Goal: Task Accomplishment & Management: Manage account settings

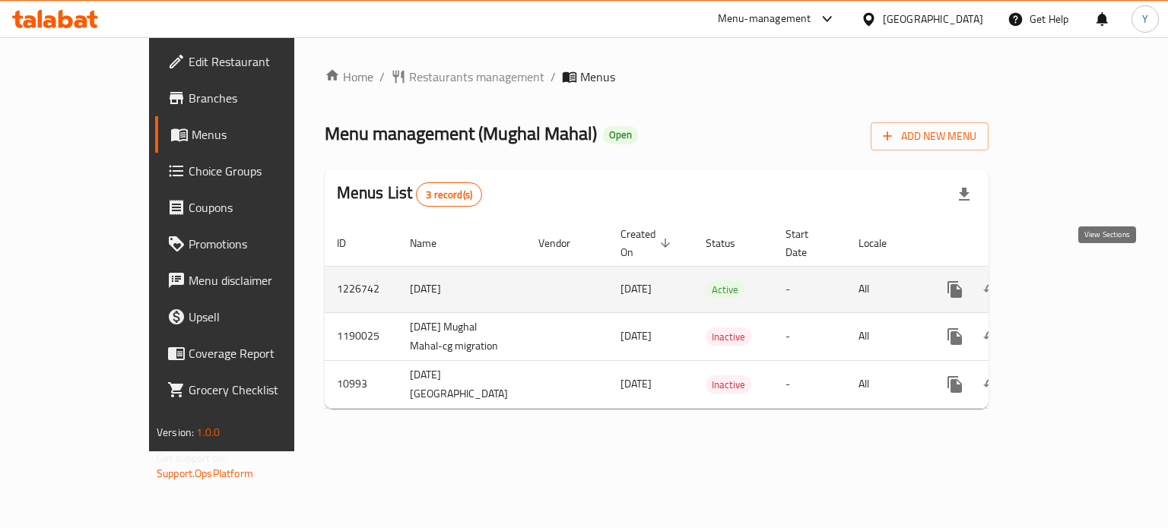
click at [1082, 271] on link "enhanced table" at bounding box center [1064, 289] width 36 height 36
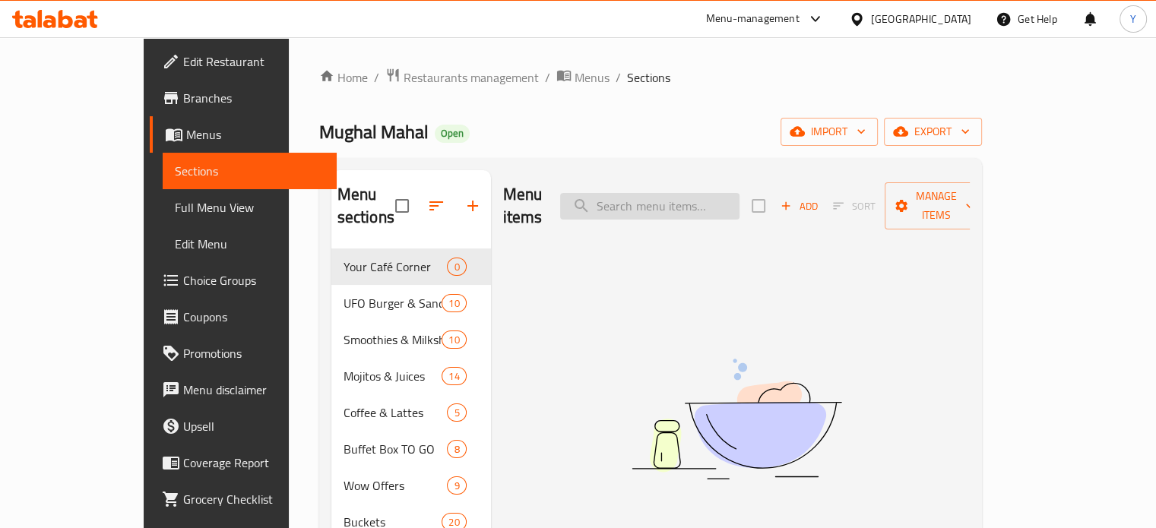
click at [678, 193] on input "search" at bounding box center [649, 206] width 179 height 27
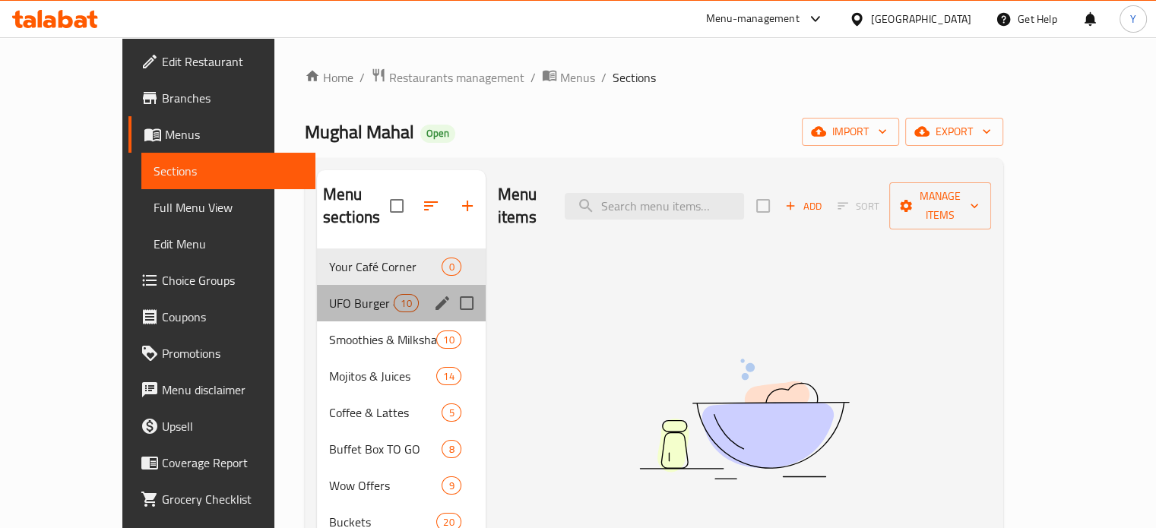
click at [317, 285] on div "UFO Burger & Sandwiches 10" at bounding box center [401, 303] width 169 height 36
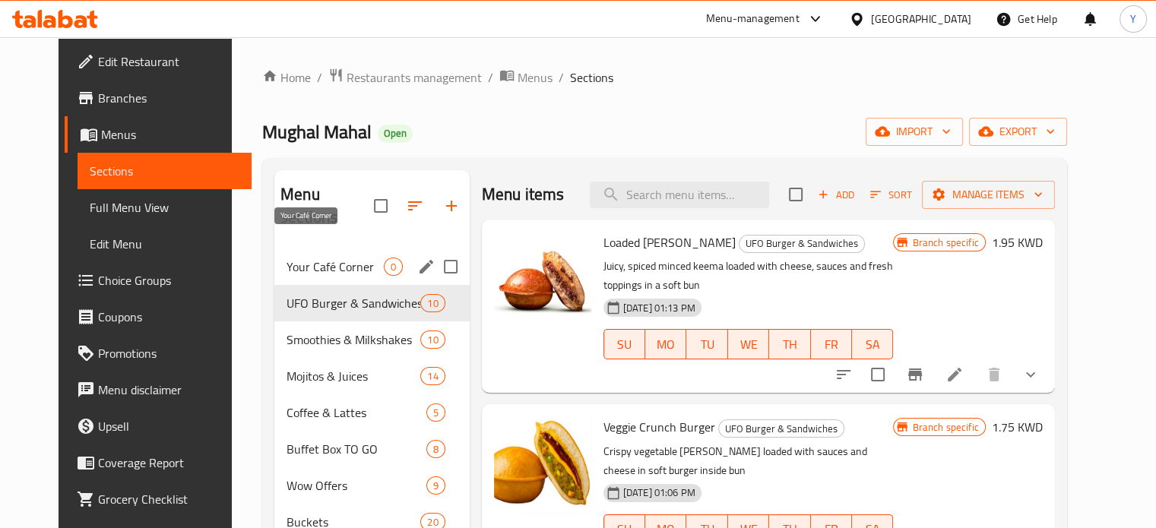
click at [293, 258] on span "Your Café Corner" at bounding box center [335, 267] width 97 height 18
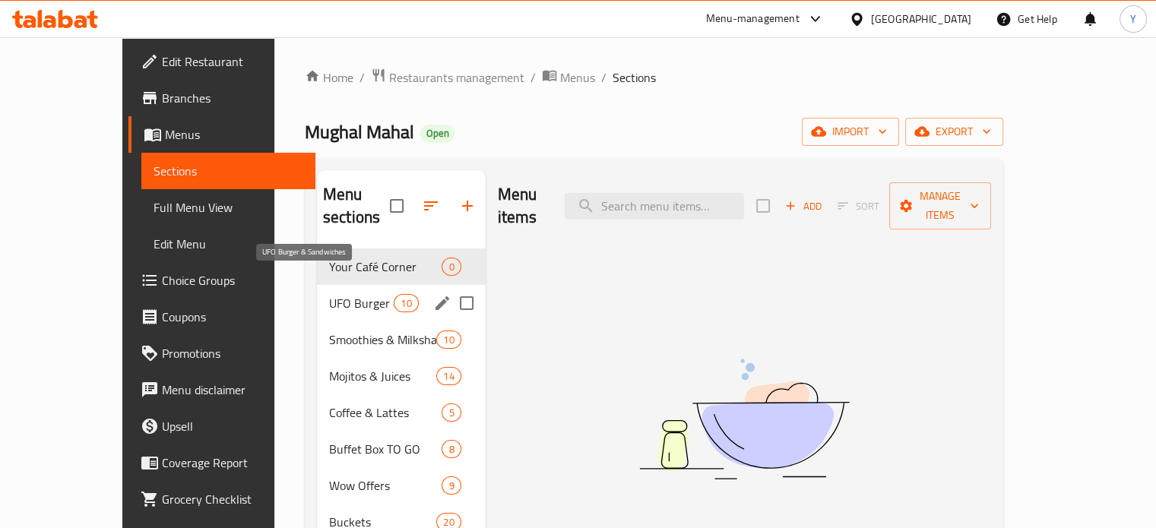
click at [329, 294] on span "UFO Burger & Sandwiches" at bounding box center [361, 303] width 65 height 18
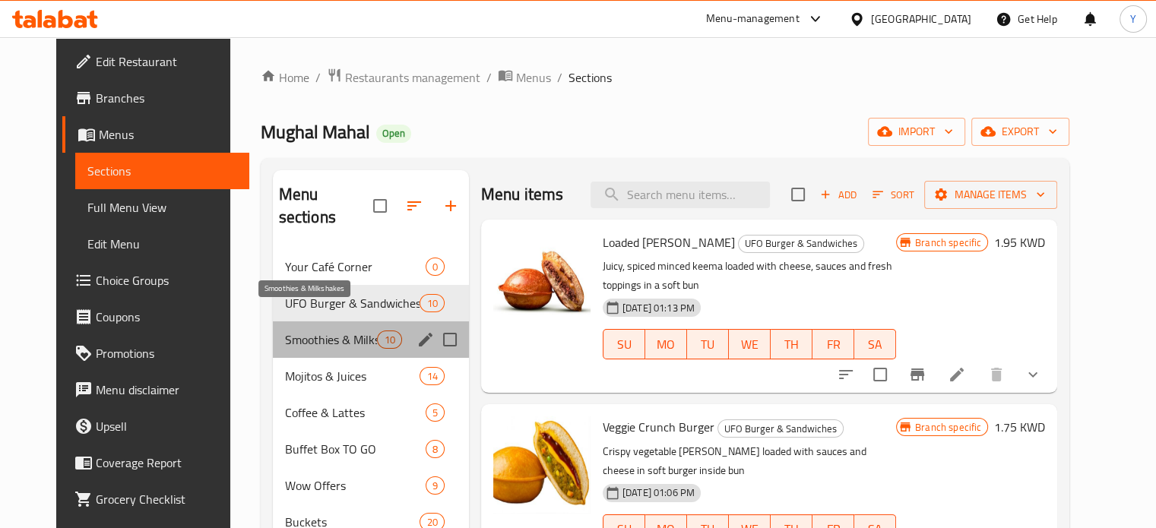
click at [301, 331] on span "Smoothies & Milkshakes" at bounding box center [331, 340] width 93 height 18
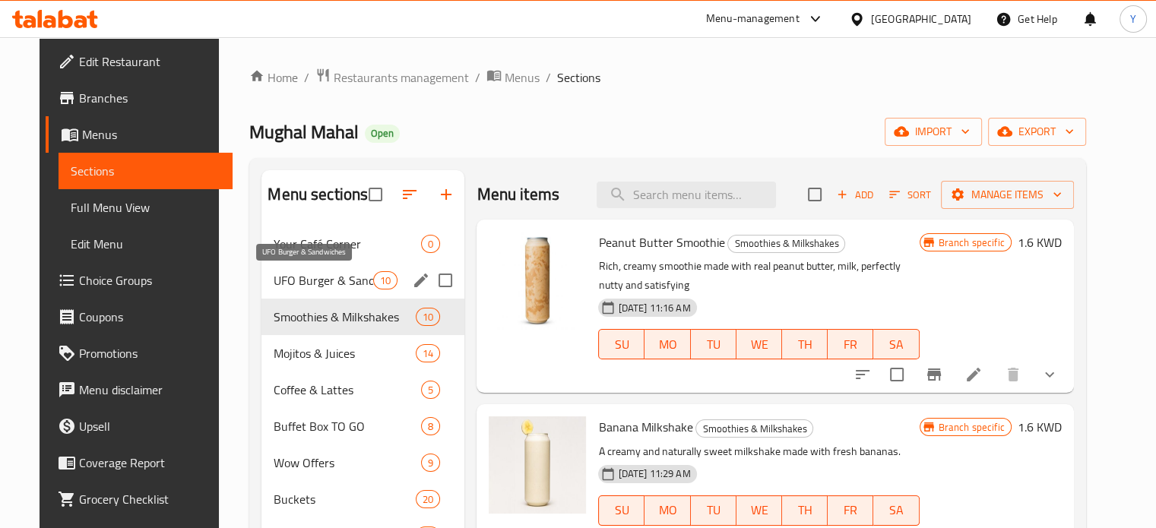
click at [301, 283] on span "UFO Burger & Sandwiches" at bounding box center [324, 280] width 100 height 18
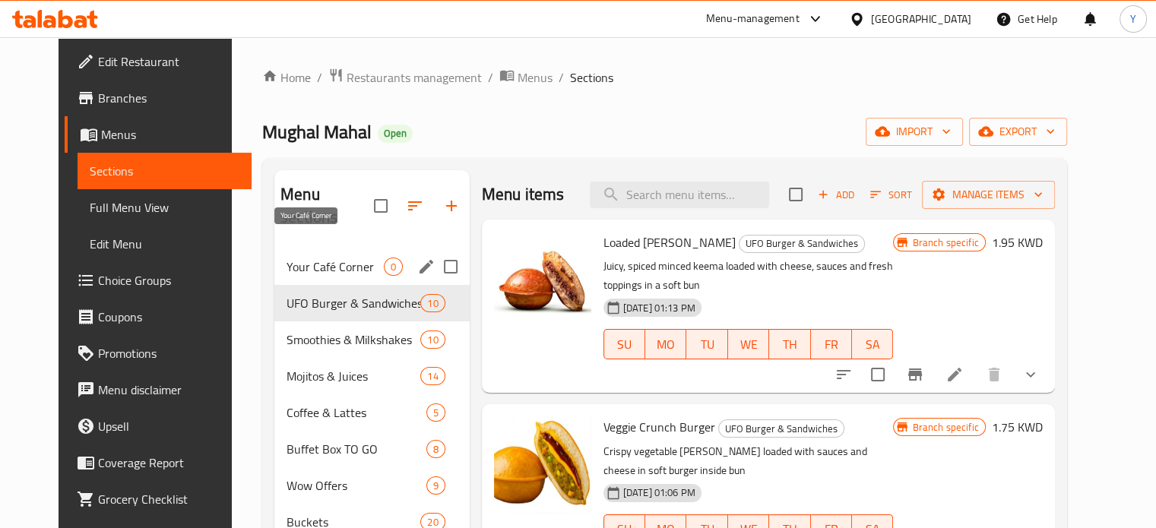
click at [304, 258] on span "Your Café Corner" at bounding box center [335, 267] width 97 height 18
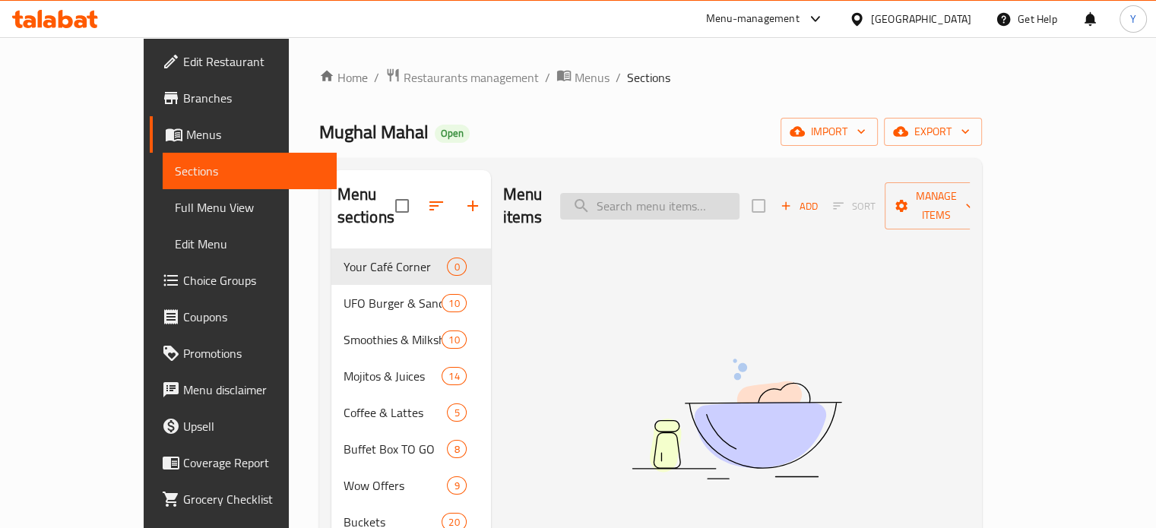
click at [706, 193] on input "search" at bounding box center [649, 206] width 179 height 27
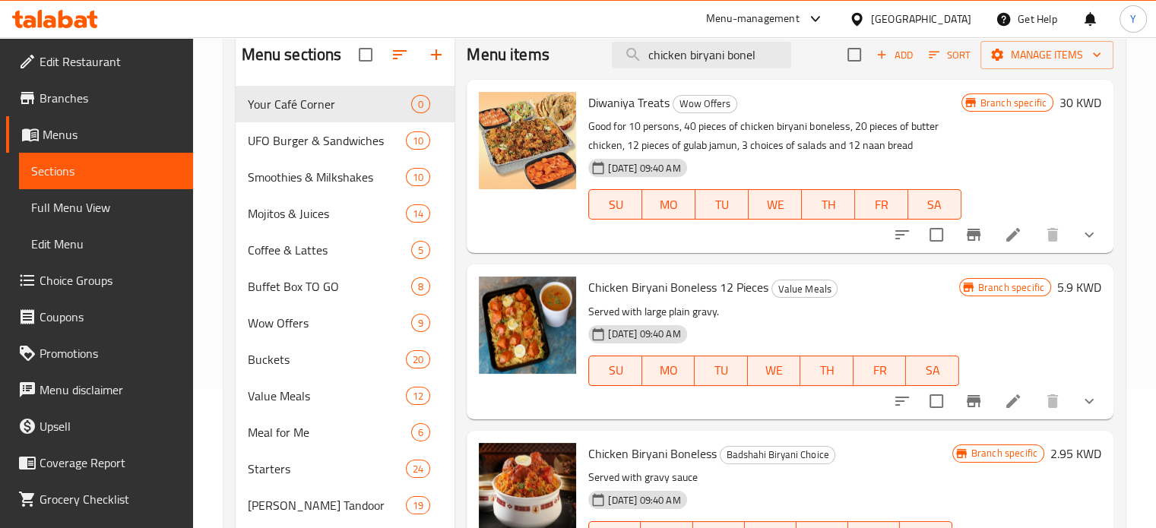
scroll to position [228, 0]
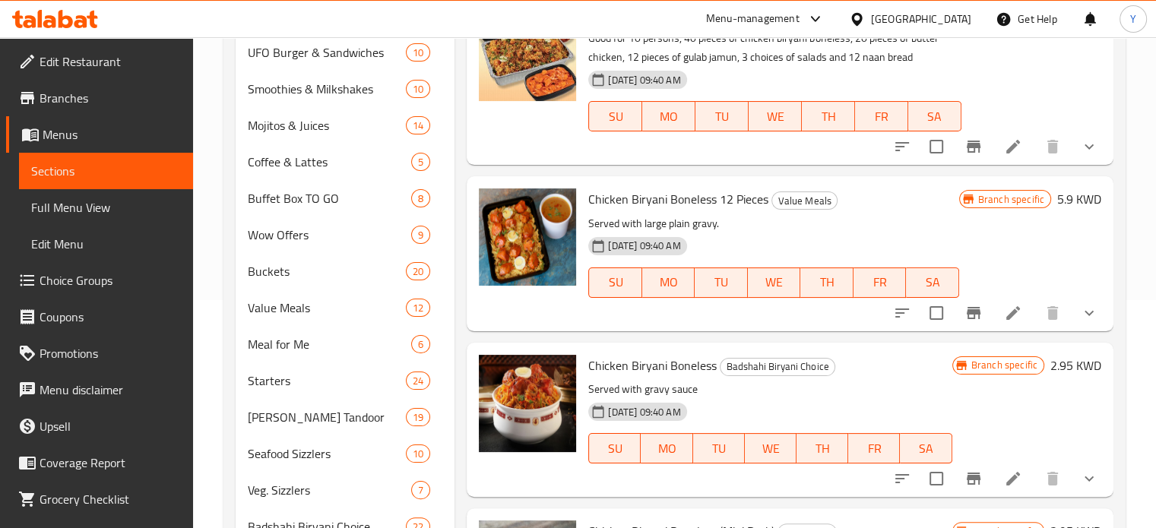
click at [640, 200] on span "Chicken Biryani Boneless 12 Pieces" at bounding box center [678, 199] width 180 height 23
copy h6 "Chicken Biryani Boneless 12 Pieces"
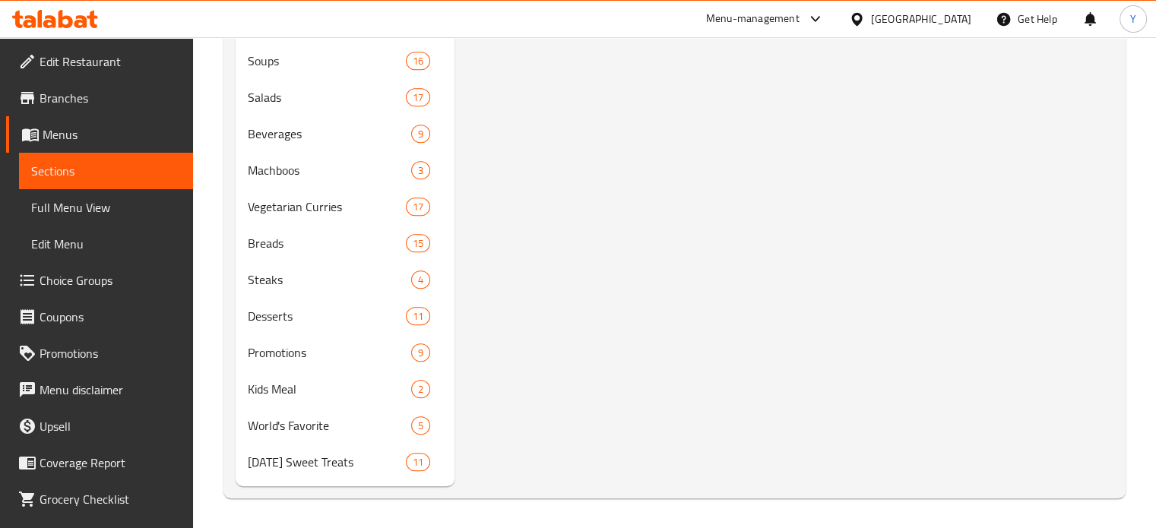
scroll to position [490, 0]
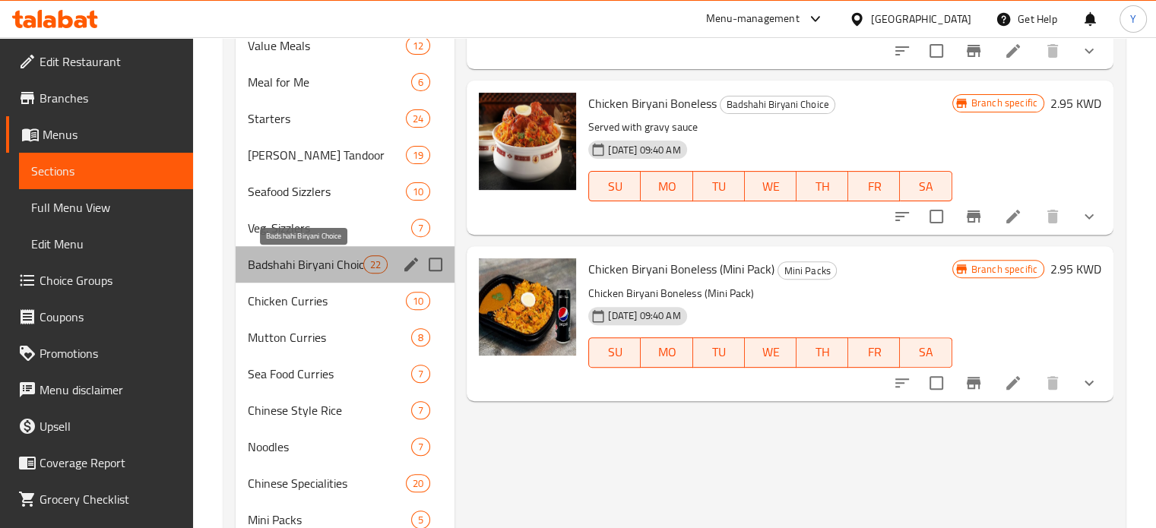
click at [306, 269] on span "Badshahi Biryani Choice" at bounding box center [306, 264] width 116 height 18
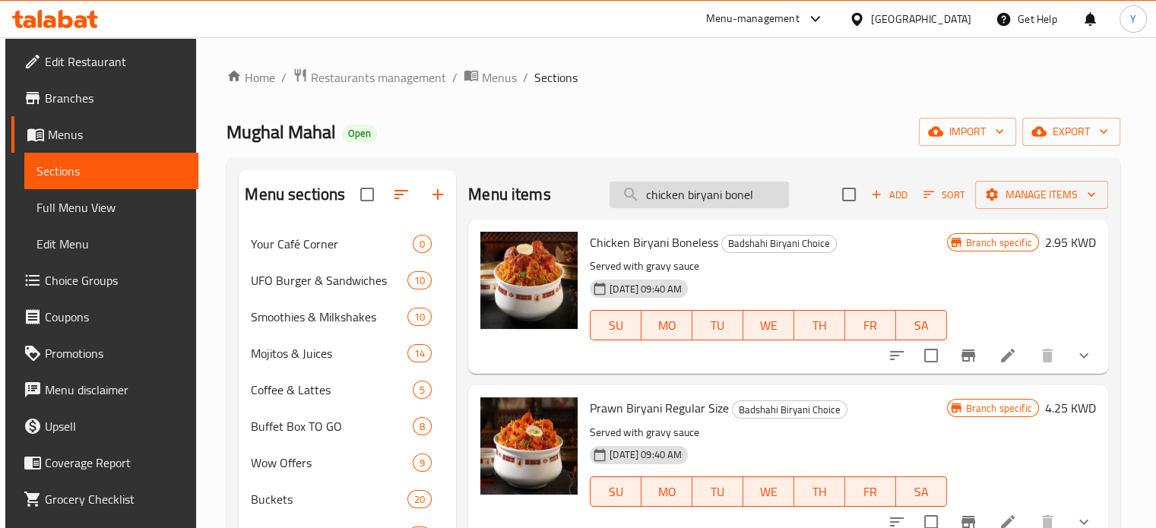
click at [673, 206] on input "chicken biryani bonel" at bounding box center [699, 195] width 179 height 27
paste input "Chicken Biryani Boneless 12 Pieces"
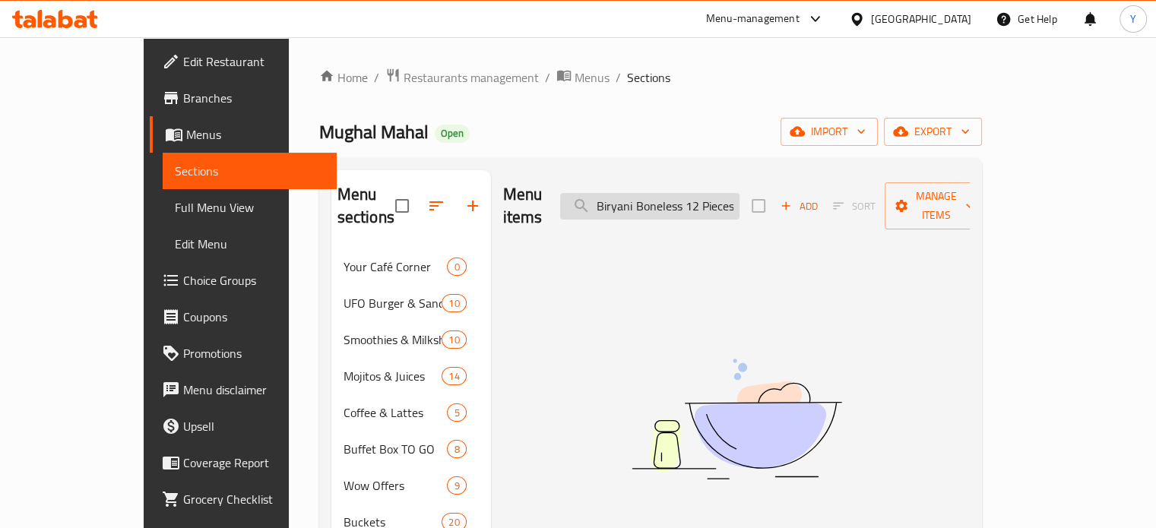
scroll to position [0, 43]
type input "Chicken Biryani Boneless 12 Pieces"
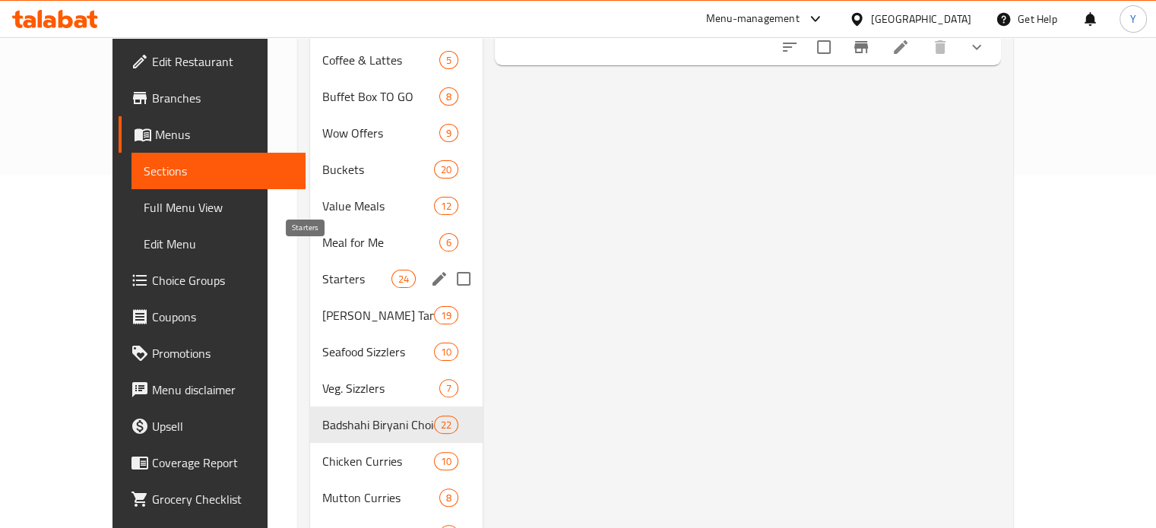
scroll to position [380, 0]
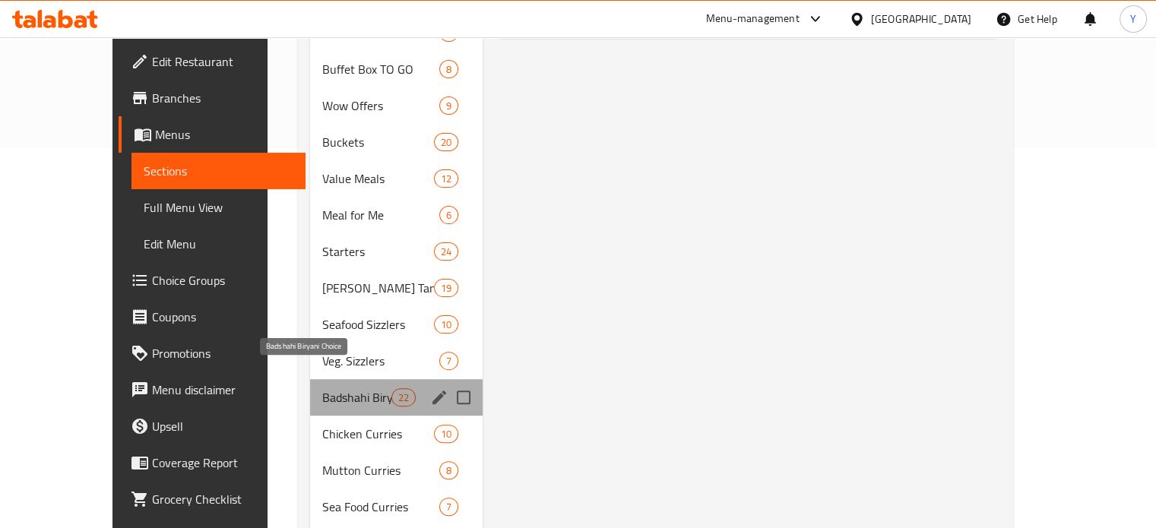
click at [324, 388] on span "Badshahi Biryani Choice" at bounding box center [356, 397] width 69 height 18
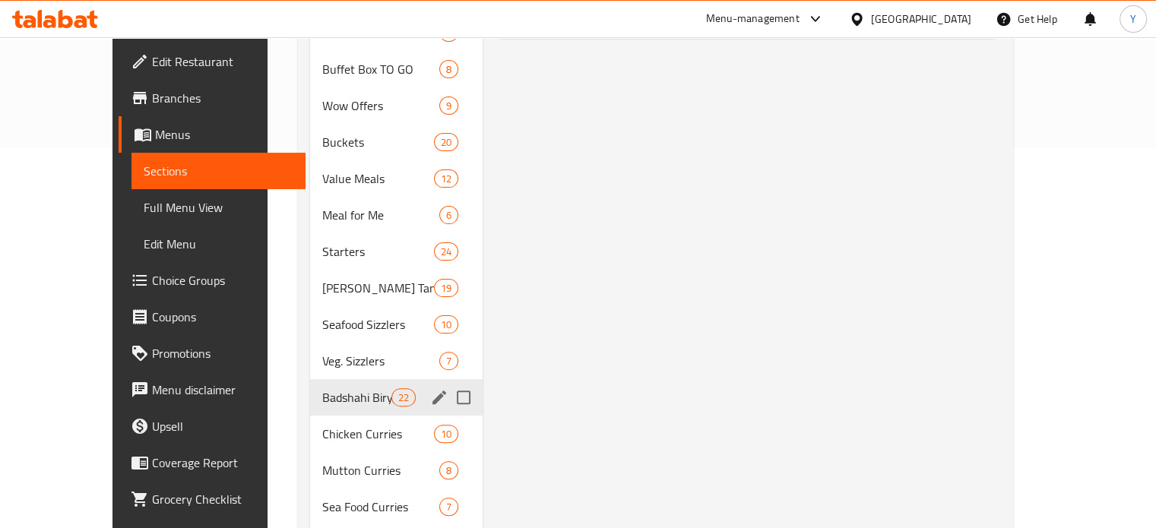
drag, startPoint x: 328, startPoint y: 372, endPoint x: 328, endPoint y: 347, distance: 25.1
click at [328, 388] on span "Badshahi Biryani Choice" at bounding box center [356, 397] width 69 height 18
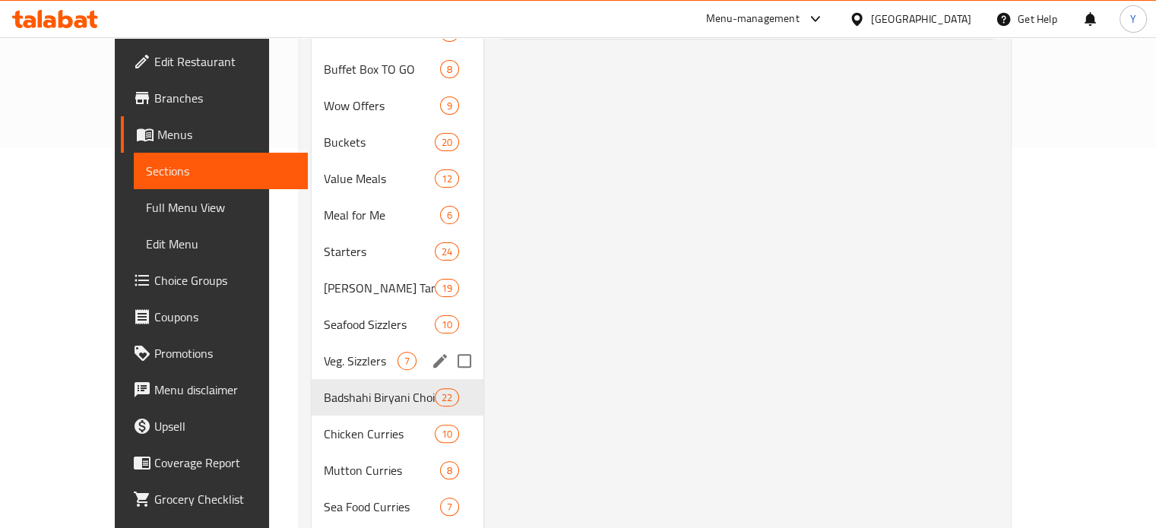
click at [328, 352] on span "Veg. Sizzlers" at bounding box center [361, 361] width 74 height 18
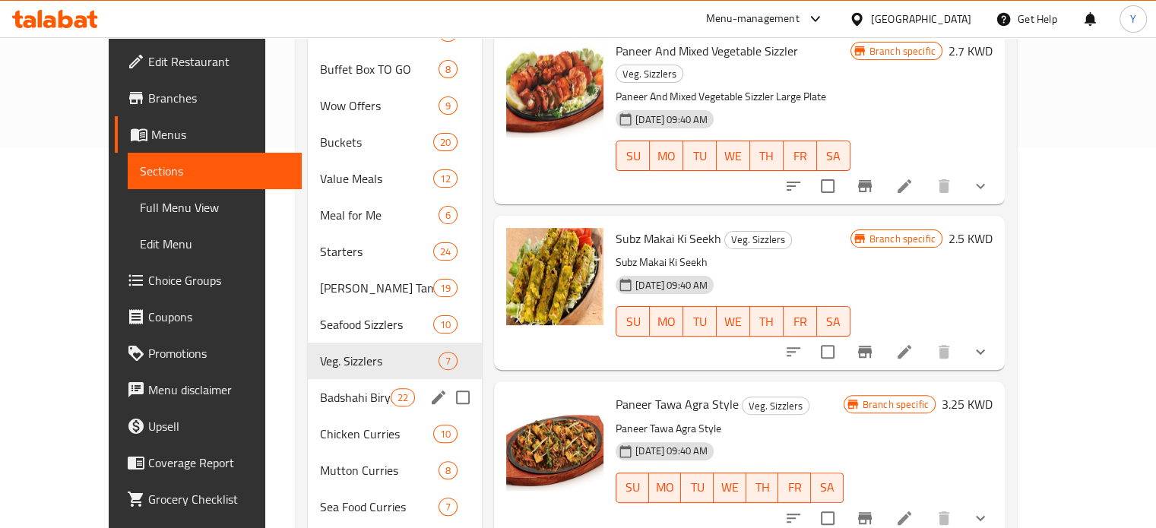
click at [322, 388] on span "Badshahi Biryani Choice" at bounding box center [355, 397] width 71 height 18
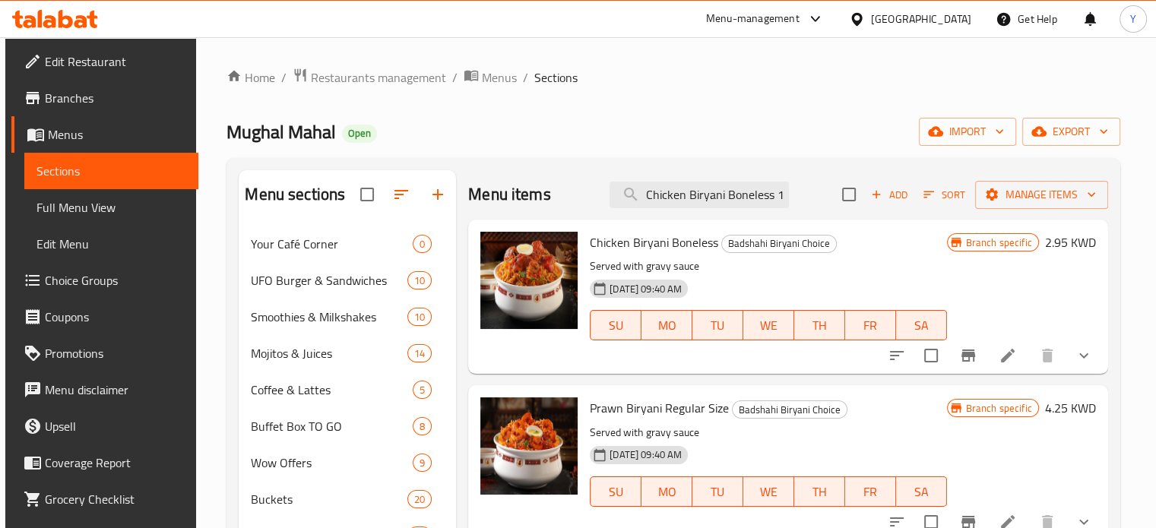
click at [662, 244] on span "Chicken Biryani Boneless" at bounding box center [654, 242] width 128 height 23
copy h6 "Chicken Biryani Boneless"
click at [959, 355] on icon "Branch-specific-item" at bounding box center [968, 356] width 18 height 18
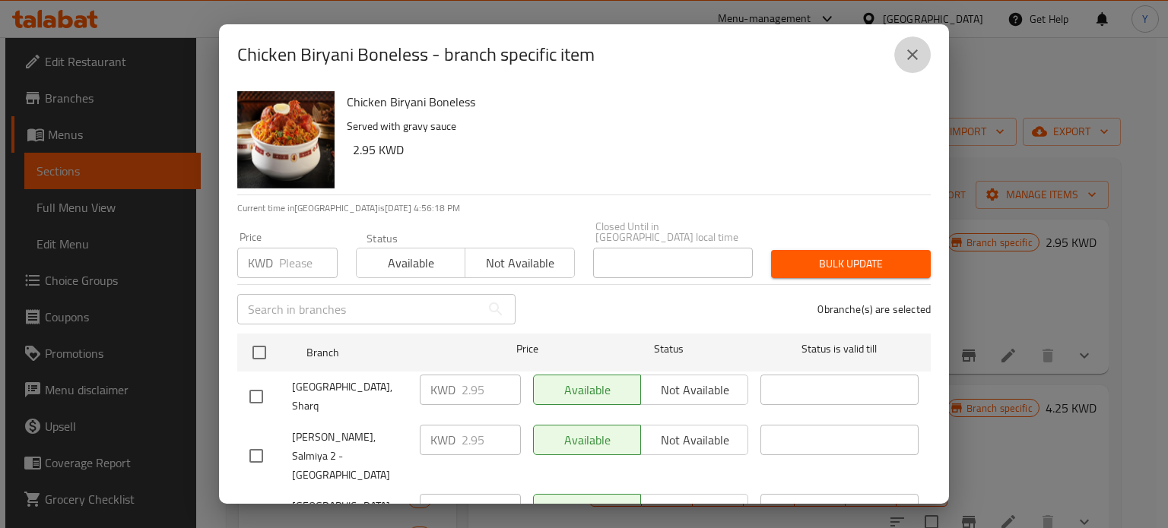
click at [915, 59] on icon "close" at bounding box center [912, 54] width 11 height 11
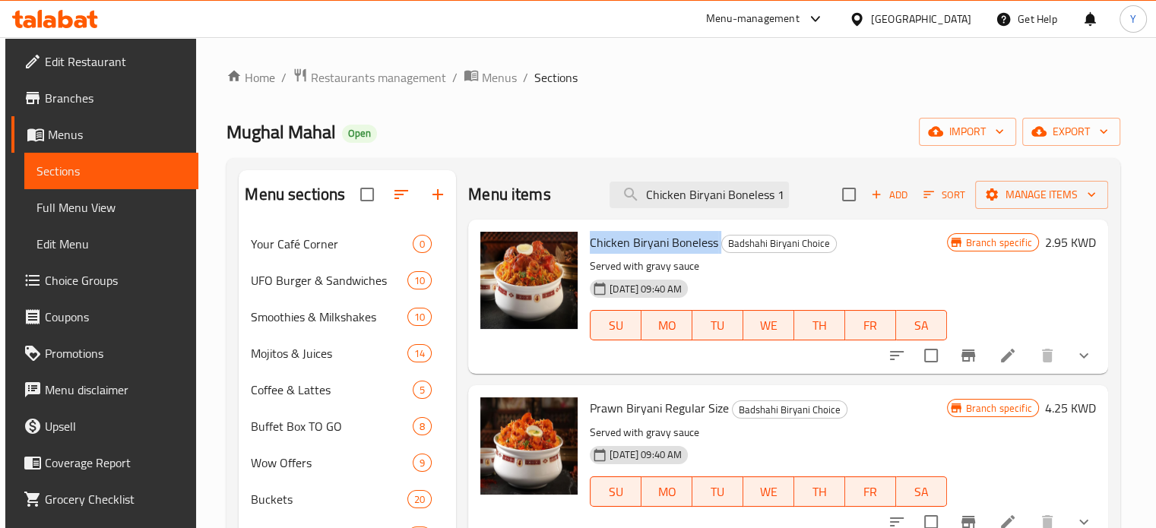
copy h6 "Chicken Biryani Boneless"
click at [1075, 363] on icon "show more" at bounding box center [1084, 356] width 18 height 18
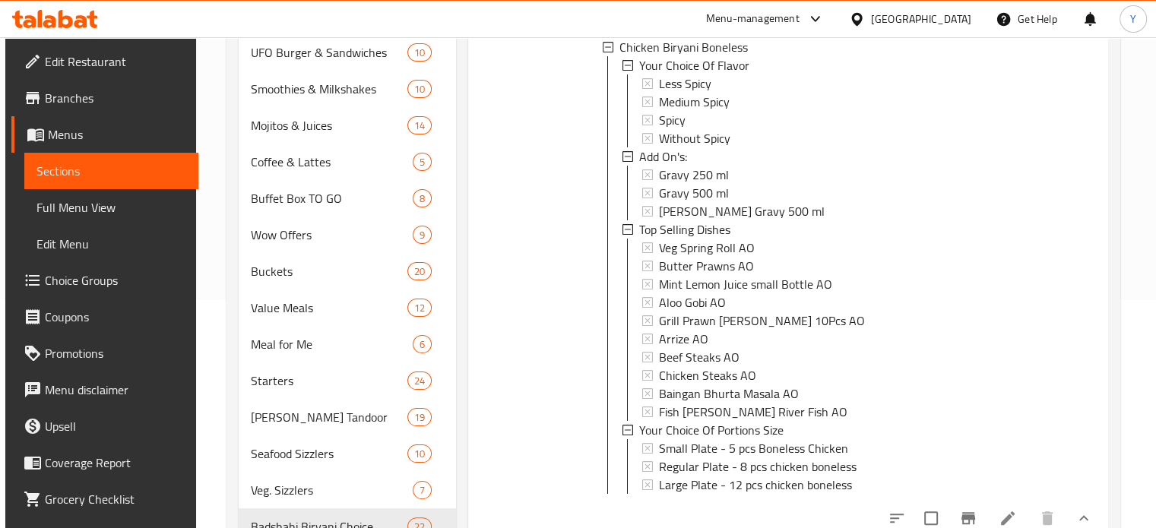
scroll to position [76, 0]
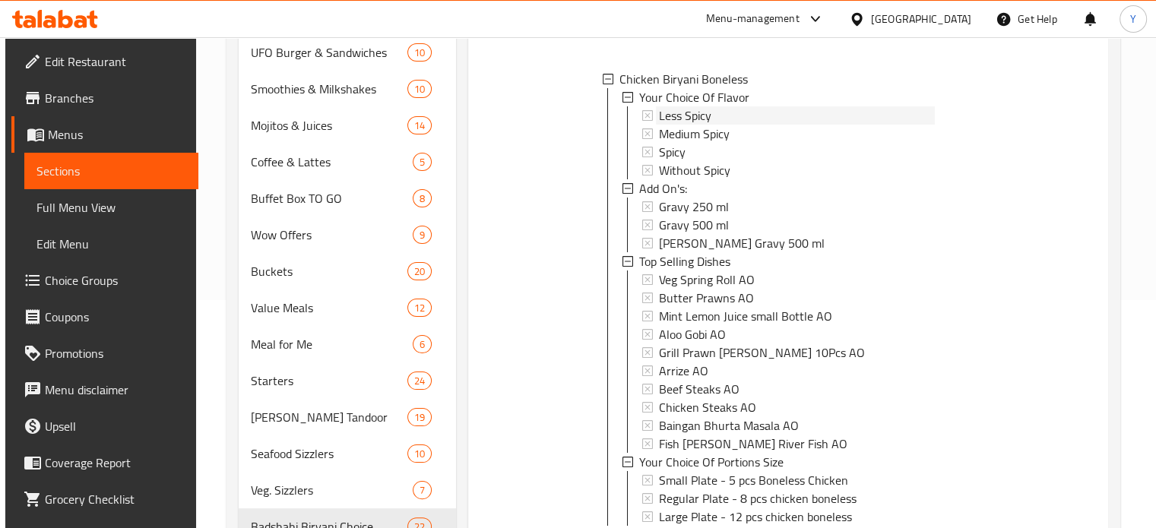
click at [723, 106] on div "Less Spicy" at bounding box center [796, 115] width 275 height 18
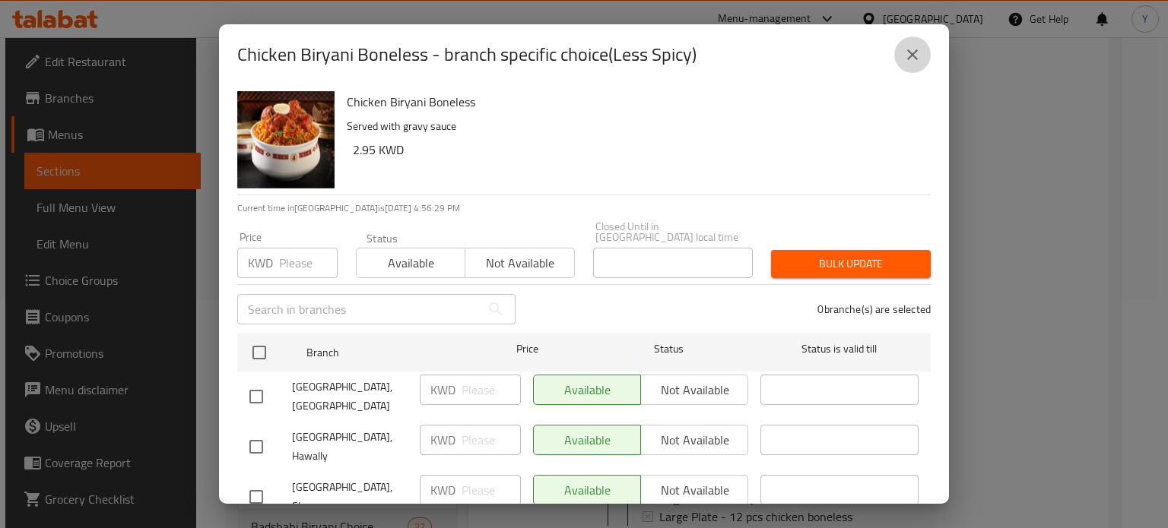
click at [918, 54] on icon "close" at bounding box center [912, 55] width 18 height 18
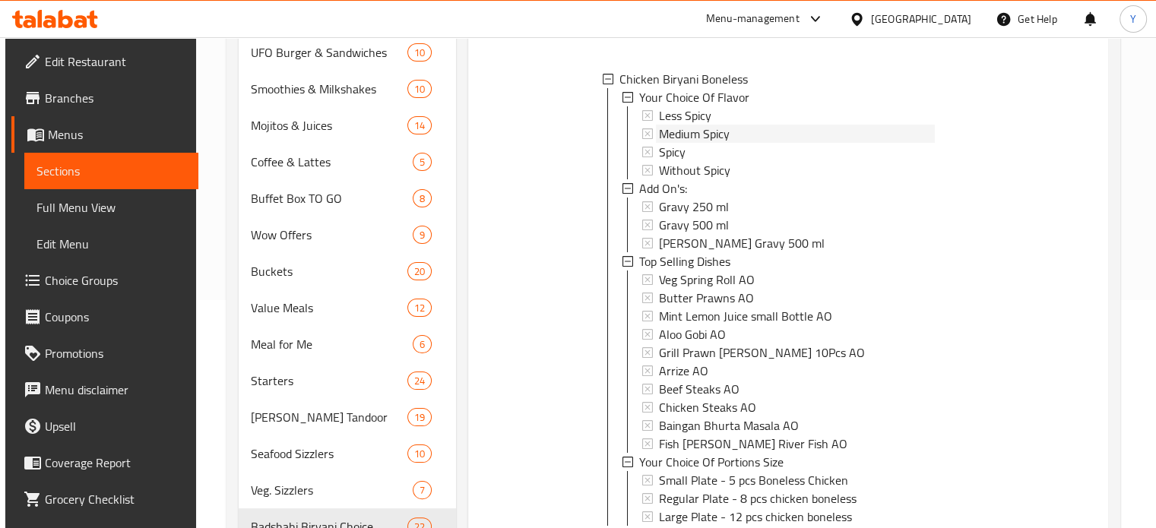
click at [739, 133] on div "Medium Spicy" at bounding box center [796, 134] width 275 height 18
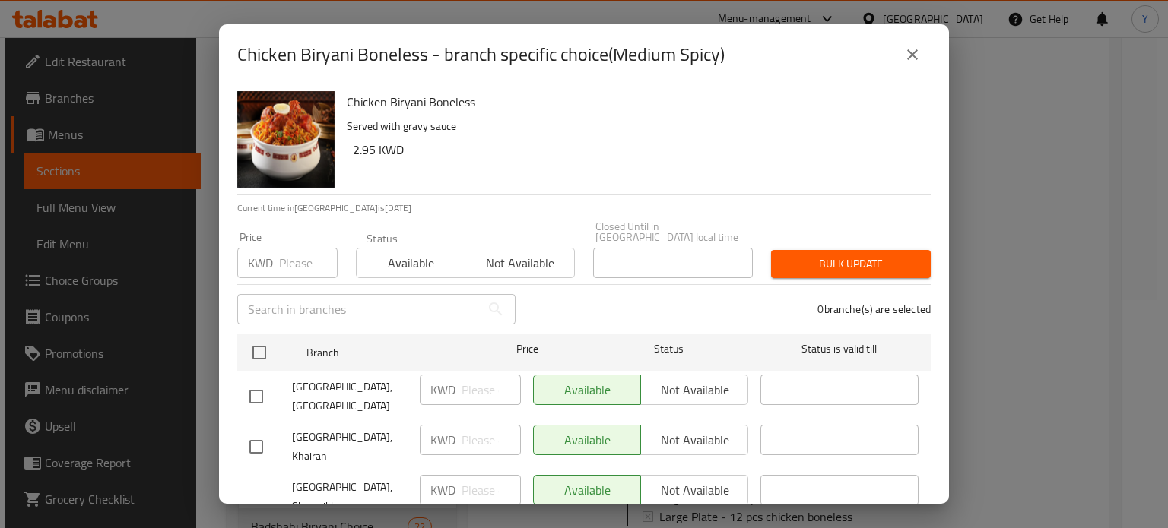
click at [917, 62] on icon "close" at bounding box center [912, 55] width 18 height 18
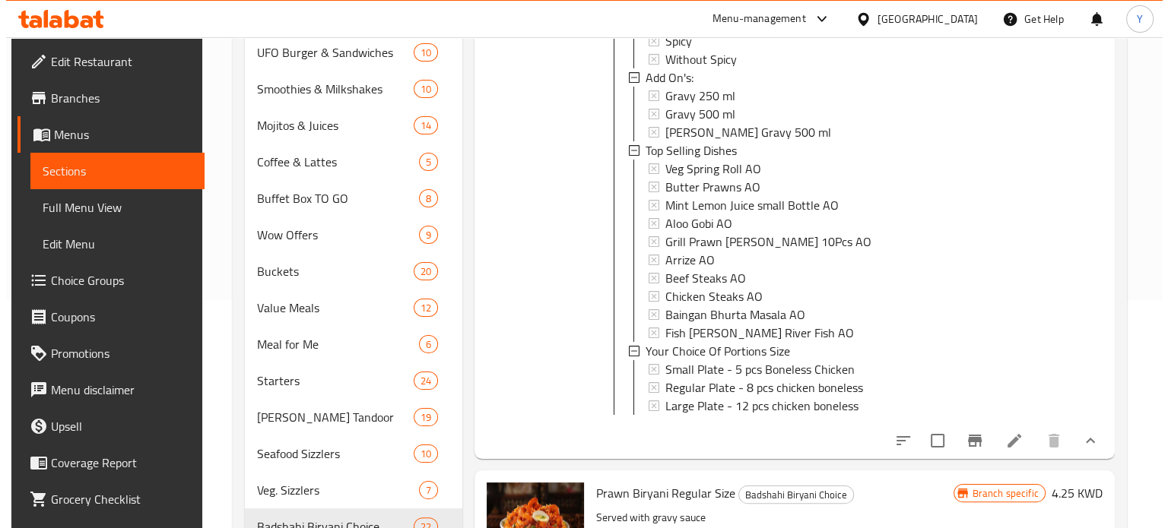
scroll to position [228, 0]
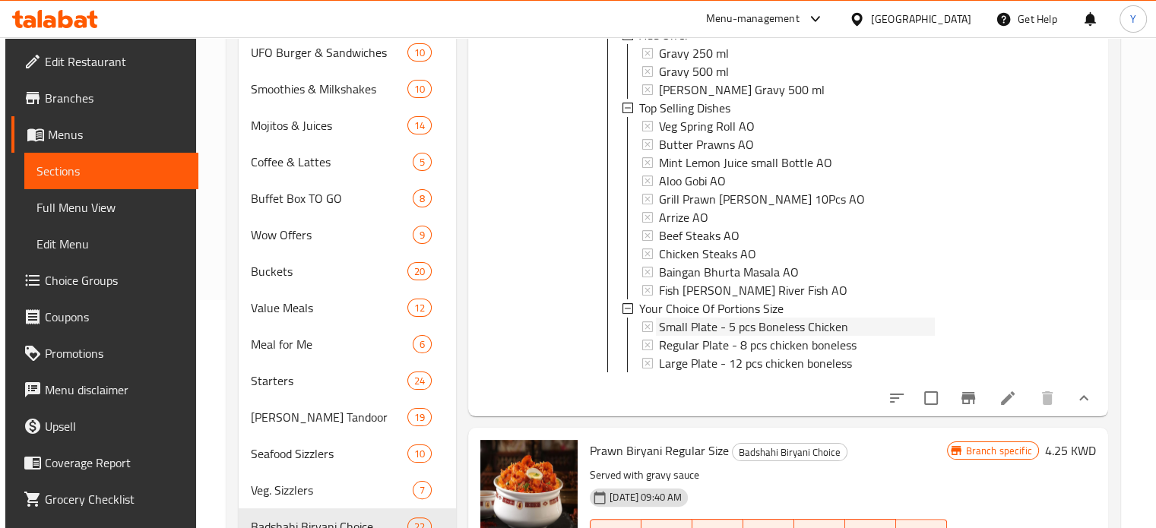
click at [812, 328] on span "Small Plate - 5 pcs Boneless Chicken" at bounding box center [753, 327] width 189 height 18
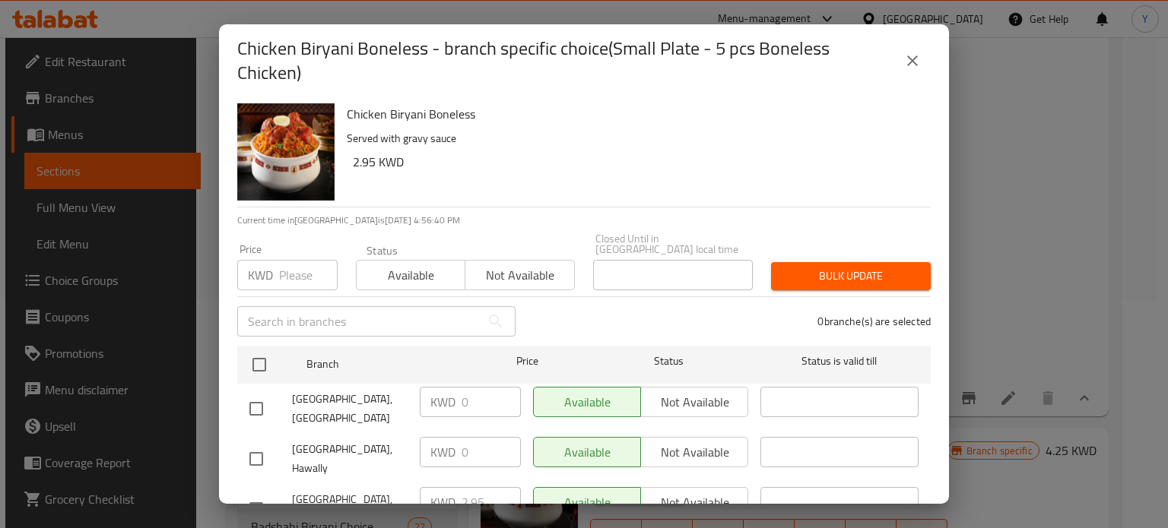
click at [918, 54] on icon "close" at bounding box center [912, 61] width 18 height 18
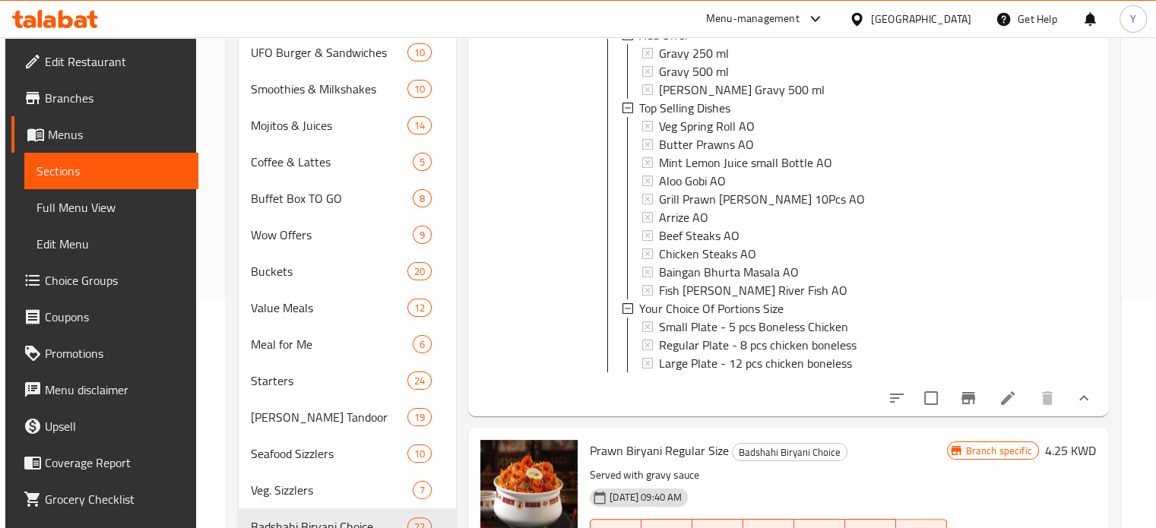
click at [740, 331] on span "Small Plate - 5 pcs Boneless Chicken" at bounding box center [753, 327] width 189 height 18
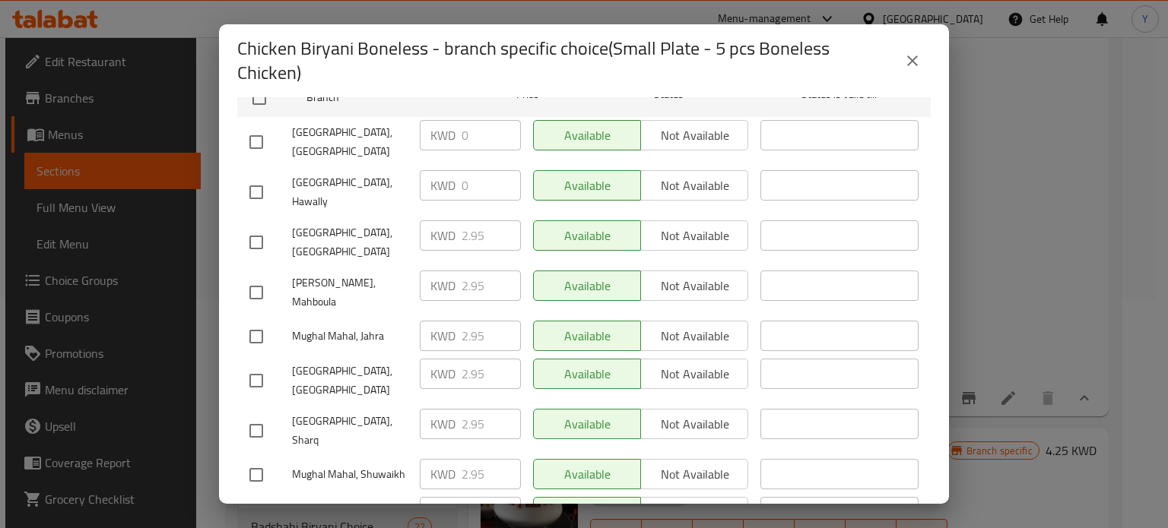
scroll to position [152, 0]
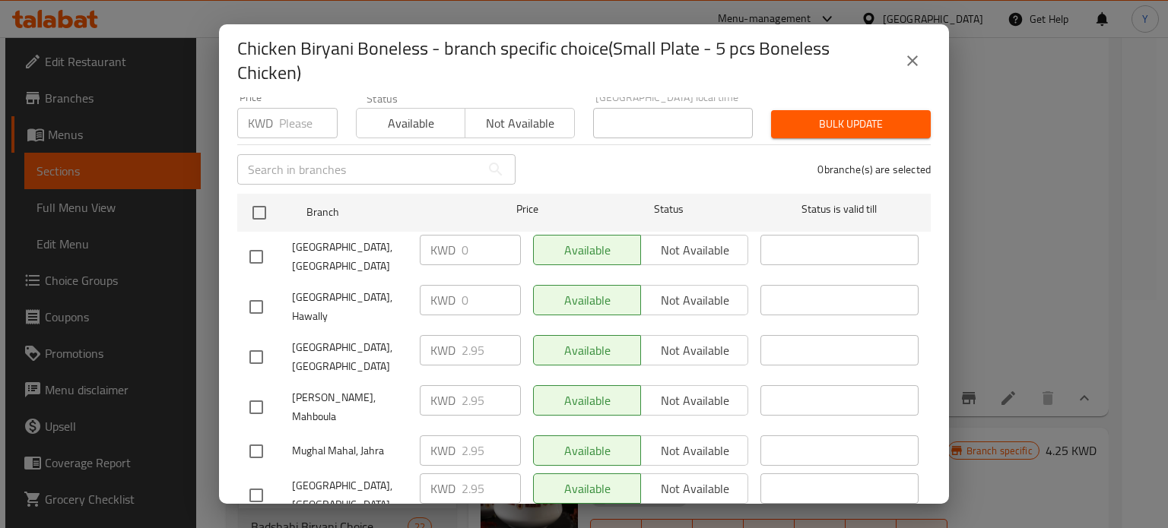
click at [426, 285] on div "KWD 0 ​" at bounding box center [470, 300] width 101 height 30
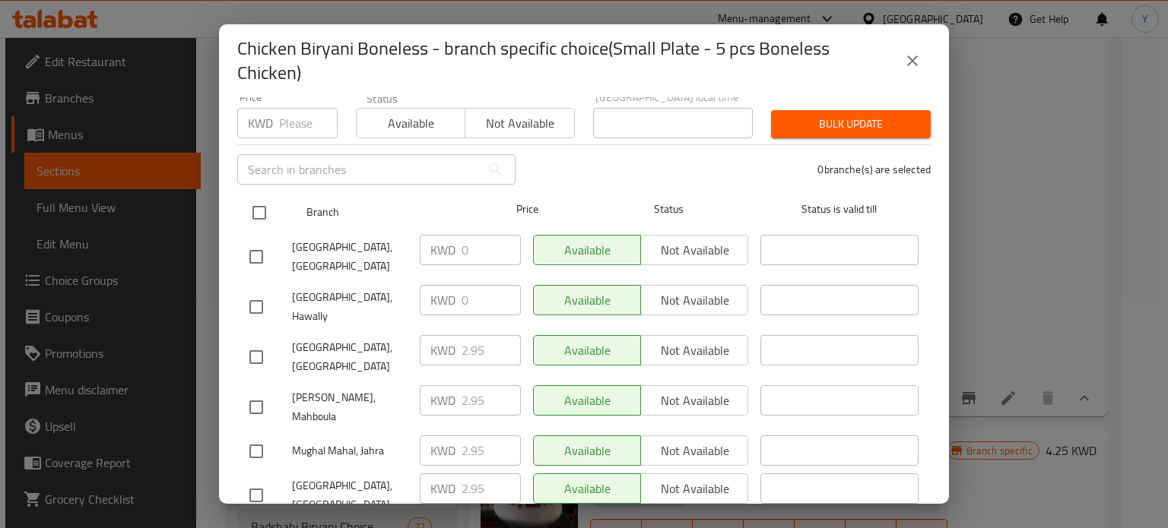
click at [256, 198] on input "checkbox" at bounding box center [259, 213] width 32 height 32
checkbox input "true"
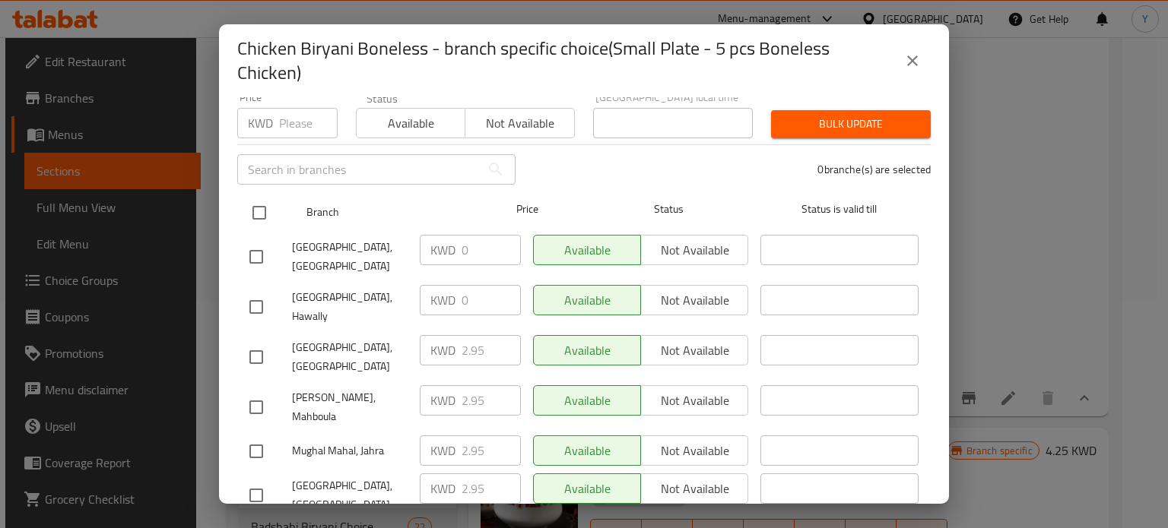
checkbox input "true"
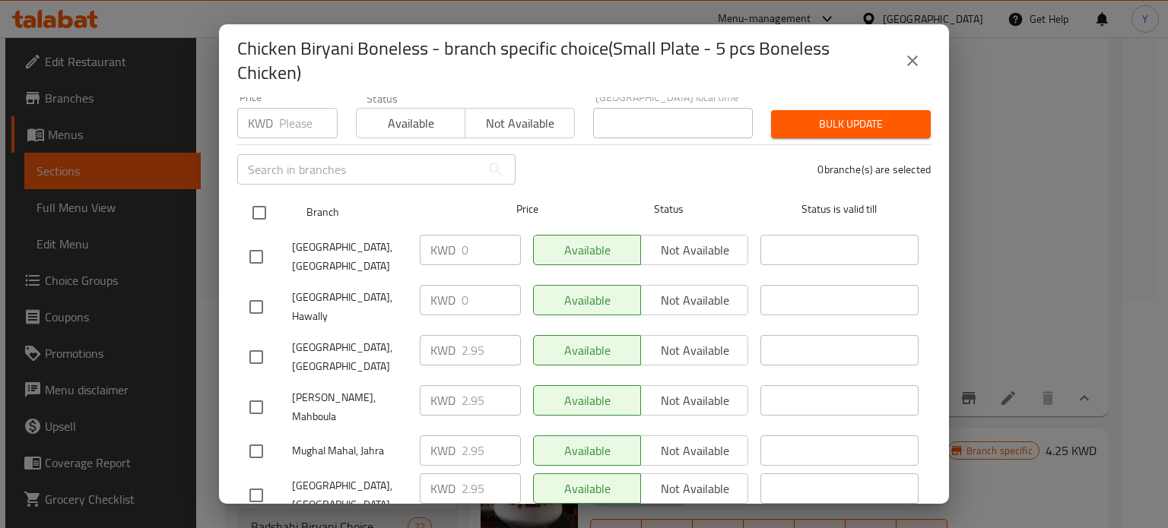
checkbox input "true"
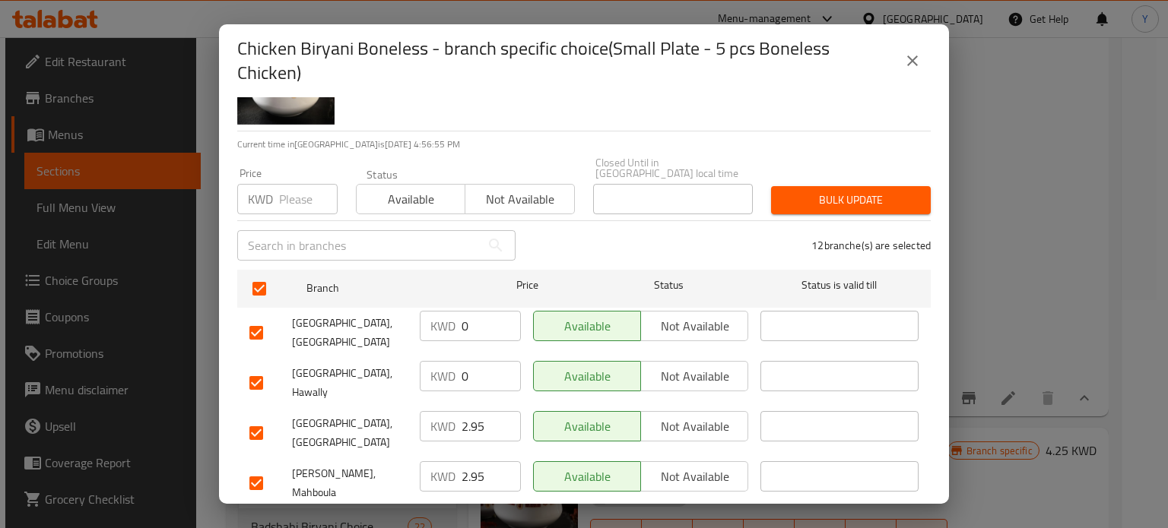
click at [291, 199] on input "number" at bounding box center [308, 199] width 59 height 30
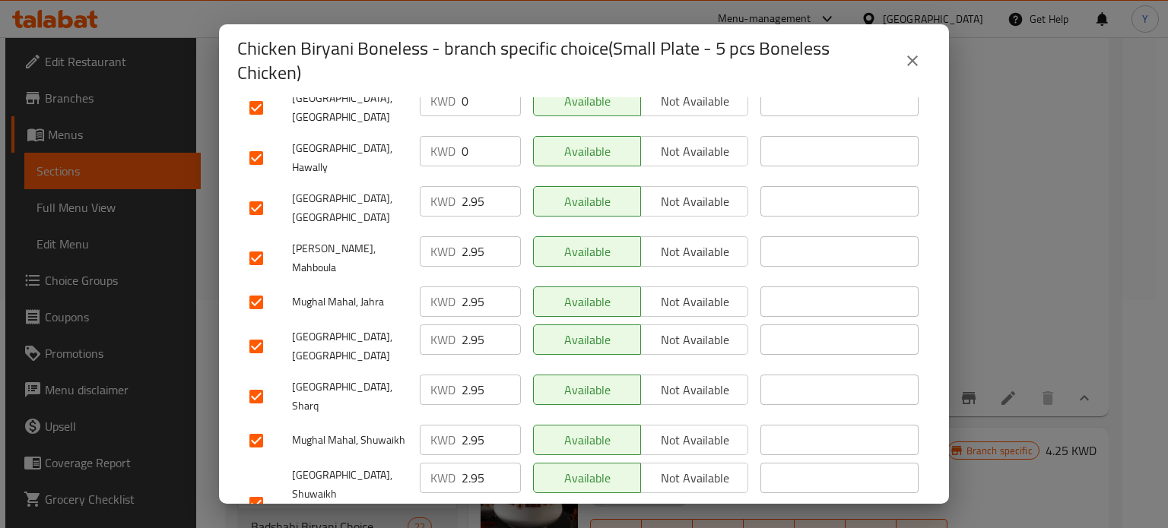
scroll to position [414, 0]
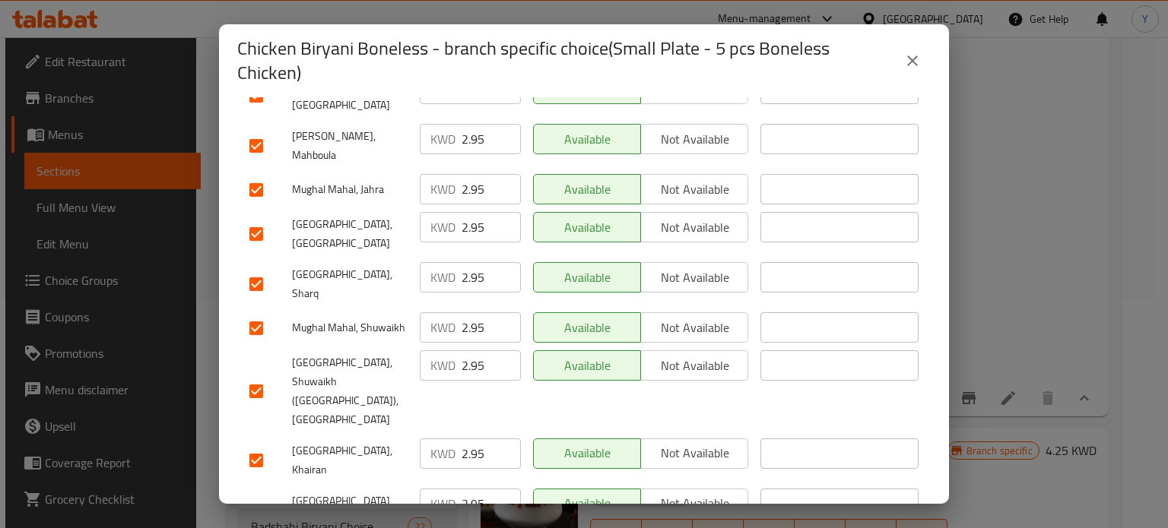
type input "2.95"
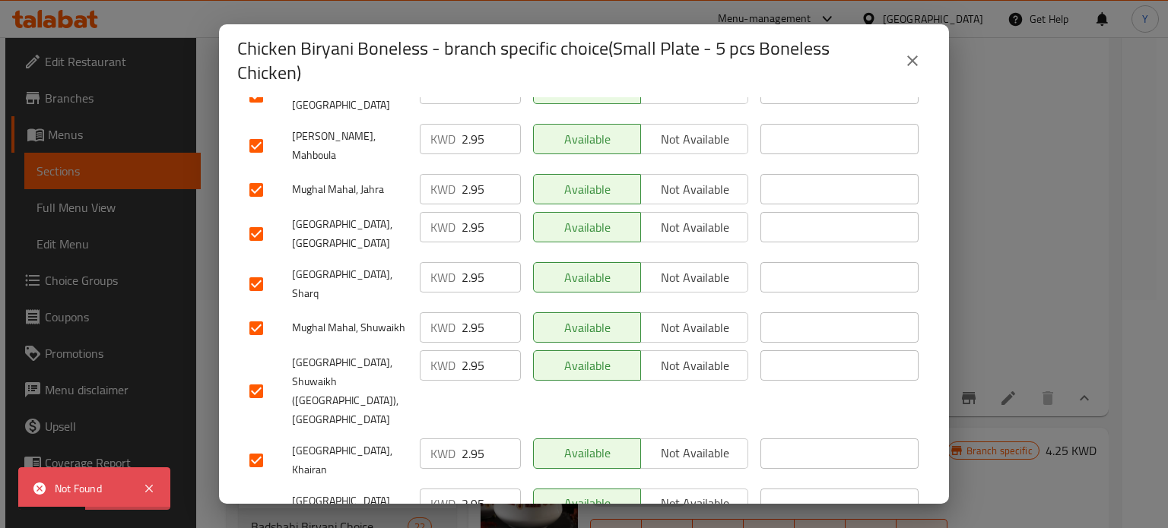
scroll to position [0, 0]
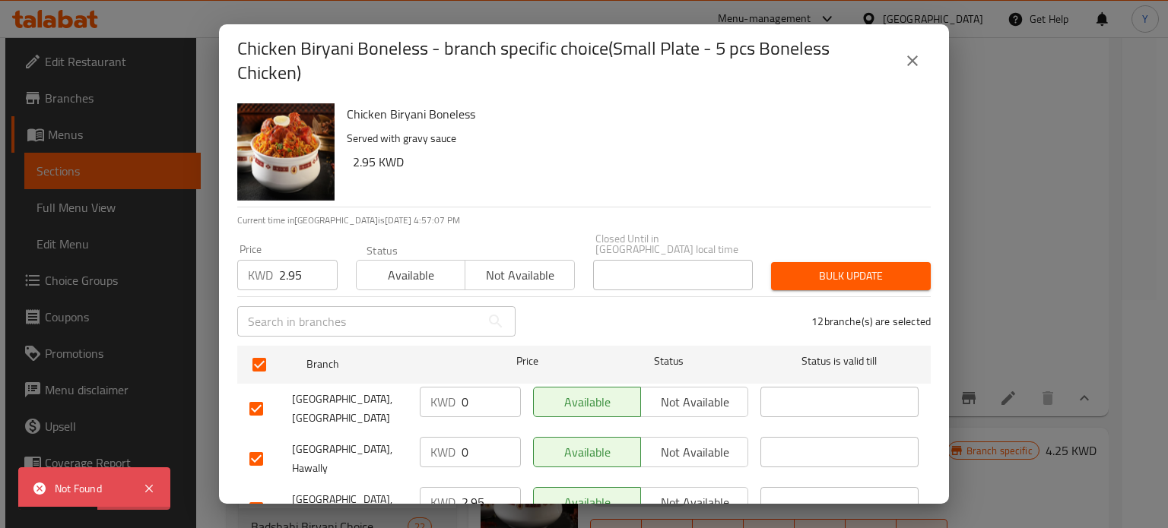
click at [832, 267] on span "Bulk update" at bounding box center [850, 276] width 135 height 19
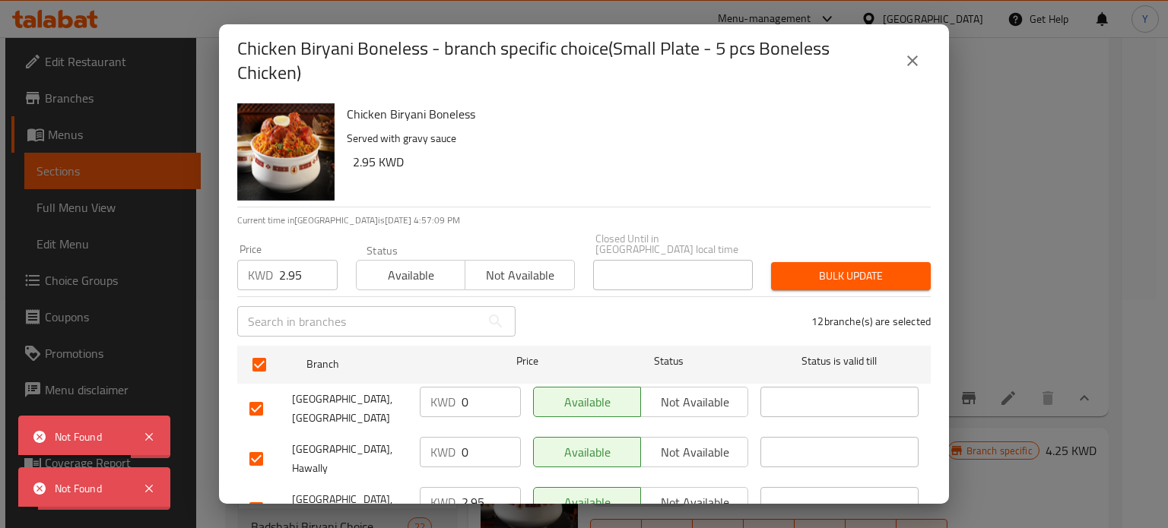
click at [912, 59] on icon "close" at bounding box center [912, 60] width 11 height 11
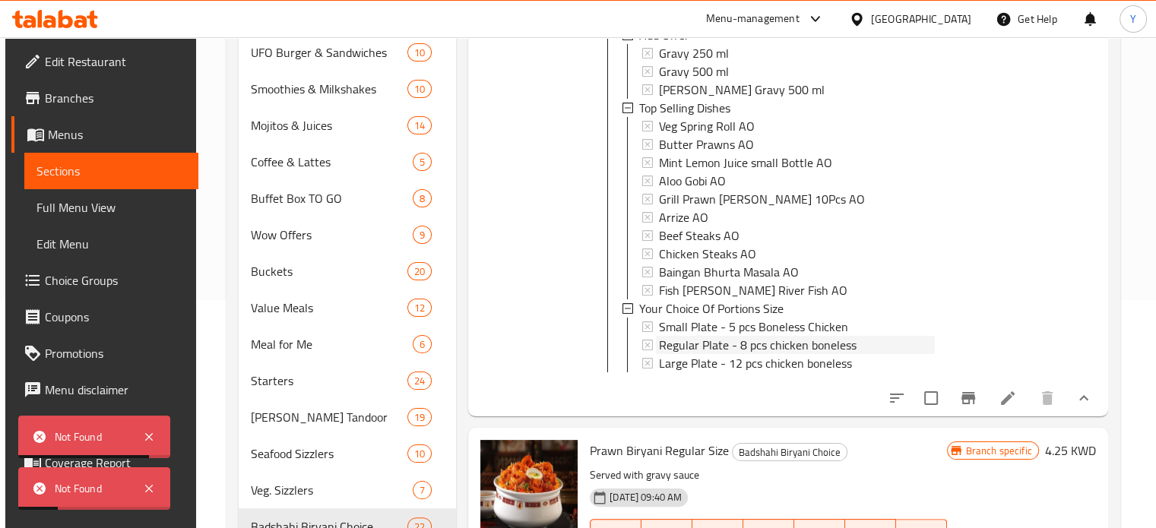
click at [737, 340] on span "Regular Plate - 8 pcs chicken boneless" at bounding box center [758, 345] width 198 height 18
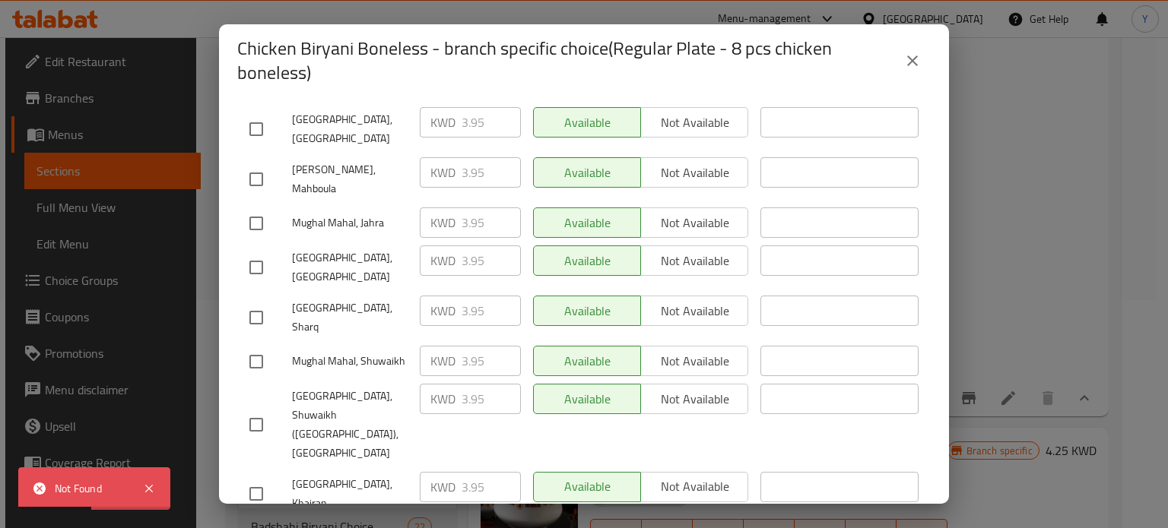
scroll to position [414, 0]
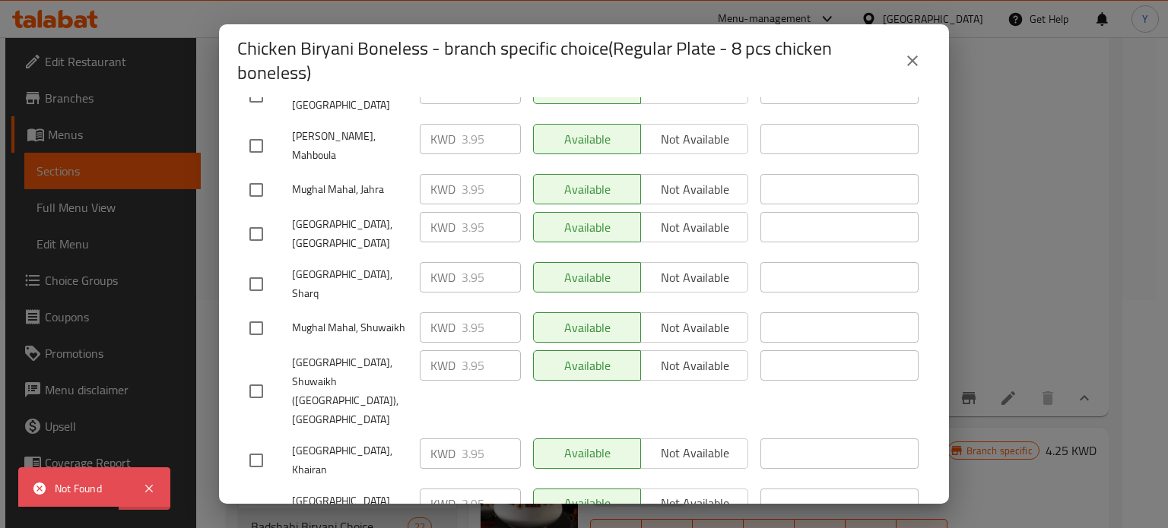
click at [920, 62] on icon "close" at bounding box center [912, 61] width 18 height 18
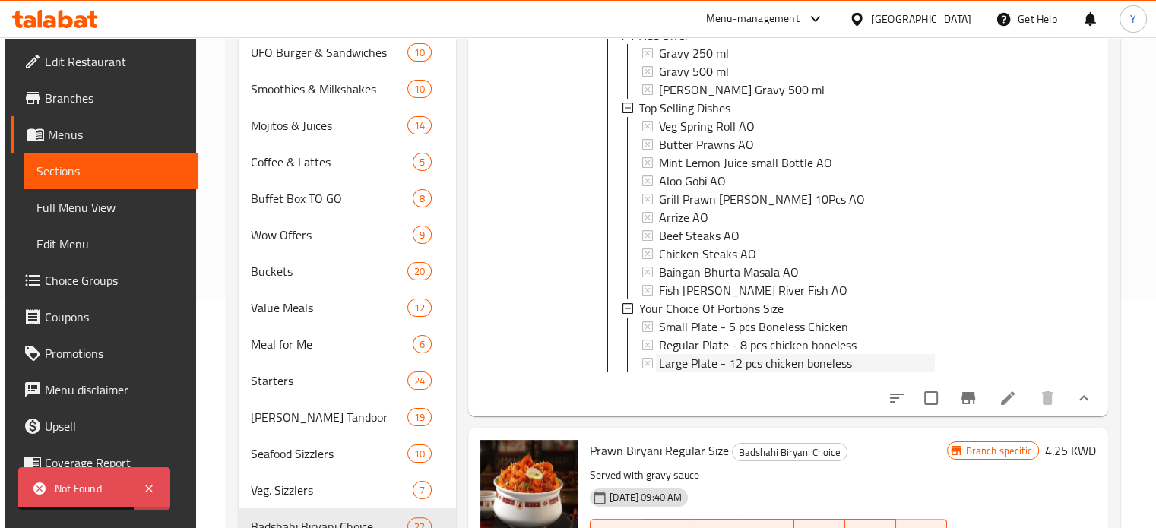
click at [762, 368] on span "Large Plate - 12 pcs chicken boneless" at bounding box center [755, 363] width 193 height 18
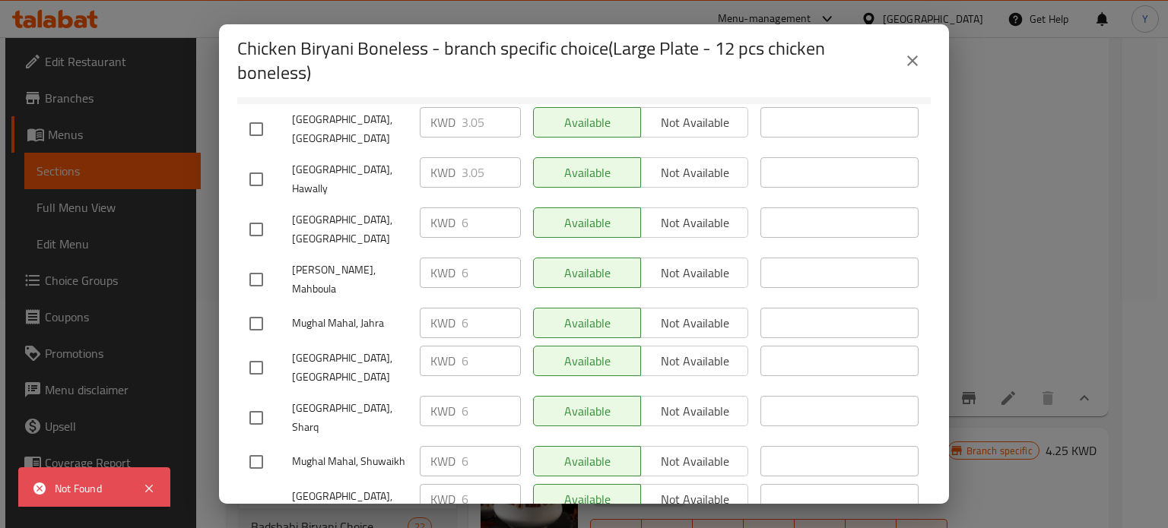
scroll to position [261, 0]
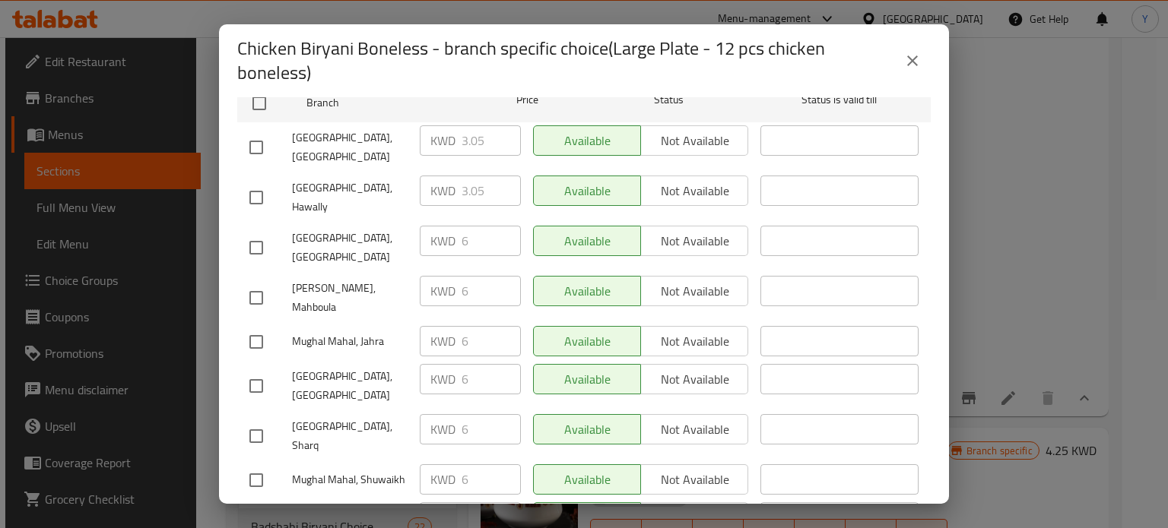
click at [265, 133] on input "checkbox" at bounding box center [256, 148] width 32 height 32
checkbox input "true"
click at [242, 173] on li "Mughal Mahal, Hawally KWD 3.05 ​ Available Not available ​" at bounding box center [583, 198] width 693 height 50
click at [261, 182] on input "checkbox" at bounding box center [256, 198] width 32 height 32
checkbox input "true"
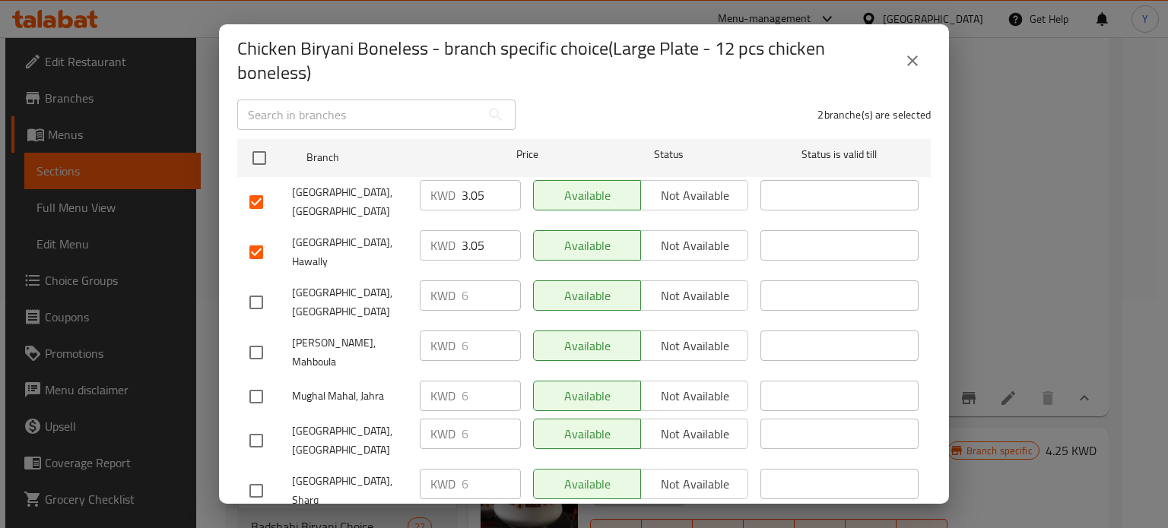
scroll to position [185, 0]
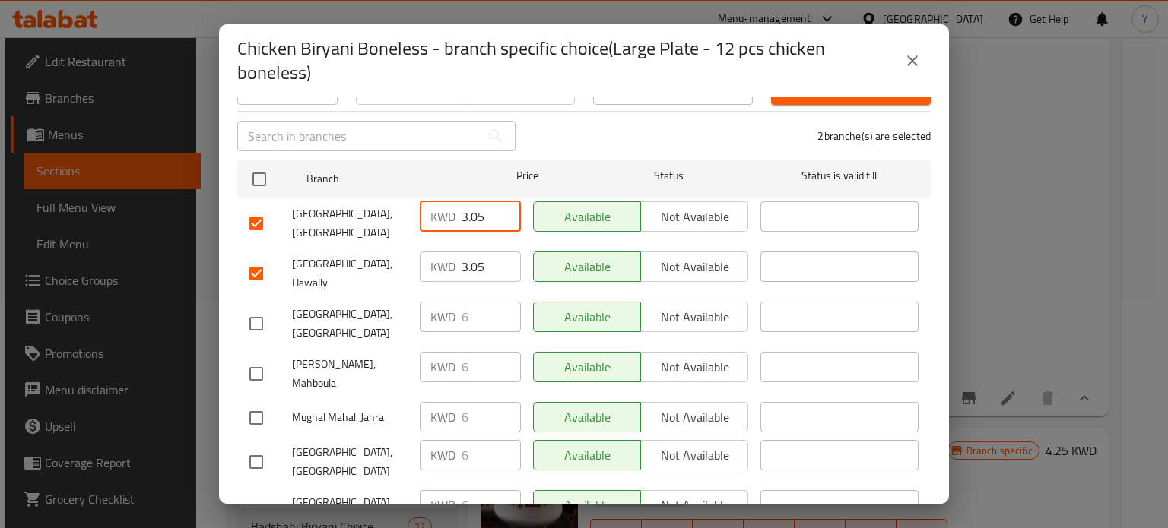
drag, startPoint x: 480, startPoint y: 215, endPoint x: 420, endPoint y: 216, distance: 60.8
click at [420, 216] on div "KWD 3.05 ​" at bounding box center [470, 216] width 101 height 30
type input "6"
drag, startPoint x: 480, startPoint y: 263, endPoint x: 354, endPoint y: 266, distance: 126.2
click at [354, 266] on div "Mughal Mahal, Hawally KWD 3.05 ​ Available Not available ​" at bounding box center [583, 274] width 681 height 56
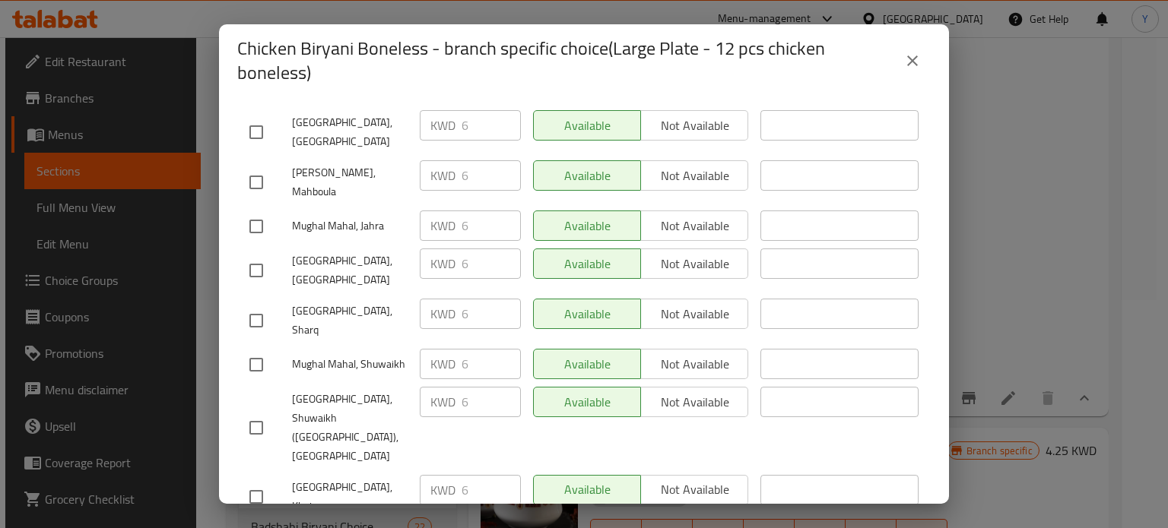
scroll to position [414, 0]
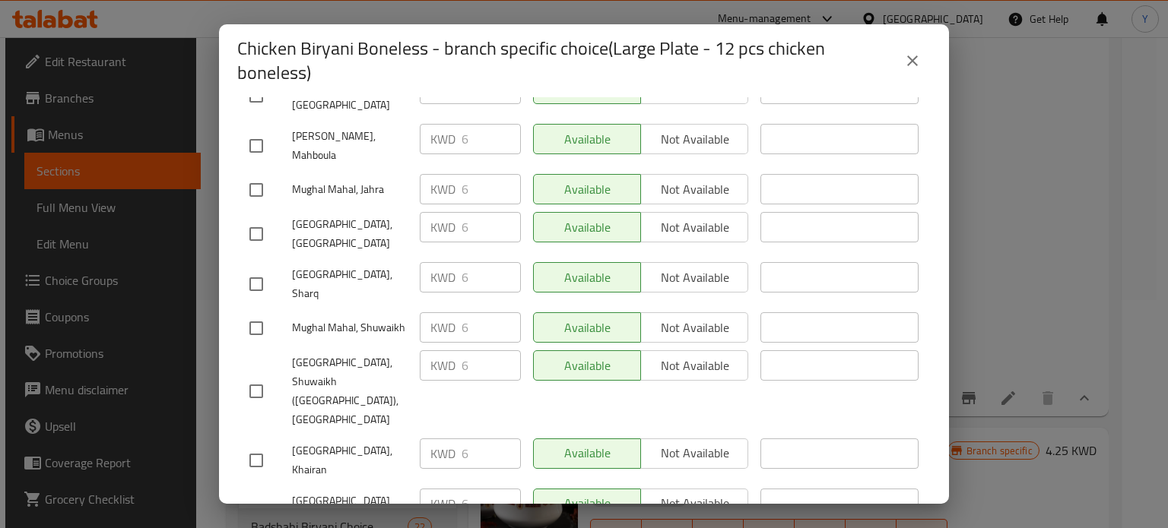
type input "6"
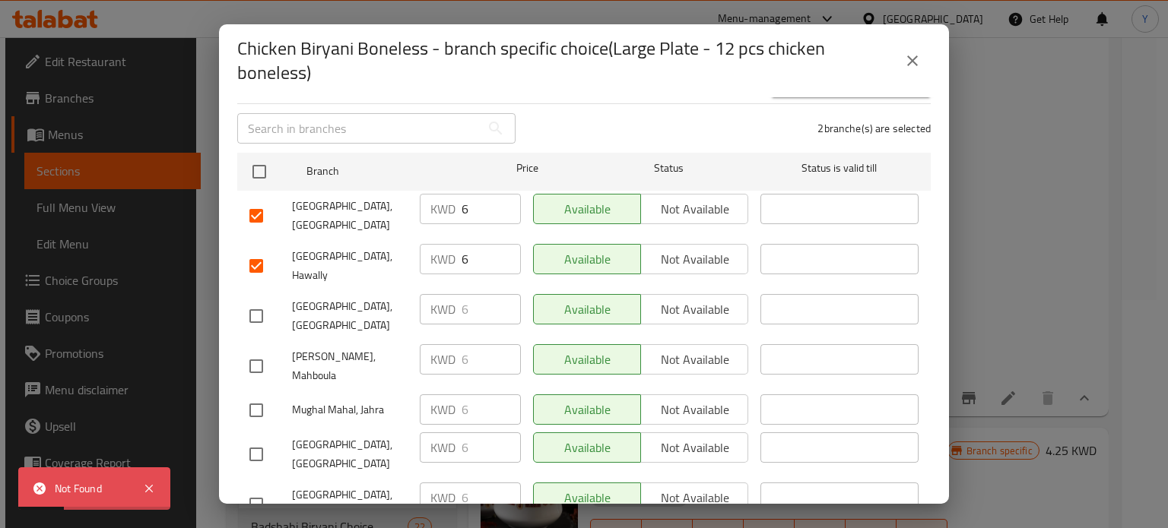
scroll to position [185, 0]
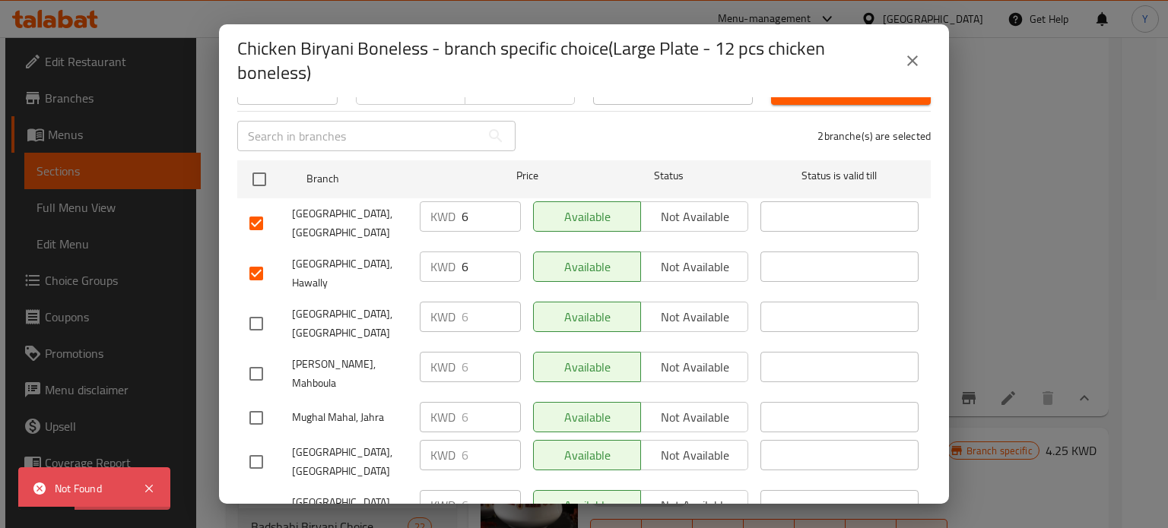
click at [914, 64] on icon "close" at bounding box center [912, 61] width 18 height 18
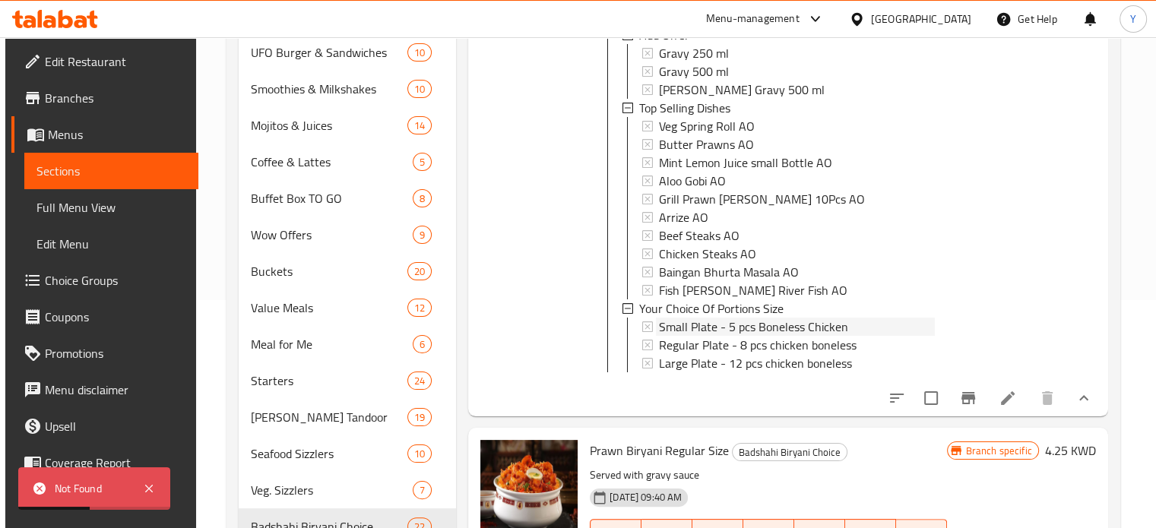
click at [748, 325] on span "Small Plate - 5 pcs Boneless Chicken" at bounding box center [753, 327] width 189 height 18
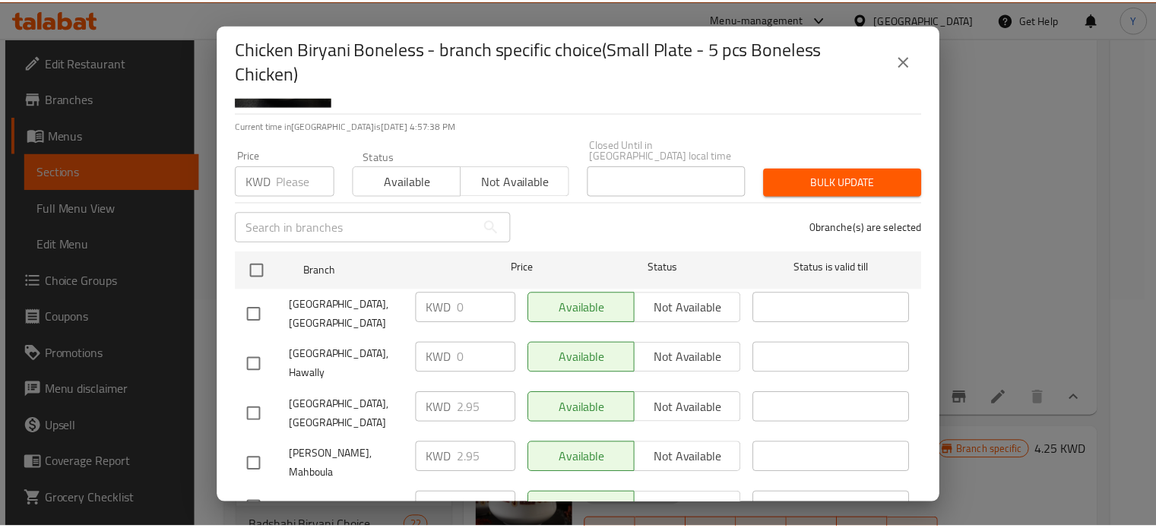
scroll to position [0, 0]
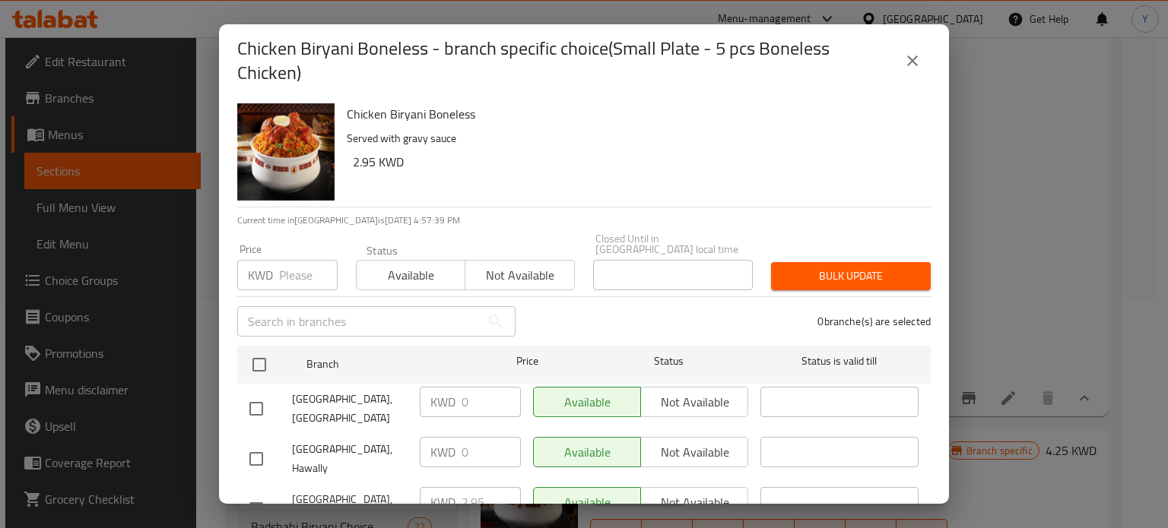
click at [908, 54] on icon "close" at bounding box center [912, 61] width 18 height 18
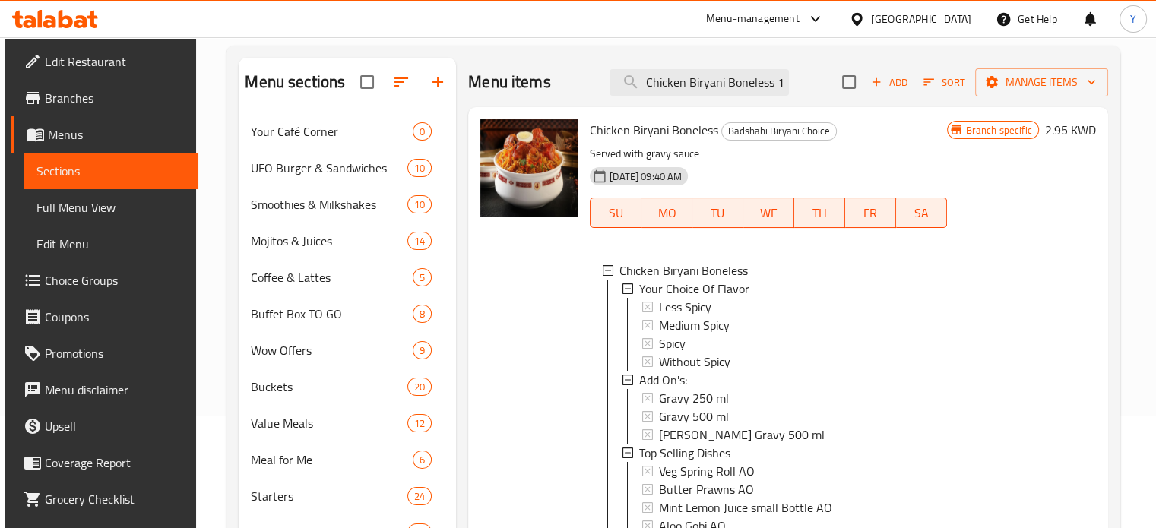
scroll to position [76, 0]
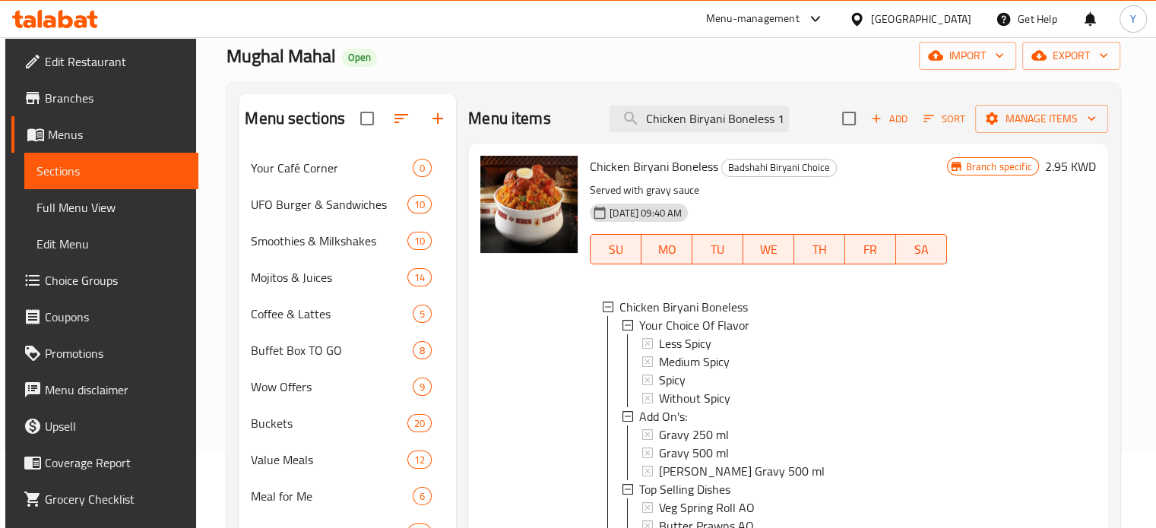
click at [1045, 165] on h6 "2.95 KWD" at bounding box center [1070, 166] width 51 height 21
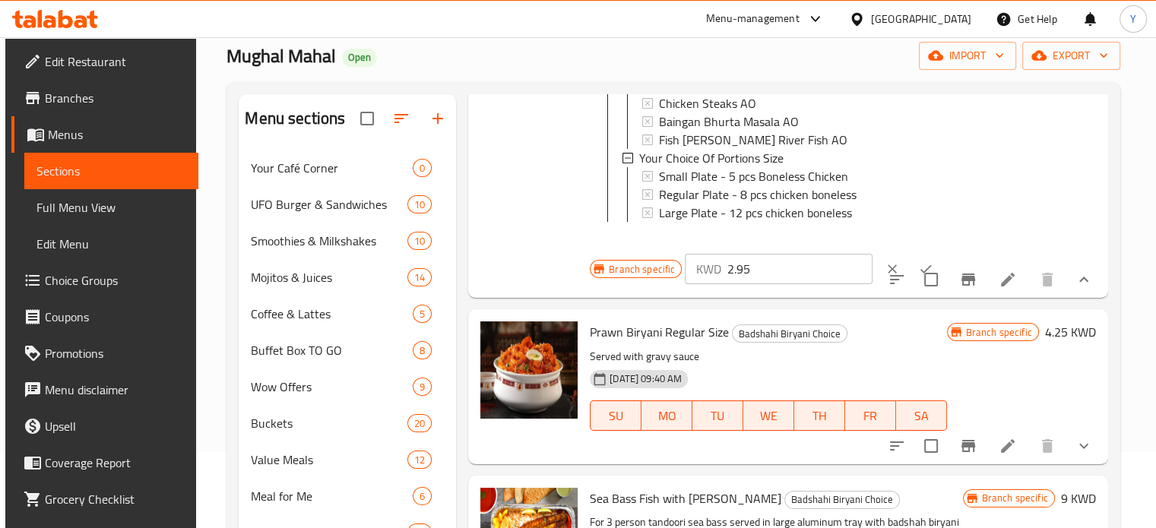
scroll to position [2, 0]
drag, startPoint x: 670, startPoint y: 279, endPoint x: 654, endPoint y: 278, distance: 15.2
click at [654, 278] on div "Branch specific KWD 2.95 ​" at bounding box center [778, 268] width 376 height 33
type input "0"
click at [918, 277] on icon "ok" at bounding box center [925, 268] width 15 height 15
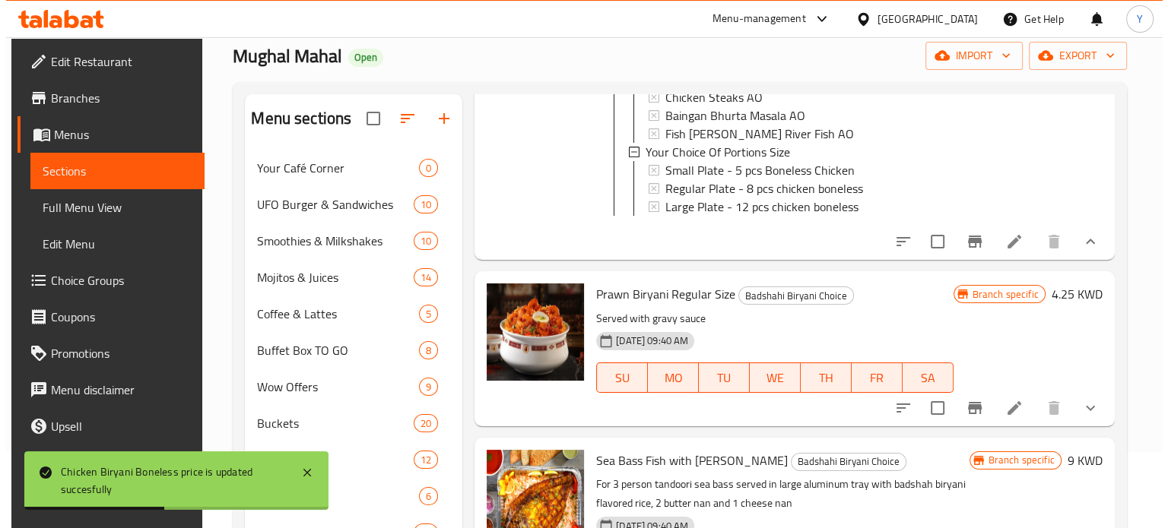
scroll to position [532, 0]
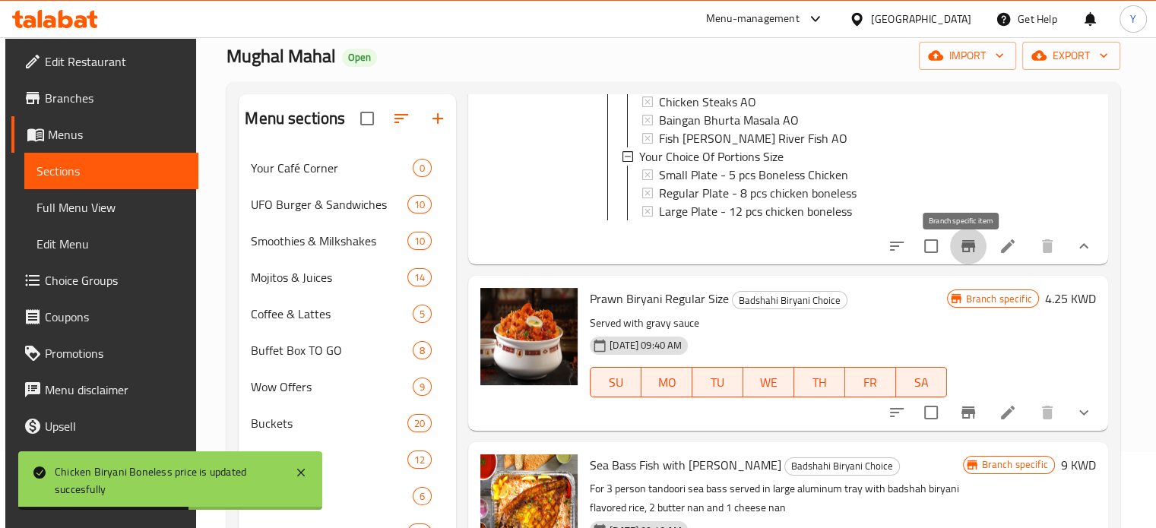
click at [964, 265] on button "Branch-specific-item" at bounding box center [968, 246] width 36 height 36
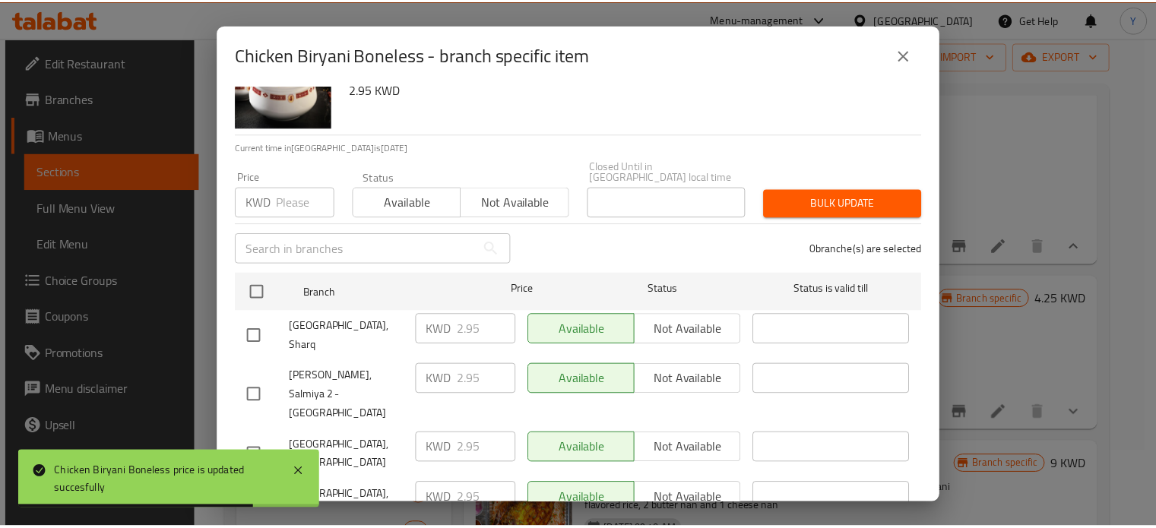
scroll to position [152, 0]
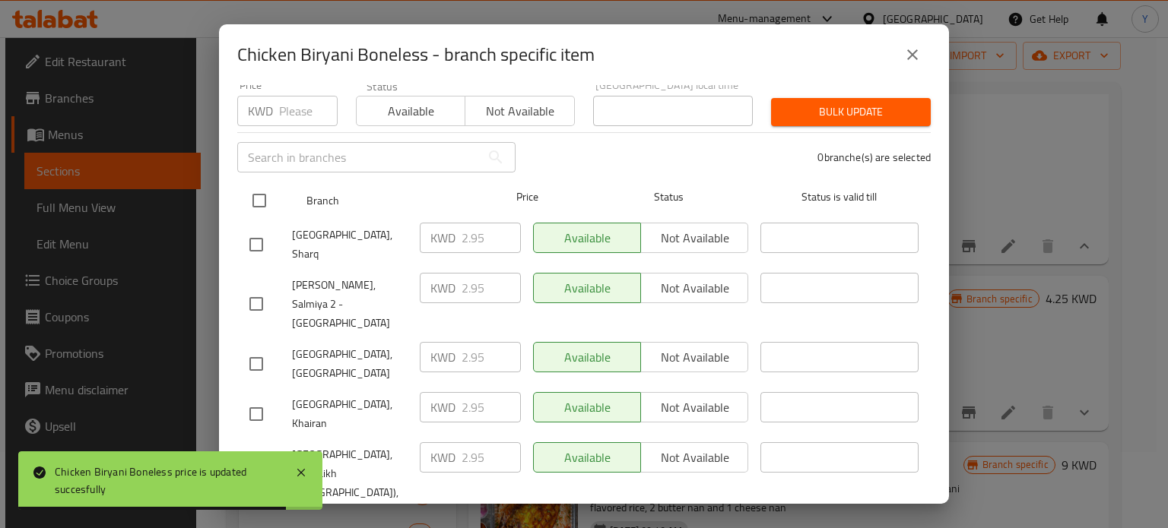
click at [261, 193] on input "checkbox" at bounding box center [259, 201] width 32 height 32
checkbox input "true"
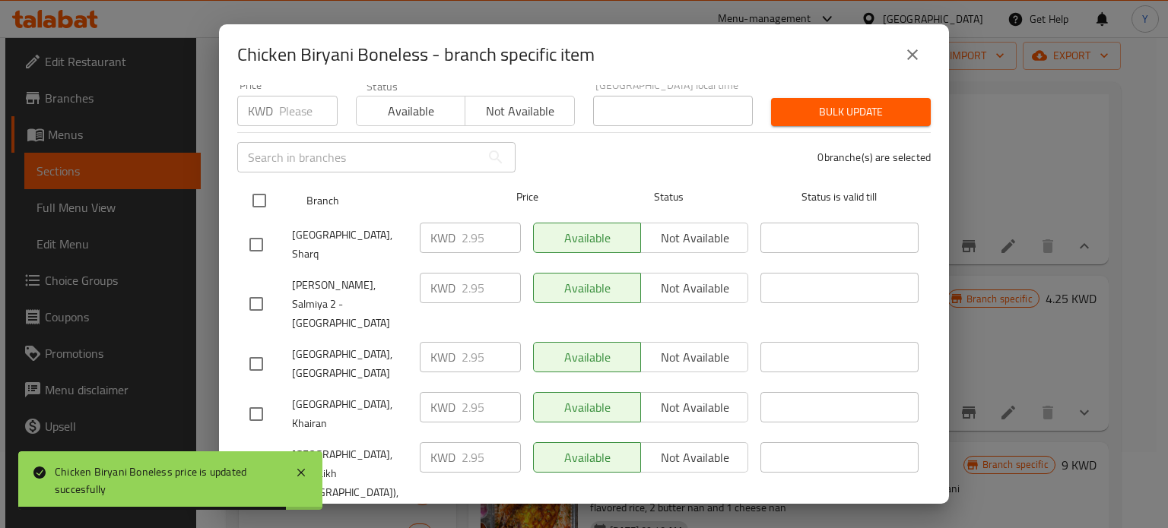
checkbox input "true"
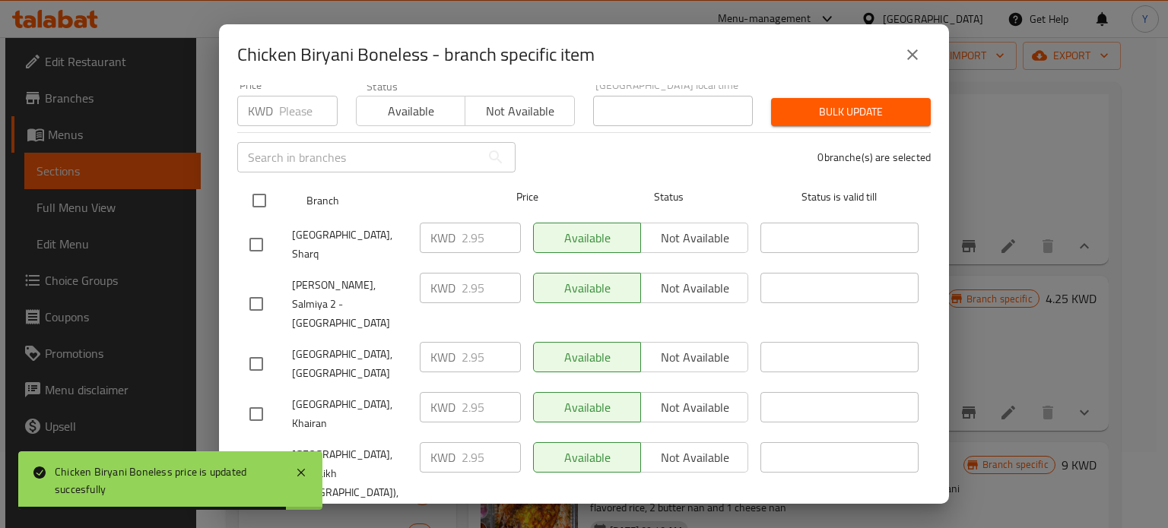
checkbox input "true"
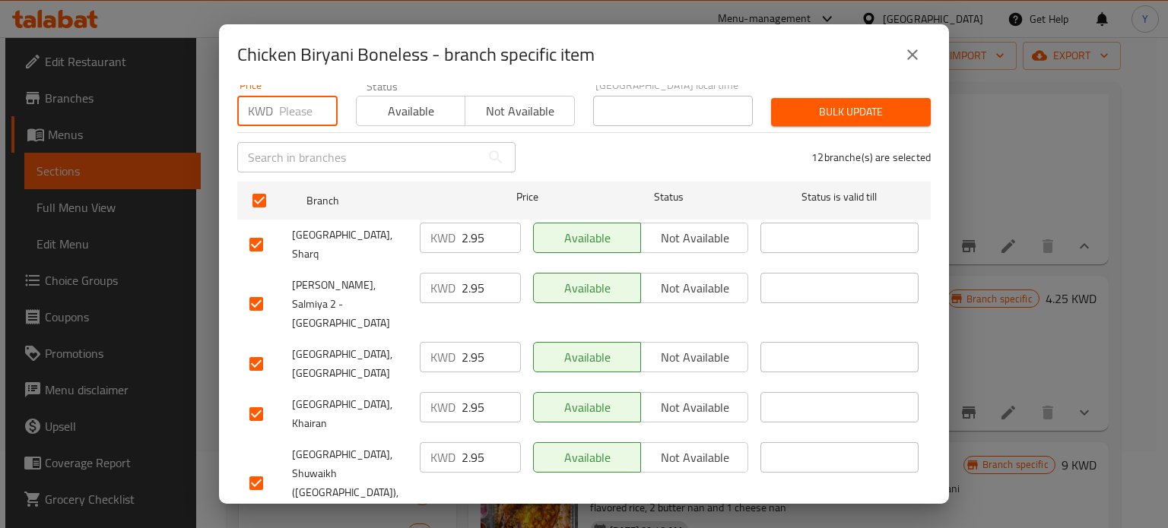
click at [303, 106] on input "number" at bounding box center [308, 111] width 59 height 30
type input "0"
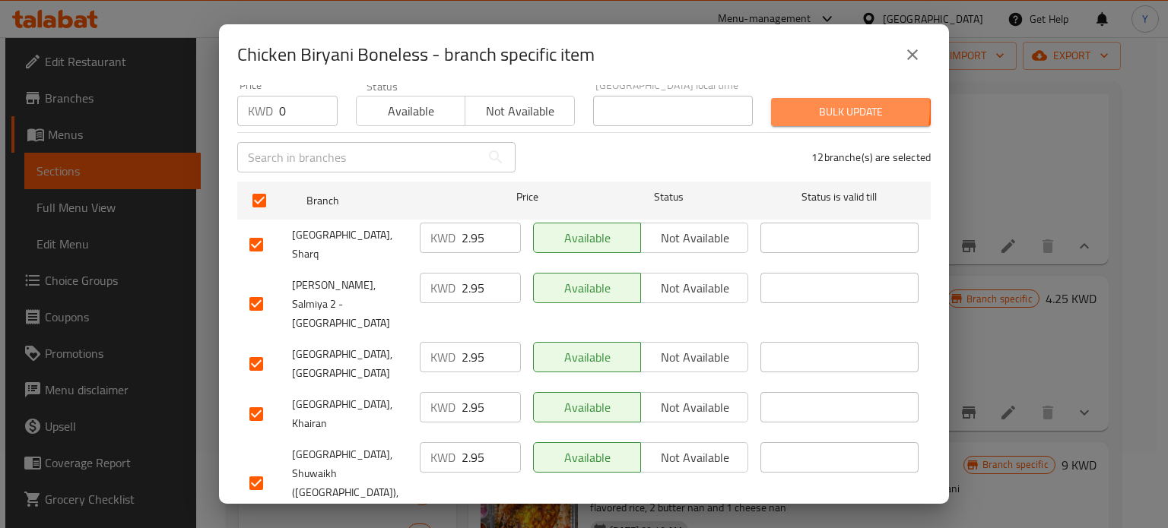
click at [815, 103] on span "Bulk update" at bounding box center [850, 112] width 135 height 19
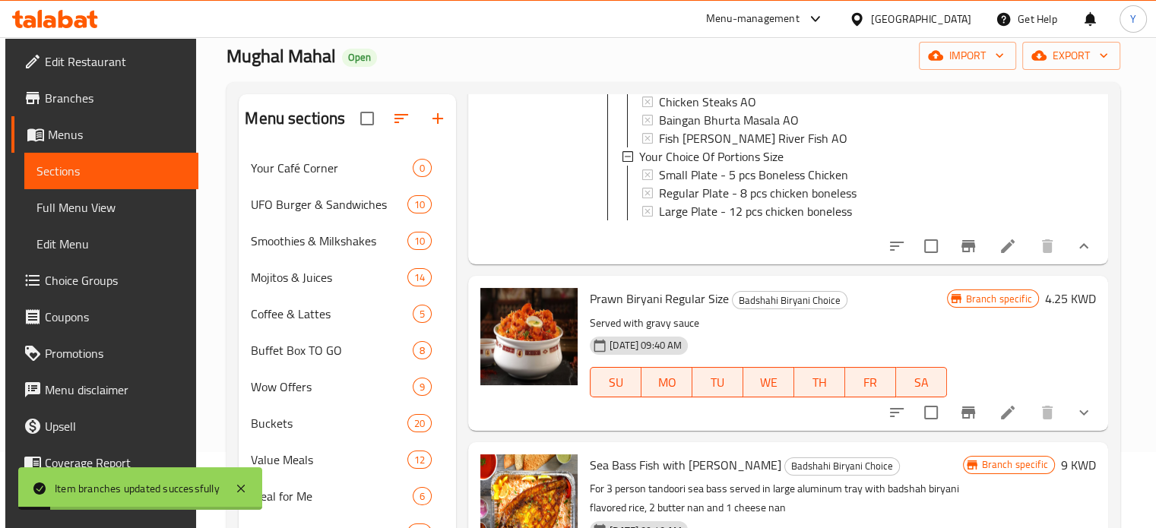
click at [959, 255] on icon "Branch-specific-item" at bounding box center [968, 246] width 18 height 18
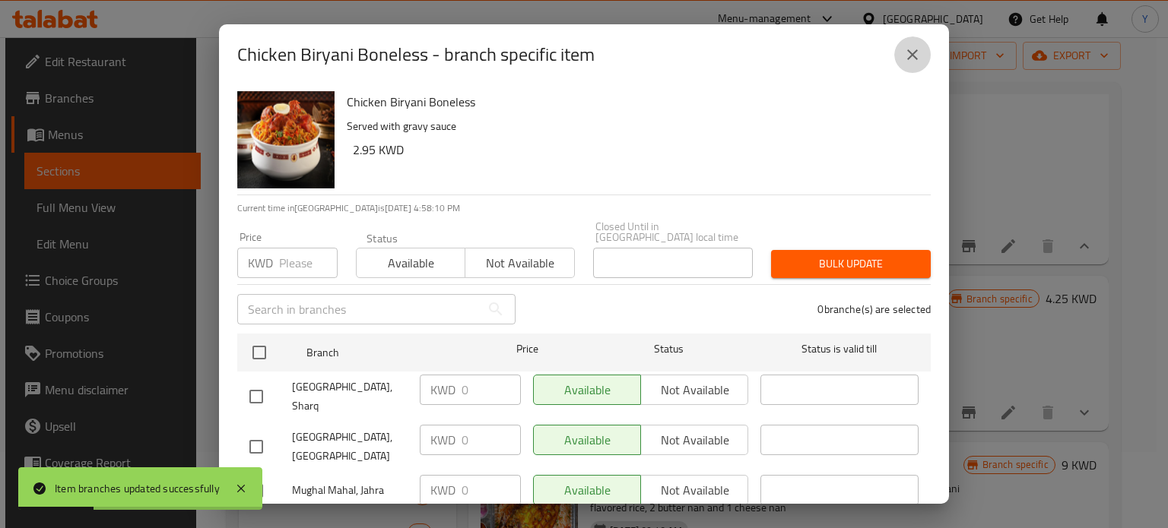
click at [905, 46] on icon "close" at bounding box center [912, 55] width 18 height 18
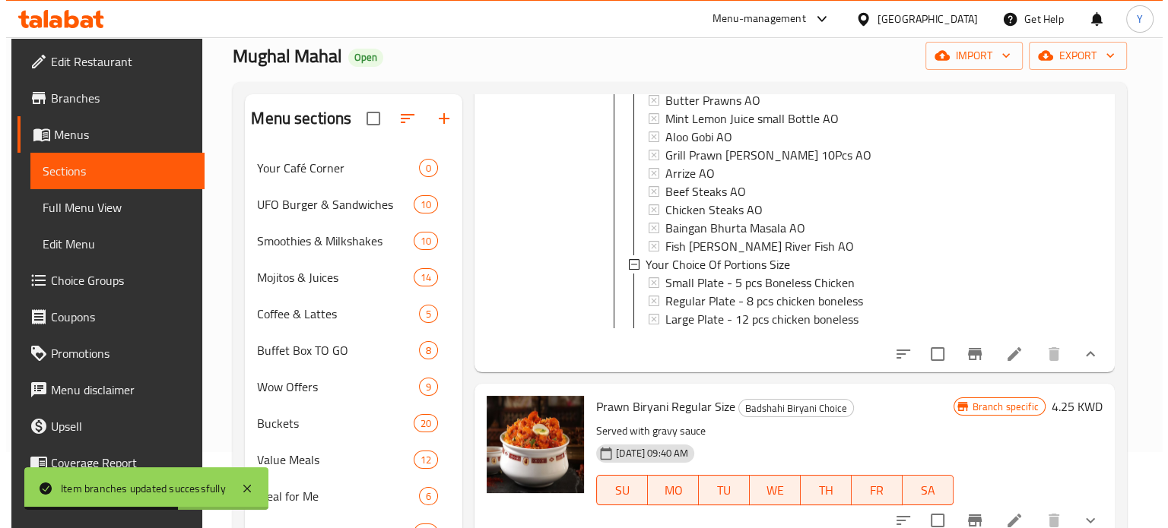
scroll to position [380, 0]
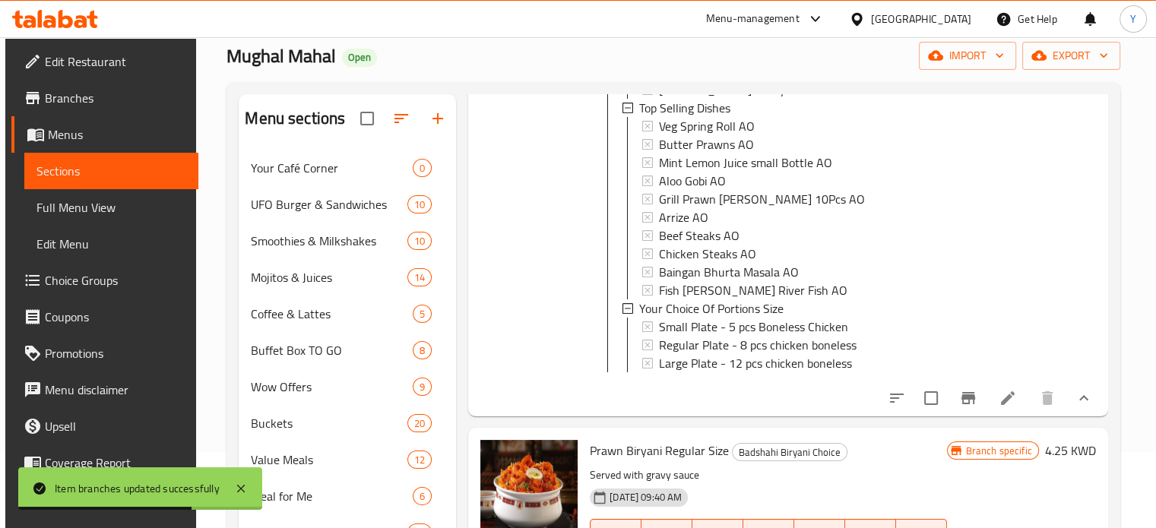
click at [715, 318] on span "Small Plate - 5 pcs Boneless Chicken" at bounding box center [753, 327] width 189 height 18
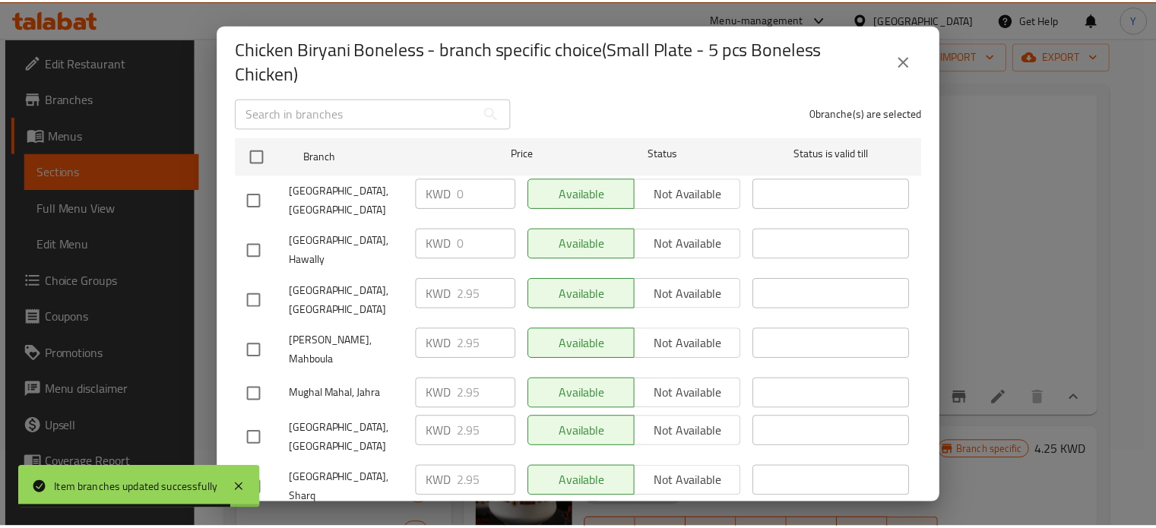
scroll to position [228, 0]
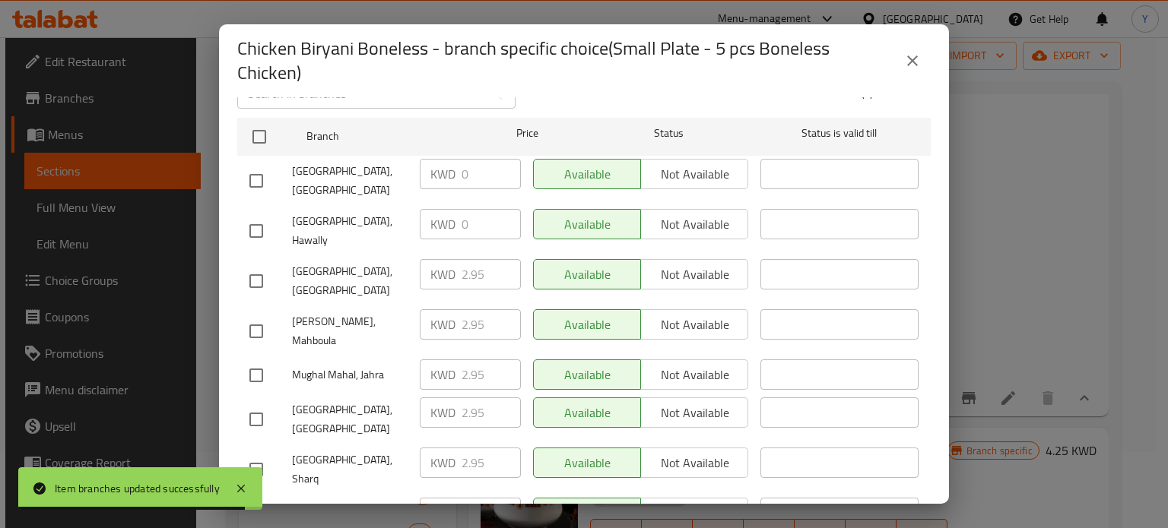
click at [918, 57] on icon "close" at bounding box center [912, 61] width 18 height 18
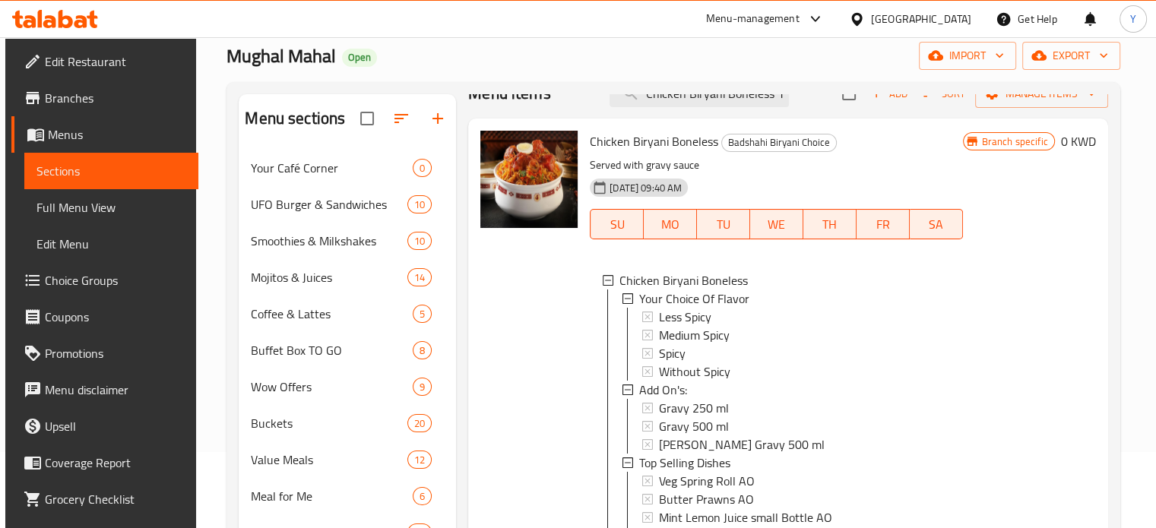
scroll to position [0, 0]
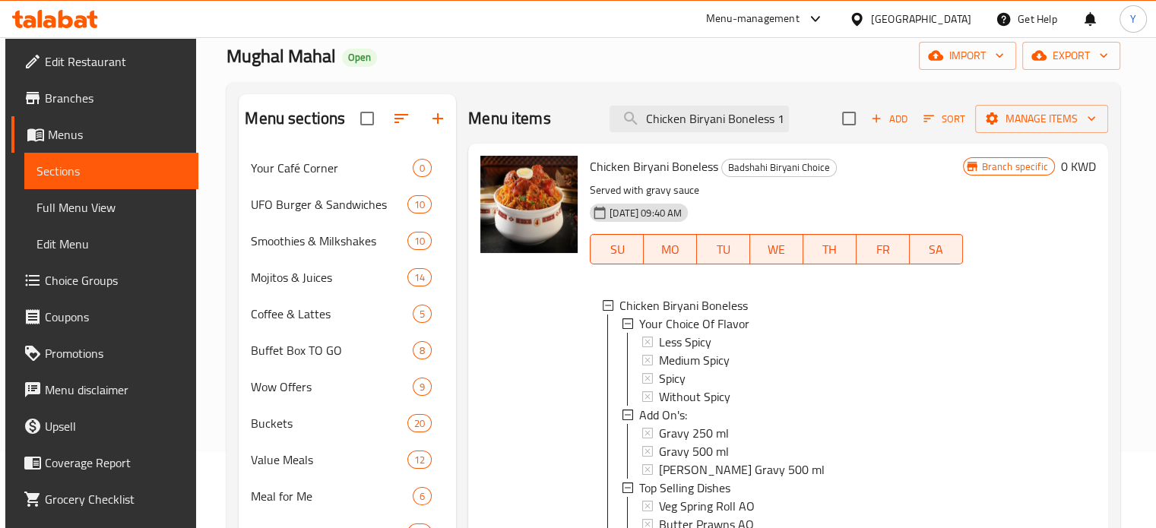
click at [670, 173] on span "Chicken Biryani Boneless" at bounding box center [654, 166] width 128 height 23
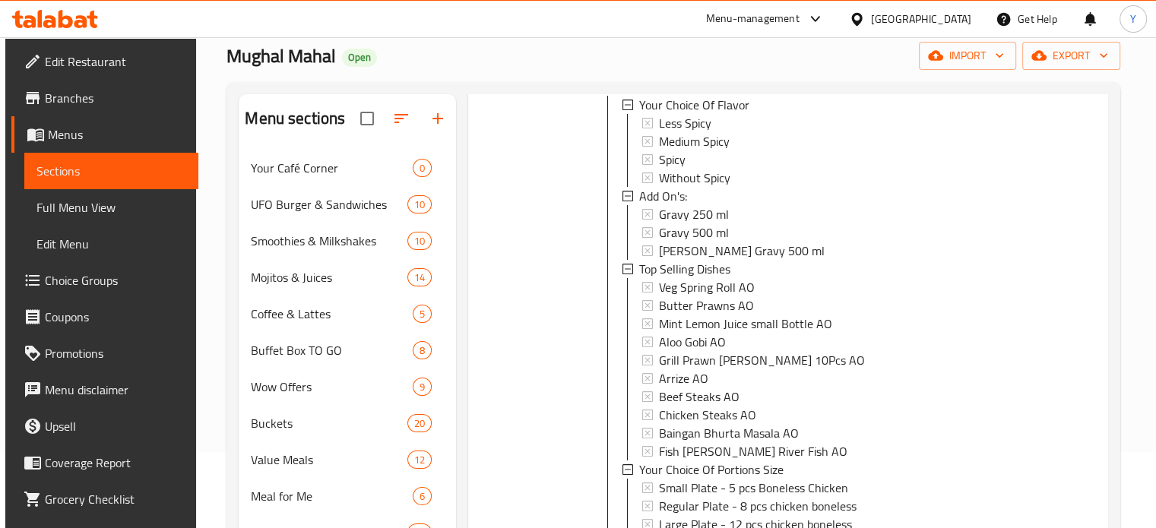
scroll to position [608, 0]
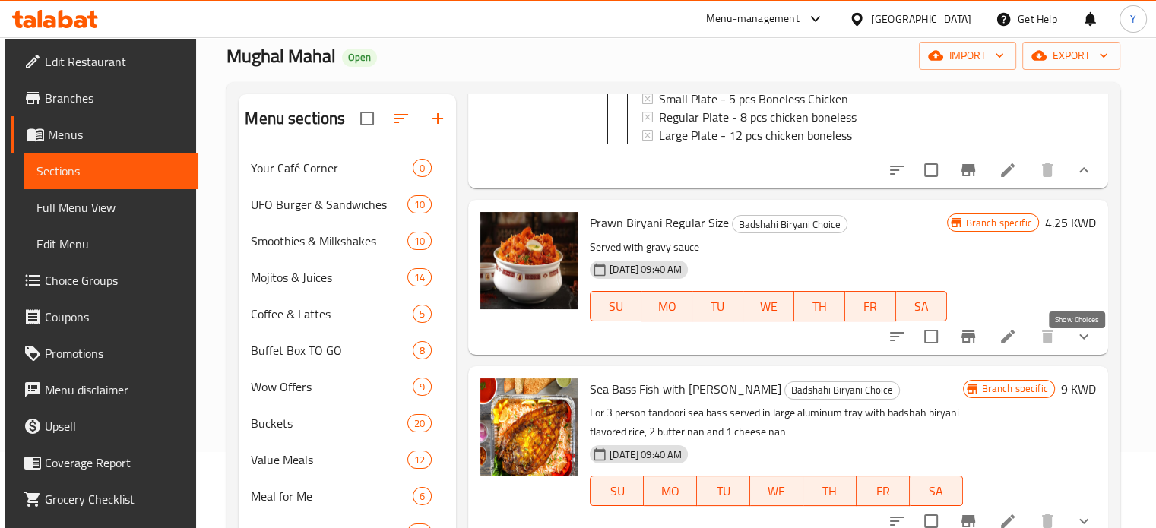
click at [1082, 346] on icon "show more" at bounding box center [1084, 337] width 18 height 18
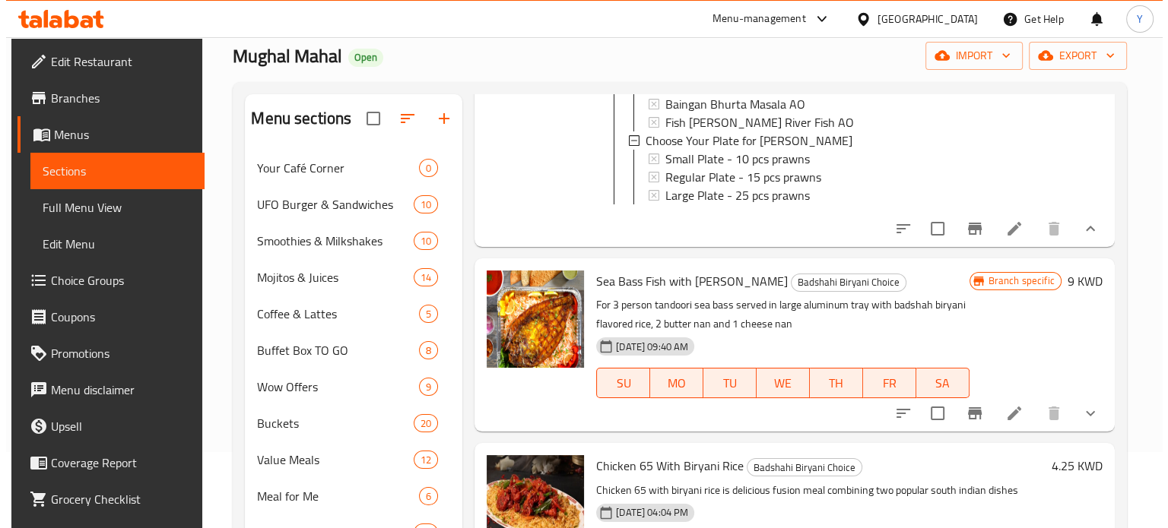
scroll to position [1216, 0]
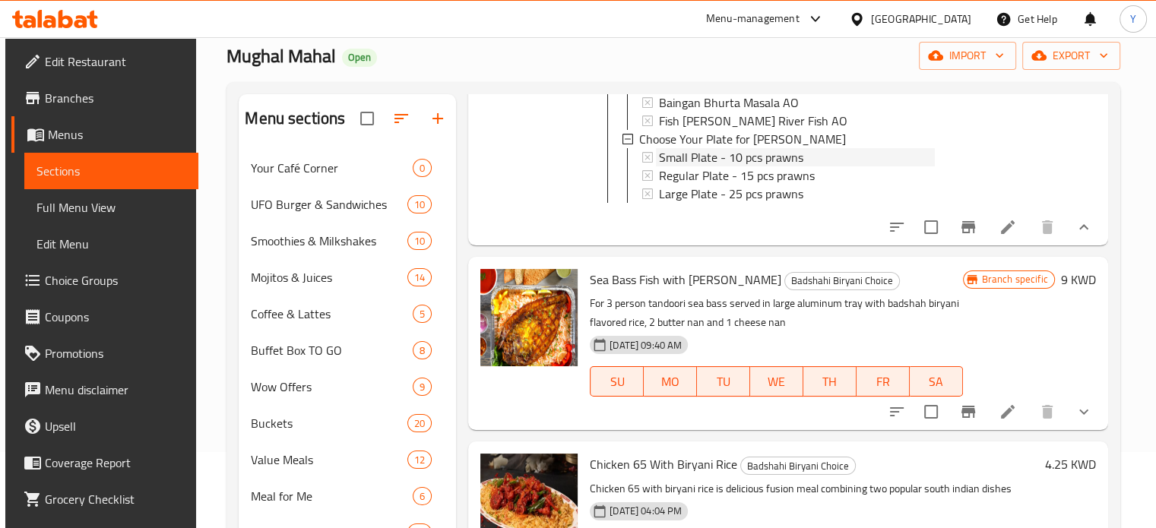
click at [752, 166] on span "Small Plate - 10 pcs prawns" at bounding box center [731, 157] width 144 height 18
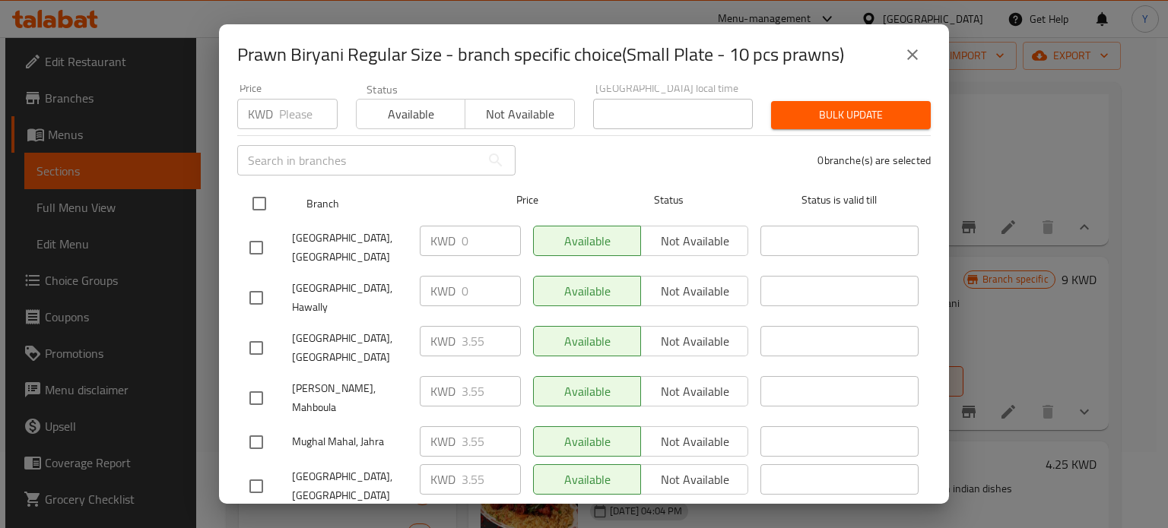
scroll to position [76, 0]
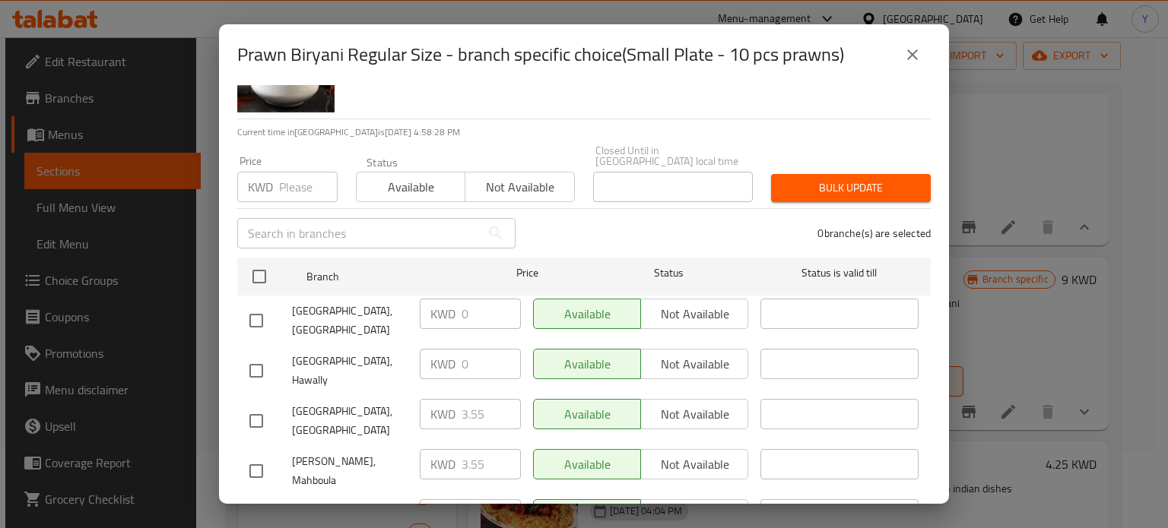
click at [252, 309] on input "checkbox" at bounding box center [256, 321] width 32 height 32
checkbox input "true"
drag, startPoint x: 476, startPoint y: 303, endPoint x: 415, endPoint y: 303, distance: 60.8
click at [415, 303] on div "KWD 0 ​" at bounding box center [470, 321] width 113 height 56
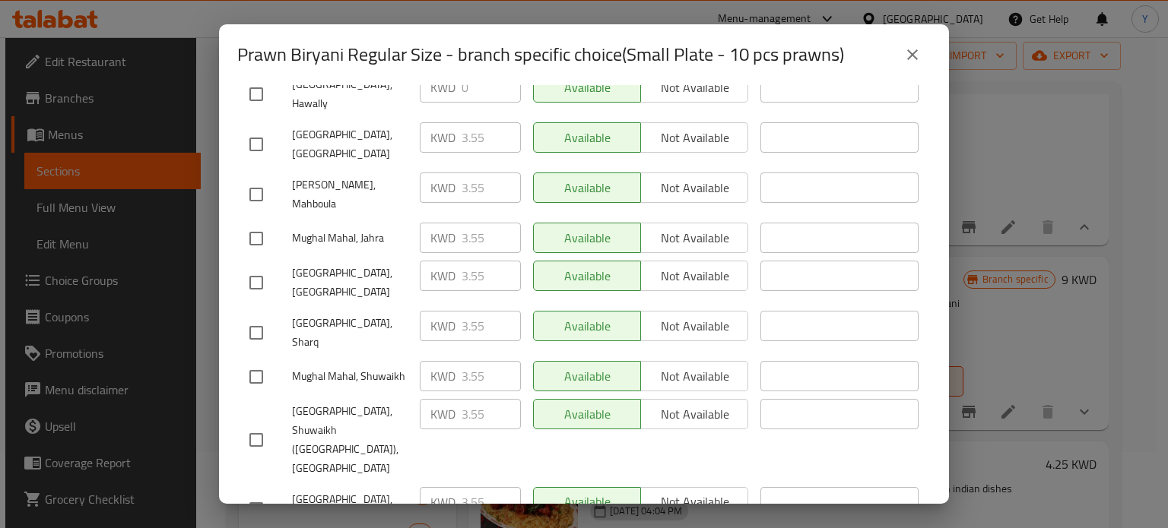
scroll to position [401, 0]
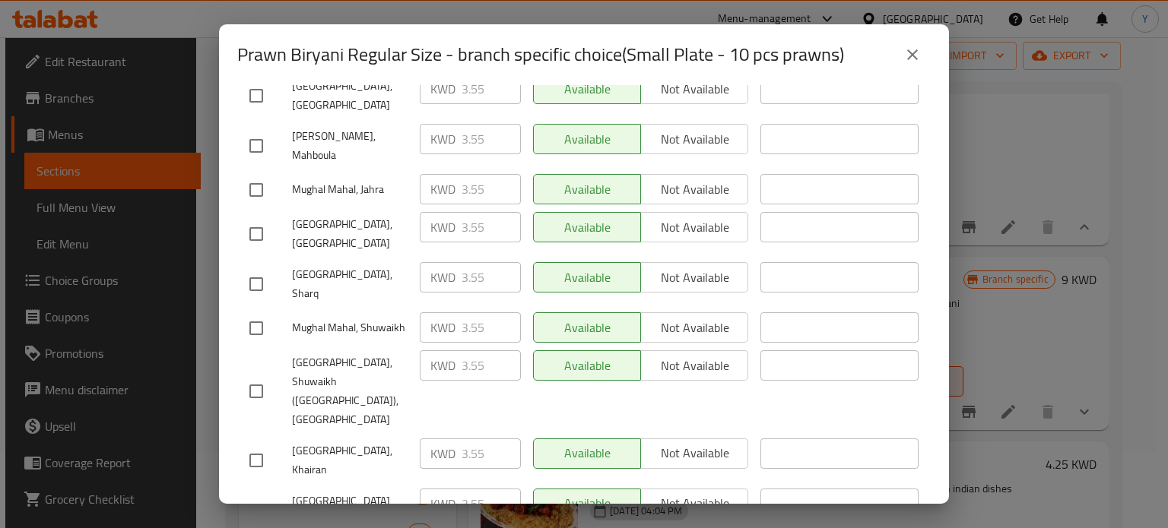
type input "3.55"
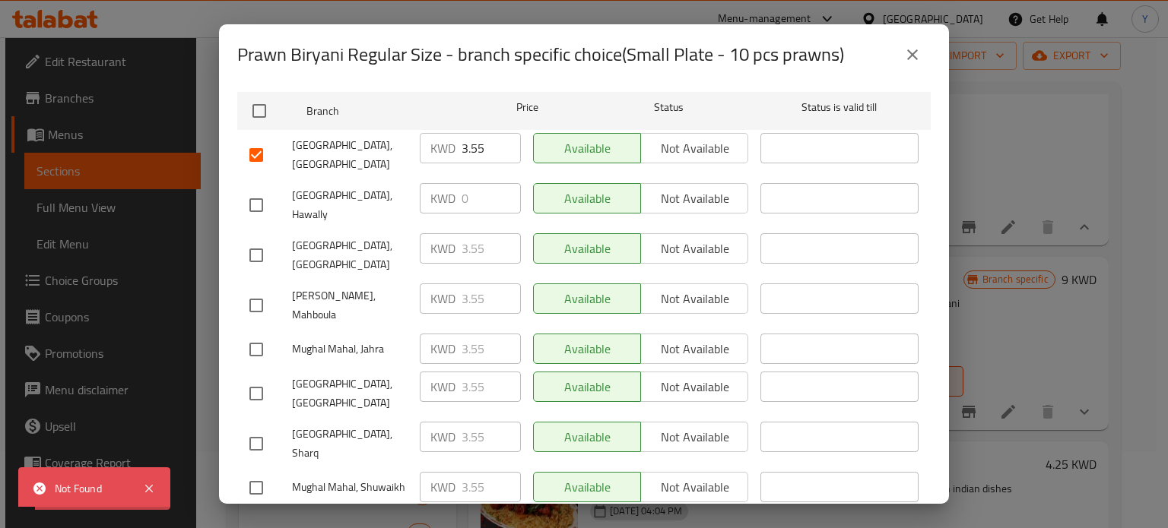
scroll to position [173, 0]
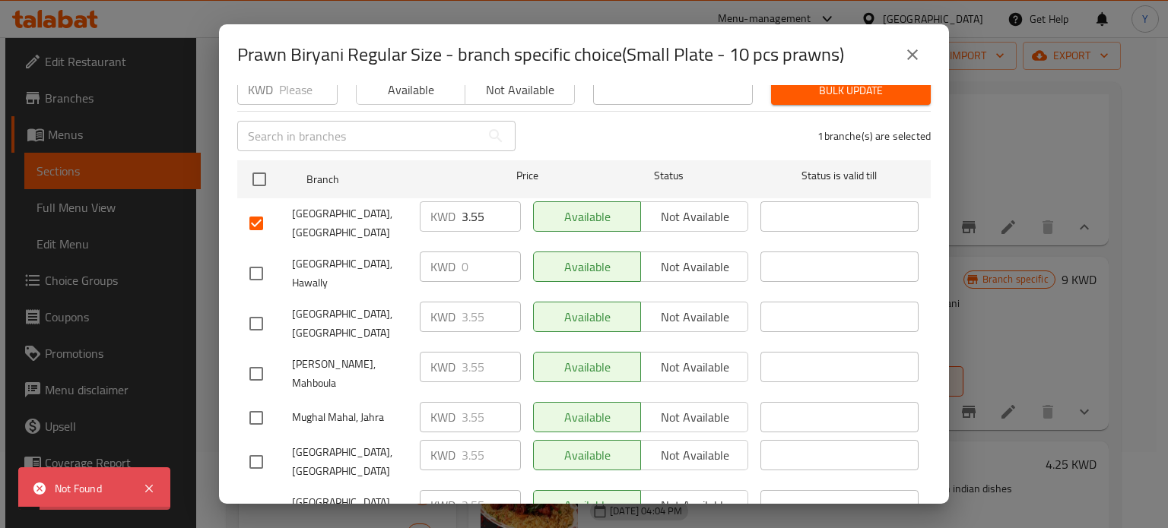
drag, startPoint x: 917, startPoint y: 52, endPoint x: 921, endPoint y: 63, distance: 11.1
click at [917, 52] on icon "close" at bounding box center [912, 55] width 18 height 18
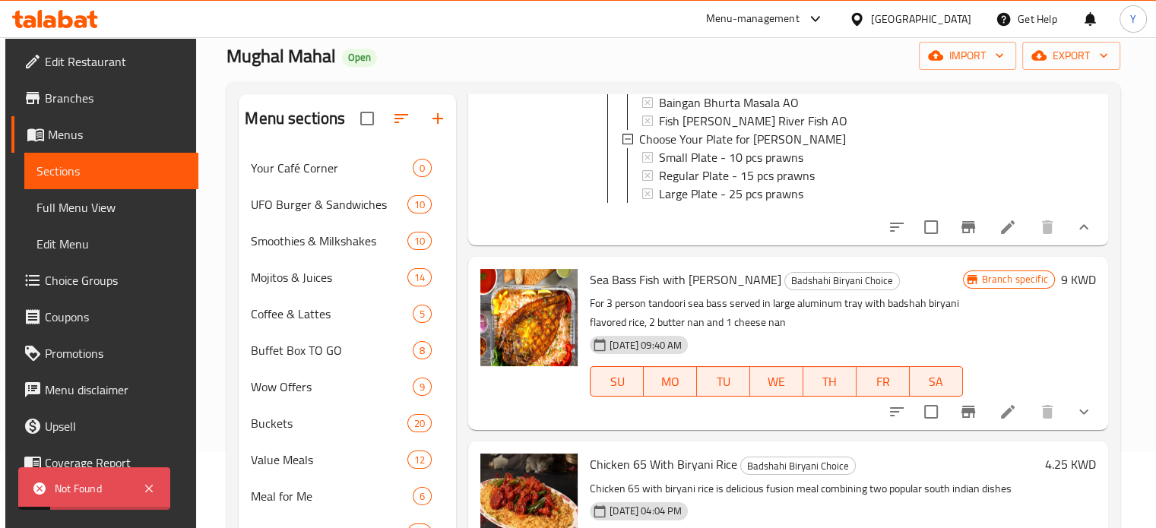
click at [962, 233] on icon "Branch-specific-item" at bounding box center [969, 227] width 14 height 12
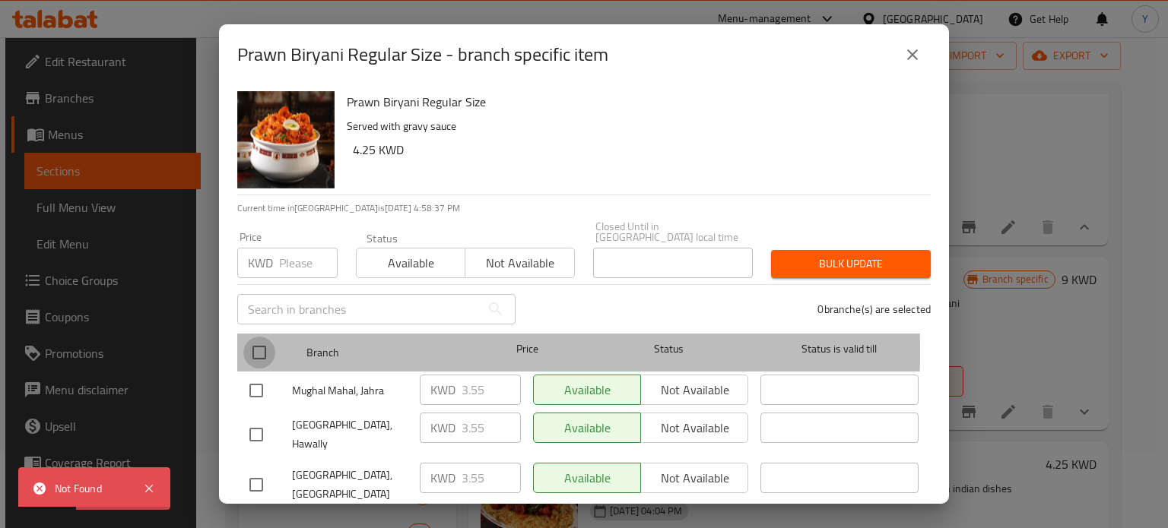
click at [261, 341] on input "checkbox" at bounding box center [259, 353] width 32 height 32
checkbox input "true"
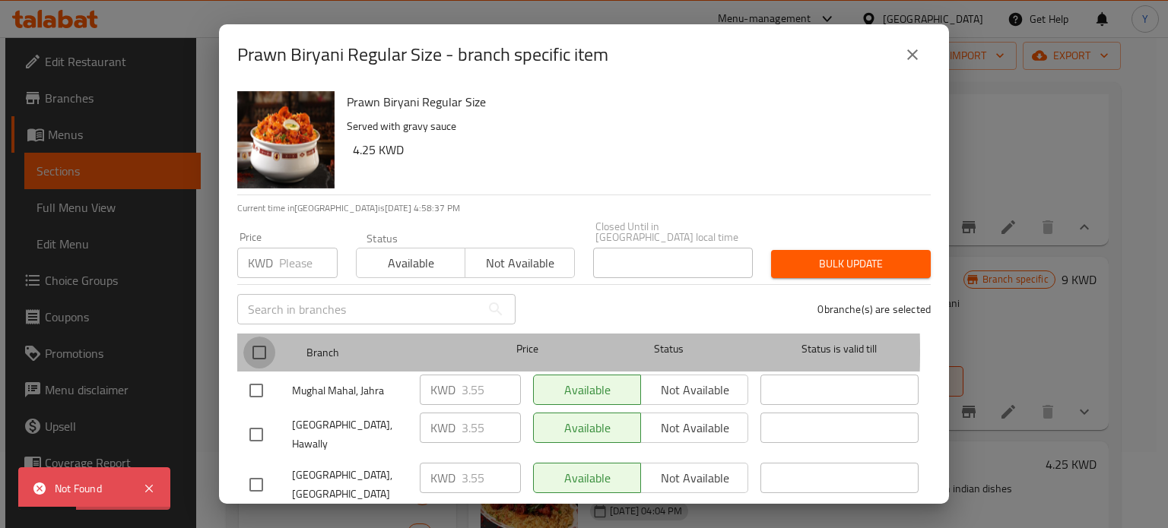
checkbox input "true"
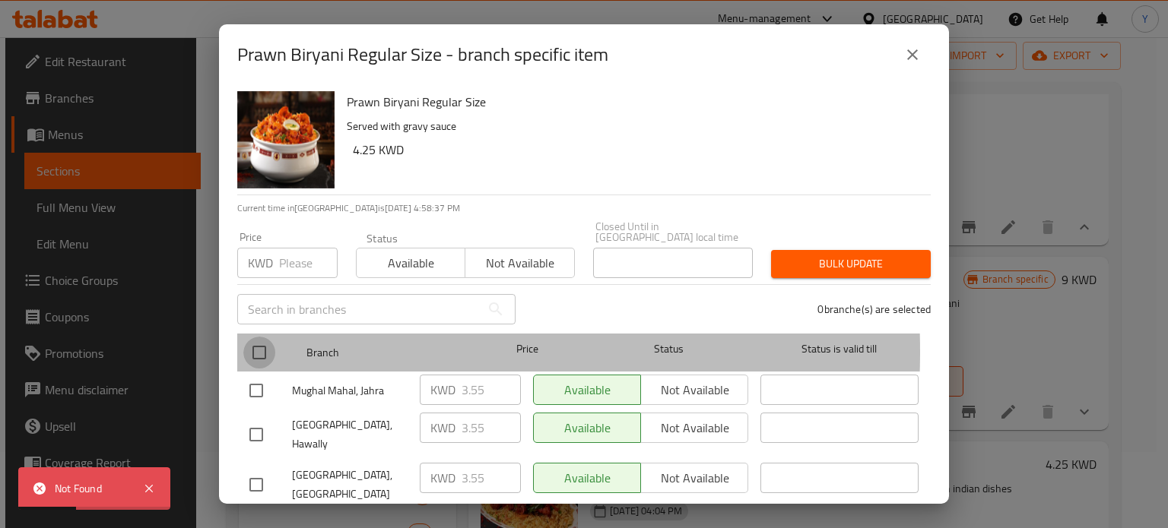
checkbox input "true"
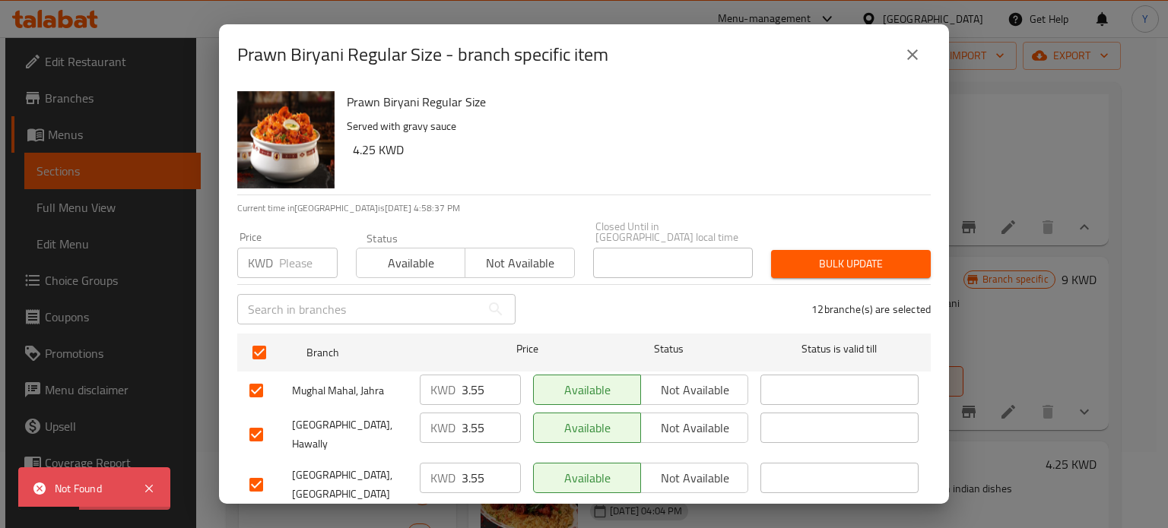
click at [292, 255] on input "number" at bounding box center [308, 263] width 59 height 30
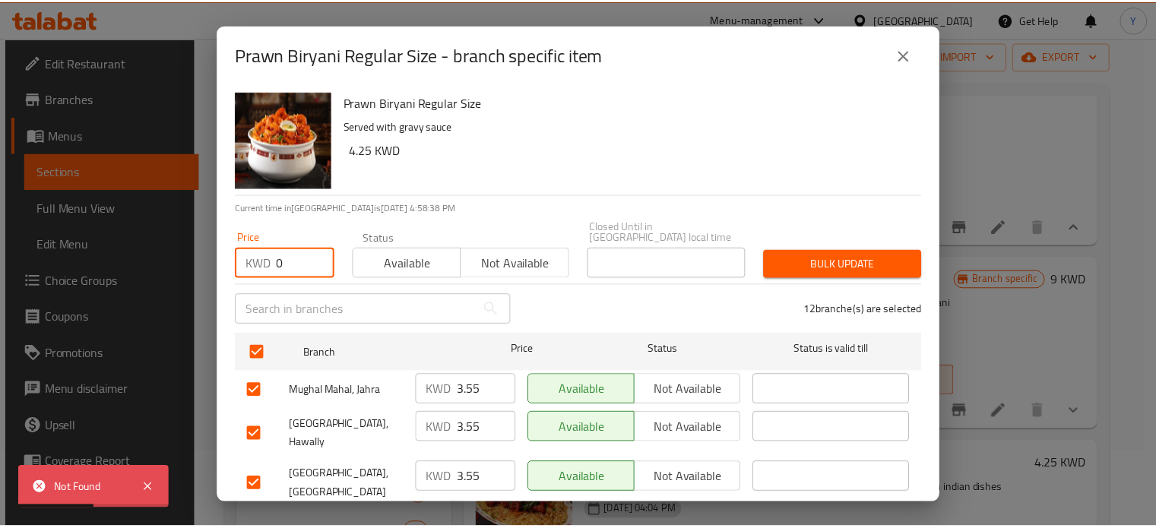
scroll to position [401, 0]
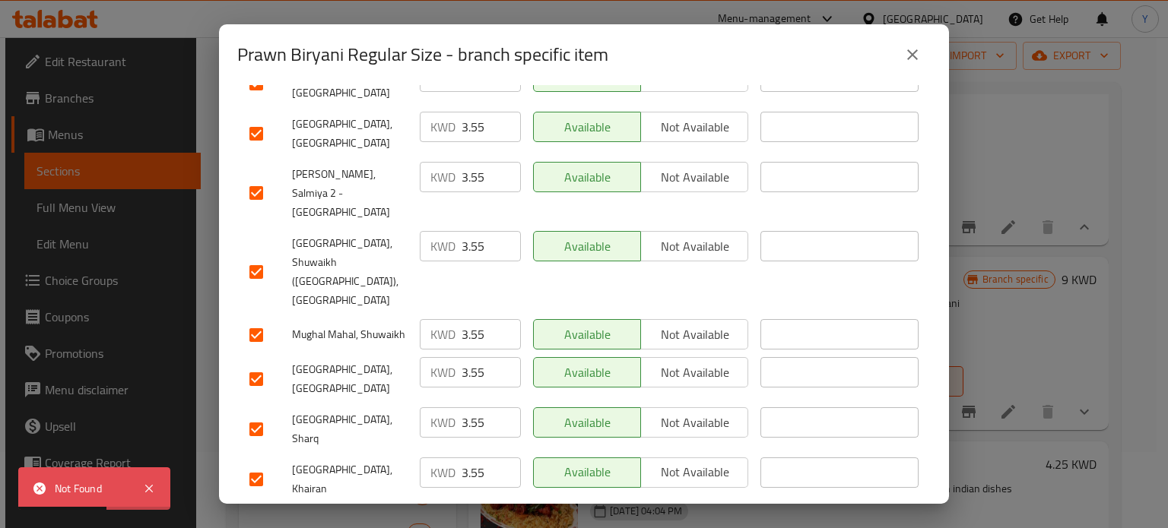
type input "0"
click at [638, 467] on ul "Branch Price Status Status is valid till Mughal Mahal, Jahra KWD 3.55 ​ Availab…" at bounding box center [583, 268] width 693 height 685
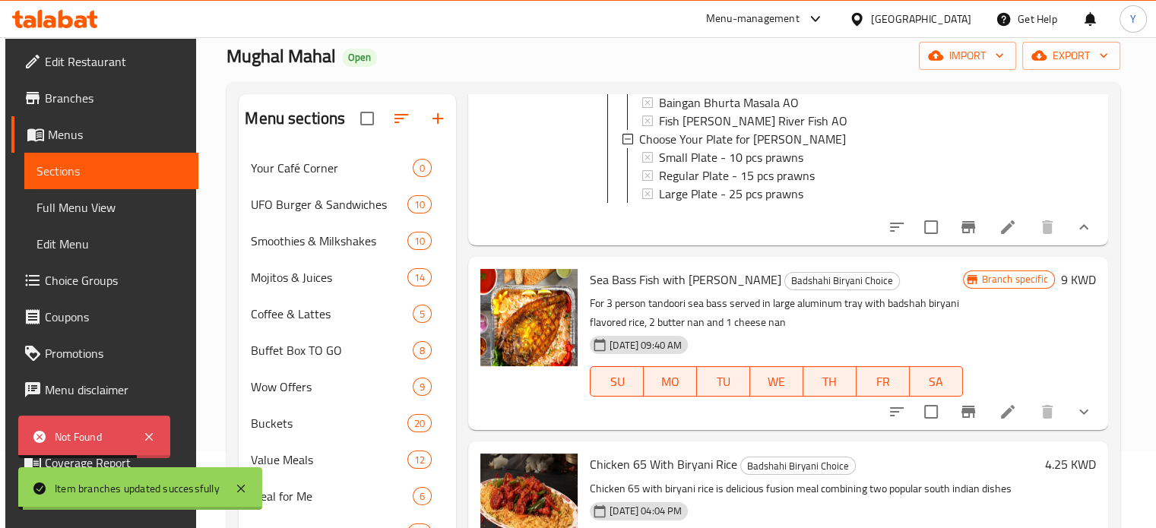
click at [966, 233] on icon "Branch-specific-item" at bounding box center [969, 227] width 14 height 12
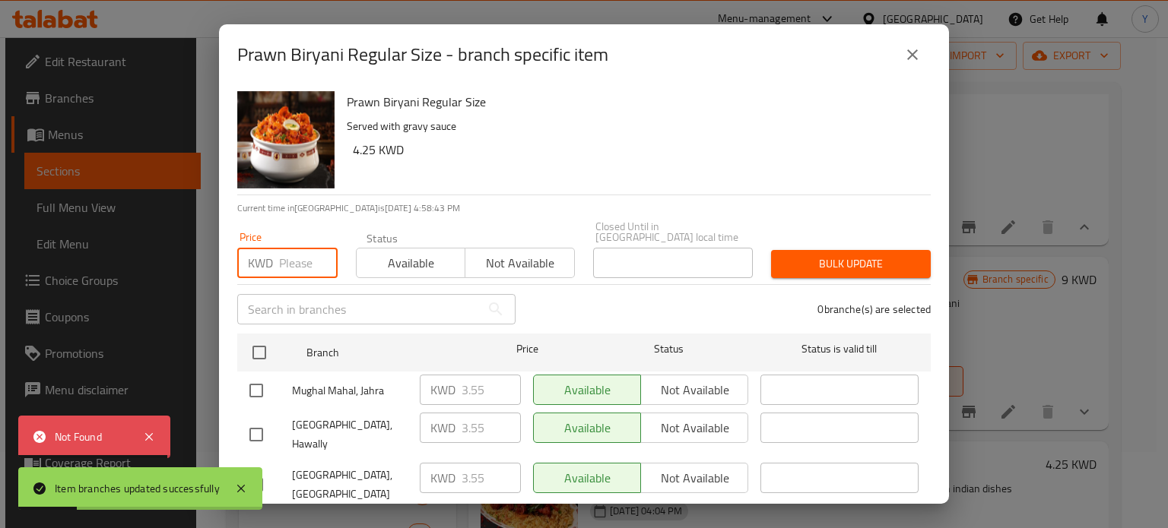
click at [301, 255] on input "number" at bounding box center [308, 263] width 59 height 30
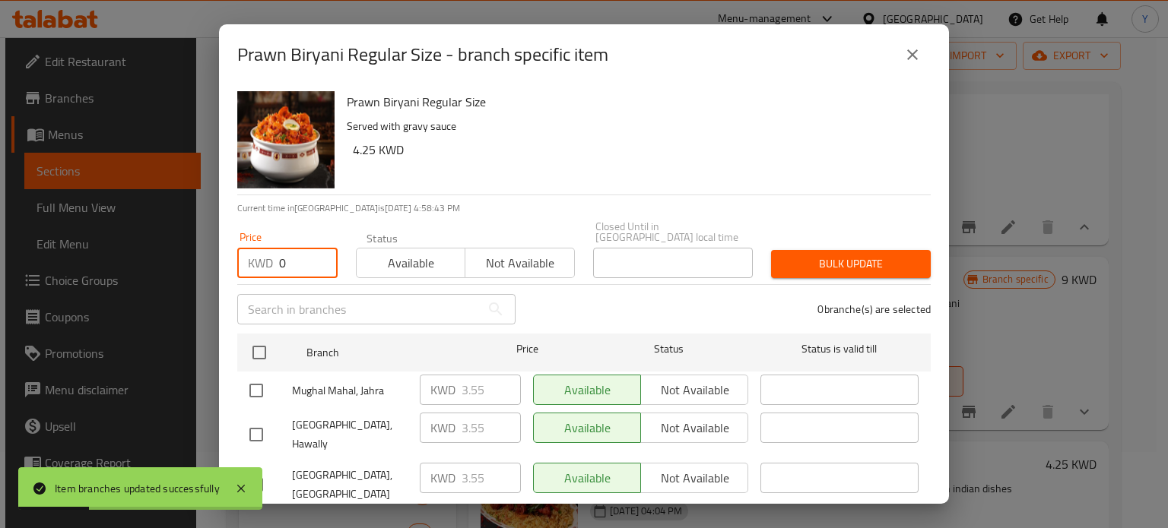
type input "0"
click at [848, 255] on span "Bulk update" at bounding box center [850, 264] width 135 height 19
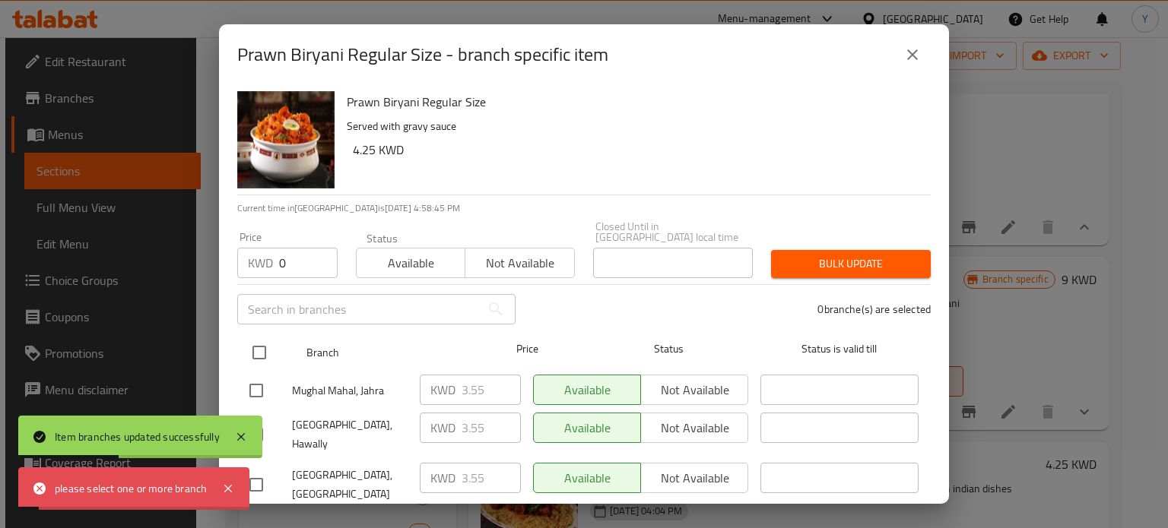
click at [249, 337] on input "checkbox" at bounding box center [259, 353] width 32 height 32
checkbox input "true"
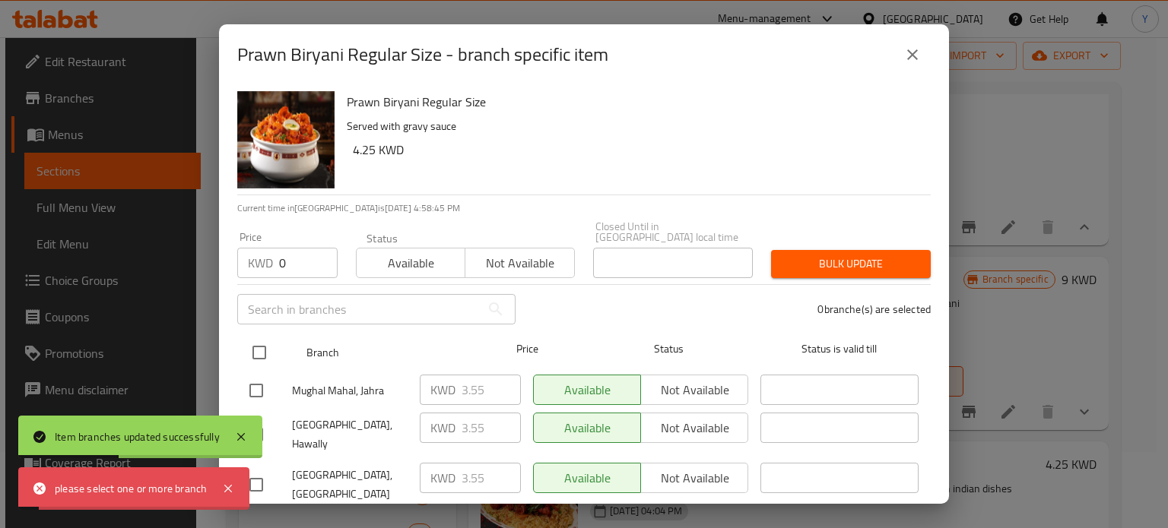
checkbox input "true"
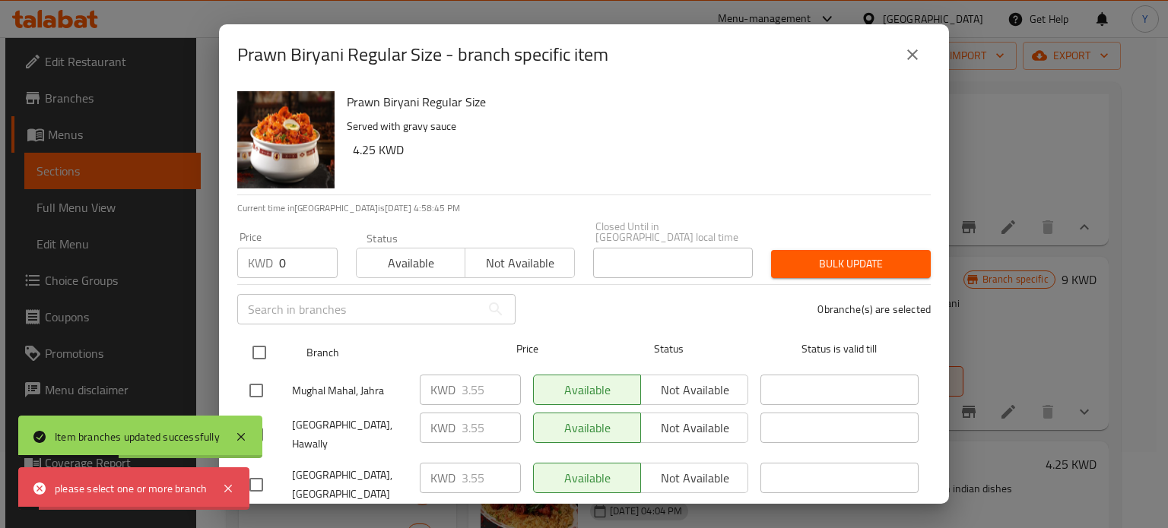
checkbox input "true"
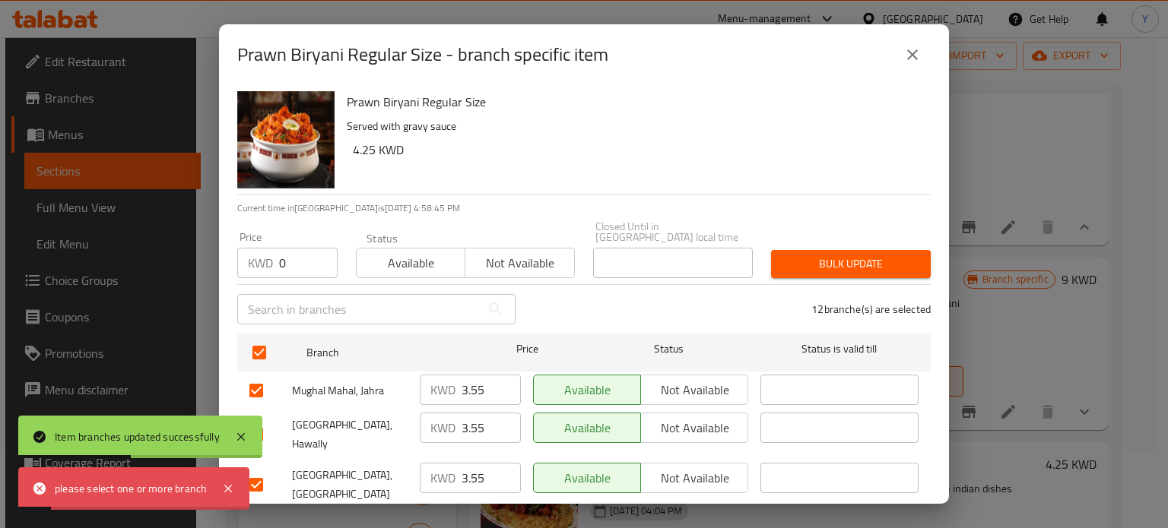
click at [784, 224] on div "Price KWD 0 Price Status Available Not available Closed Until in Kuwait local t…" at bounding box center [583, 249] width 711 height 75
click at [803, 255] on span "Bulk update" at bounding box center [850, 264] width 135 height 19
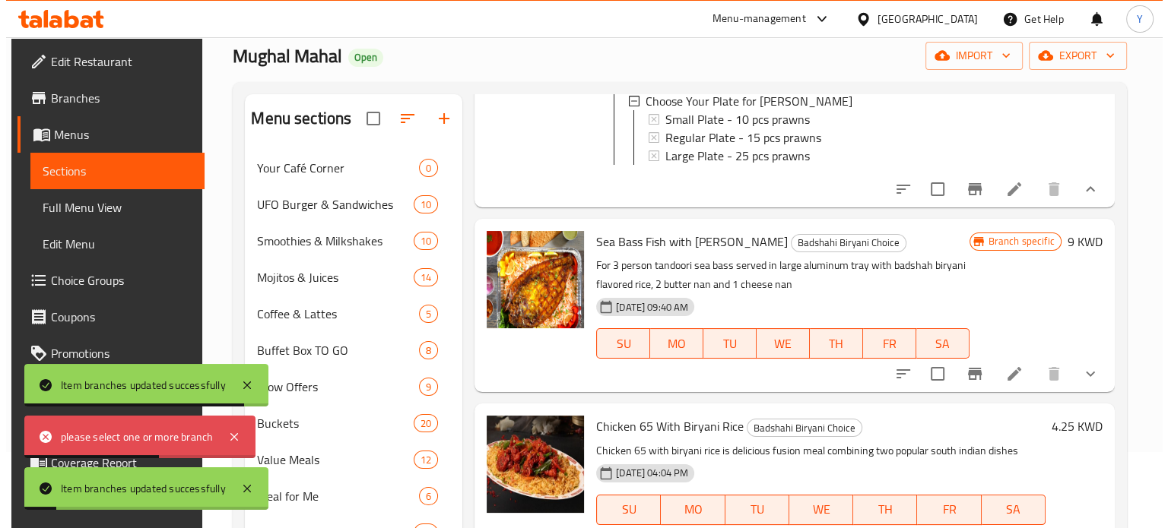
scroll to position [1216, 0]
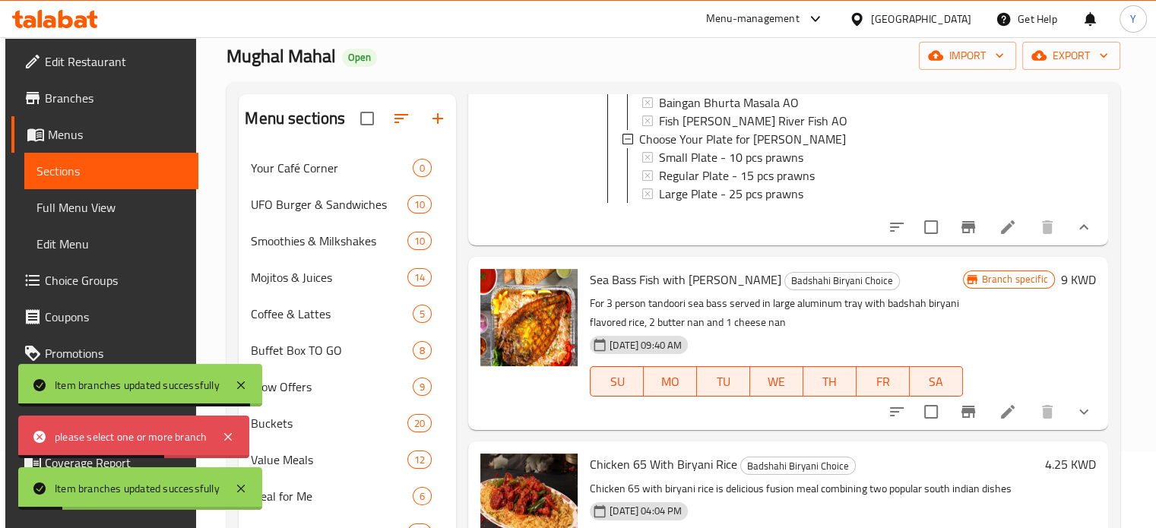
click at [971, 246] on button "Branch-specific-item" at bounding box center [968, 227] width 36 height 36
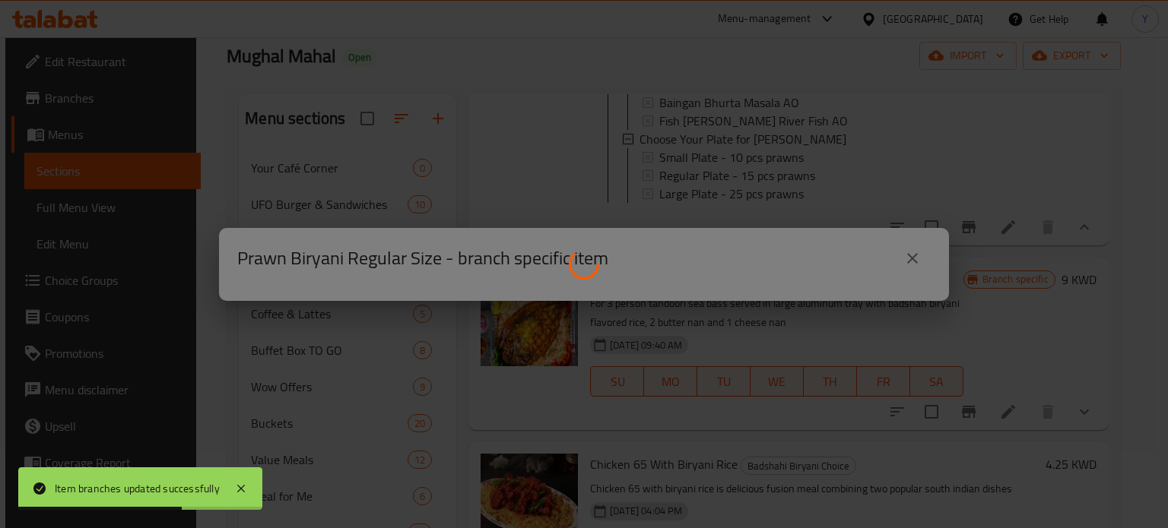
click at [910, 255] on div at bounding box center [584, 264] width 1168 height 528
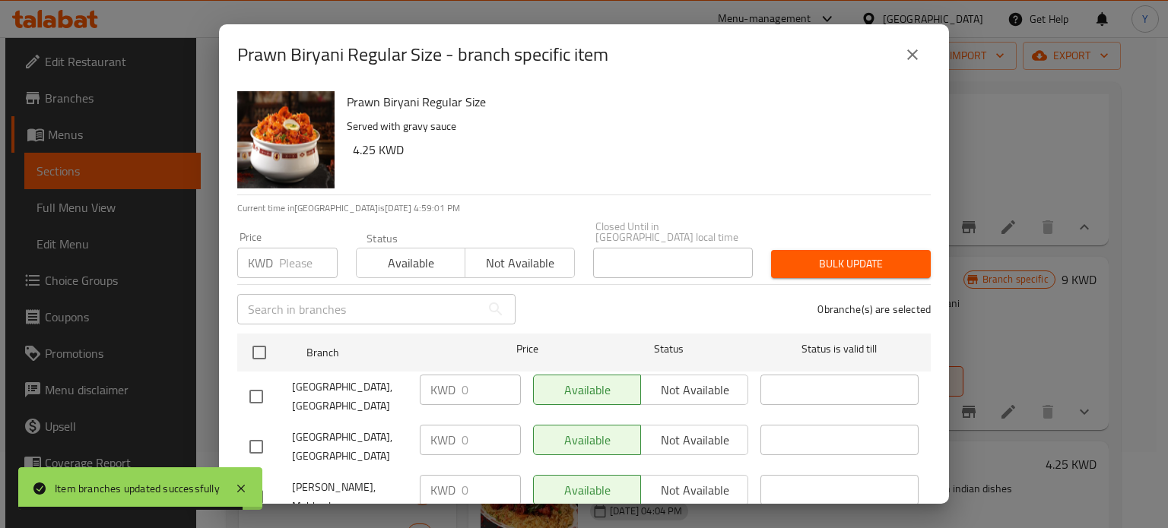
drag, startPoint x: 920, startPoint y: 57, endPoint x: 946, endPoint y: 91, distance: 42.9
click at [920, 56] on icon "close" at bounding box center [912, 55] width 18 height 18
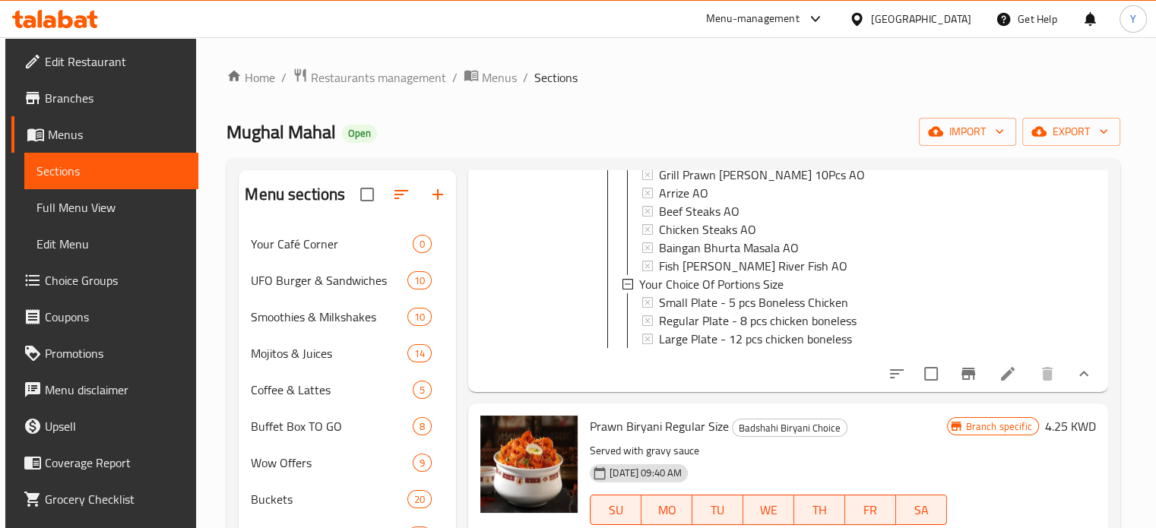
scroll to position [532, 0]
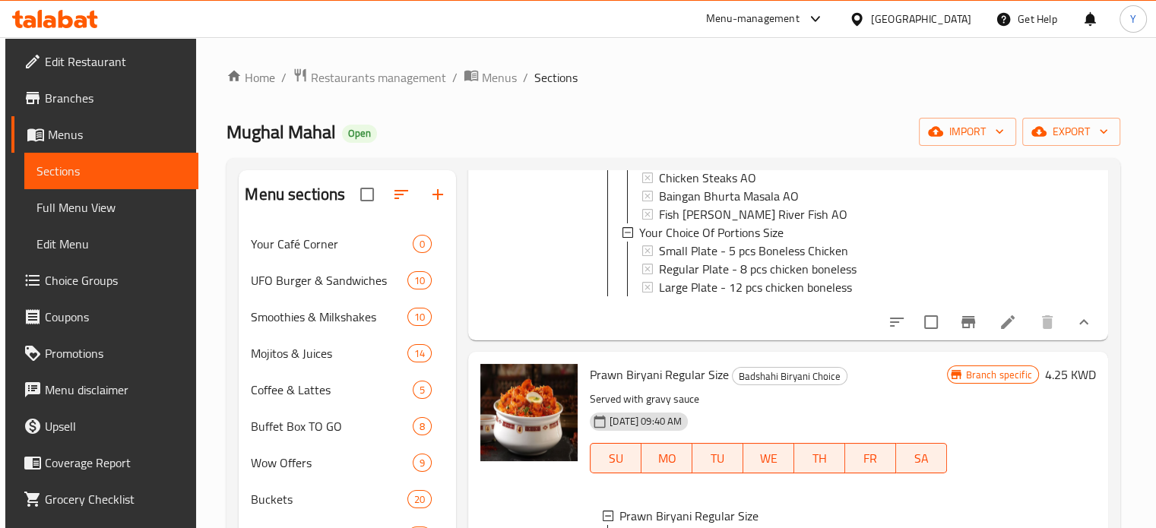
click at [1050, 382] on h6 "4.25 KWD" at bounding box center [1070, 374] width 51 height 21
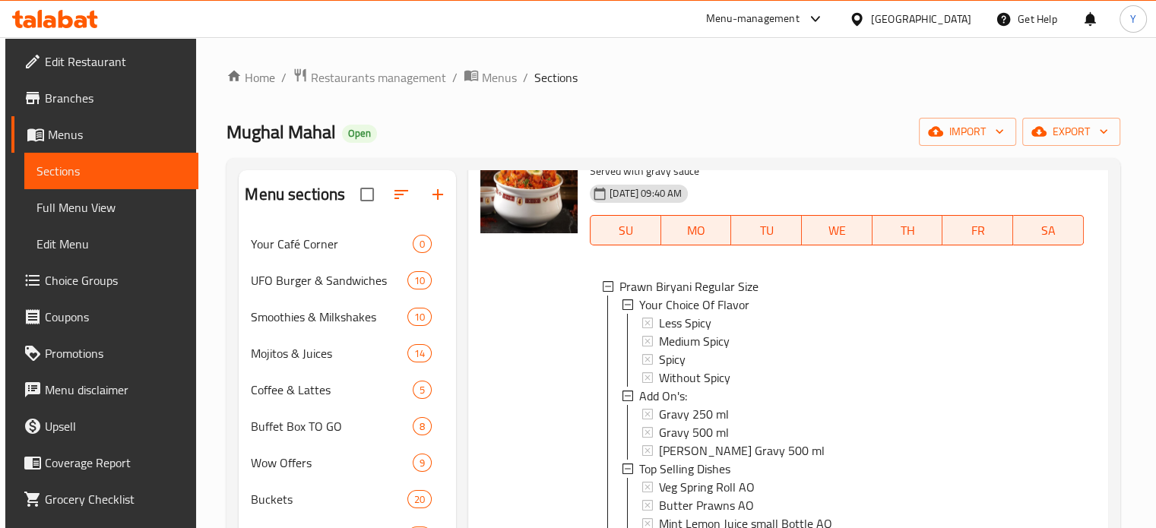
scroll to position [1216, 0]
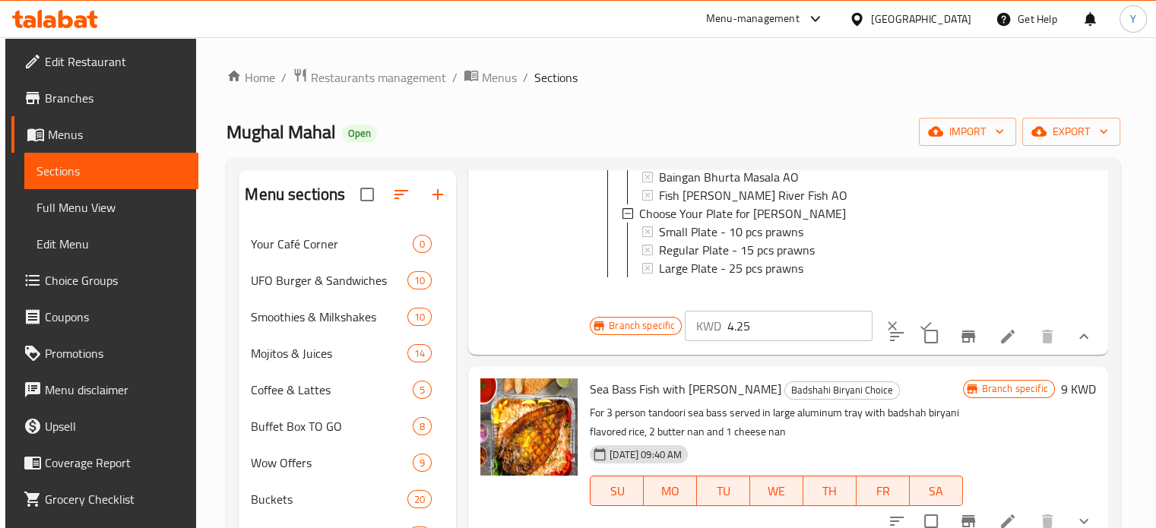
drag, startPoint x: 760, startPoint y: 349, endPoint x: 649, endPoint y: 347, distance: 111.0
click at [654, 343] on div "Branch specific KWD 4.25 ​" at bounding box center [778, 325] width 376 height 33
type input "0"
click at [918, 334] on icon "ok" at bounding box center [925, 325] width 15 height 15
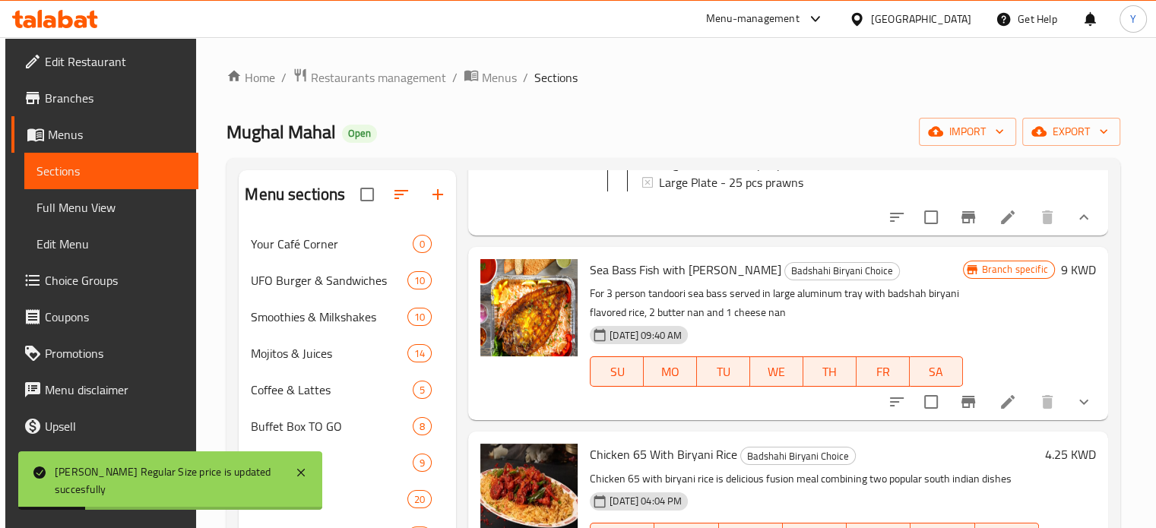
scroll to position [1292, 0]
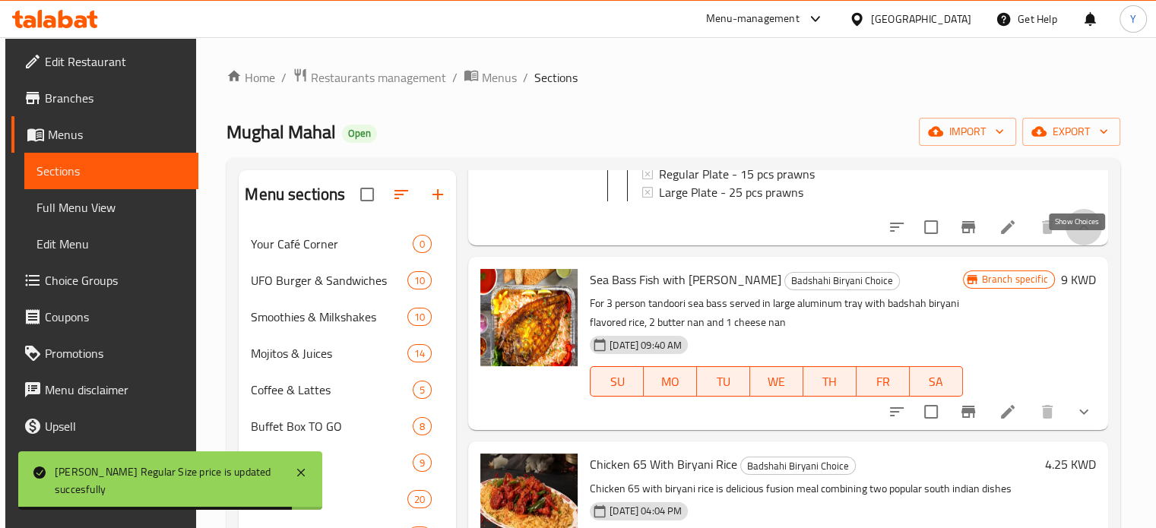
click at [1082, 236] on icon "show more" at bounding box center [1084, 227] width 18 height 18
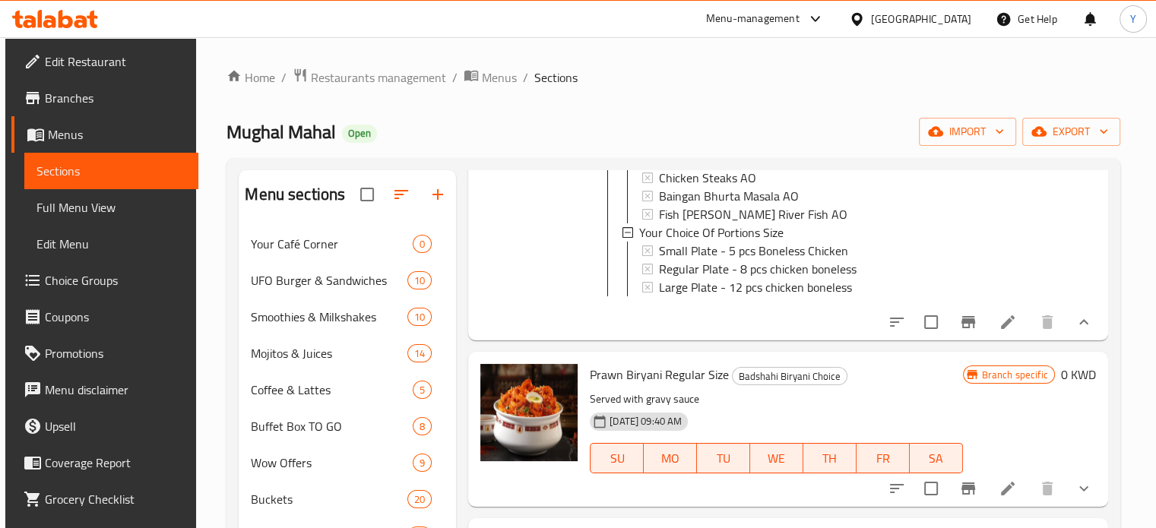
click at [1076, 331] on icon "show more" at bounding box center [1084, 322] width 18 height 18
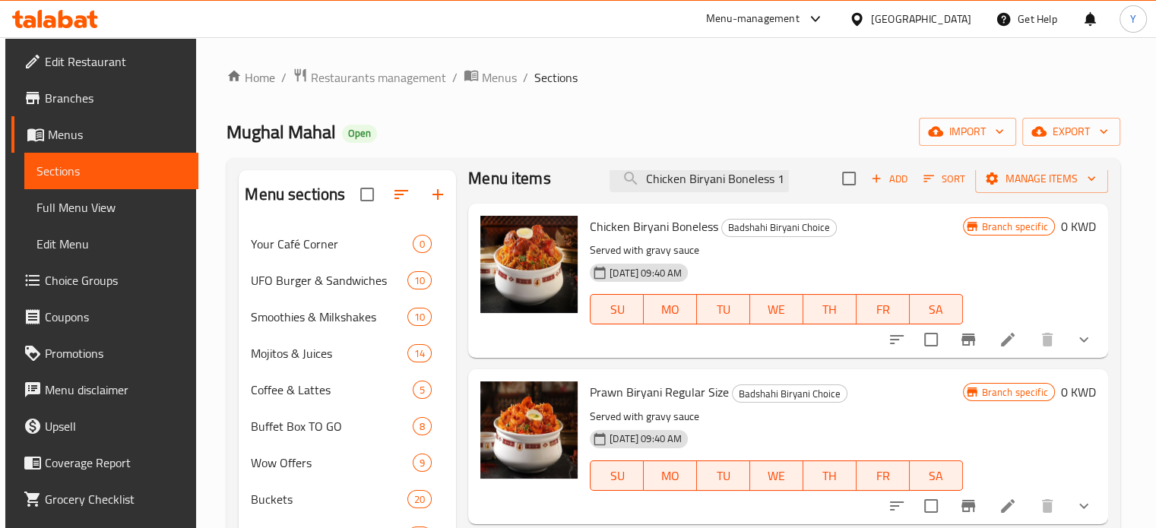
scroll to position [0, 0]
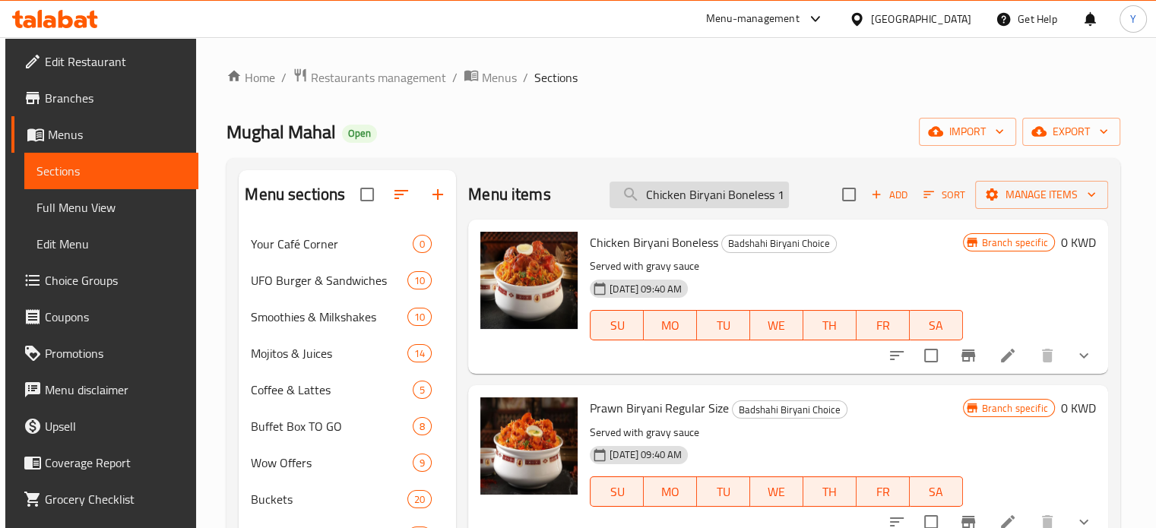
click at [753, 195] on input "Chicken Biryani Boneless 12 Pieces" at bounding box center [699, 195] width 179 height 27
click at [755, 194] on input "search" at bounding box center [699, 195] width 179 height 27
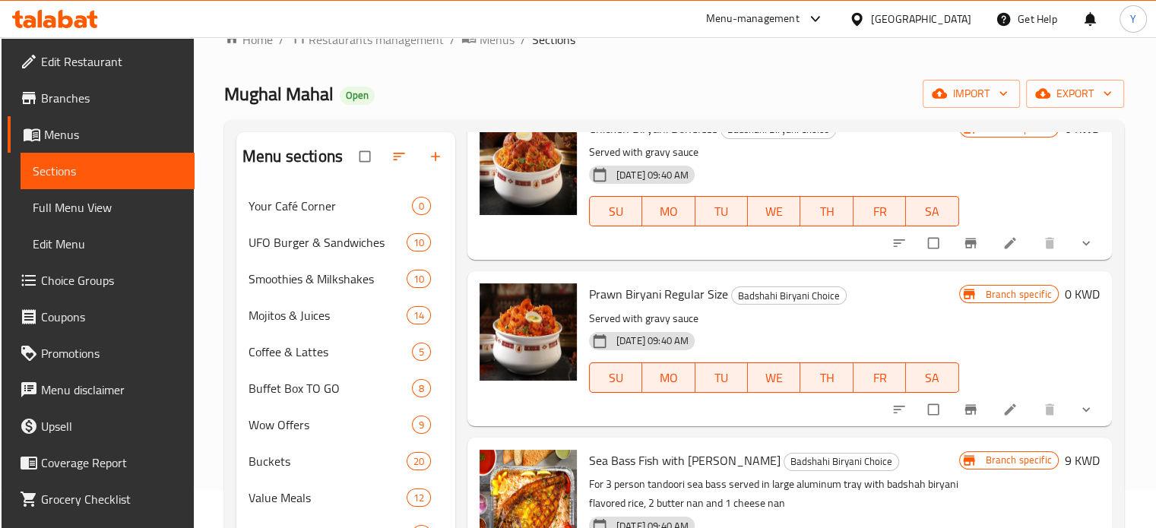
scroll to position [76, 0]
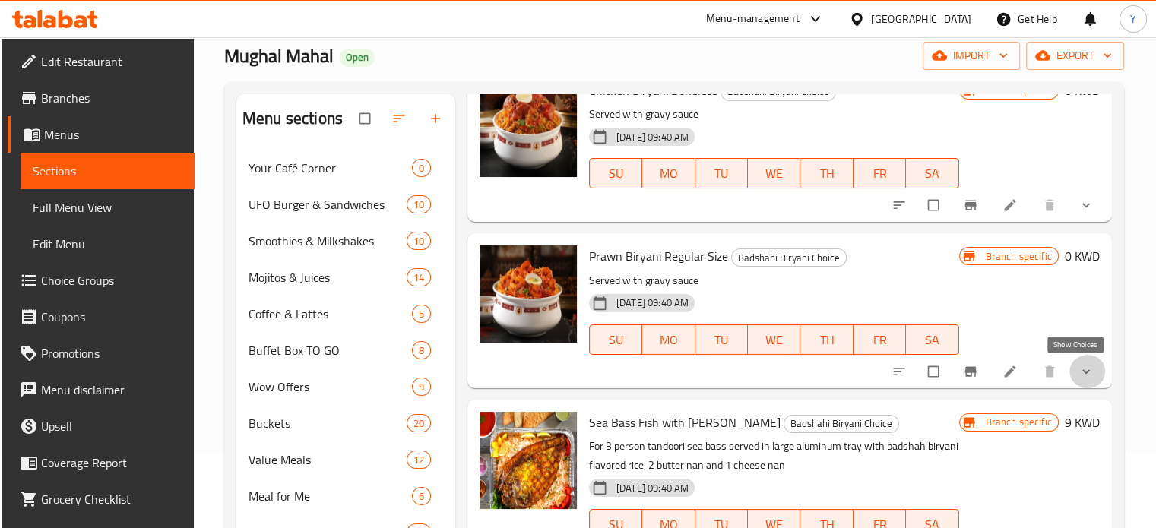
click at [1079, 377] on icon "show more" at bounding box center [1086, 371] width 15 height 15
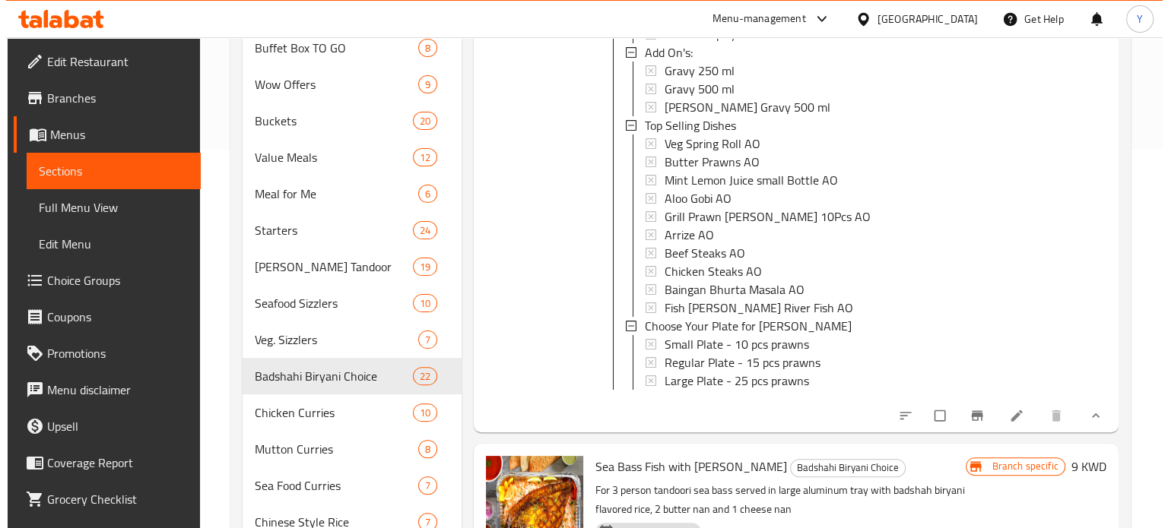
scroll to position [456, 0]
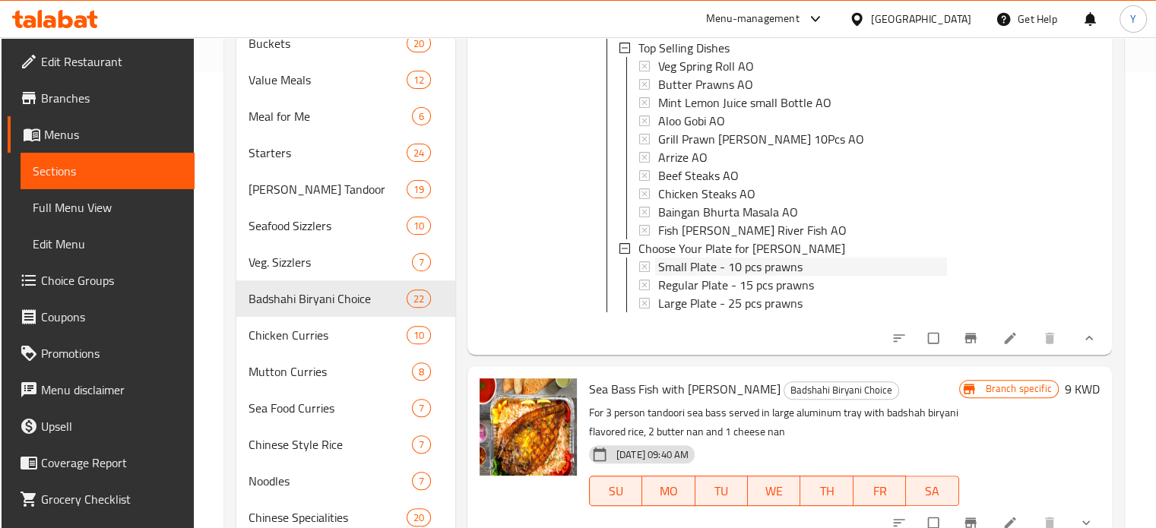
click at [758, 267] on span "Small Plate - 10 pcs prawns" at bounding box center [730, 267] width 144 height 18
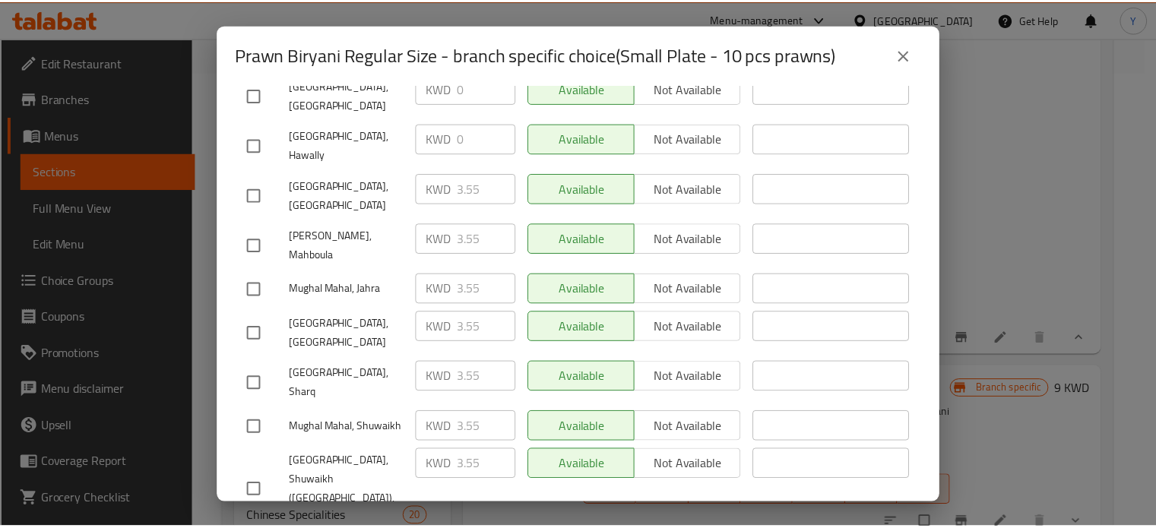
scroll to position [304, 0]
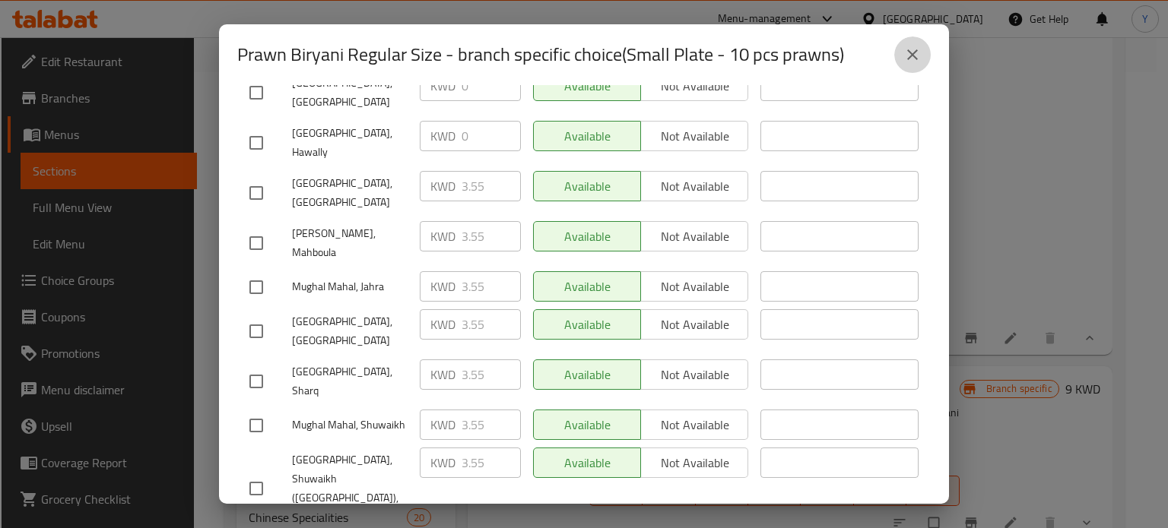
click at [903, 50] on icon "close" at bounding box center [912, 55] width 18 height 18
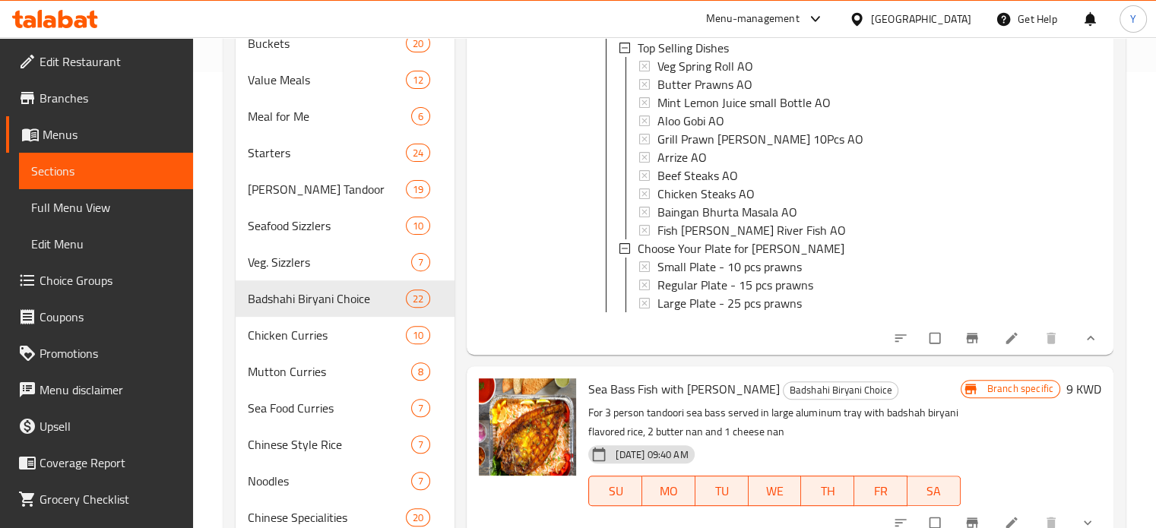
scroll to position [0, 0]
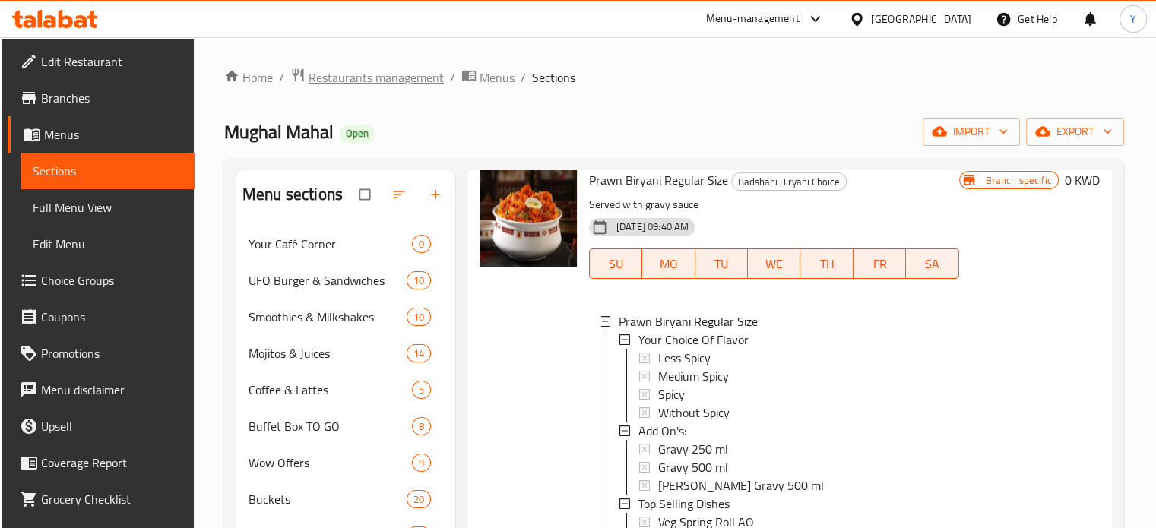
click at [361, 79] on span "Restaurants management" at bounding box center [376, 77] width 135 height 18
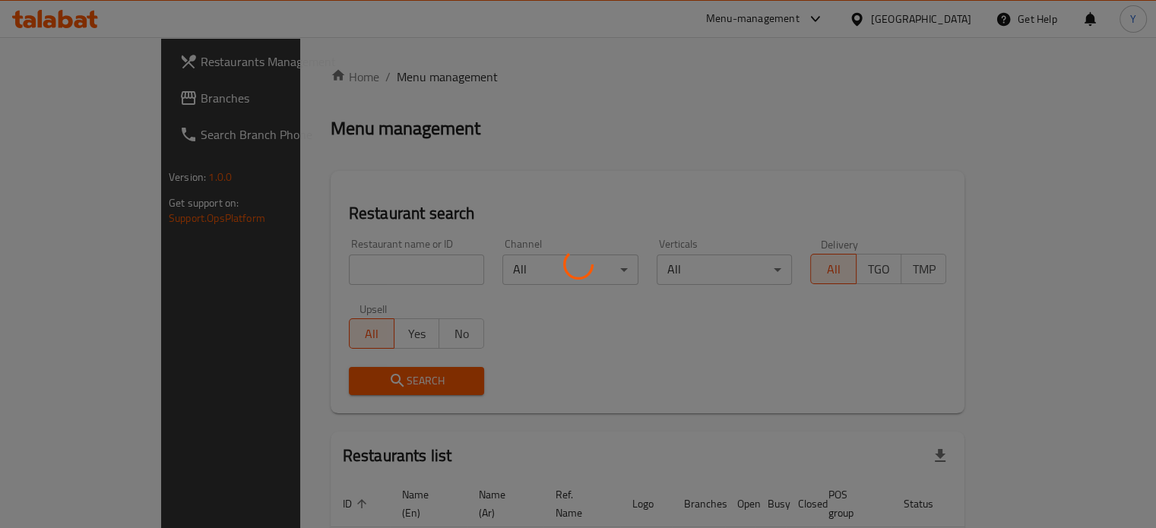
click at [378, 274] on div at bounding box center [578, 264] width 1156 height 528
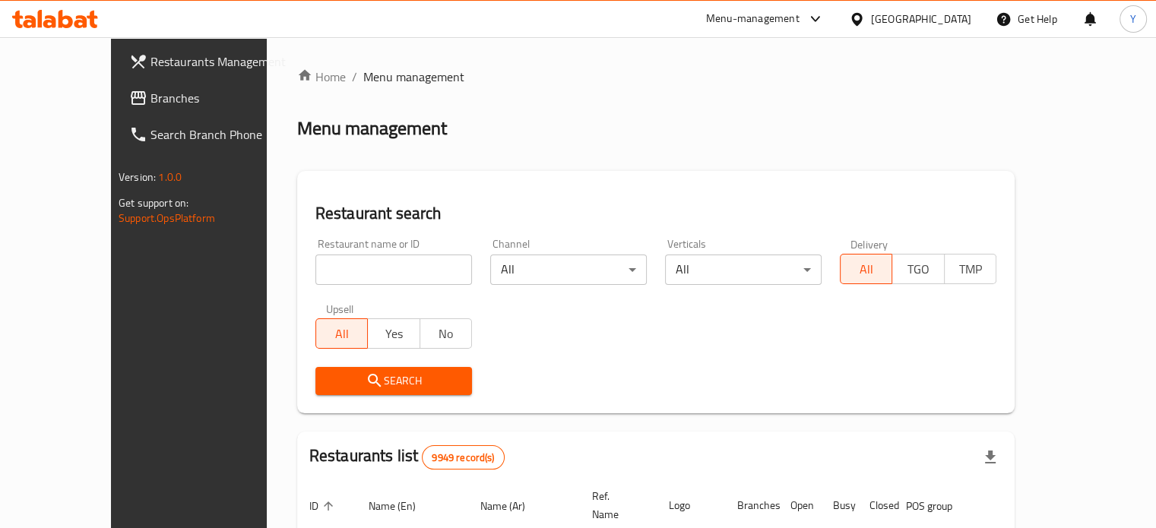
click at [358, 273] on div "Home / Menu management Menu management Restaurant search Restaurant name or ID …" at bounding box center [656, 508] width 718 height 880
click at [353, 267] on input "search" at bounding box center [393, 270] width 157 height 30
type input "farooj"
click button "Search" at bounding box center [393, 381] width 157 height 28
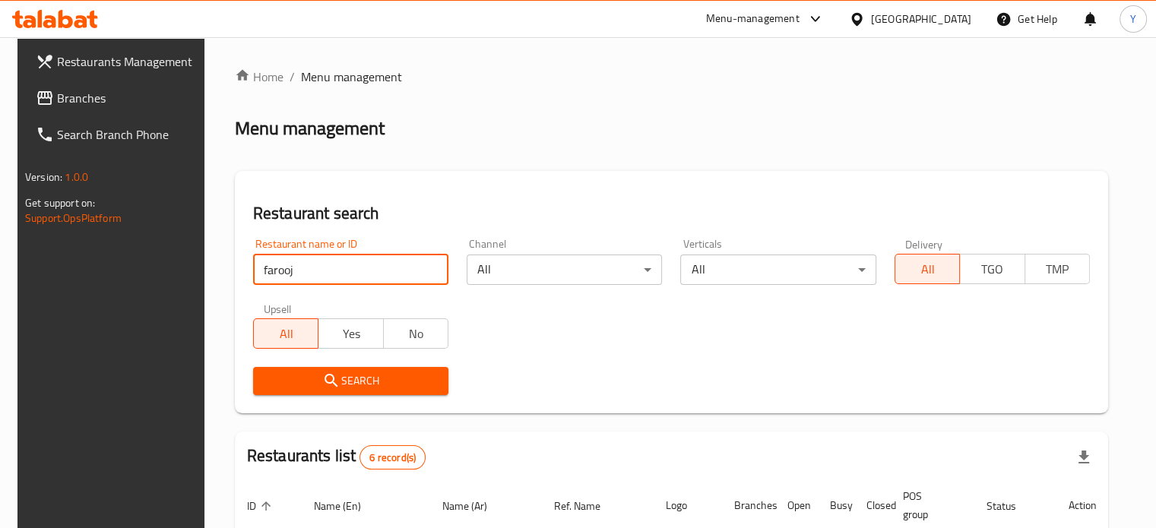
drag, startPoint x: 328, startPoint y: 261, endPoint x: 234, endPoint y: 268, distance: 94.5
click at [244, 268] on div "Restaurant name or ID farooj Restaurant name or ID" at bounding box center [351, 262] width 214 height 65
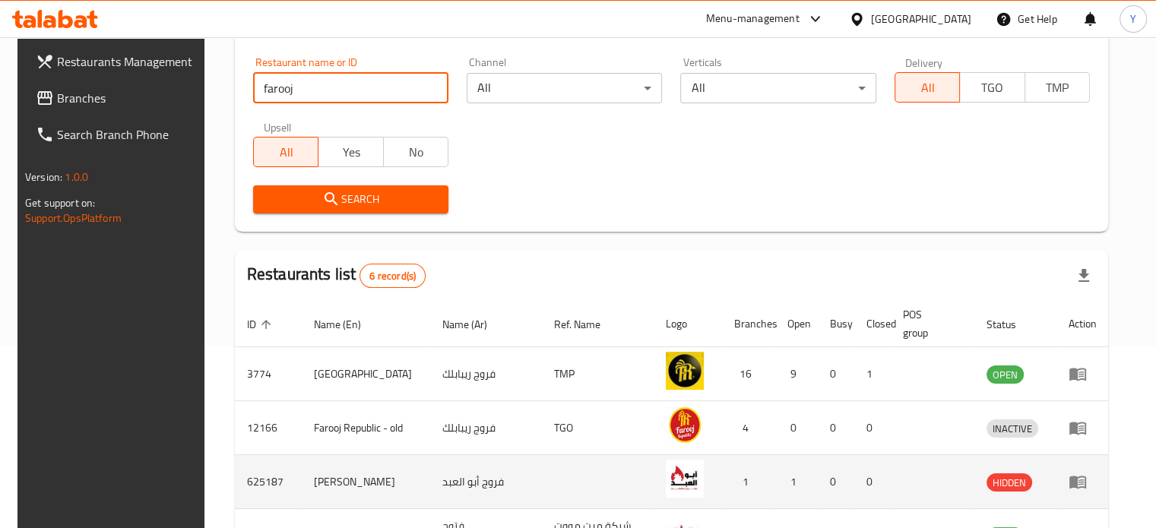
scroll to position [380, 0]
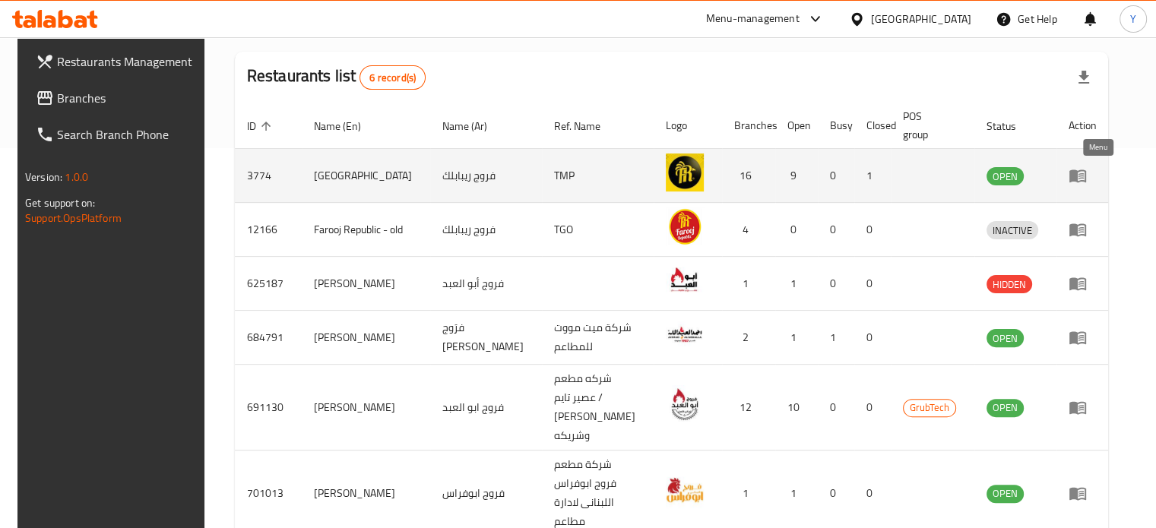
click at [1087, 174] on icon "enhanced table" at bounding box center [1078, 175] width 18 height 18
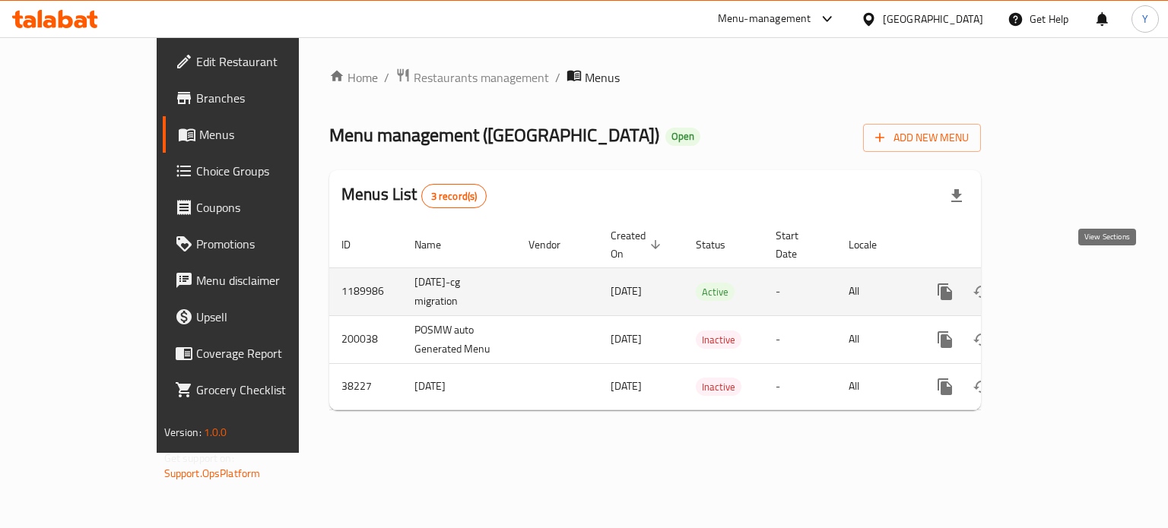
click at [1063, 283] on icon "enhanced table" at bounding box center [1054, 292] width 18 height 18
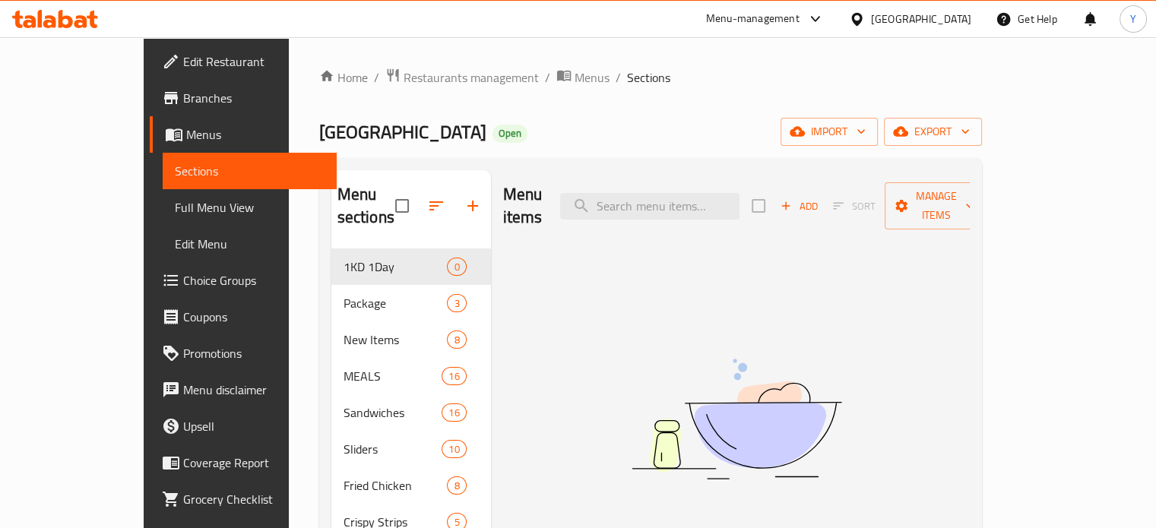
click at [150, 86] on link "Branches" at bounding box center [243, 98] width 187 height 36
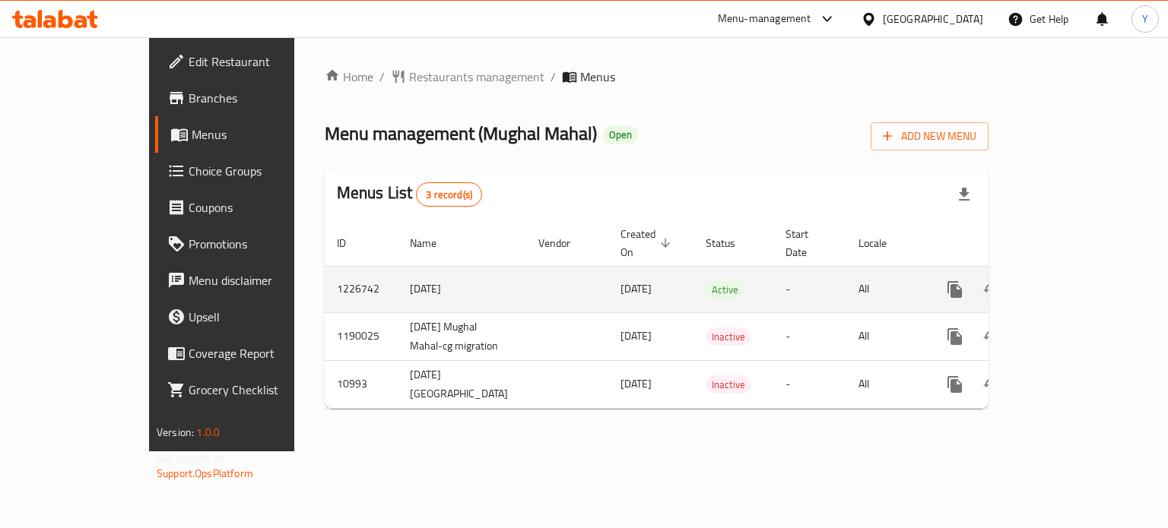
click at [1073, 280] on icon "enhanced table" at bounding box center [1064, 289] width 18 height 18
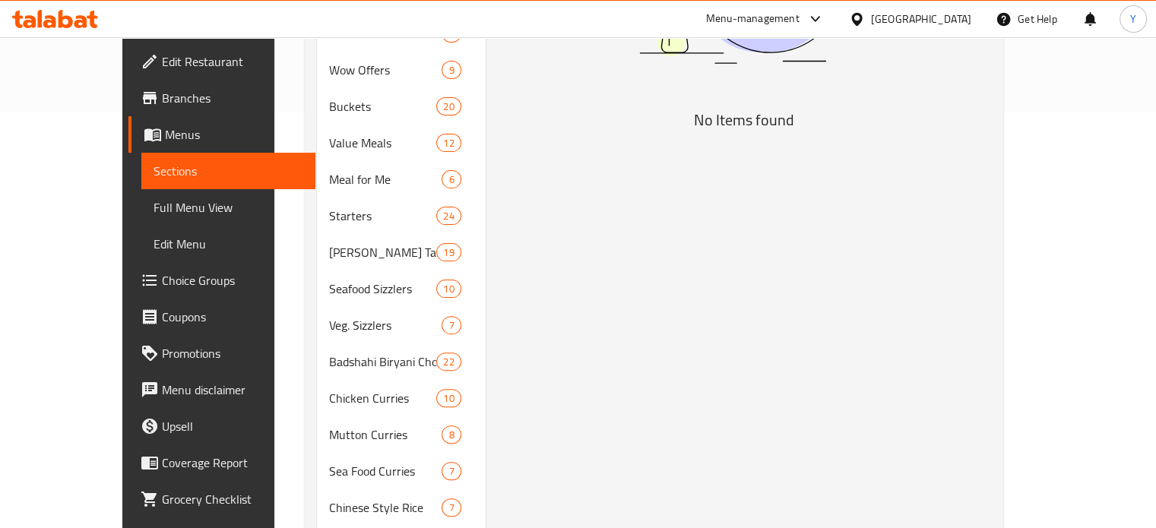
scroll to position [456, 0]
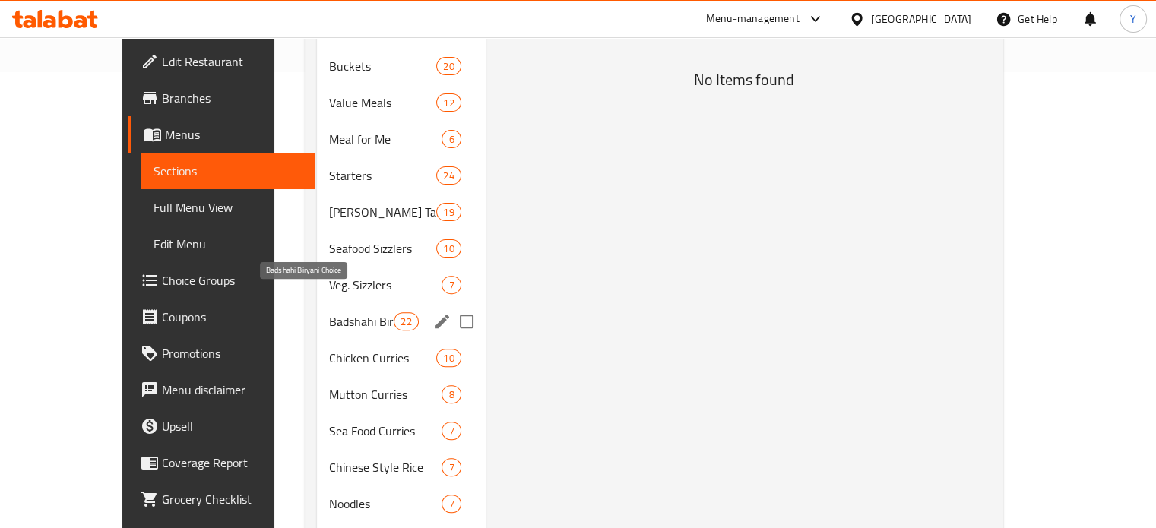
click at [329, 312] on span "Badshahi Biryani Choice" at bounding box center [361, 321] width 65 height 18
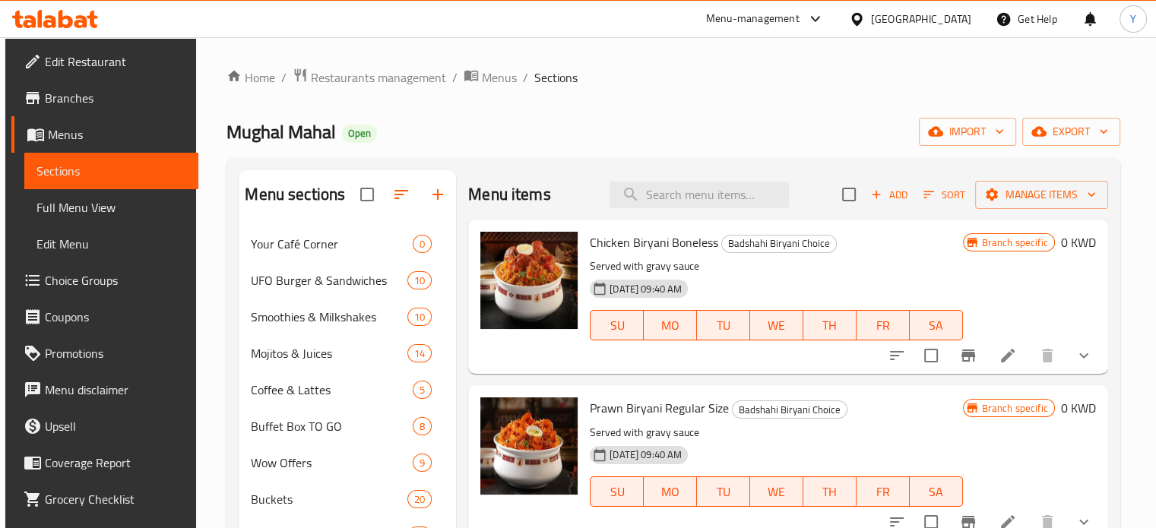
click at [666, 249] on span "Chicken Biryani Boneless" at bounding box center [654, 242] width 128 height 23
copy h6 "Chicken Biryani Boneless"
click at [1078, 363] on icon "show more" at bounding box center [1084, 356] width 18 height 18
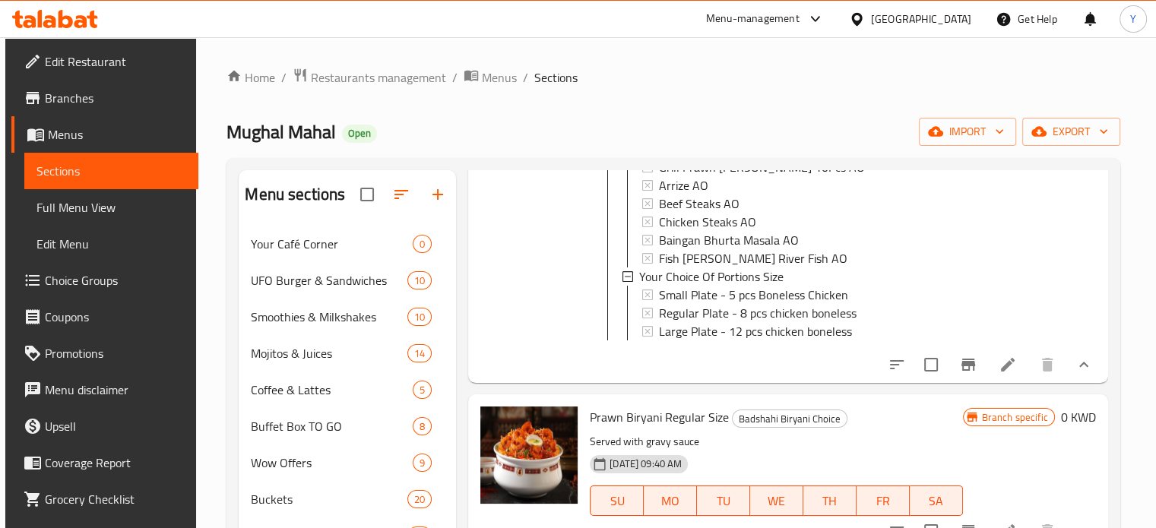
scroll to position [532, 0]
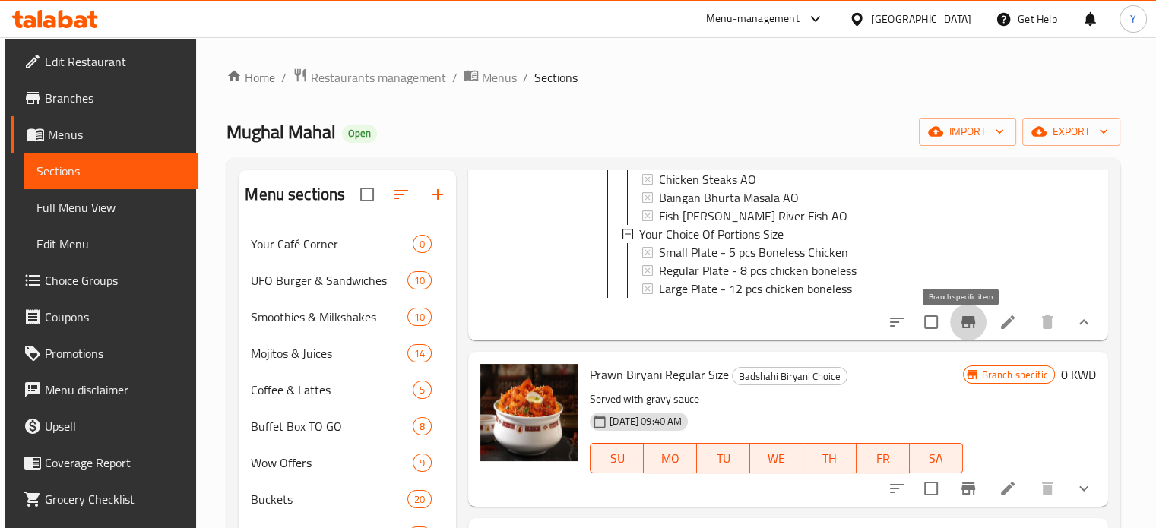
click at [962, 331] on icon "Branch-specific-item" at bounding box center [968, 322] width 18 height 18
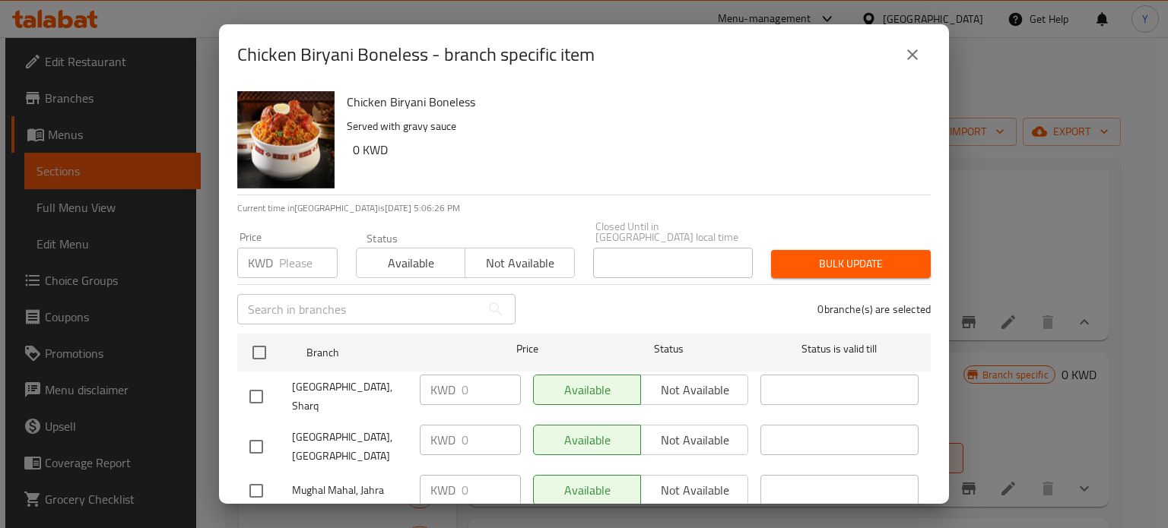
click at [908, 59] on icon "close" at bounding box center [912, 54] width 11 height 11
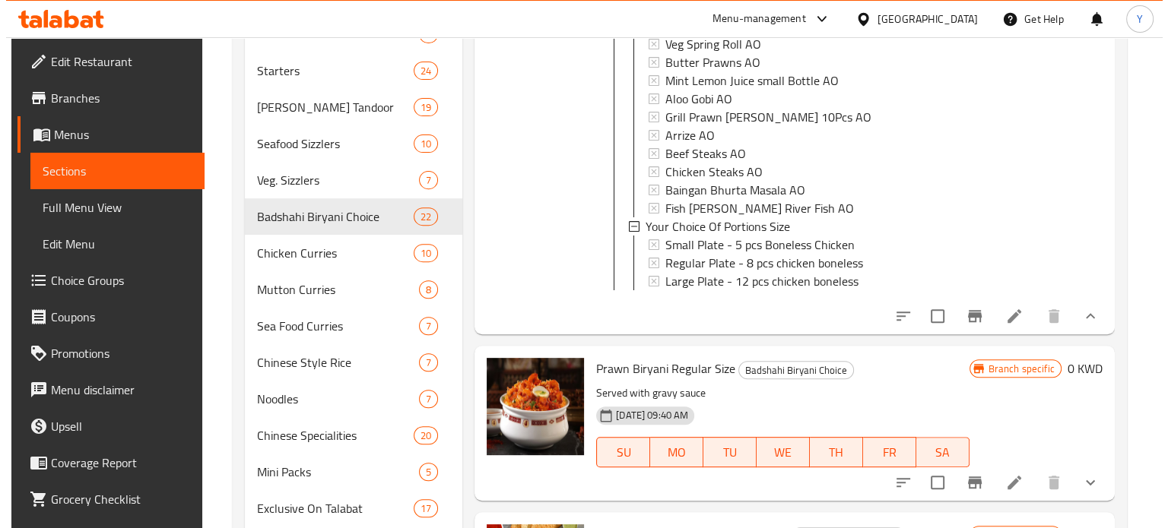
scroll to position [608, 0]
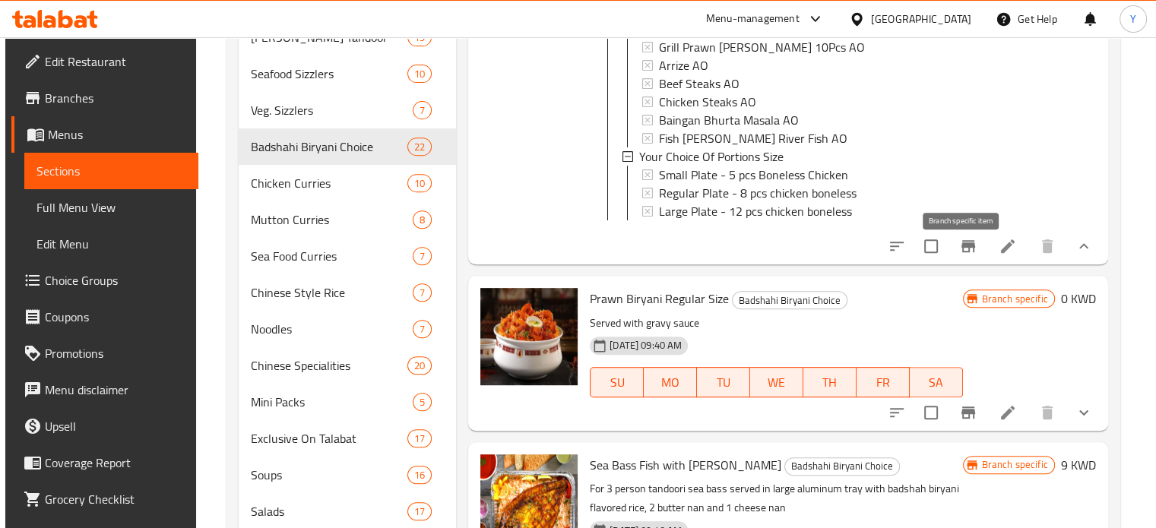
click at [971, 253] on button "Branch-specific-item" at bounding box center [968, 246] width 36 height 36
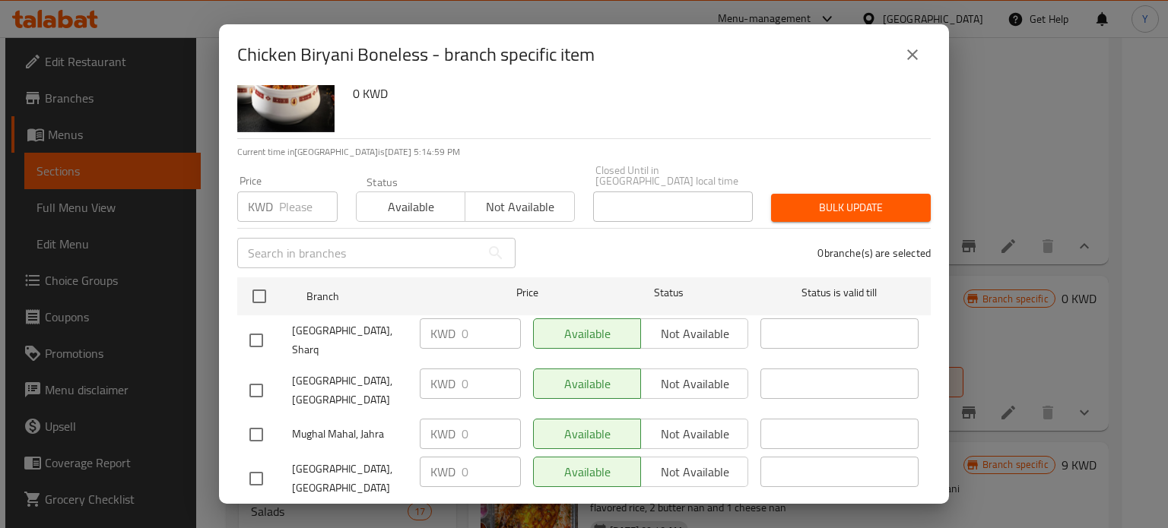
scroll to position [0, 0]
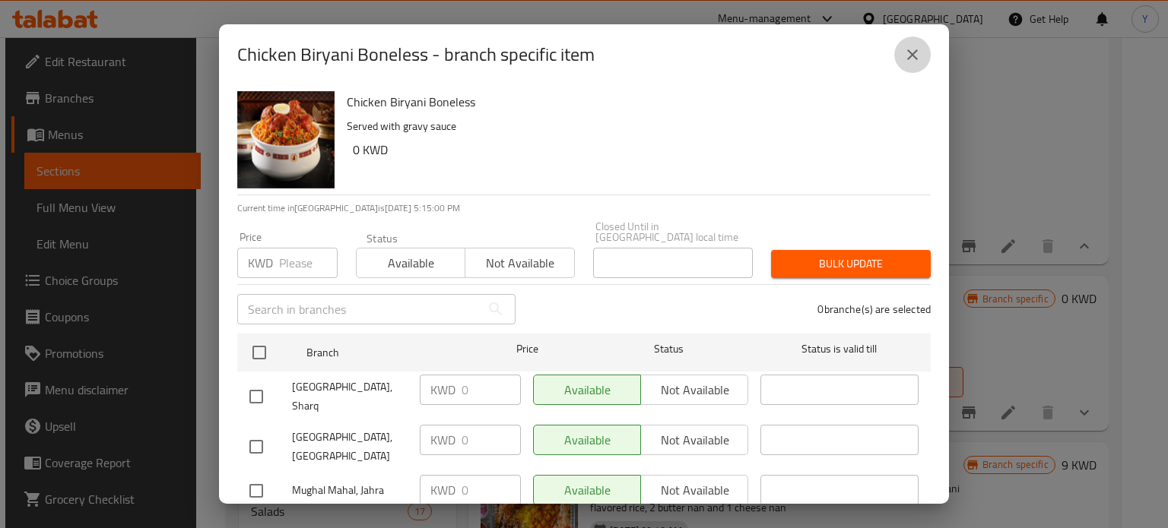
click at [921, 50] on icon "close" at bounding box center [912, 55] width 18 height 18
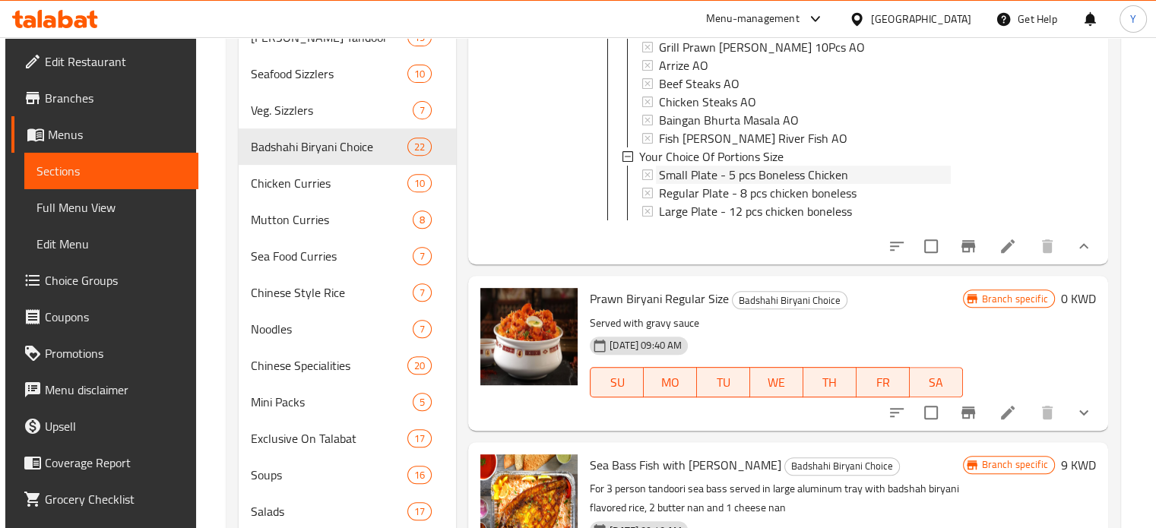
click at [727, 170] on span "Small Plate - 5 pcs Boneless Chicken" at bounding box center [753, 175] width 189 height 18
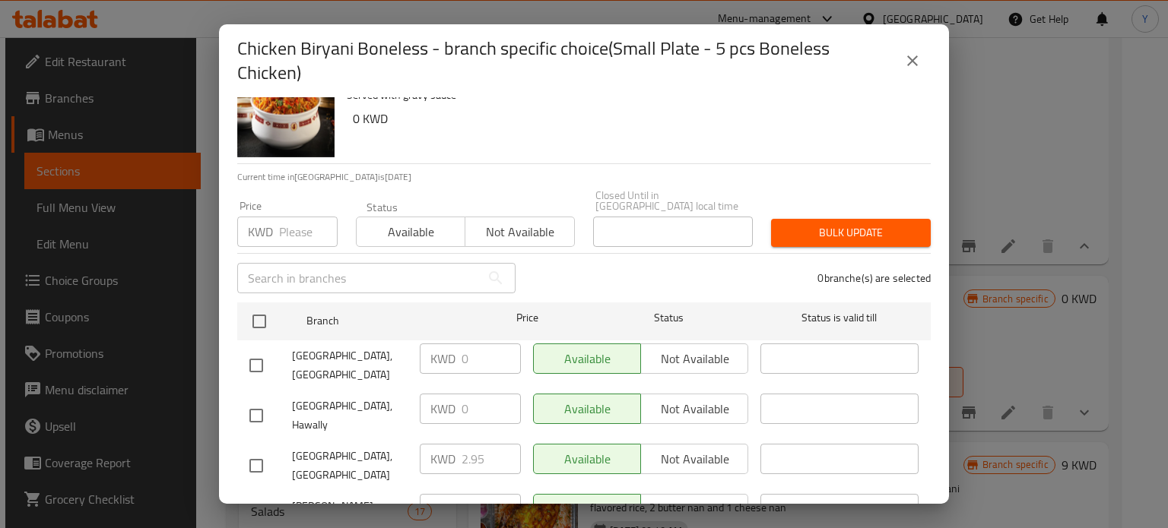
scroll to position [76, 0]
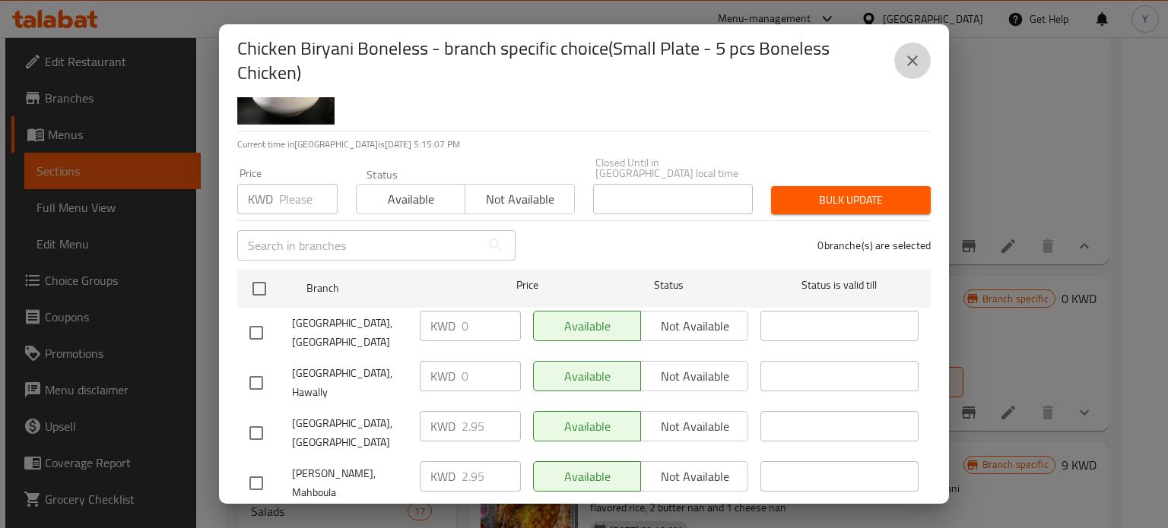
click at [906, 52] on icon "close" at bounding box center [912, 61] width 18 height 18
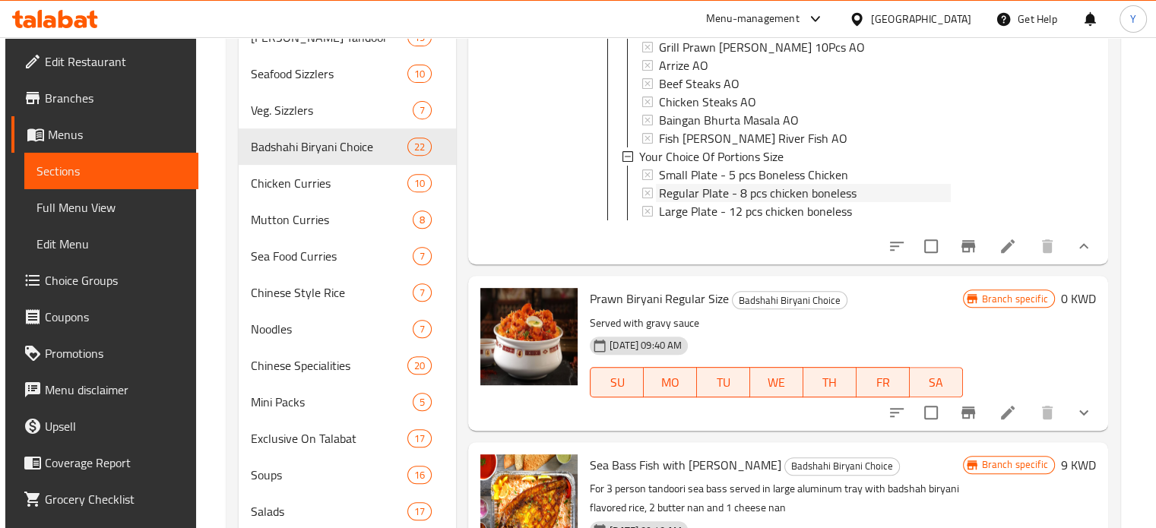
click at [818, 188] on span "Regular Plate - 8 pcs chicken boneless" at bounding box center [758, 193] width 198 height 18
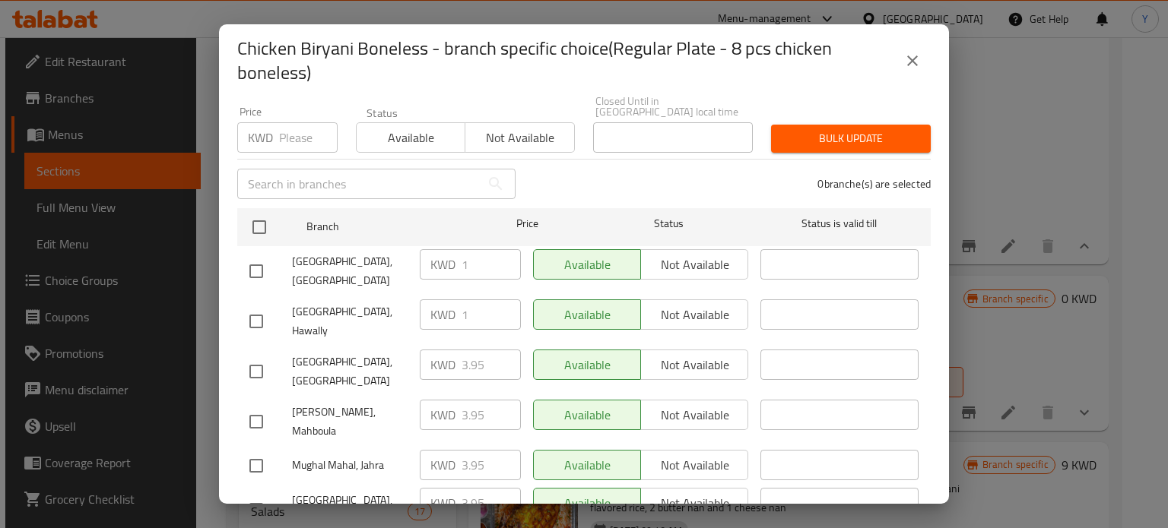
scroll to position [152, 0]
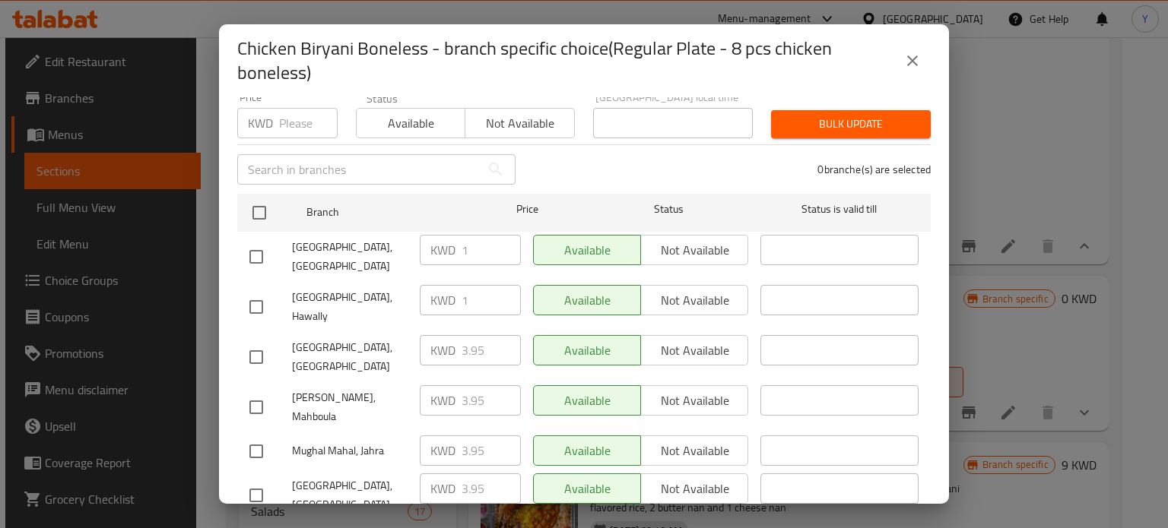
click at [265, 291] on input "checkbox" at bounding box center [256, 307] width 32 height 32
checkbox input "true"
click at [362, 279] on div "[GEOGRAPHIC_DATA], Hawally" at bounding box center [328, 307] width 170 height 56
click at [260, 248] on input "checkbox" at bounding box center [256, 257] width 32 height 32
checkbox input "true"
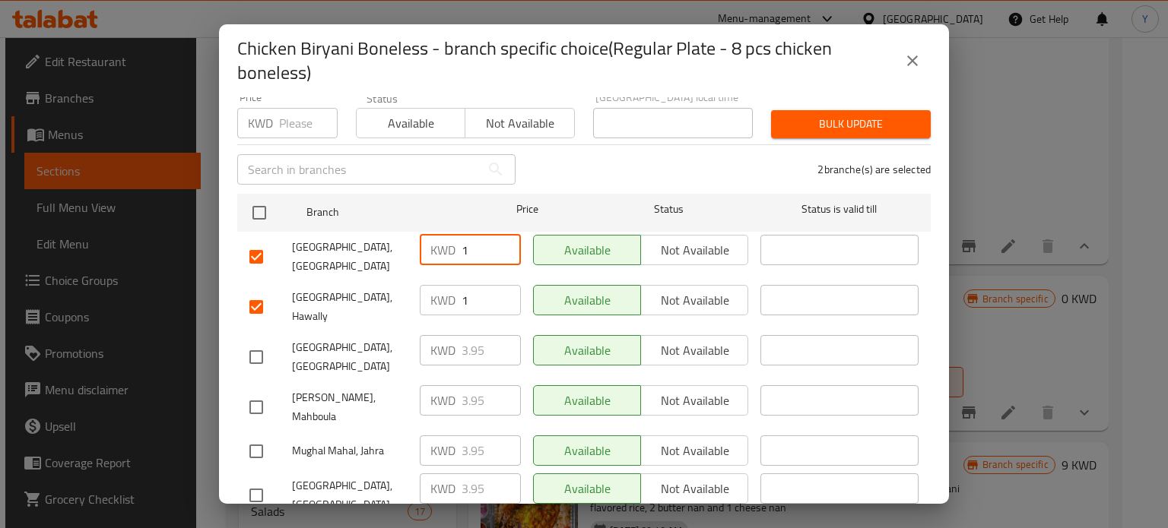
drag, startPoint x: 467, startPoint y: 242, endPoint x: 441, endPoint y: 242, distance: 26.6
click at [441, 242] on div "KWD 1 ​" at bounding box center [470, 250] width 101 height 30
type input "3.95"
drag, startPoint x: 449, startPoint y: 284, endPoint x: 425, endPoint y: 285, distance: 24.3
click at [425, 285] on div "KWD 1 ​" at bounding box center [470, 300] width 101 height 30
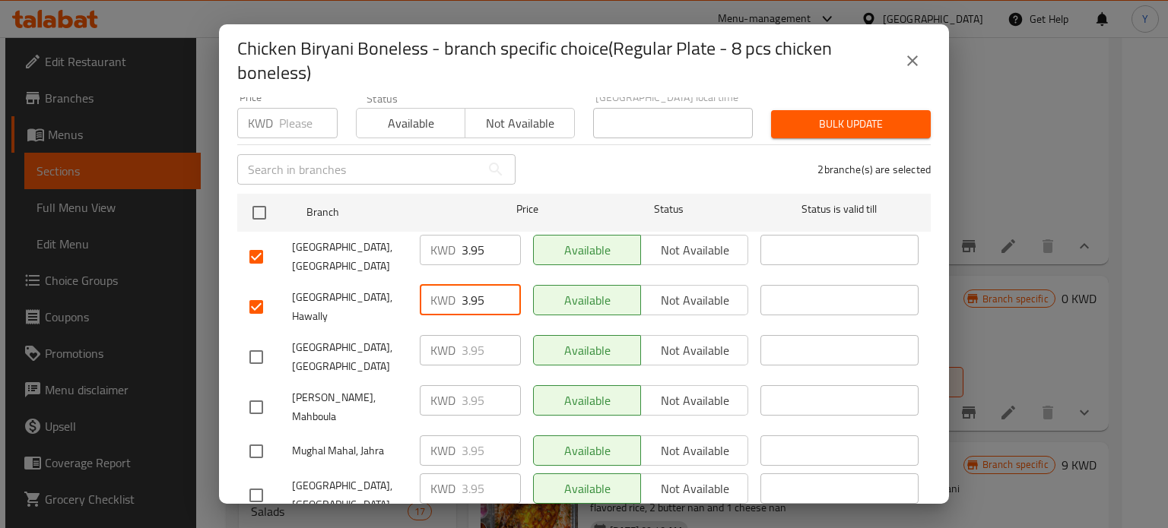
type input "3.95"
click at [361, 246] on span "[GEOGRAPHIC_DATA], [GEOGRAPHIC_DATA]" at bounding box center [350, 257] width 116 height 38
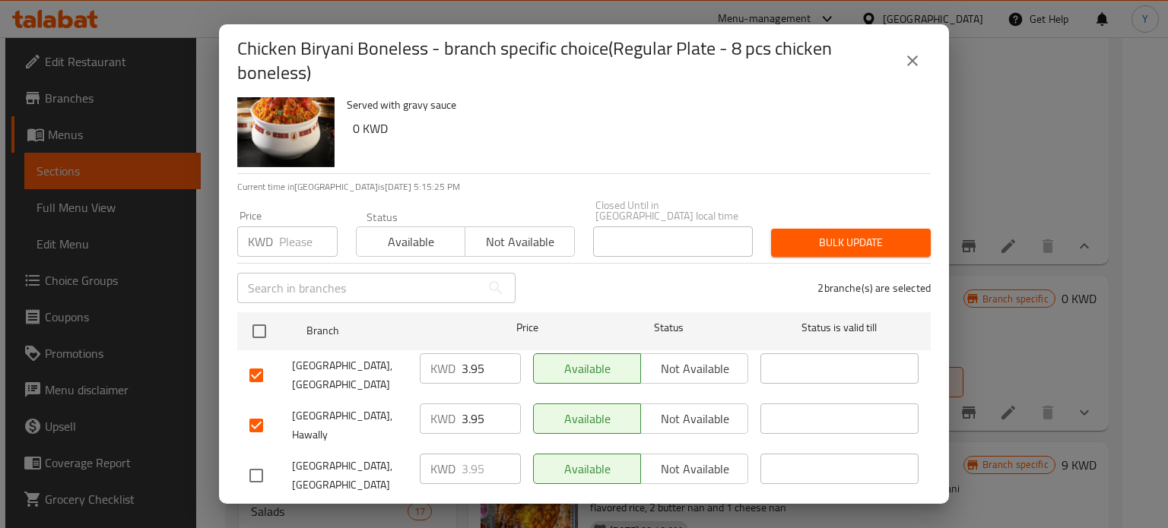
scroll to position [109, 0]
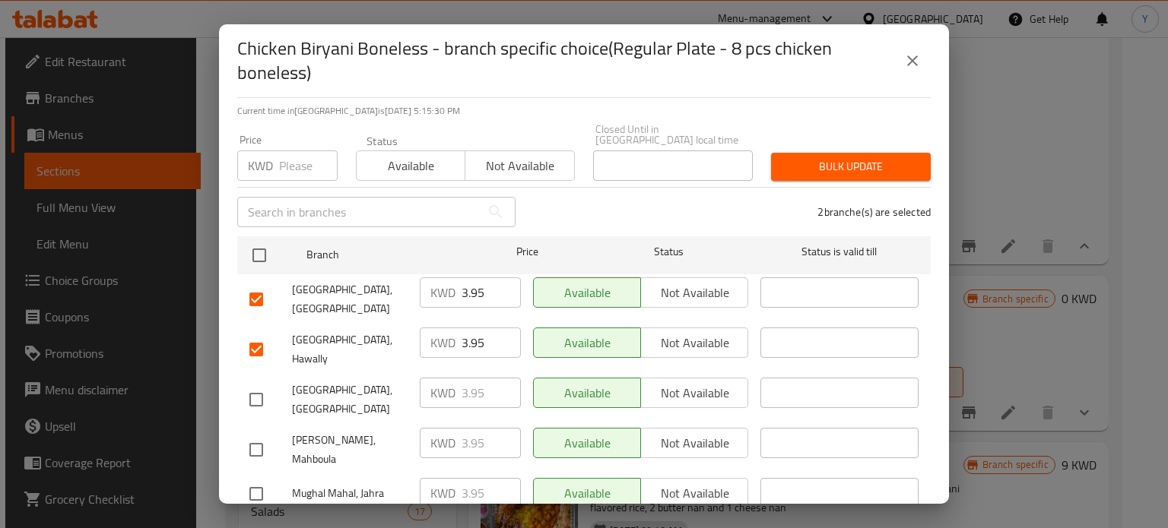
click at [846, 160] on span "Bulk update" at bounding box center [850, 166] width 135 height 19
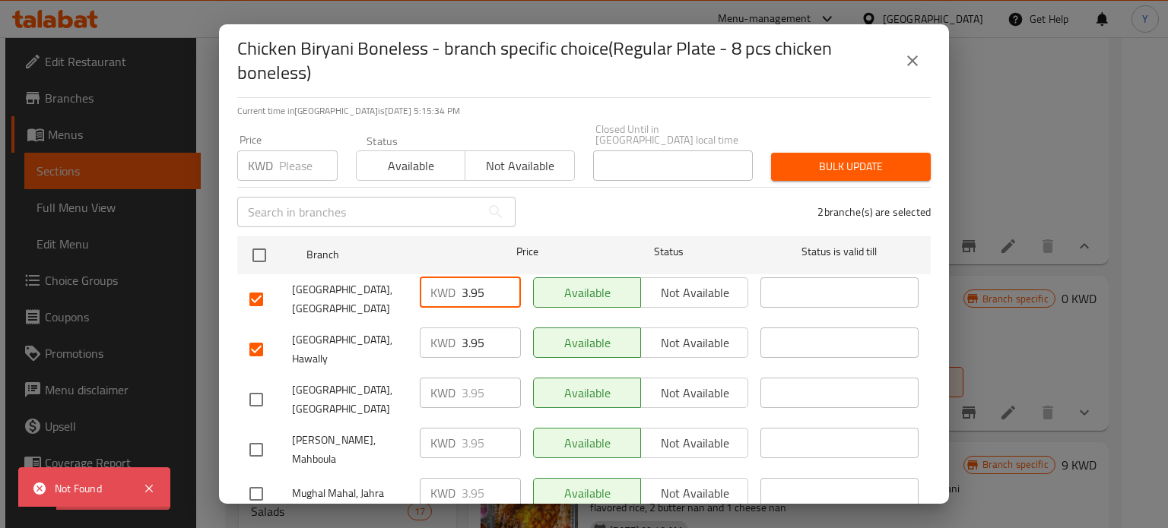
click at [491, 284] on input "3.95" at bounding box center [490, 292] width 59 height 30
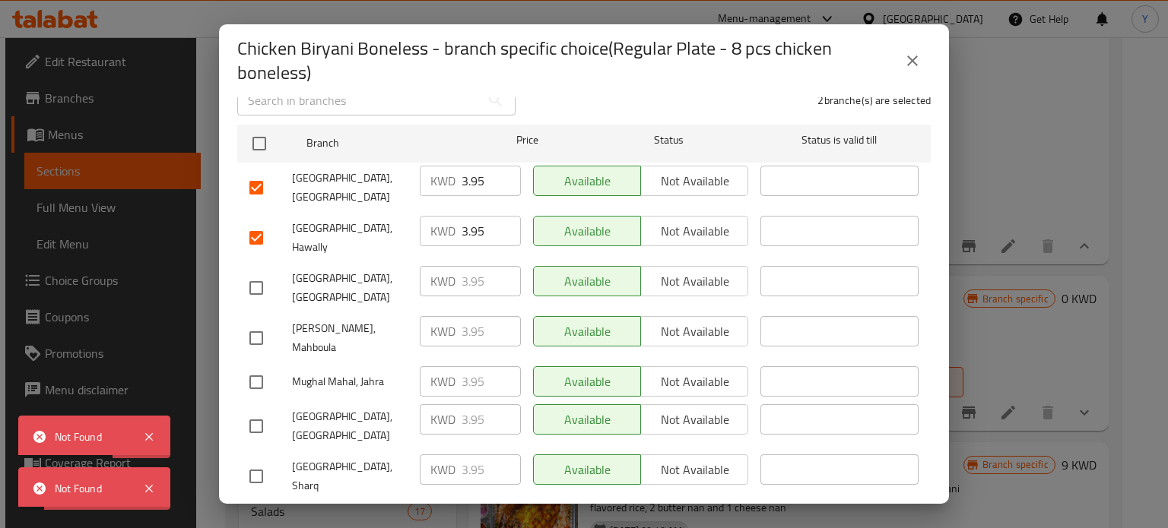
scroll to position [185, 0]
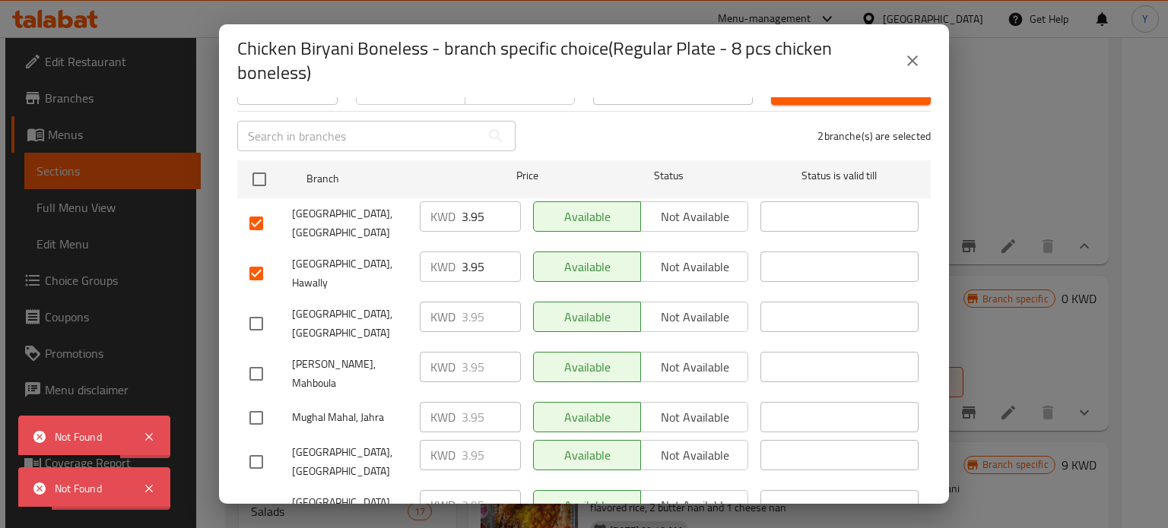
click at [334, 214] on span "[GEOGRAPHIC_DATA], [GEOGRAPHIC_DATA]" at bounding box center [350, 223] width 116 height 38
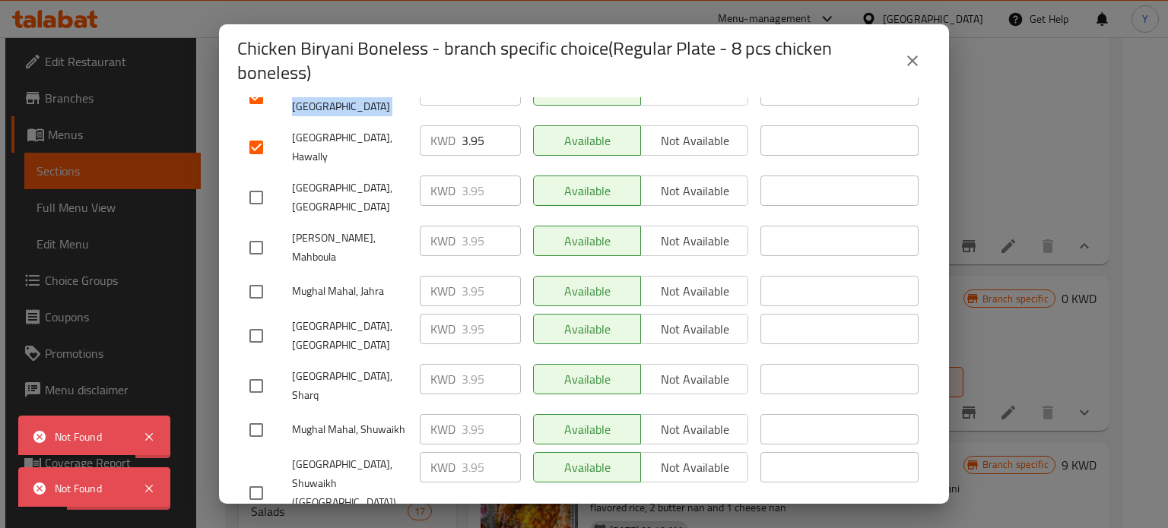
scroll to position [414, 0]
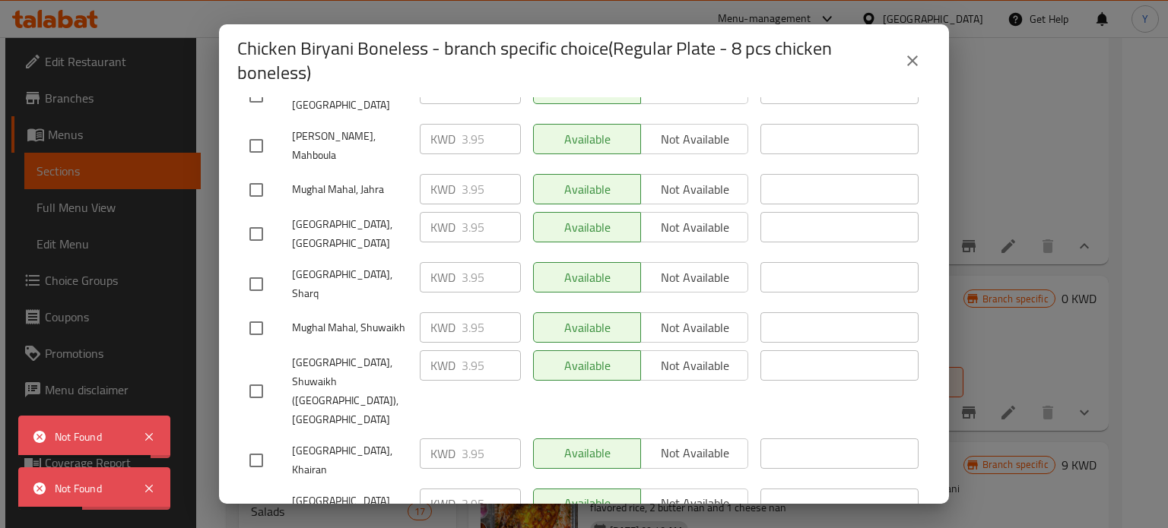
copy span "[GEOGRAPHIC_DATA], [GEOGRAPHIC_DATA]"
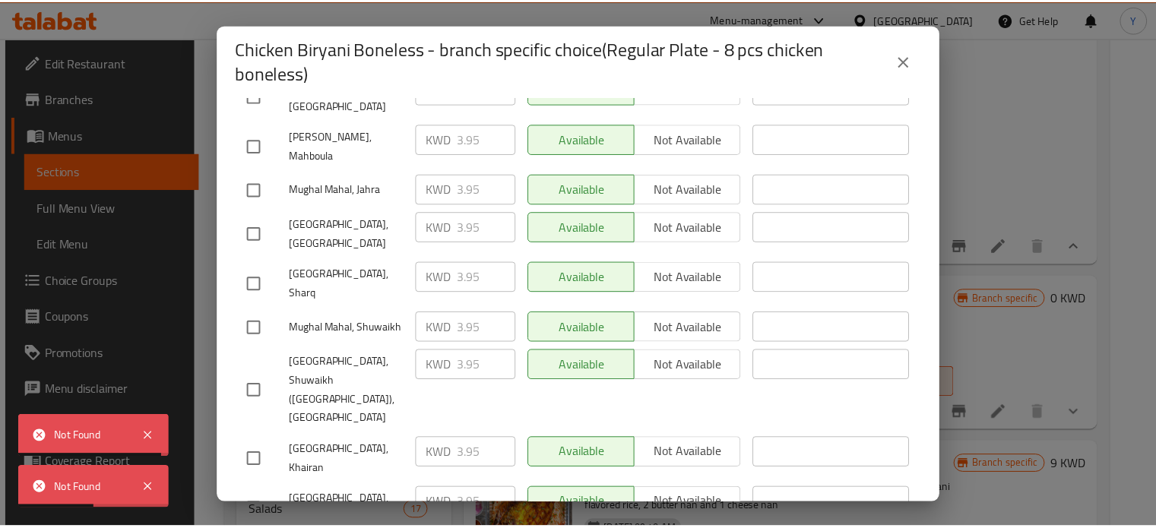
scroll to position [97, 0]
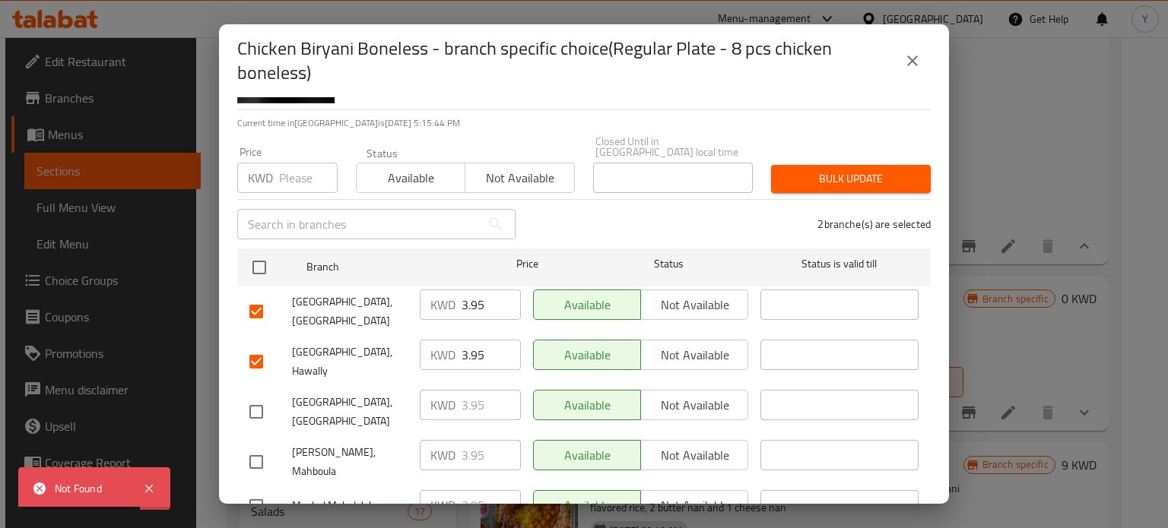
click at [306, 176] on input "number" at bounding box center [308, 178] width 59 height 30
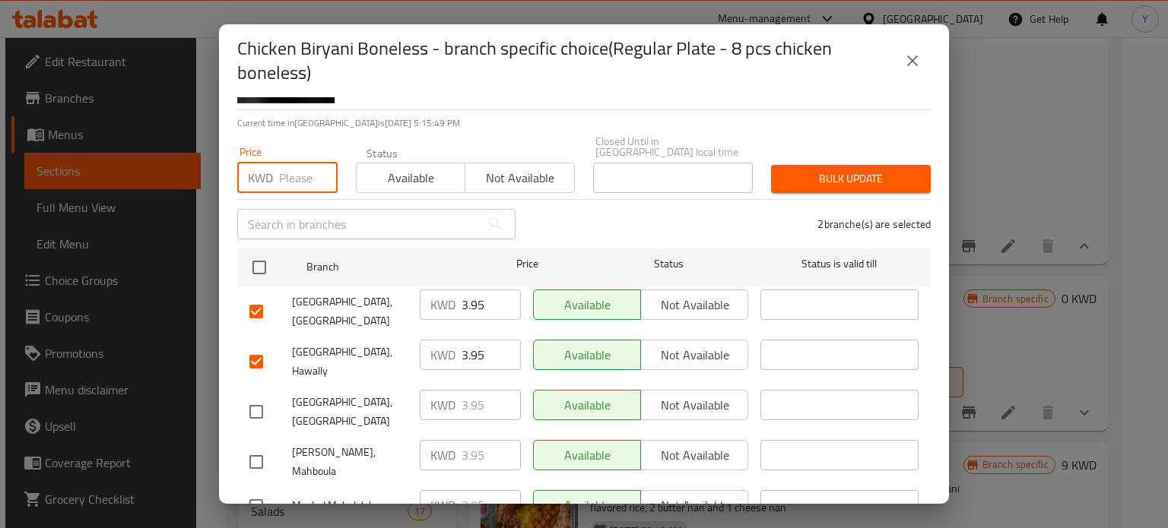
paste input "3"
click at [289, 170] on input "number" at bounding box center [308, 178] width 59 height 30
type input "3.95"
click at [863, 170] on span "Bulk update" at bounding box center [850, 179] width 135 height 19
click at [923, 49] on button "close" at bounding box center [912, 61] width 36 height 36
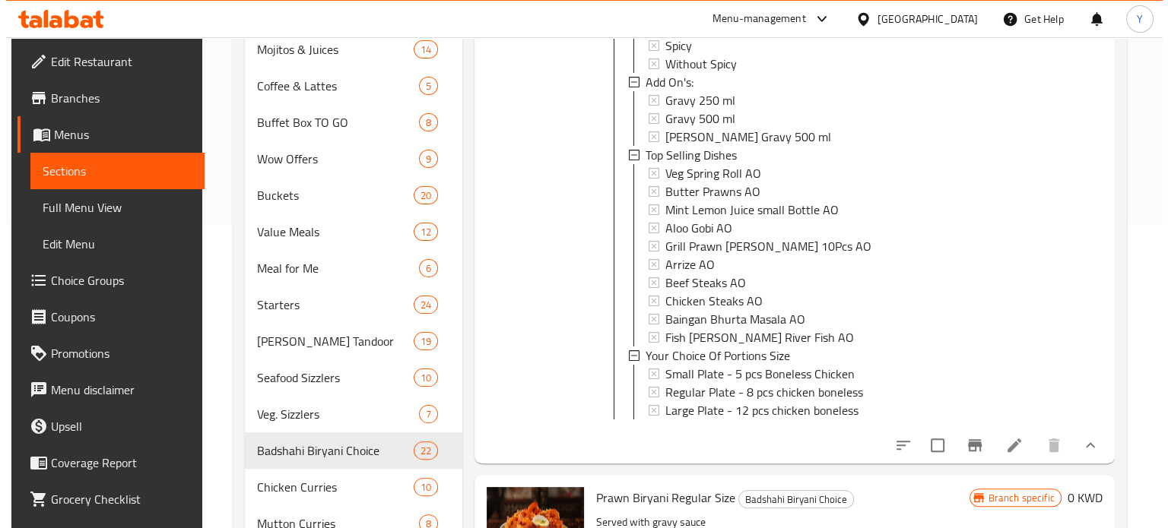
scroll to position [304, 0]
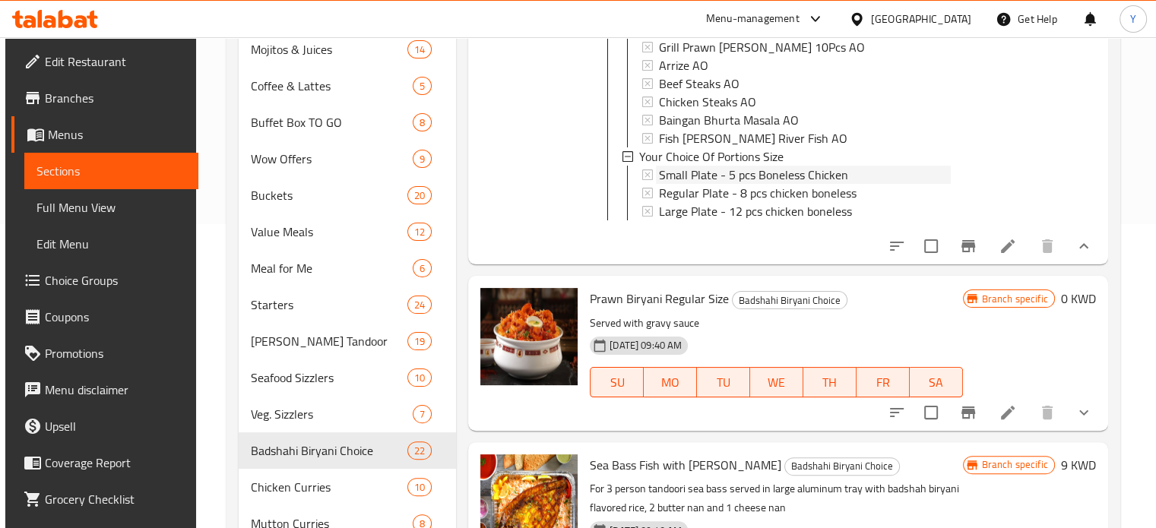
click at [746, 177] on span "Small Plate - 5 pcs Boneless Chicken" at bounding box center [753, 175] width 189 height 18
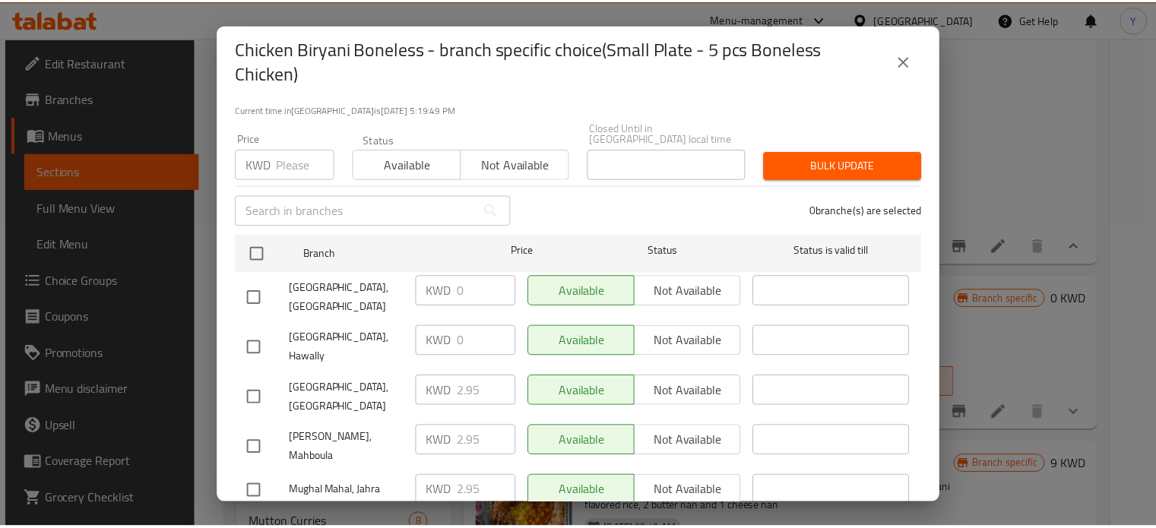
scroll to position [0, 0]
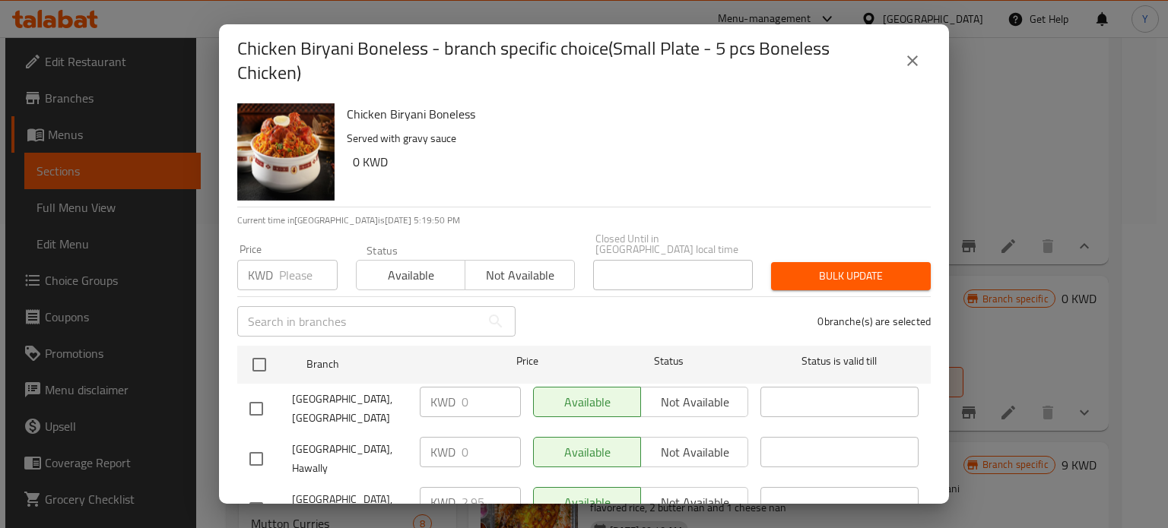
click at [912, 66] on icon "close" at bounding box center [912, 61] width 18 height 18
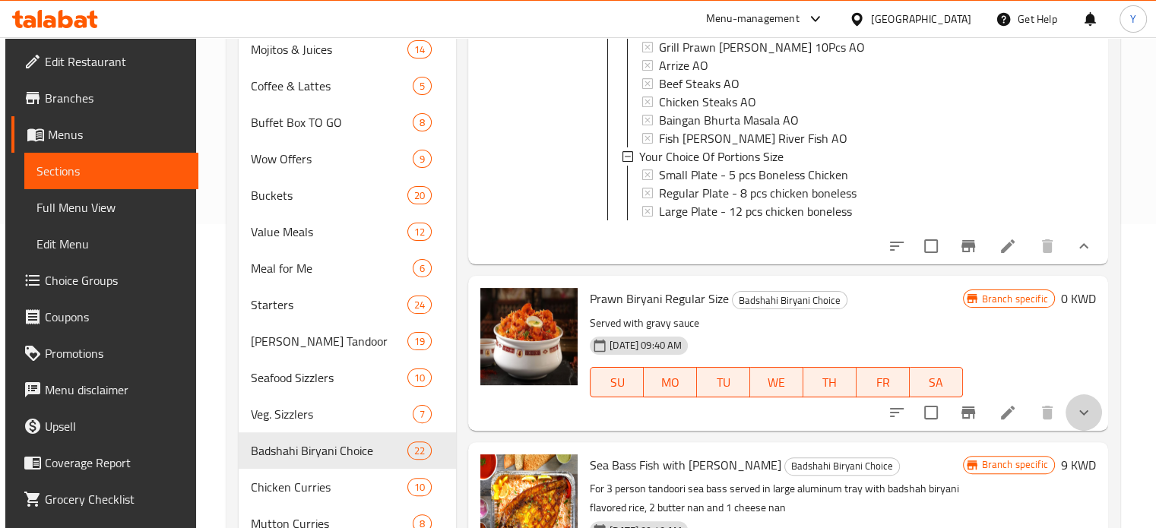
click at [1066, 418] on button "show more" at bounding box center [1084, 413] width 36 height 36
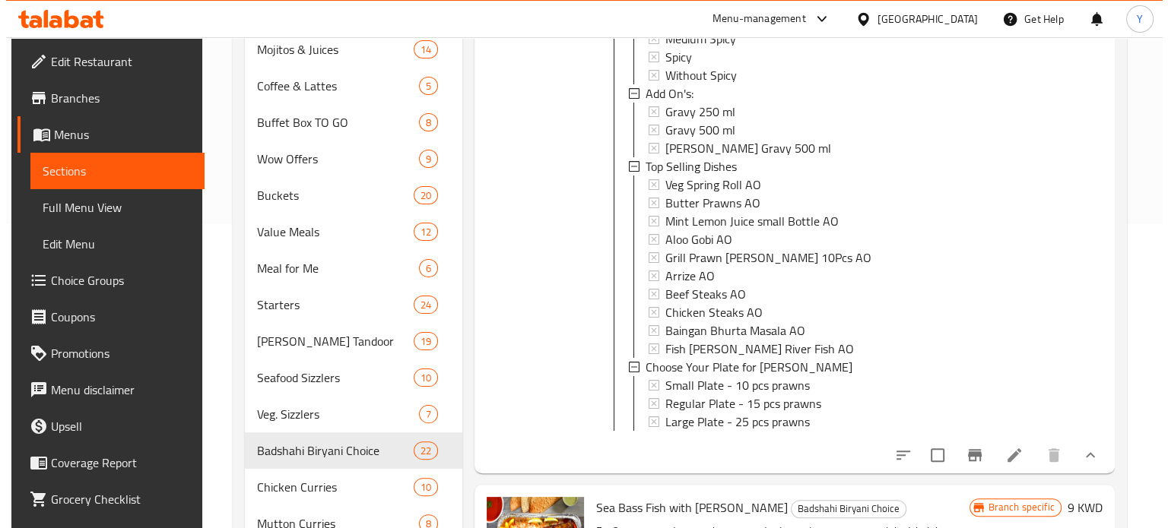
scroll to position [836, 0]
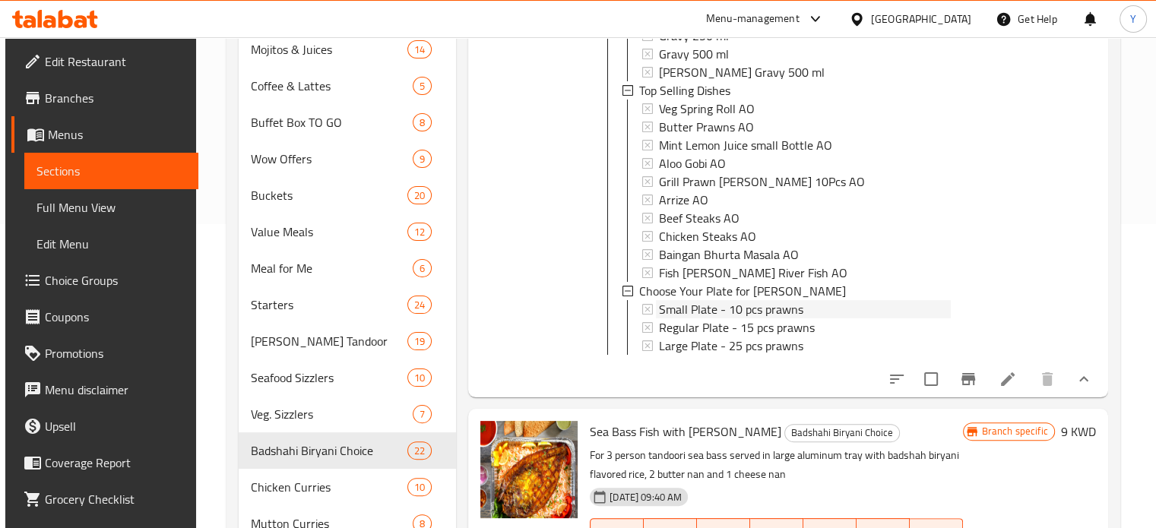
click at [750, 318] on span "Small Plate - 10 pcs prawns" at bounding box center [731, 309] width 144 height 18
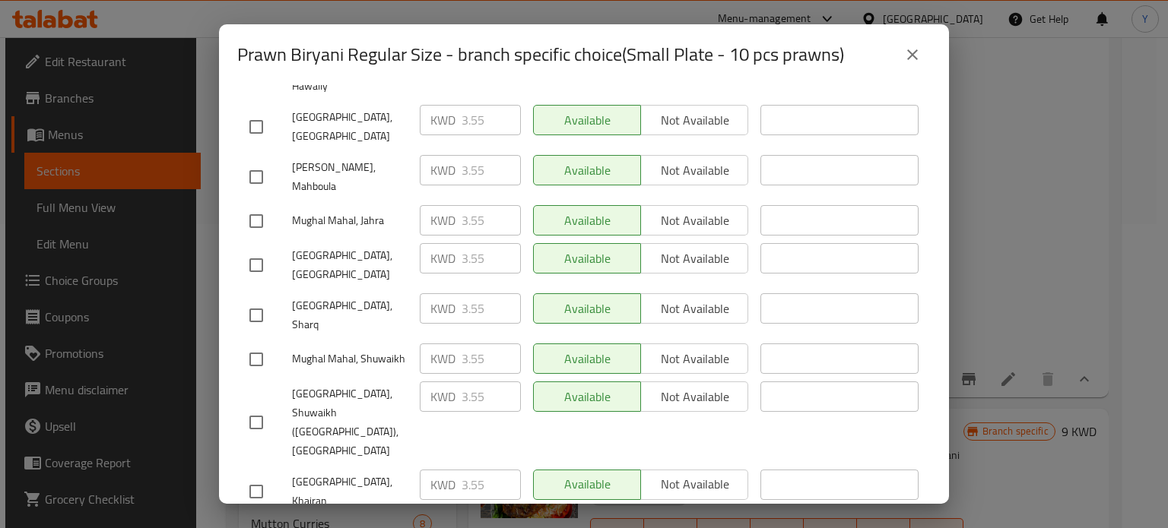
scroll to position [401, 0]
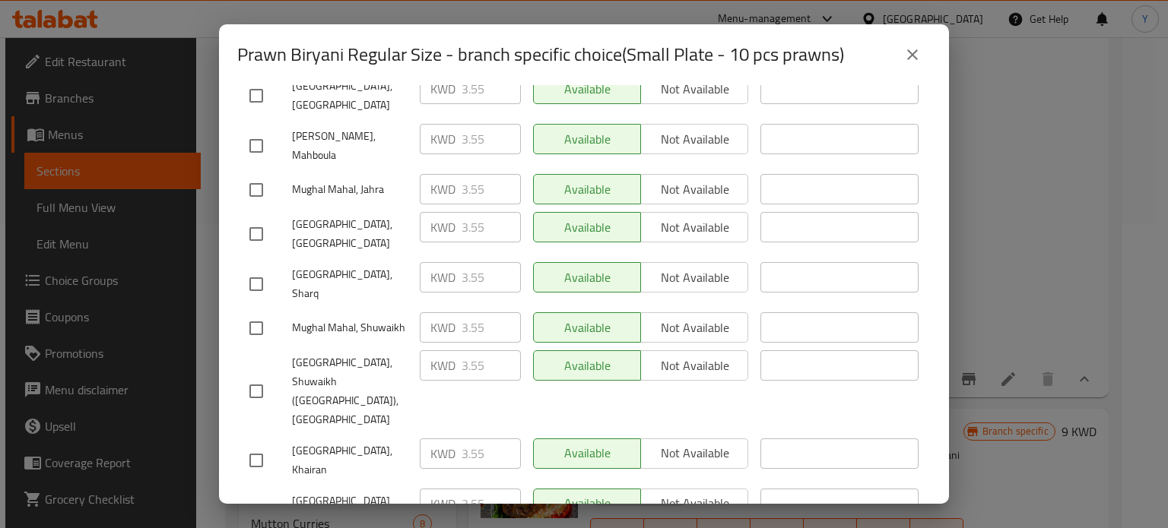
click at [918, 42] on button "close" at bounding box center [912, 54] width 36 height 36
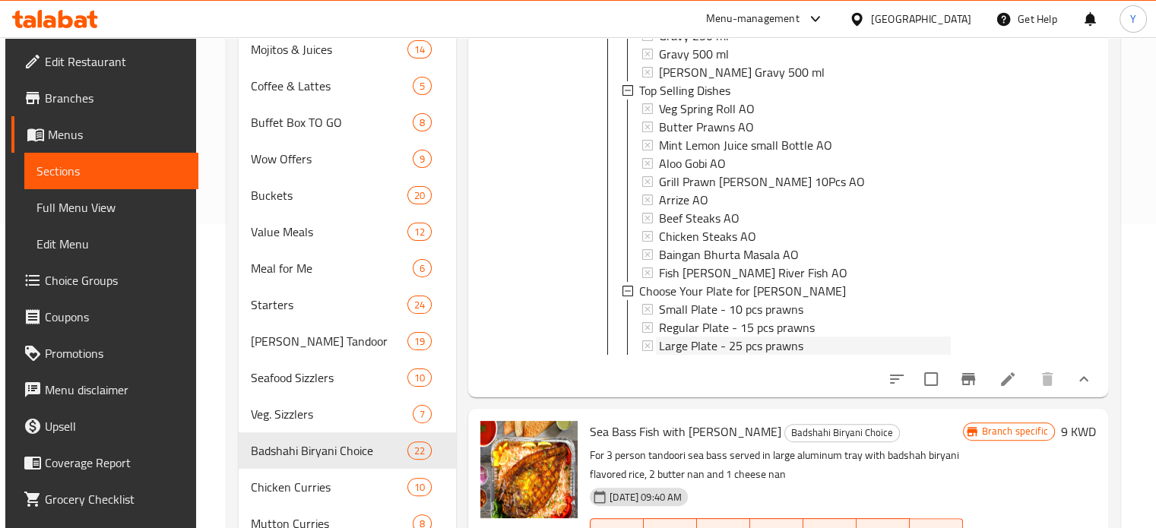
click at [765, 346] on span "Large Plate - 25 pcs prawns" at bounding box center [731, 346] width 144 height 18
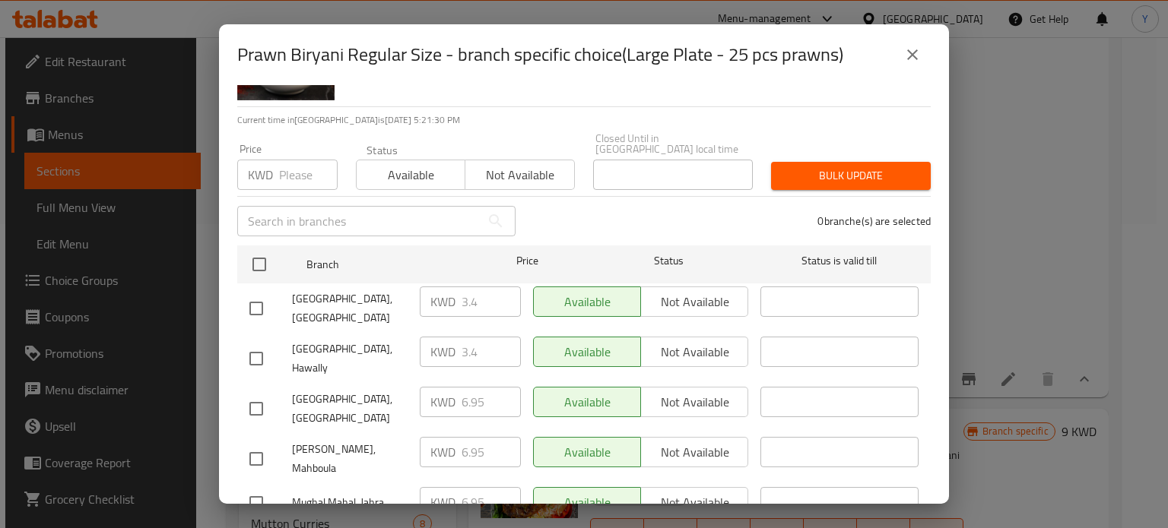
scroll to position [152, 0]
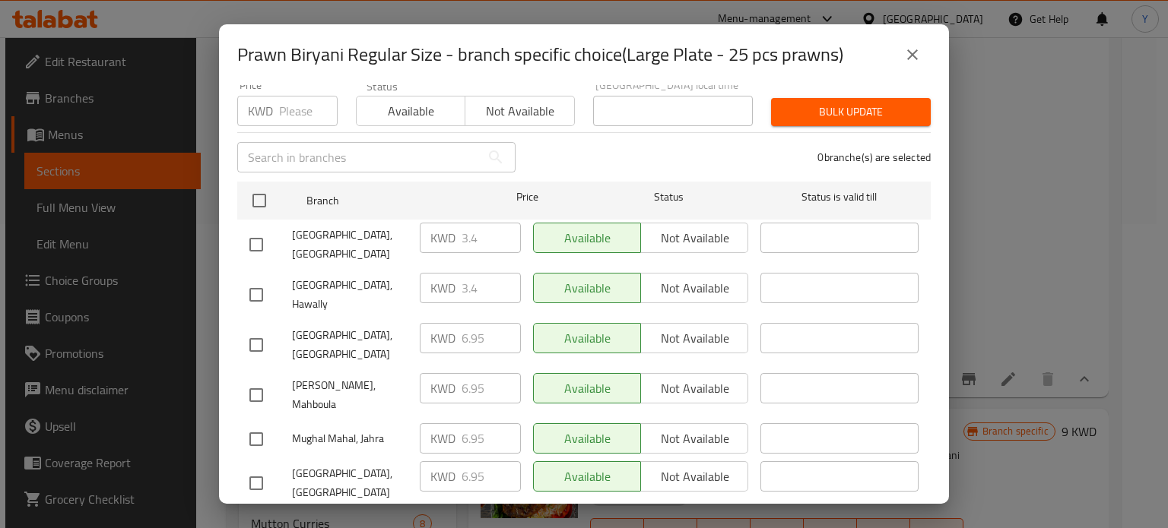
click at [252, 229] on input "checkbox" at bounding box center [256, 245] width 32 height 32
checkbox input "true"
drag, startPoint x: 479, startPoint y: 224, endPoint x: 438, endPoint y: 224, distance: 41.0
click at [438, 224] on div "KWD 3.4 ​" at bounding box center [470, 238] width 101 height 30
type input "6.95"
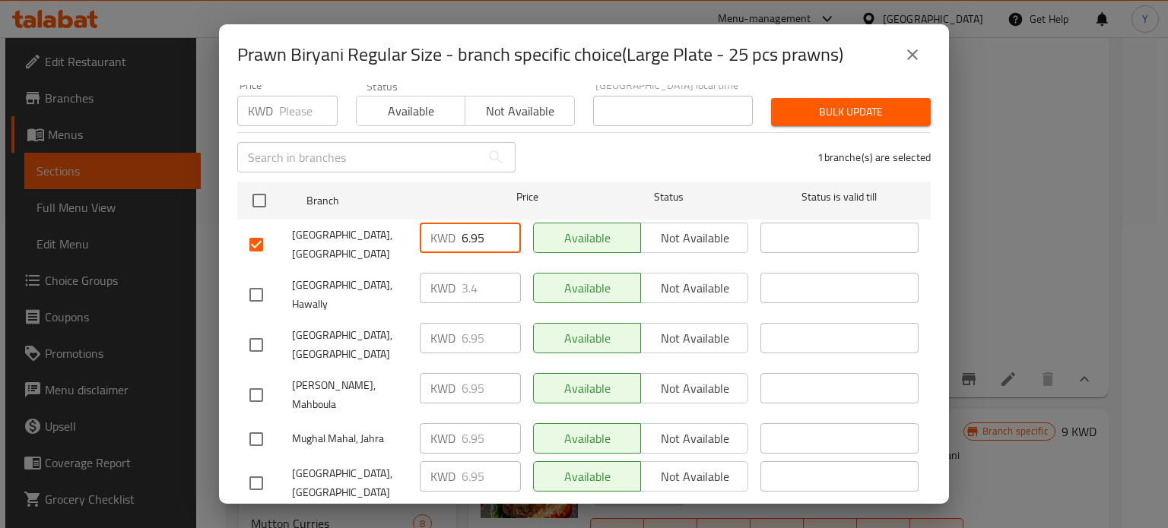
click at [820, 103] on span "Bulk update" at bounding box center [850, 112] width 135 height 19
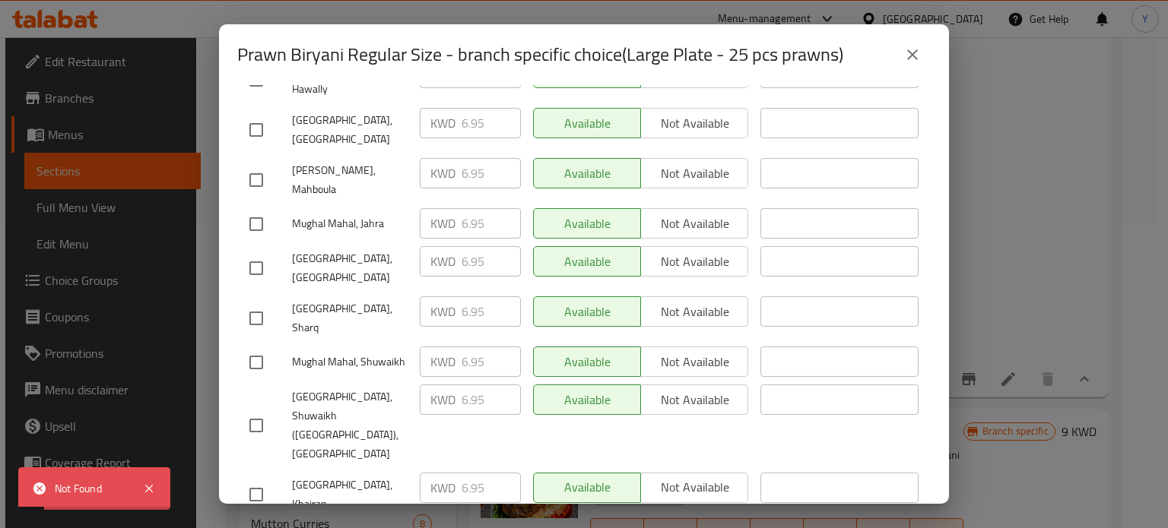
scroll to position [401, 0]
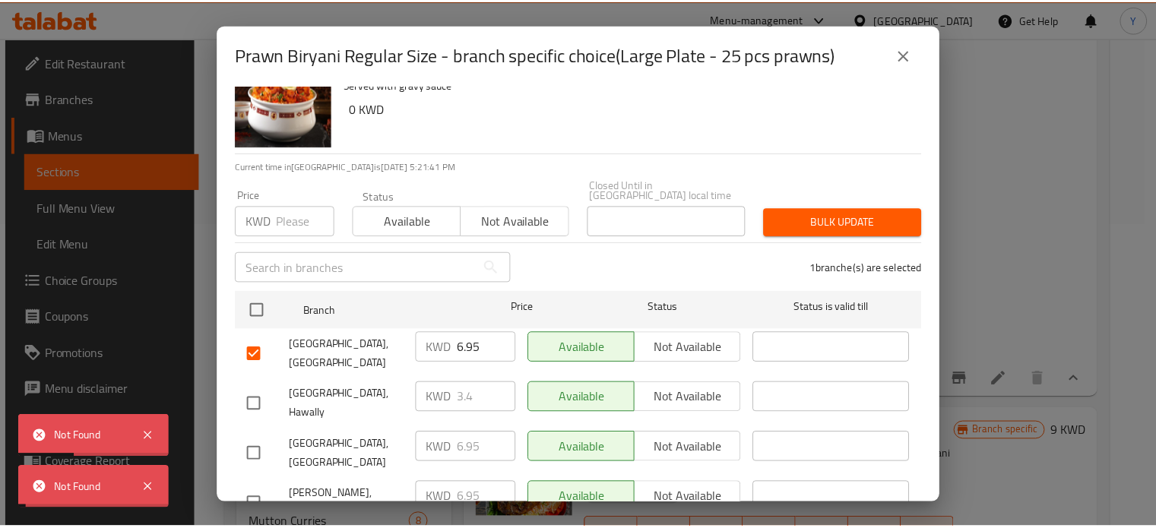
scroll to position [0, 0]
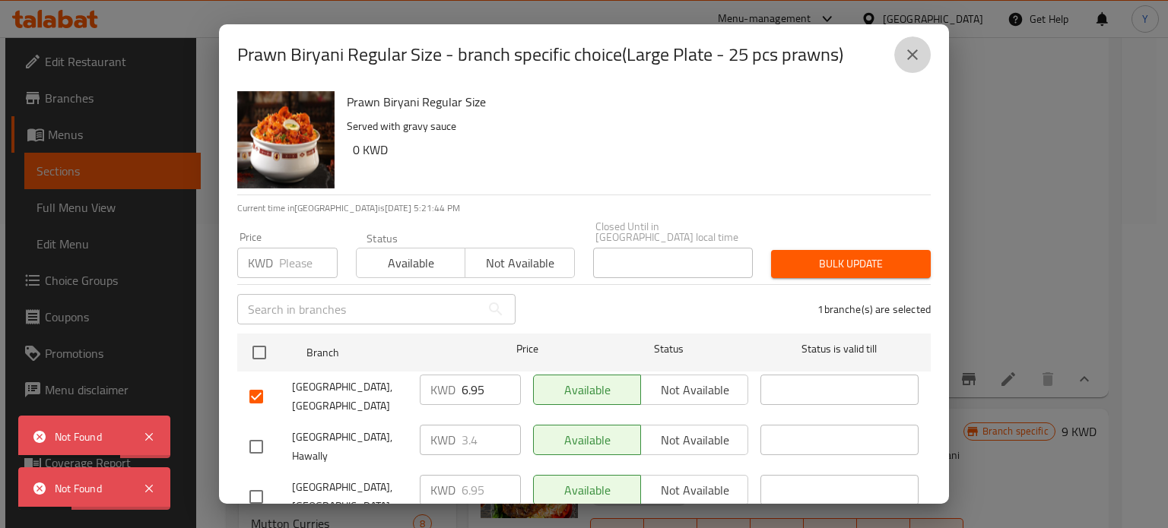
click at [913, 48] on icon "close" at bounding box center [912, 55] width 18 height 18
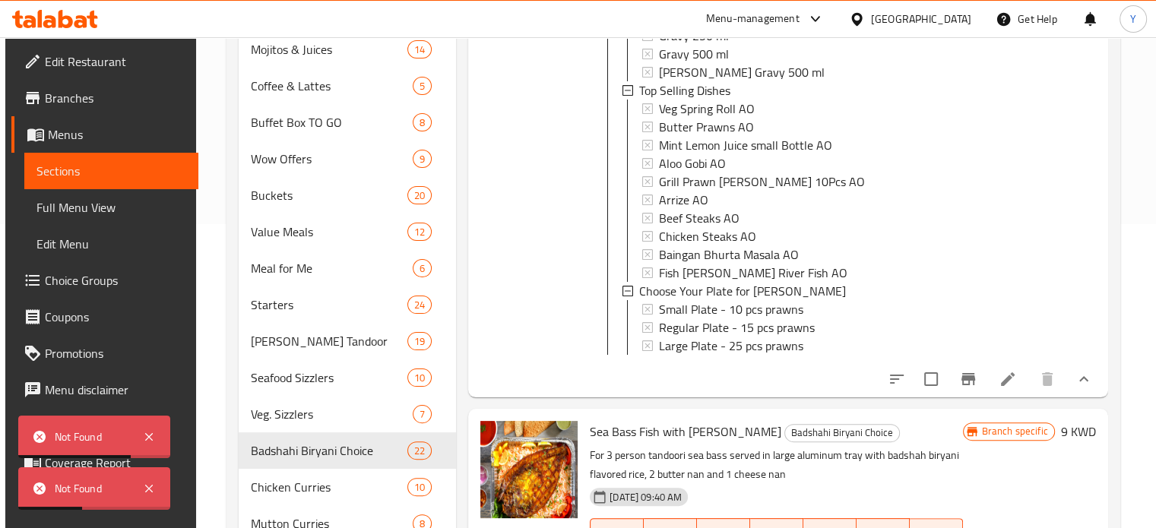
click at [80, 276] on span "Choice Groups" at bounding box center [115, 280] width 141 height 18
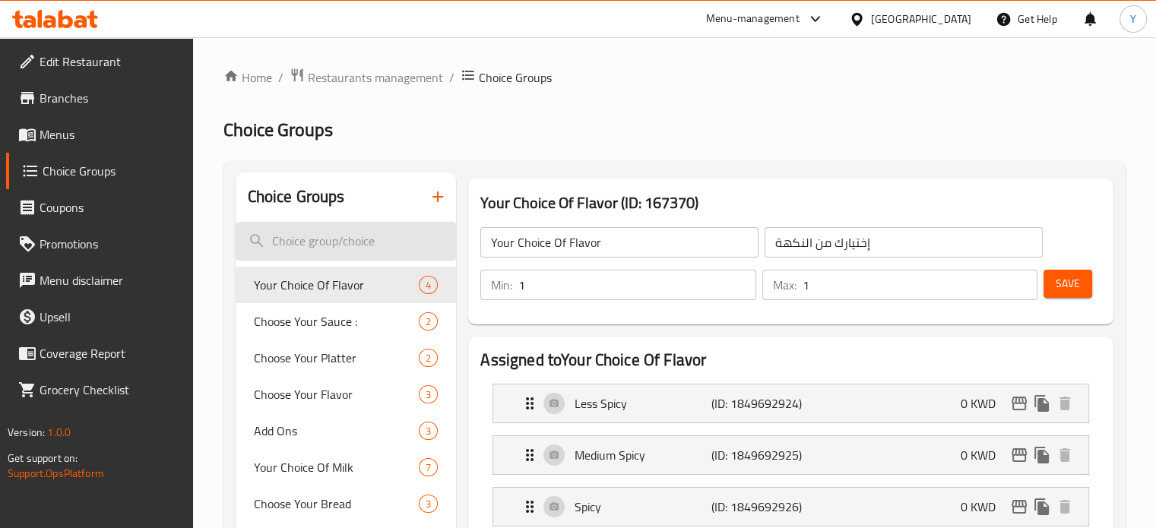
click at [361, 234] on input "search" at bounding box center [346, 241] width 221 height 39
click at [356, 239] on input "search" at bounding box center [346, 241] width 221 height 39
paste input "Your Choice Of Portions Size"
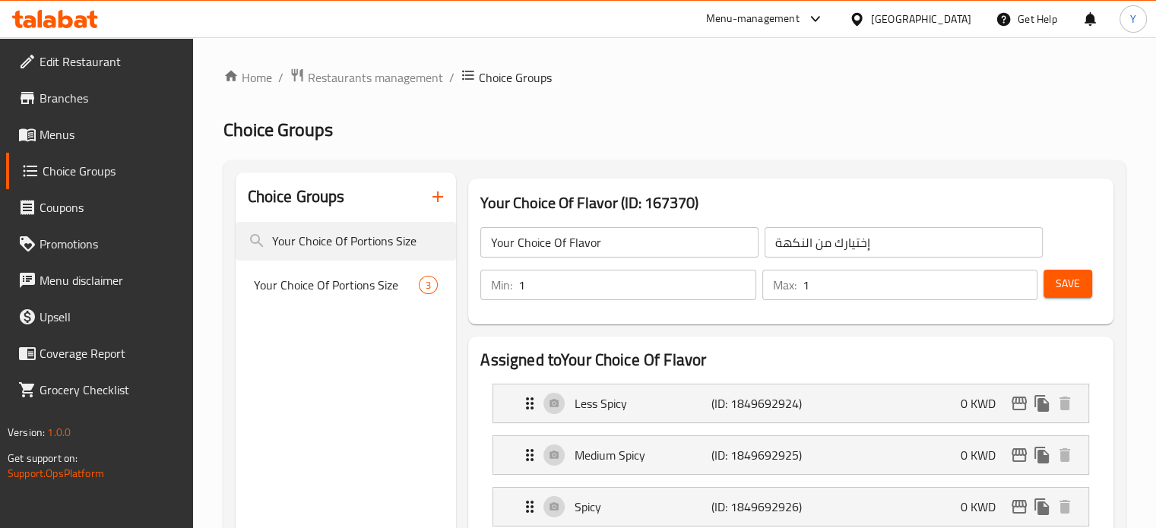
type input "Your Choice Of Portions Size"
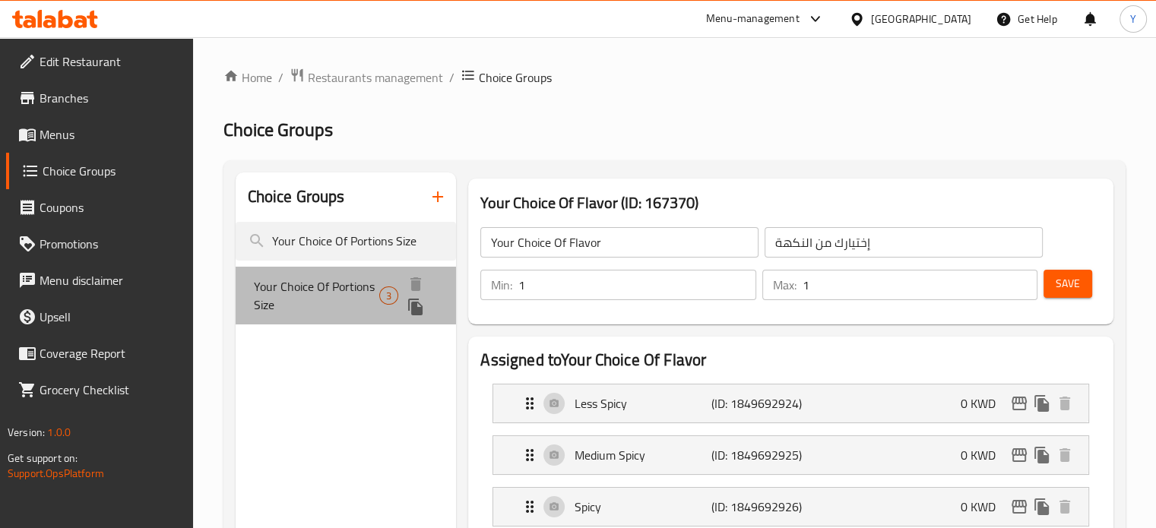
click at [373, 275] on div "Your Choice Of Portions Size 3" at bounding box center [346, 296] width 221 height 58
type input "Your Choice Of Portions Size"
type input "اختيارك لحجم الحصص"
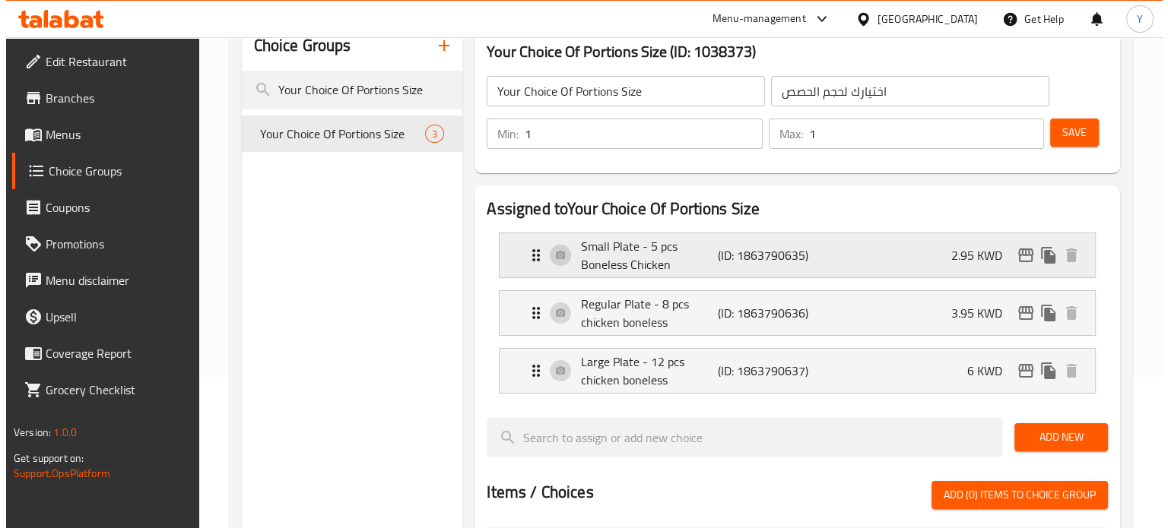
scroll to position [152, 0]
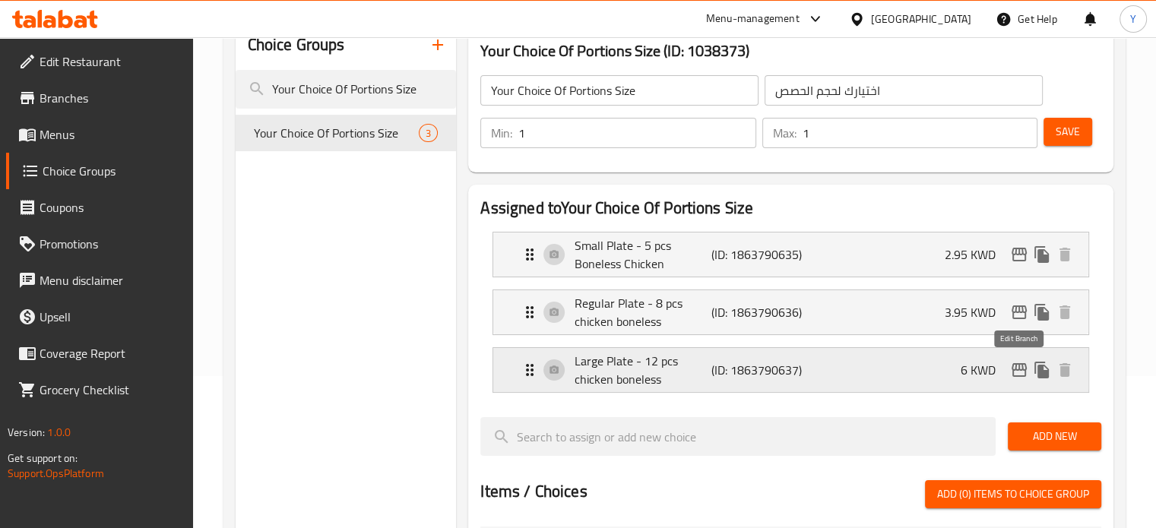
click at [1022, 363] on icon "edit" at bounding box center [1019, 370] width 15 height 14
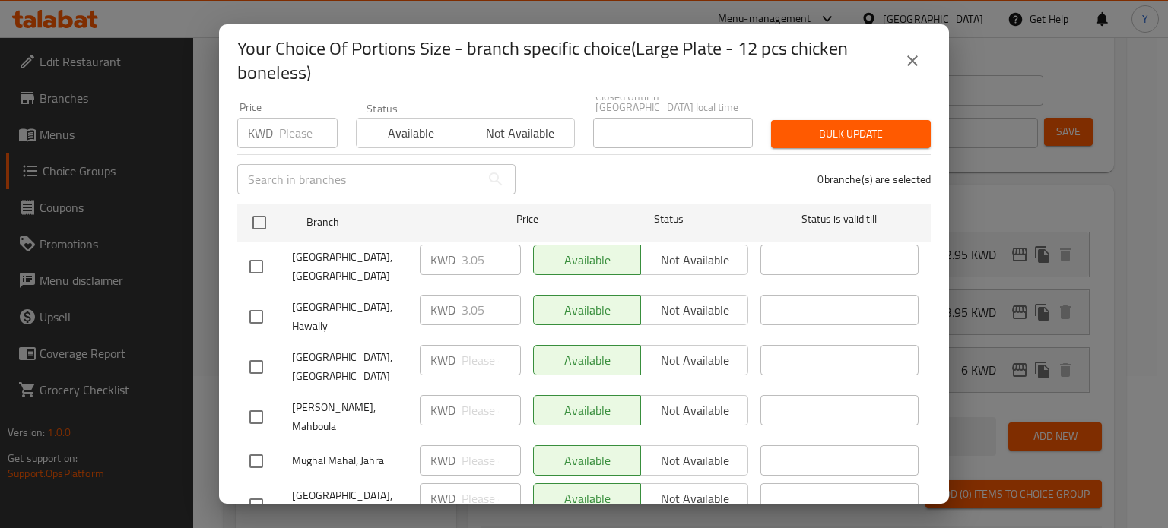
scroll to position [0, 0]
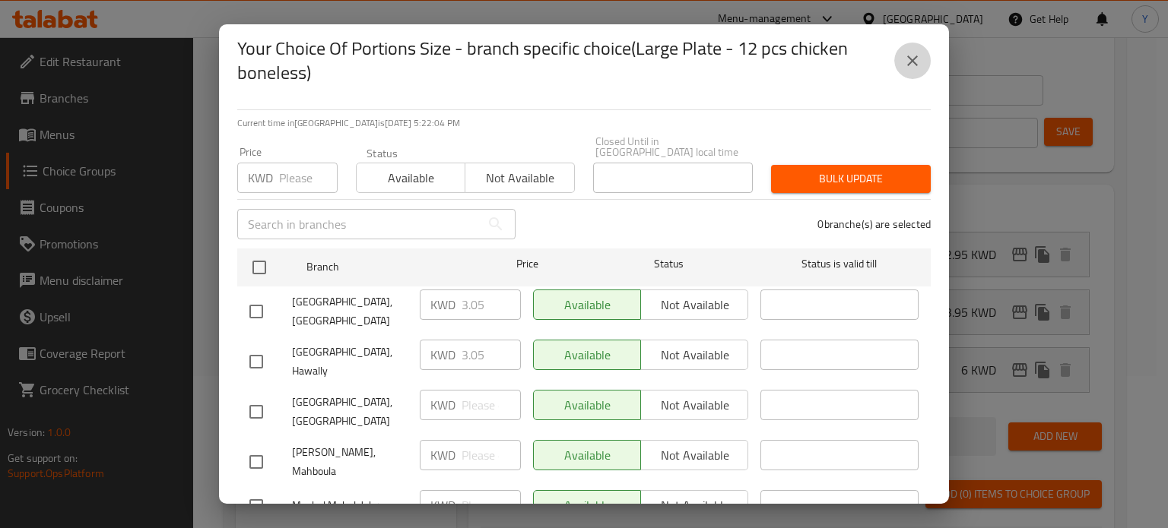
click at [914, 59] on icon "close" at bounding box center [912, 61] width 18 height 18
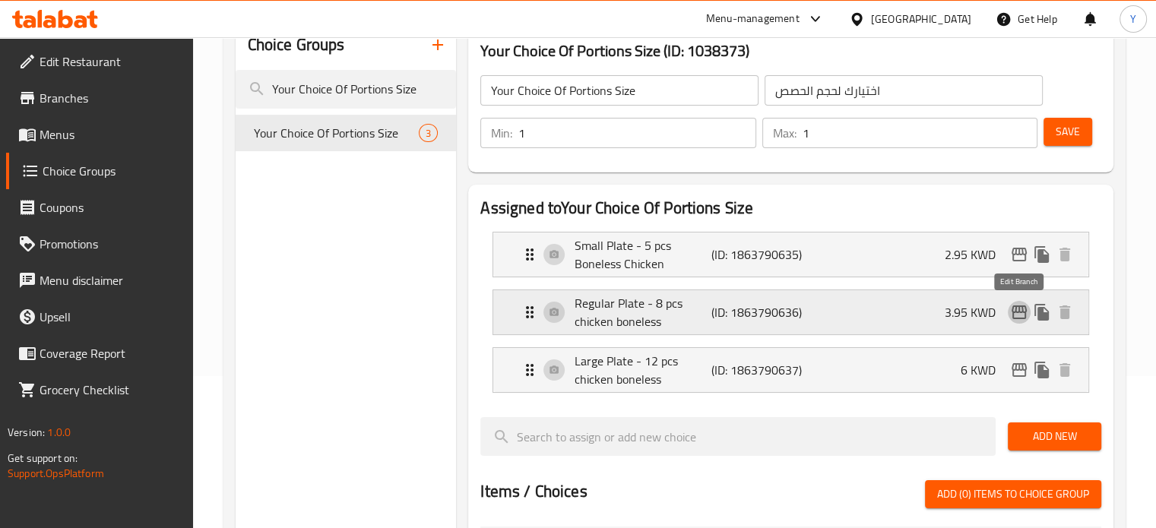
click at [1016, 305] on icon "edit" at bounding box center [1019, 312] width 18 height 18
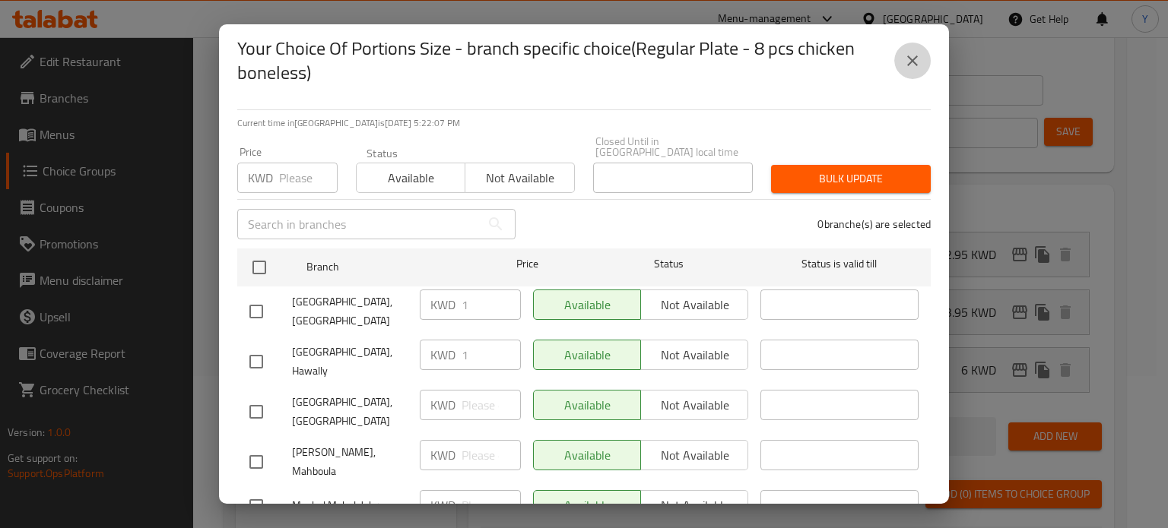
click at [901, 60] on button "close" at bounding box center [912, 61] width 36 height 36
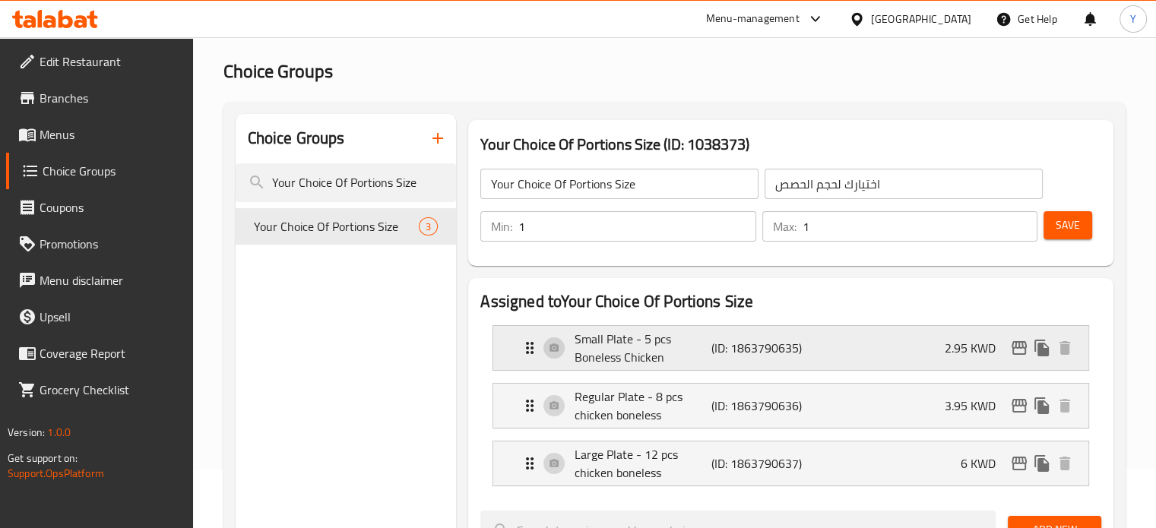
scroll to position [76, 0]
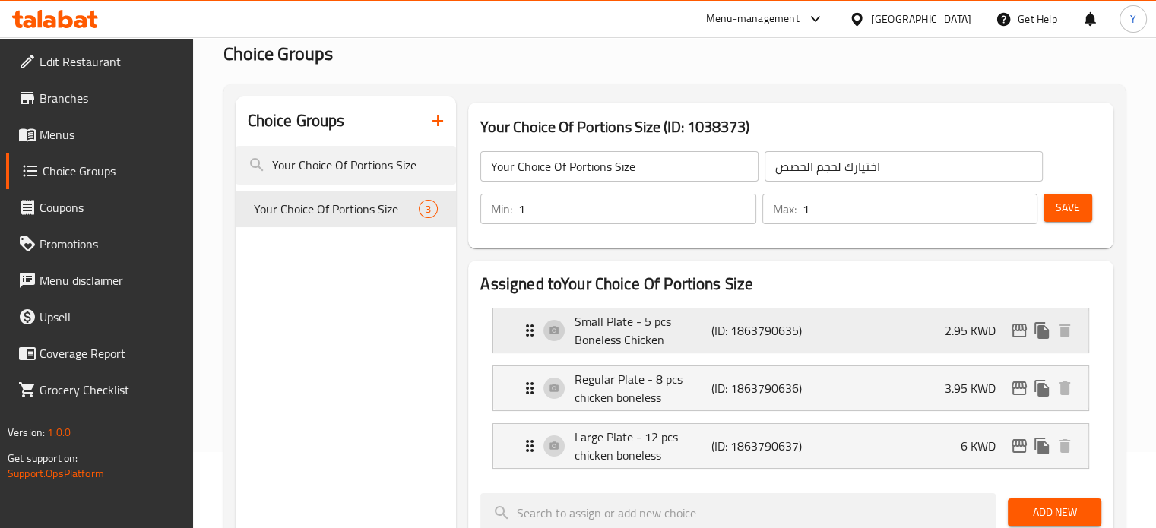
click at [830, 311] on div "Small Plate - 5 pcs Boneless Chicken (ID: 1863790635) 2.95 KWD" at bounding box center [796, 331] width 550 height 44
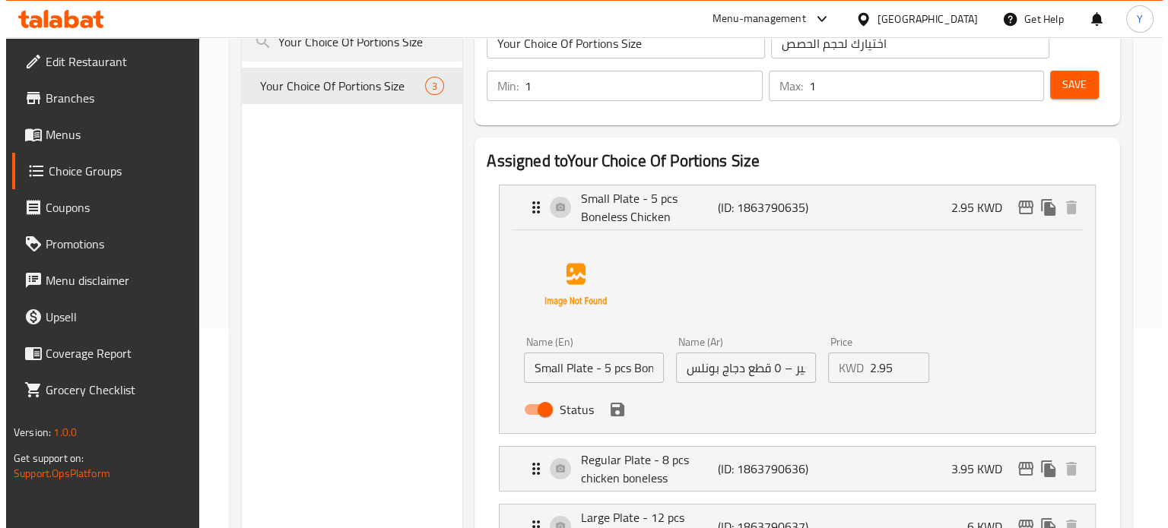
scroll to position [228, 0]
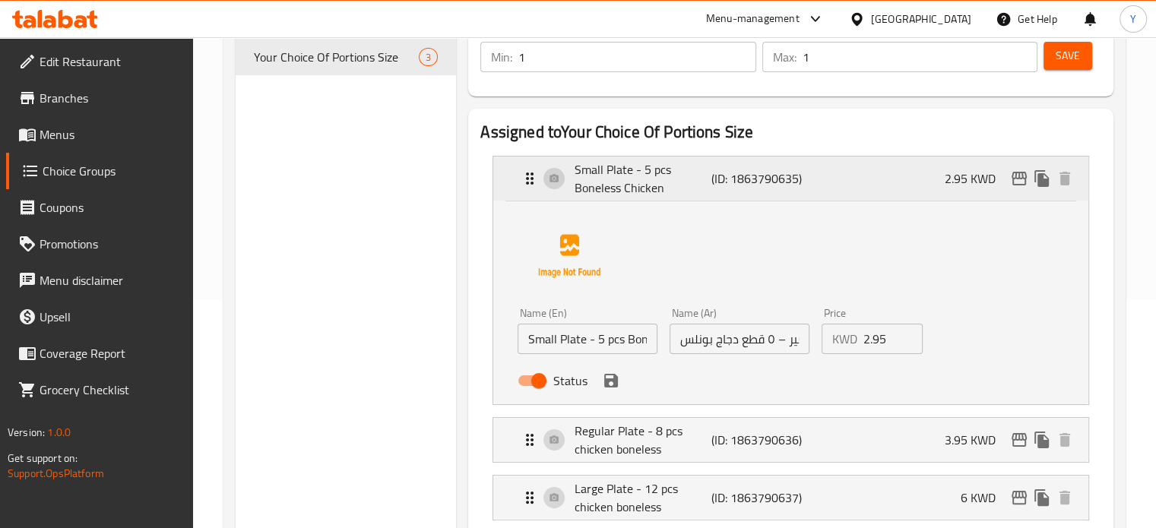
click at [787, 188] on p "(ID: 1863790635)" at bounding box center [756, 179] width 91 height 18
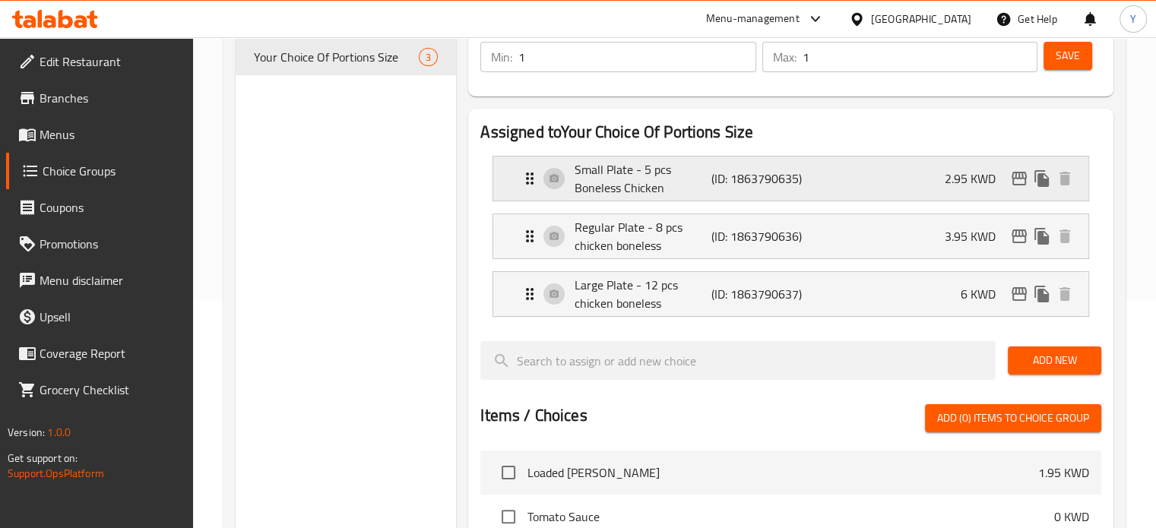
click at [1011, 176] on icon "edit" at bounding box center [1019, 179] width 18 height 18
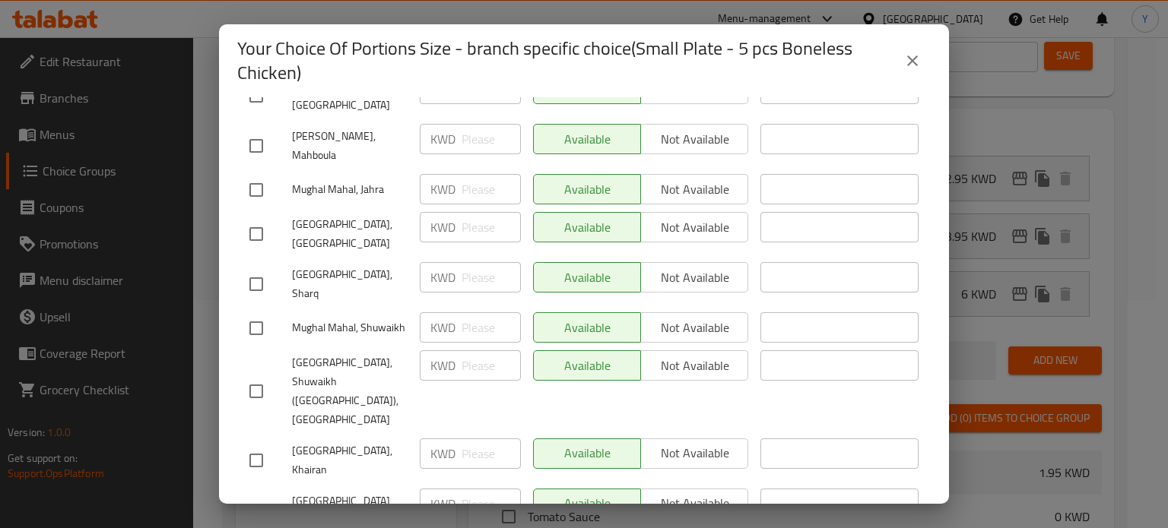
scroll to position [12, 0]
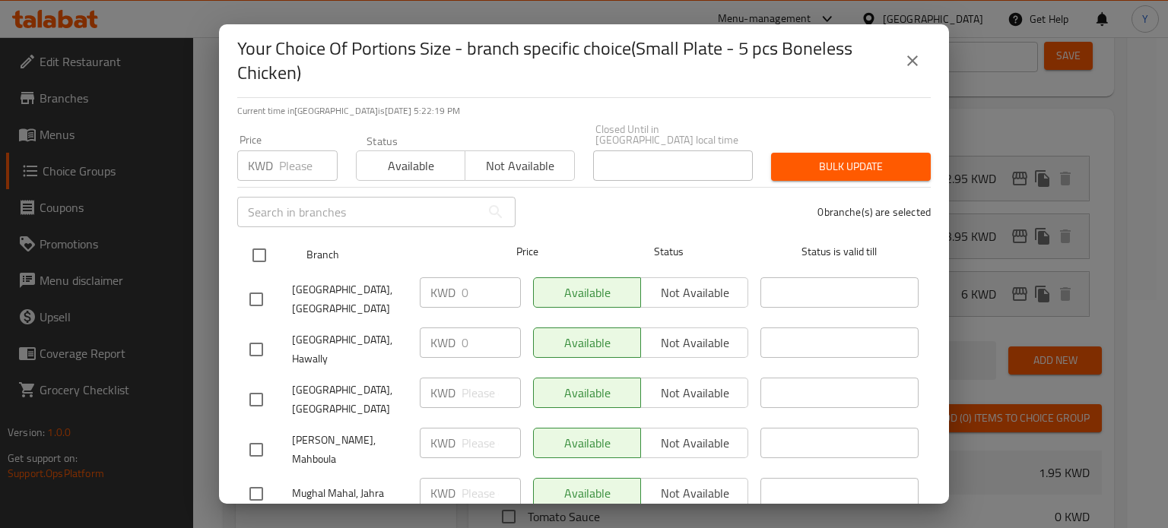
click at [268, 242] on input "checkbox" at bounding box center [259, 255] width 32 height 32
checkbox input "true"
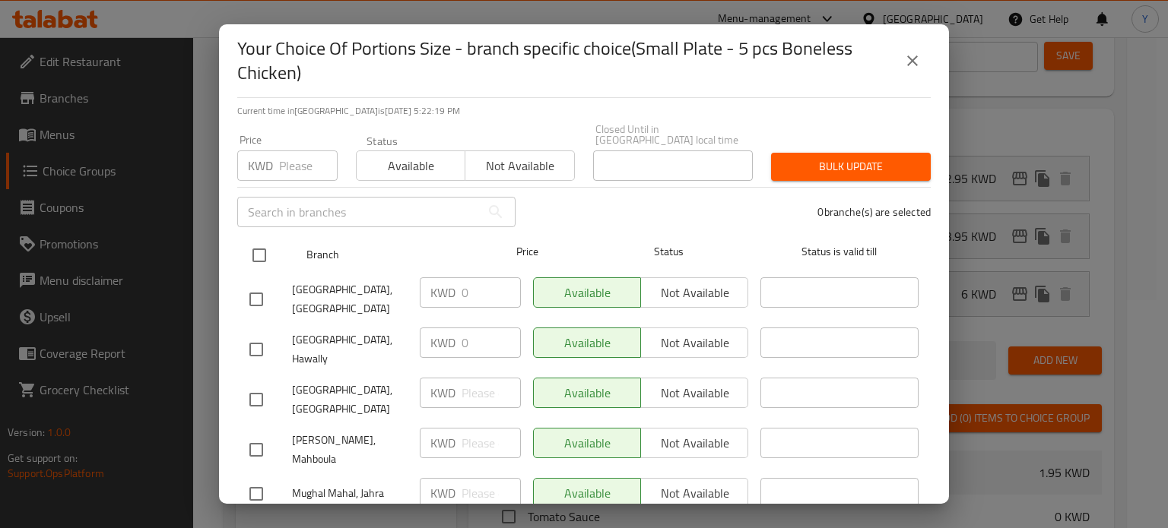
checkbox input "true"
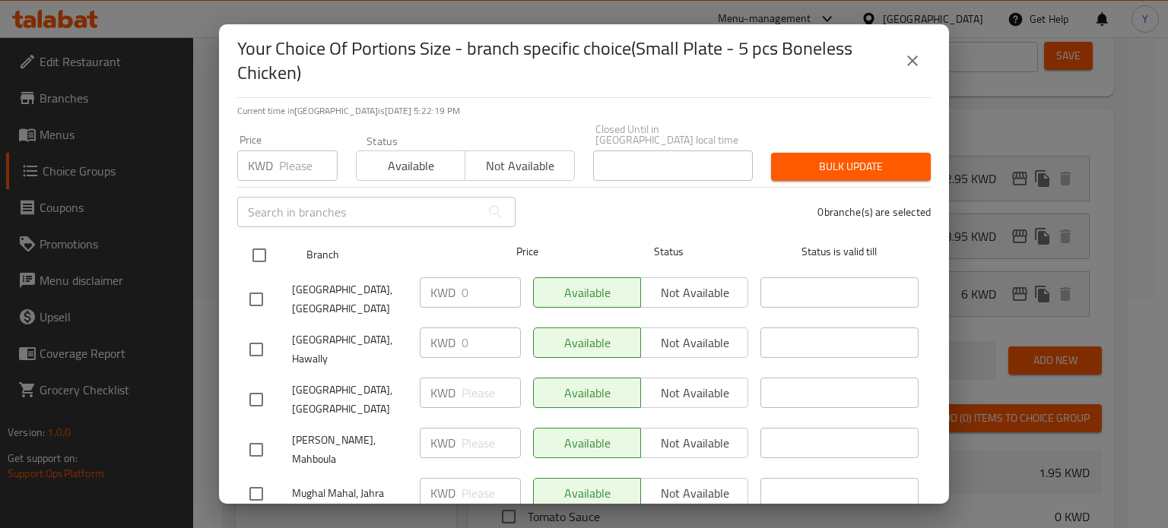
checkbox input "true"
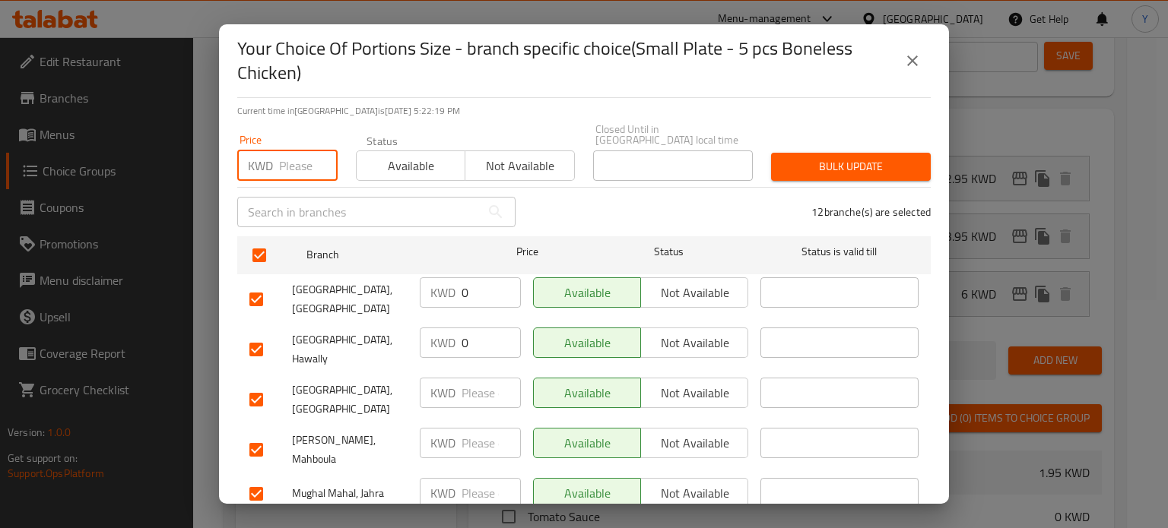
click at [285, 160] on input "number" at bounding box center [308, 166] width 59 height 30
type input "2.95"
click at [825, 144] on div "Bulk update" at bounding box center [851, 167] width 178 height 46
drag, startPoint x: 825, startPoint y: 145, endPoint x: 832, endPoint y: 151, distance: 8.7
click at [826, 153] on button "Bulk update" at bounding box center [851, 167] width 160 height 28
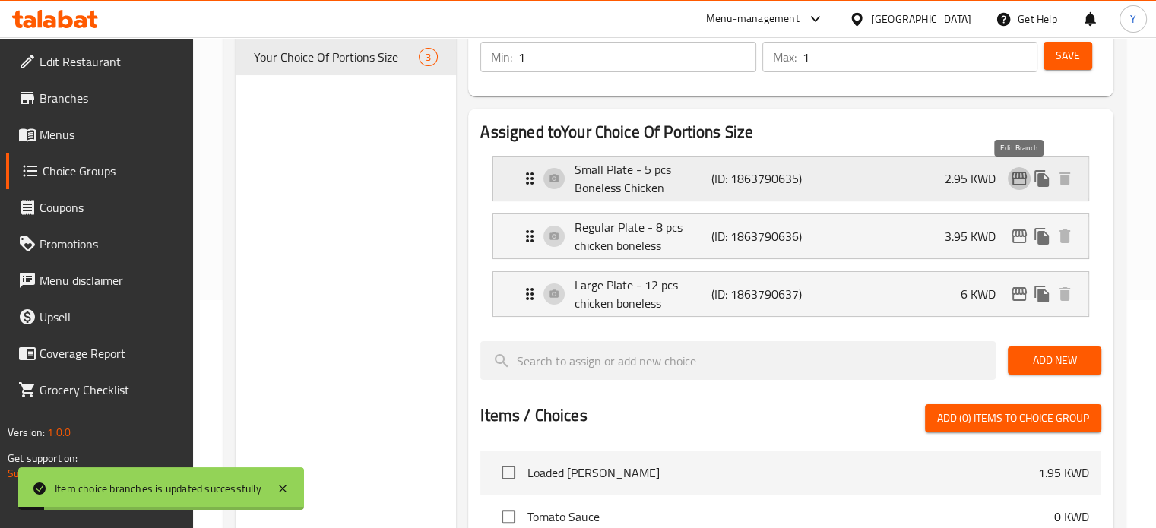
click at [1019, 181] on icon "edit" at bounding box center [1019, 179] width 18 height 18
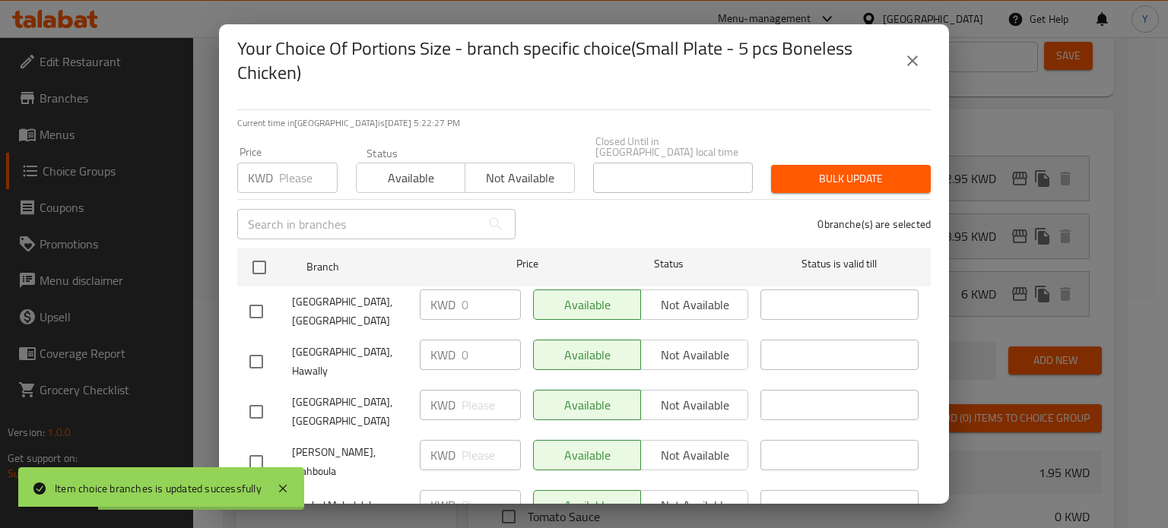
click at [297, 163] on input "number" at bounding box center [308, 178] width 59 height 30
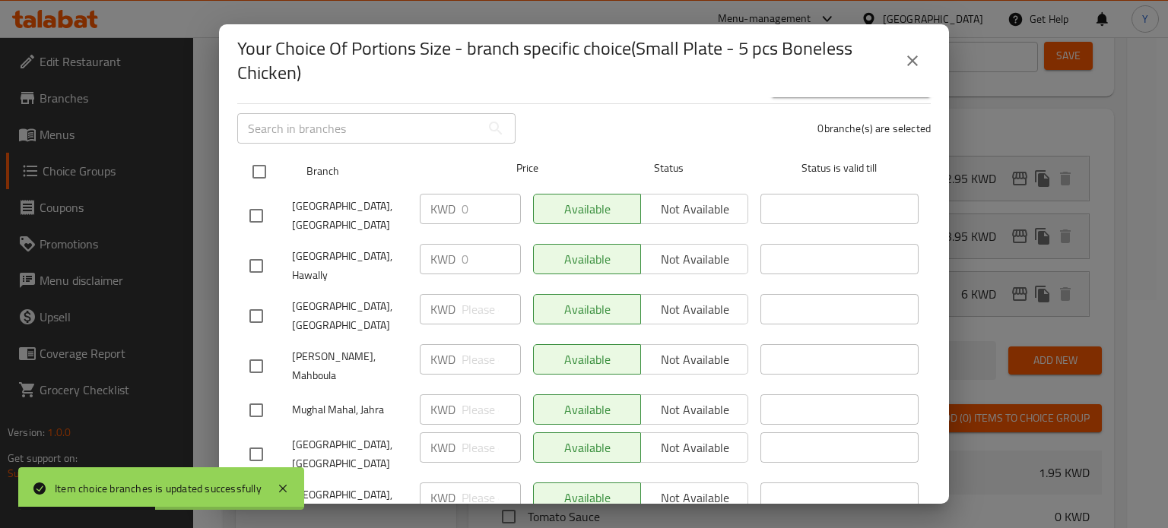
scroll to position [0, 0]
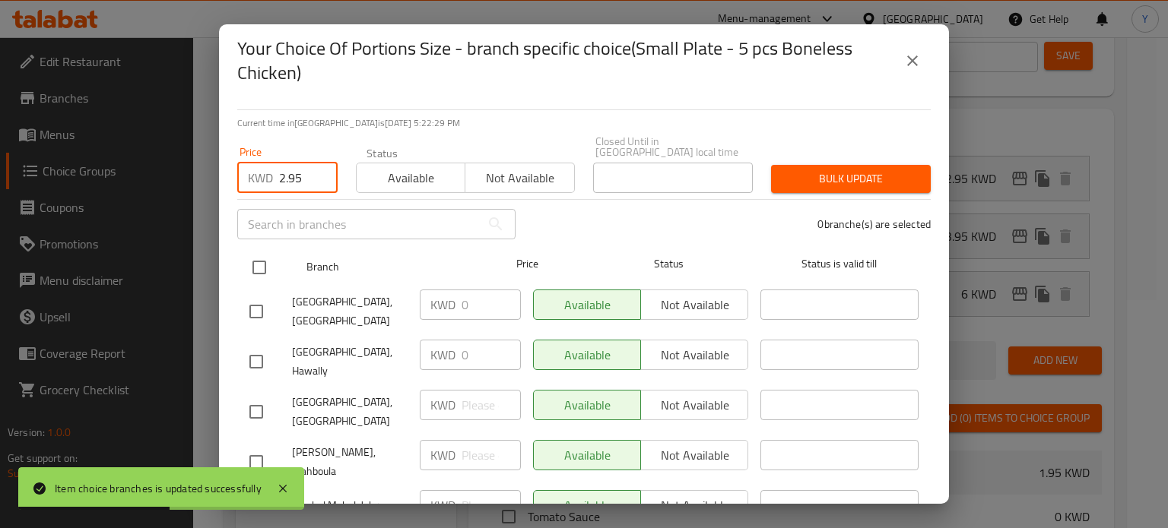
type input "2.95"
drag, startPoint x: 261, startPoint y: 246, endPoint x: 297, endPoint y: 256, distance: 37.3
click at [261, 252] on input "checkbox" at bounding box center [259, 268] width 32 height 32
checkbox input "true"
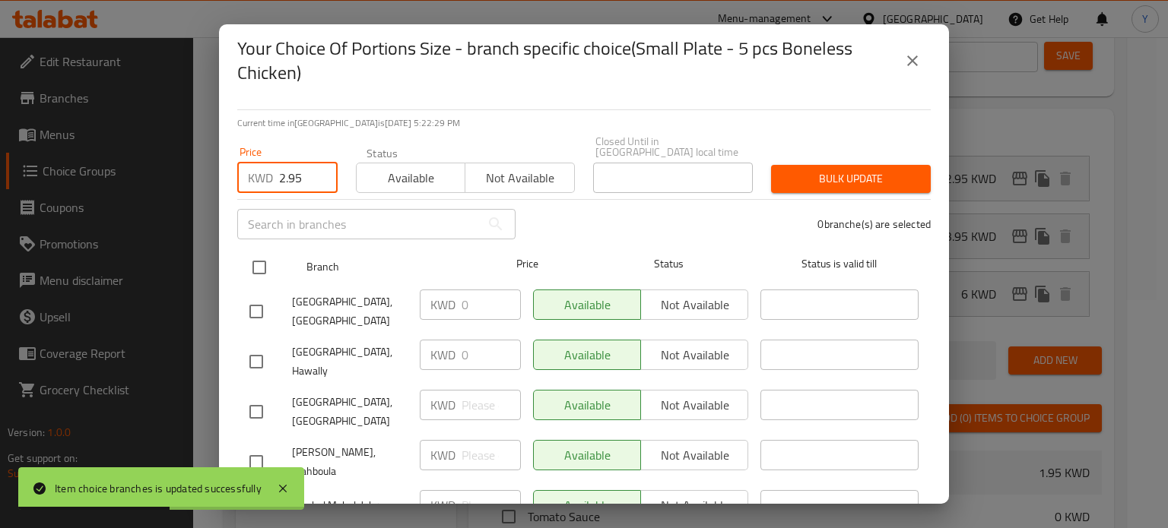
checkbox input "true"
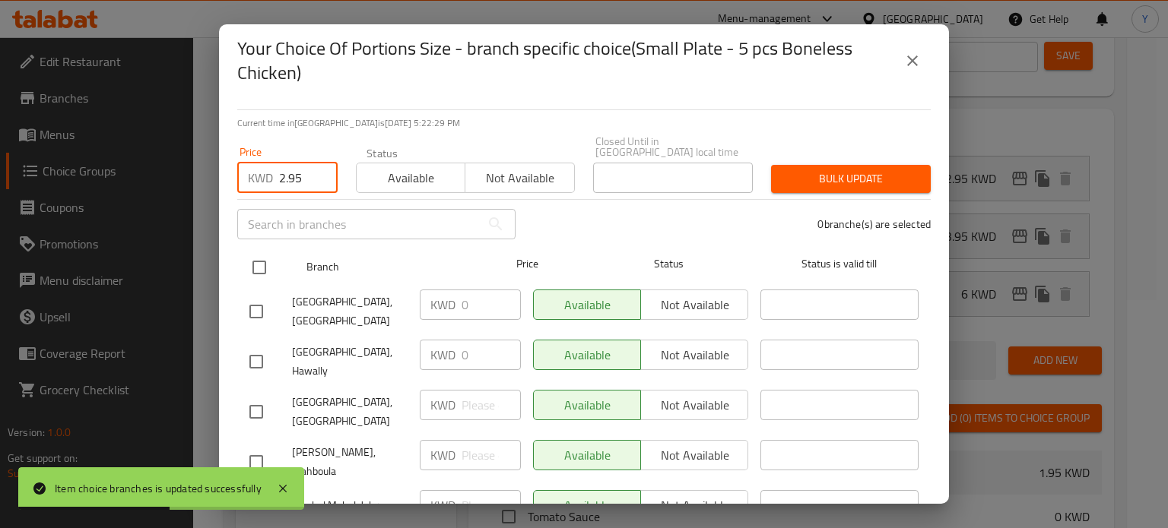
checkbox input "true"
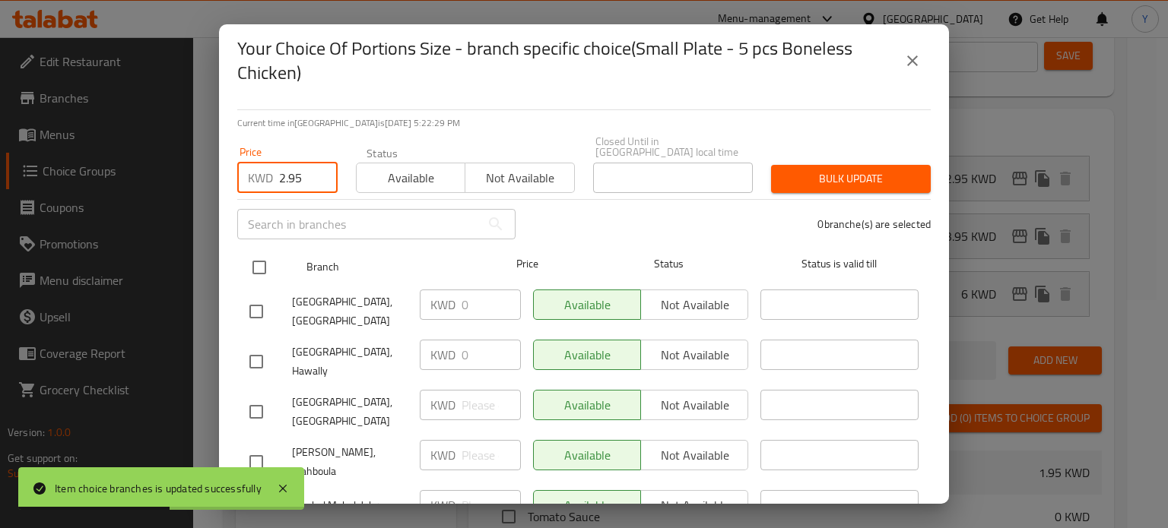
checkbox input "true"
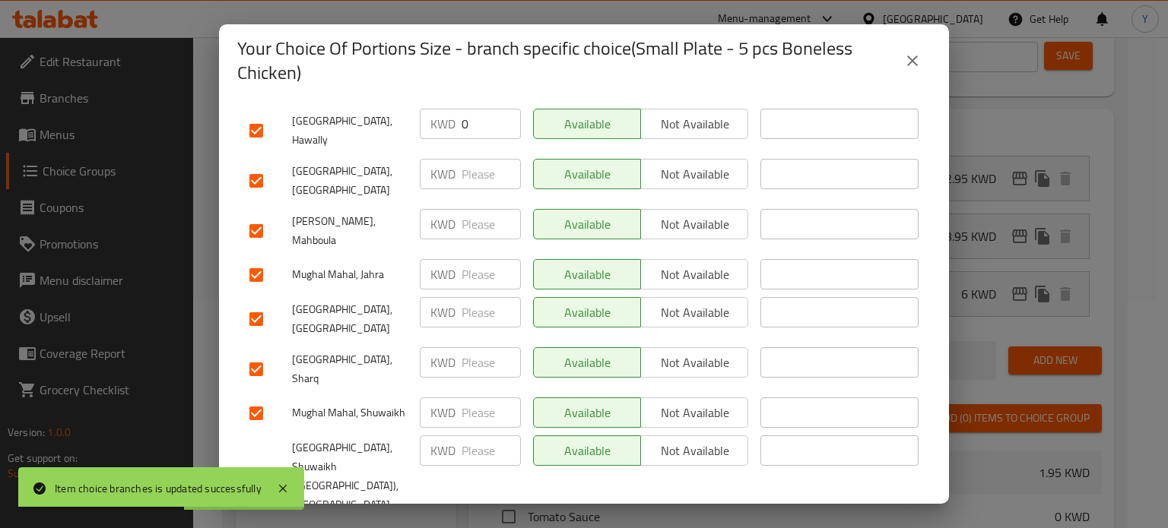
scroll to position [316, 0]
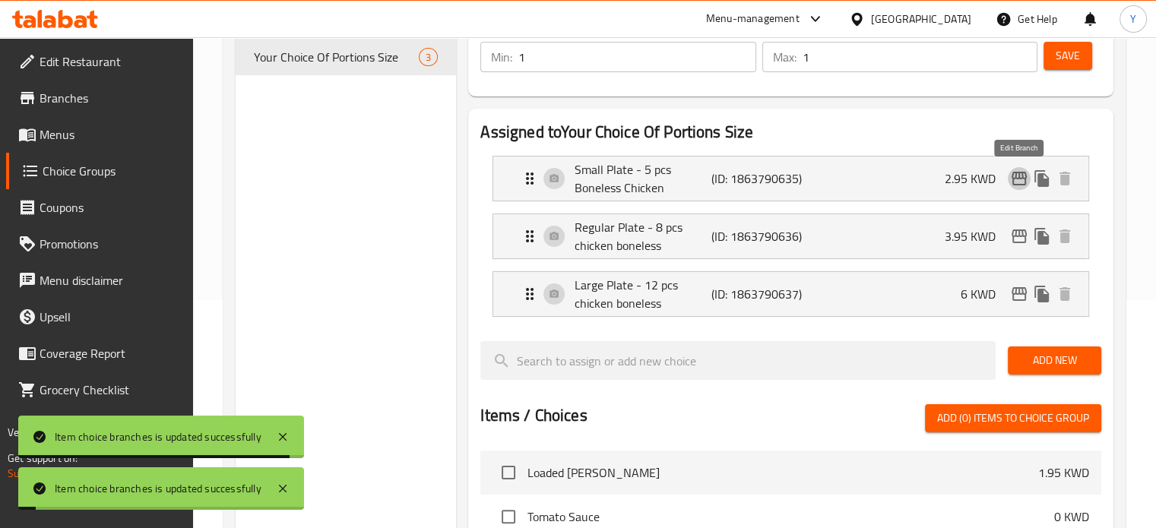
click at [1022, 182] on icon "edit" at bounding box center [1019, 179] width 18 height 18
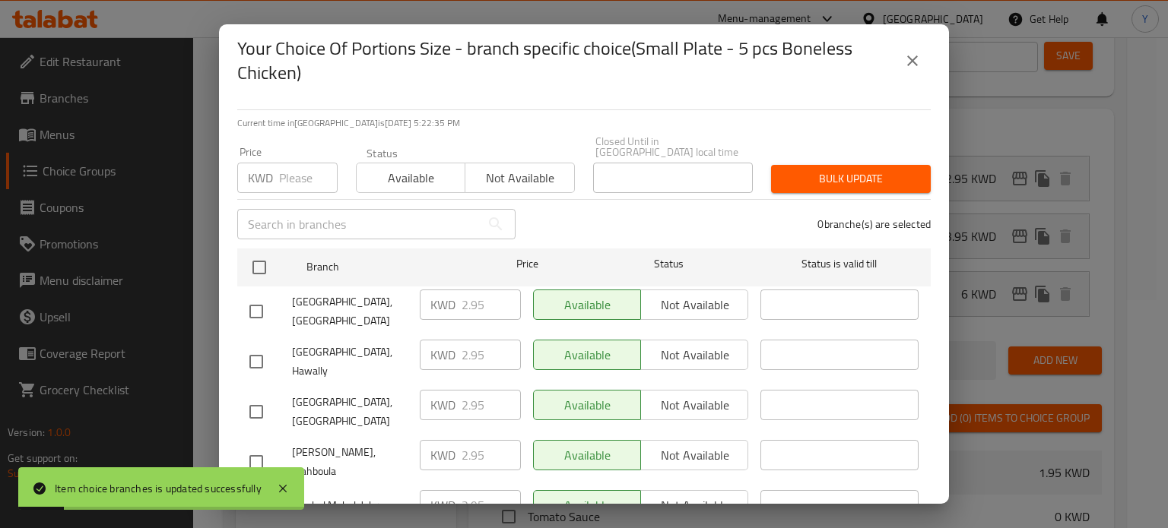
drag, startPoint x: 904, startPoint y: 49, endPoint x: 997, endPoint y: 222, distance: 196.6
click at [904, 49] on button "close" at bounding box center [912, 61] width 36 height 36
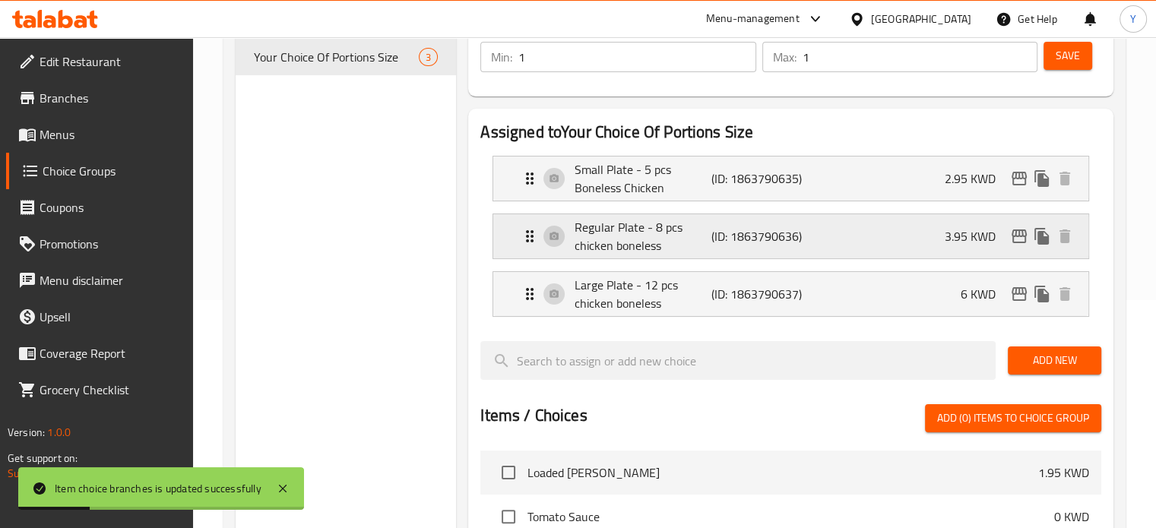
click at [1022, 239] on icon "edit" at bounding box center [1019, 236] width 18 height 18
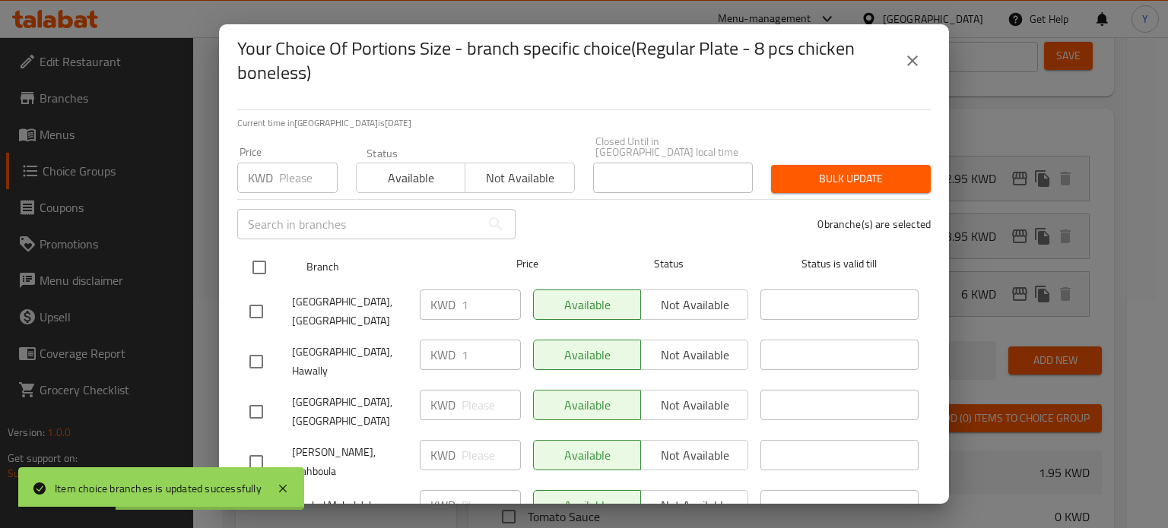
click at [258, 252] on input "checkbox" at bounding box center [259, 268] width 32 height 32
checkbox input "true"
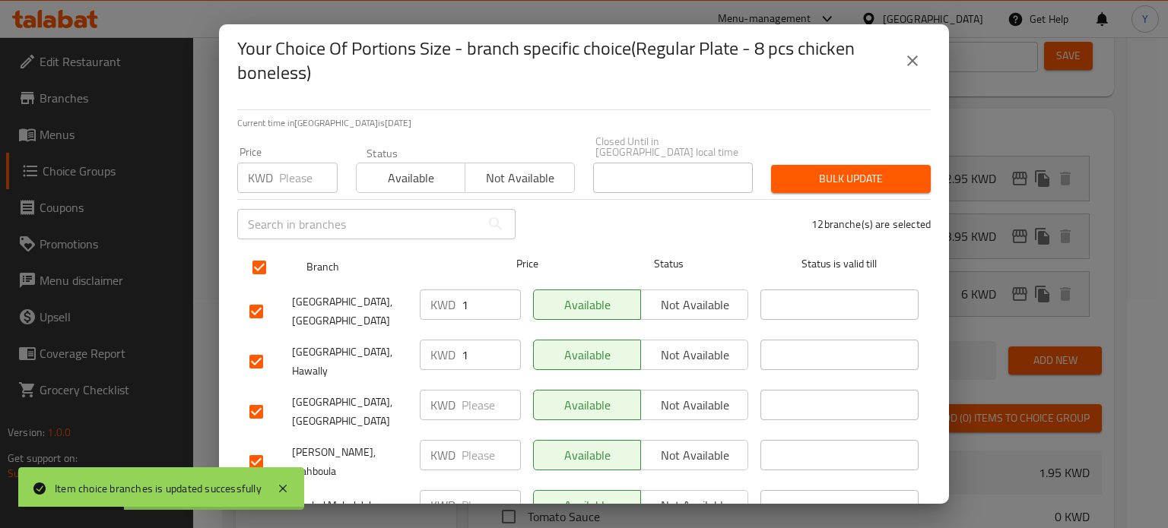
checkbox input "true"
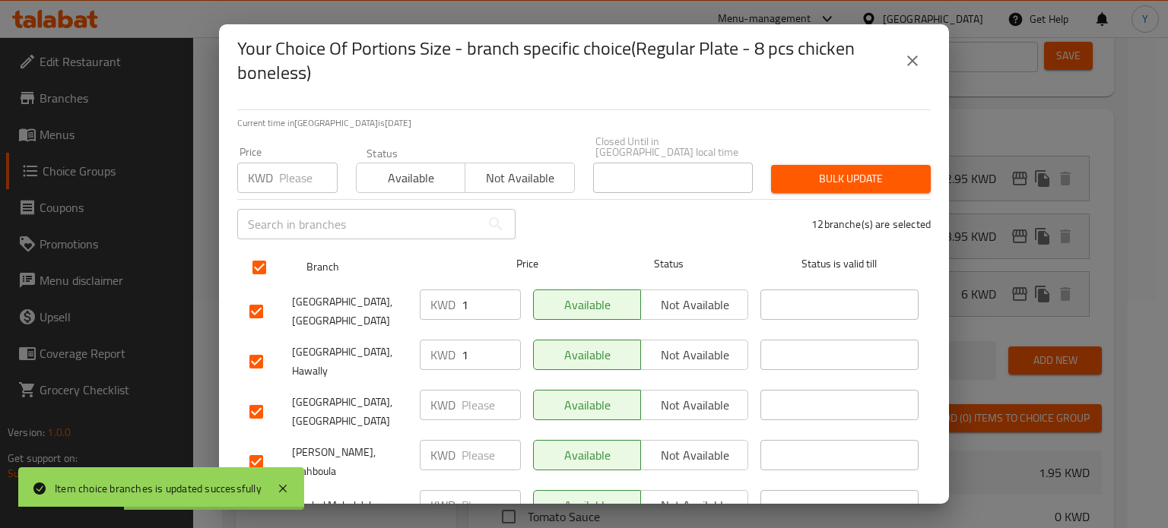
checkbox input "true"
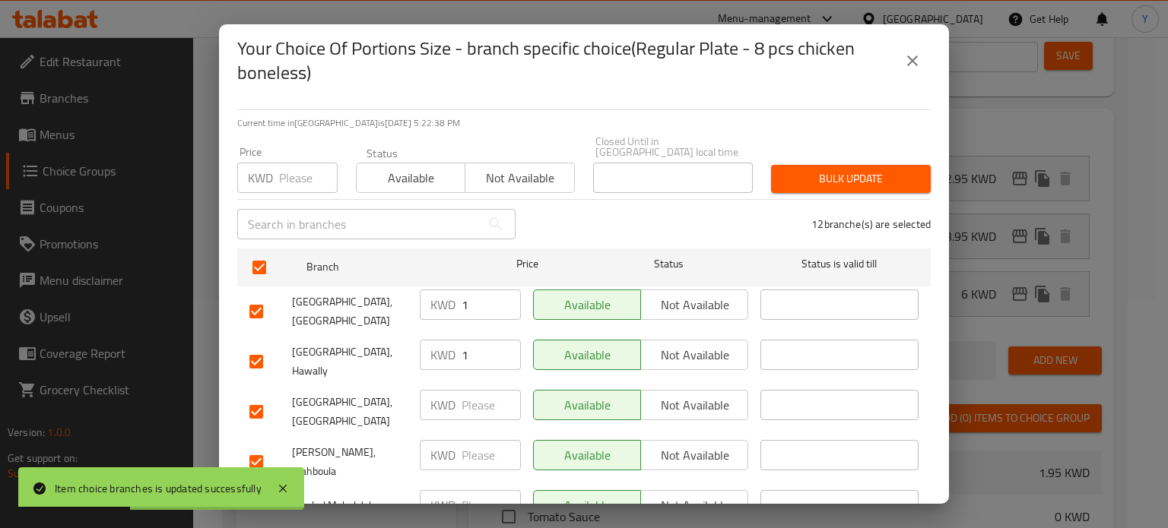
click at [296, 170] on input "number" at bounding box center [308, 178] width 59 height 30
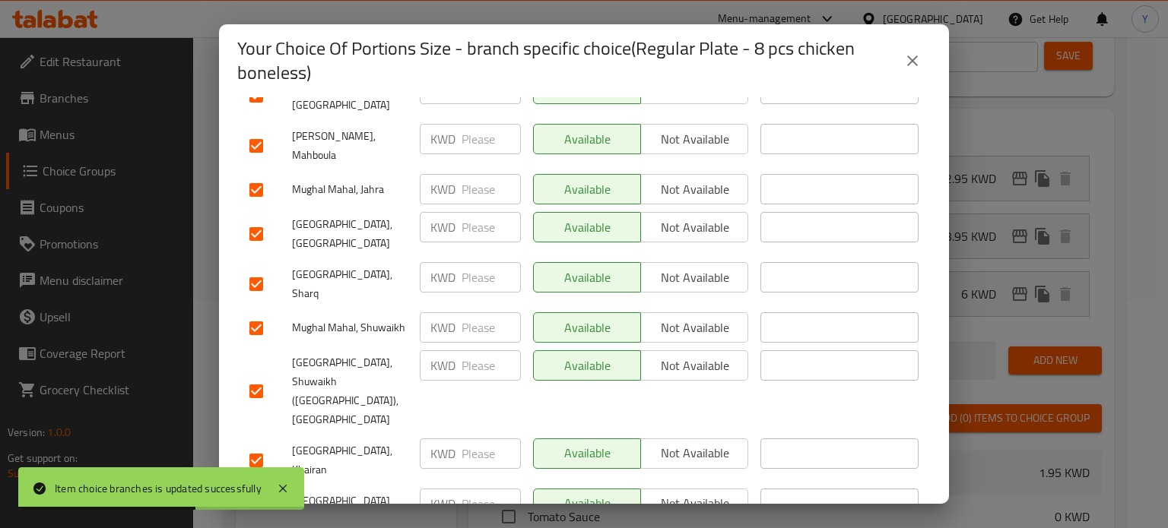
type input "3.95"
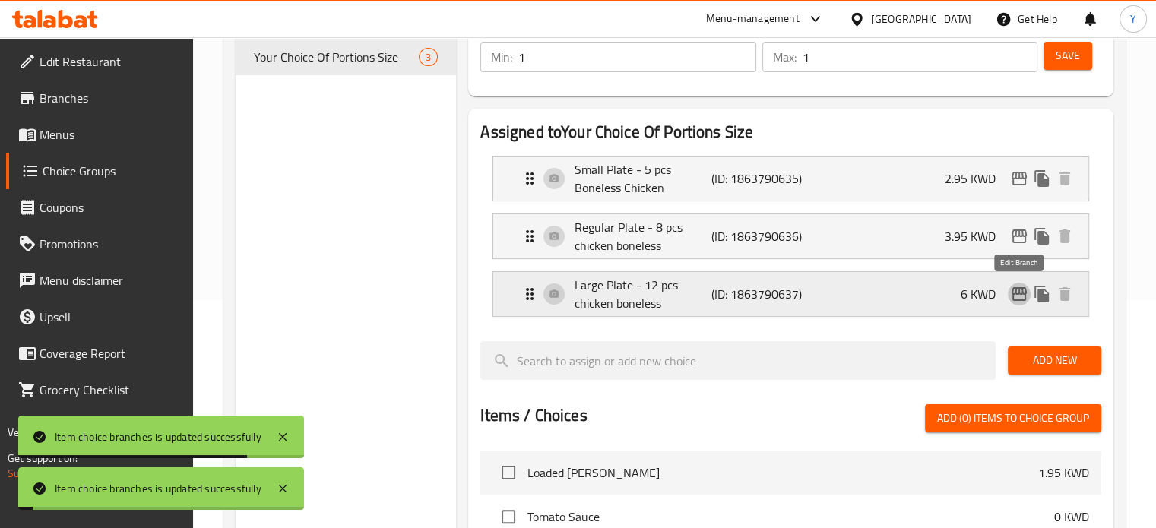
click at [1025, 294] on icon "edit" at bounding box center [1019, 294] width 15 height 14
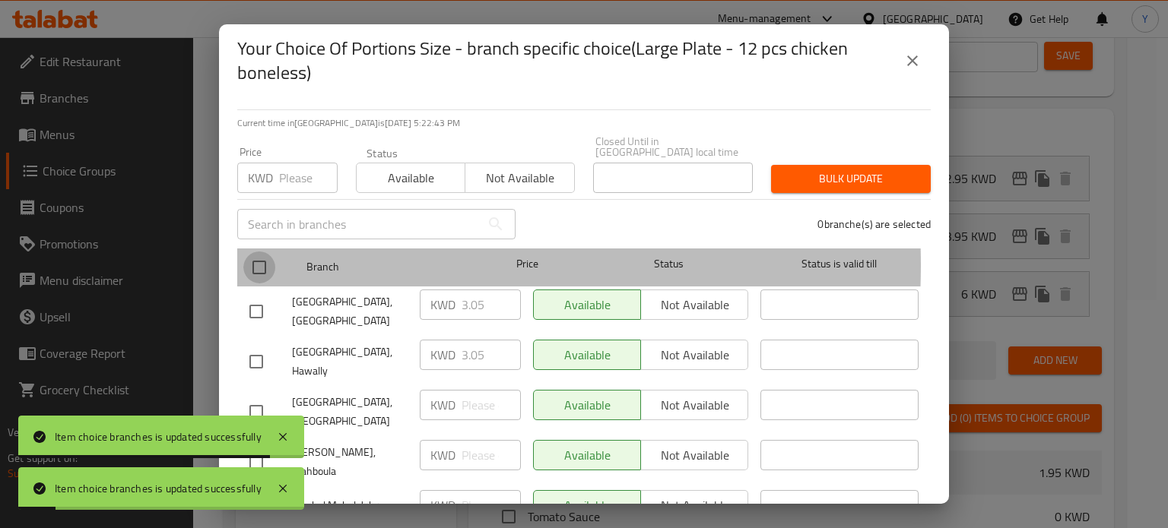
click at [271, 255] on input "checkbox" at bounding box center [259, 268] width 32 height 32
checkbox input "true"
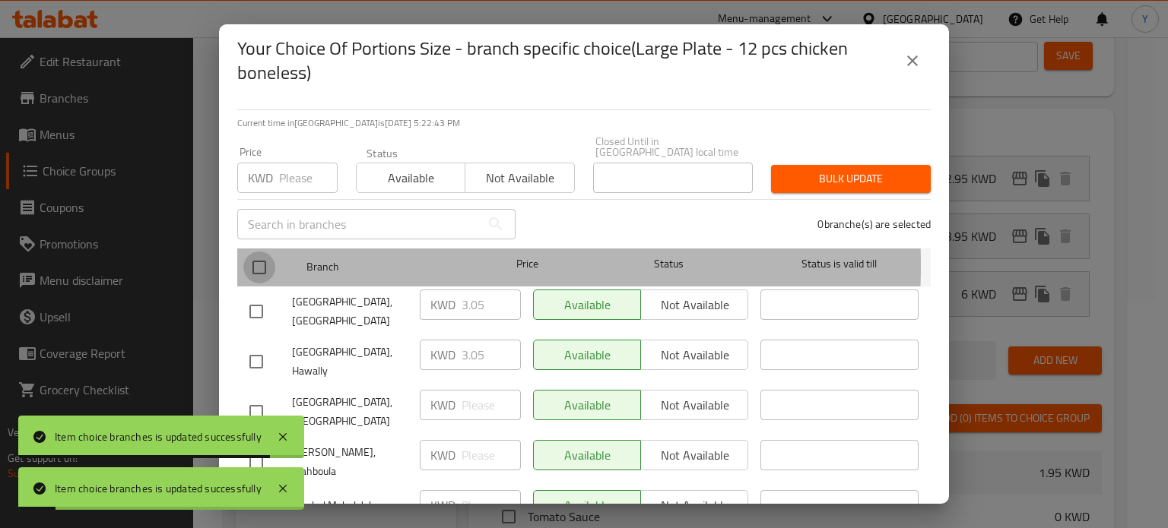
checkbox input "true"
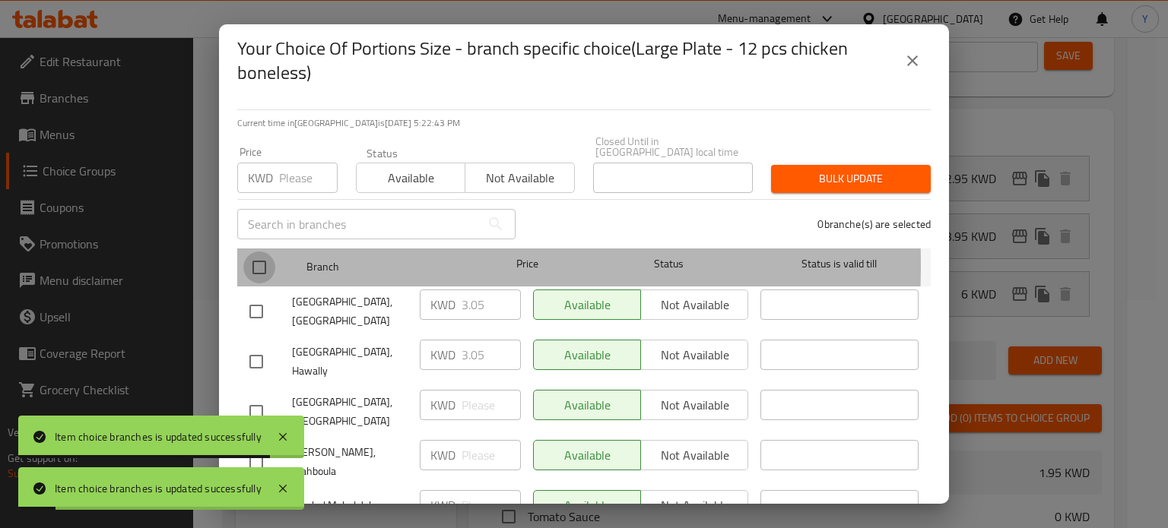
checkbox input "true"
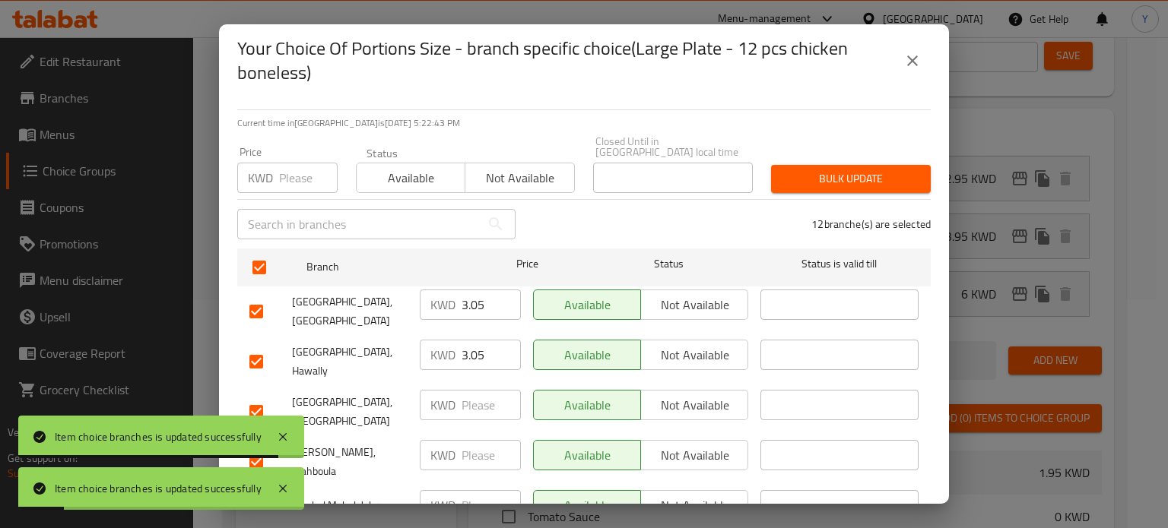
click at [294, 180] on div "Price KWD Price" at bounding box center [287, 170] width 119 height 65
click at [295, 173] on input "number" at bounding box center [308, 178] width 59 height 30
click at [295, 172] on input "number" at bounding box center [308, 178] width 59 height 30
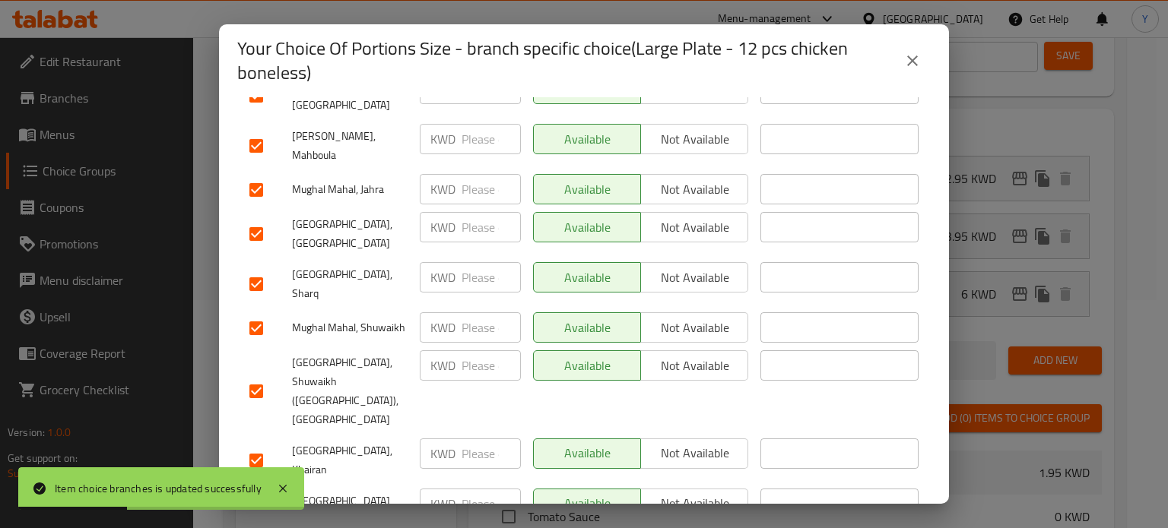
type input "6"
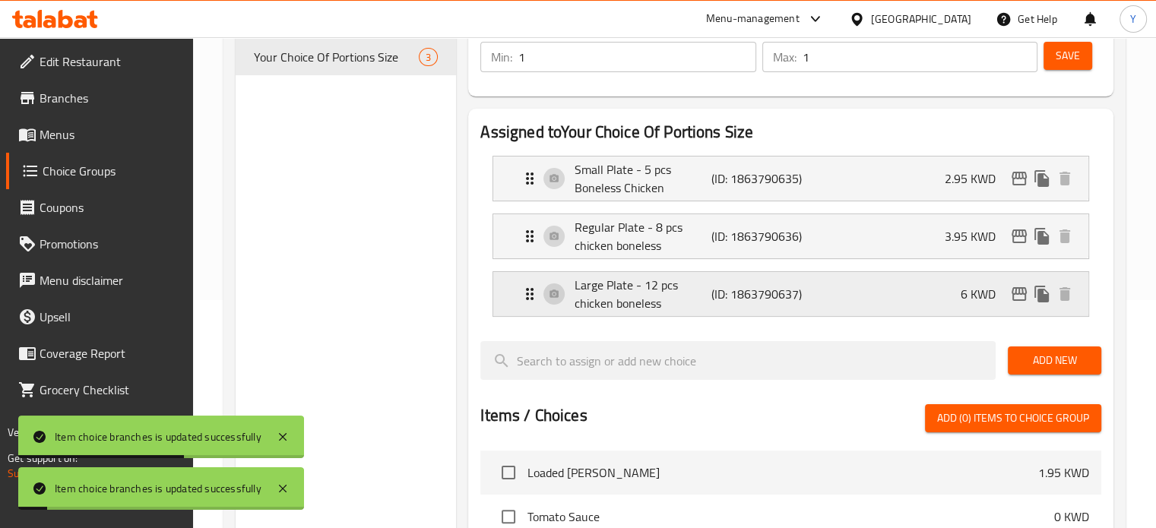
click at [937, 293] on div "Large Plate - 12 pcs chicken boneless (ID: 1863790637) 6 KWD" at bounding box center [796, 294] width 550 height 44
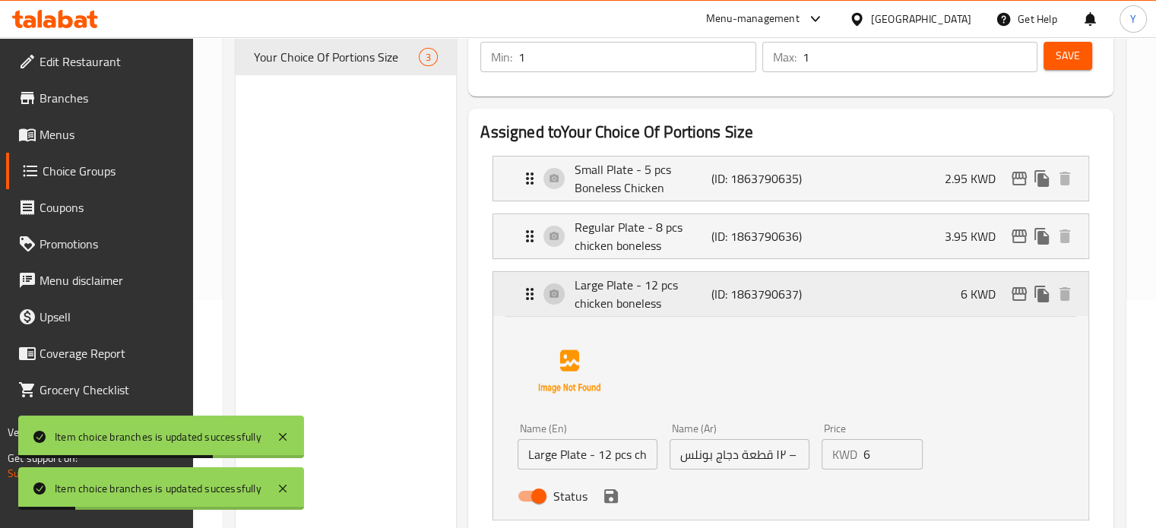
click at [940, 293] on div "Large Plate - 12 pcs chicken boneless (ID: 1863790637) 6 KWD" at bounding box center [796, 294] width 550 height 44
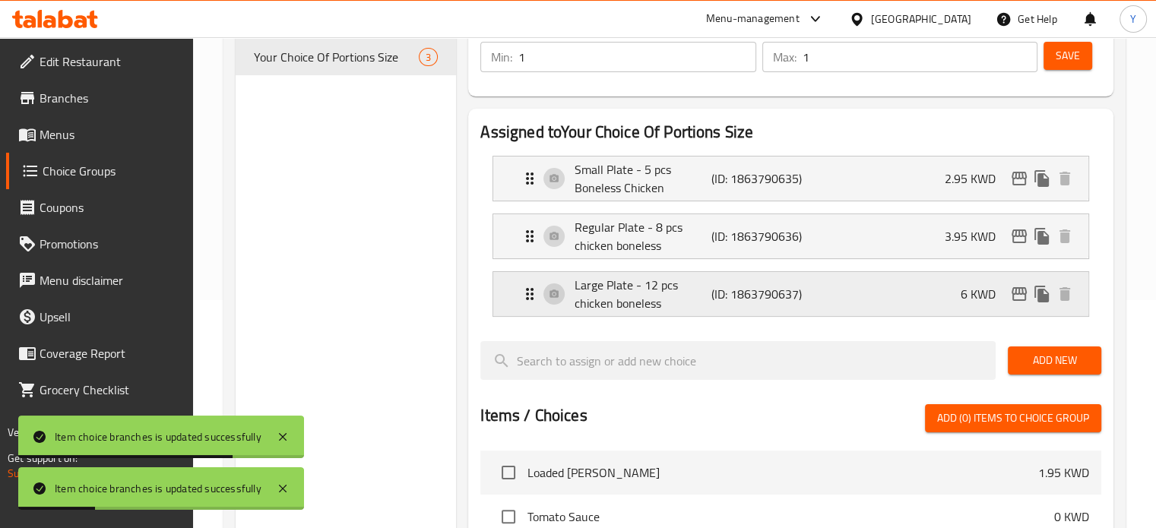
click at [1019, 300] on icon "edit" at bounding box center [1019, 294] width 18 height 18
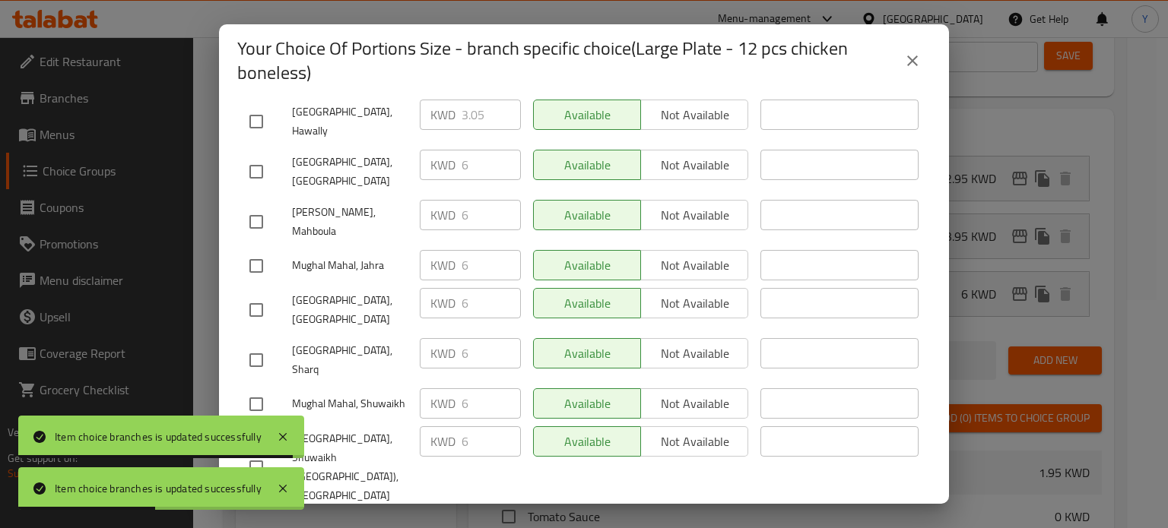
scroll to position [0, 0]
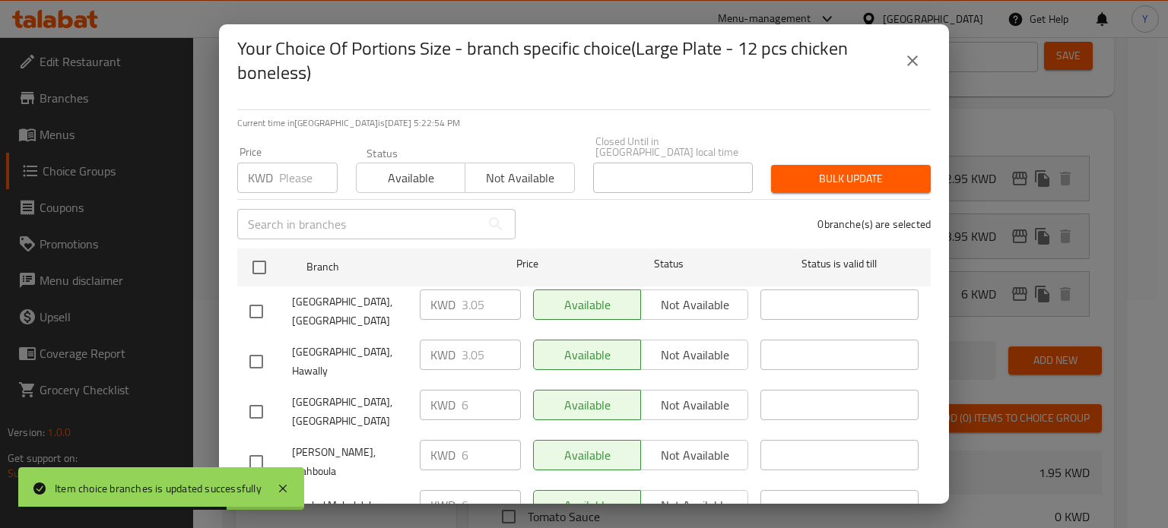
click at [298, 166] on input "number" at bounding box center [308, 178] width 59 height 30
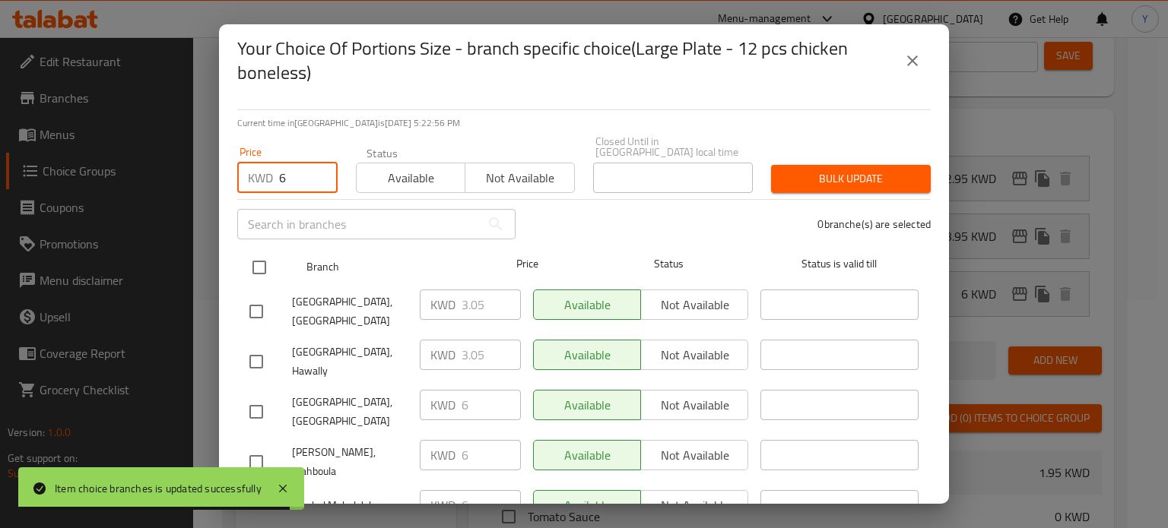
type input "6"
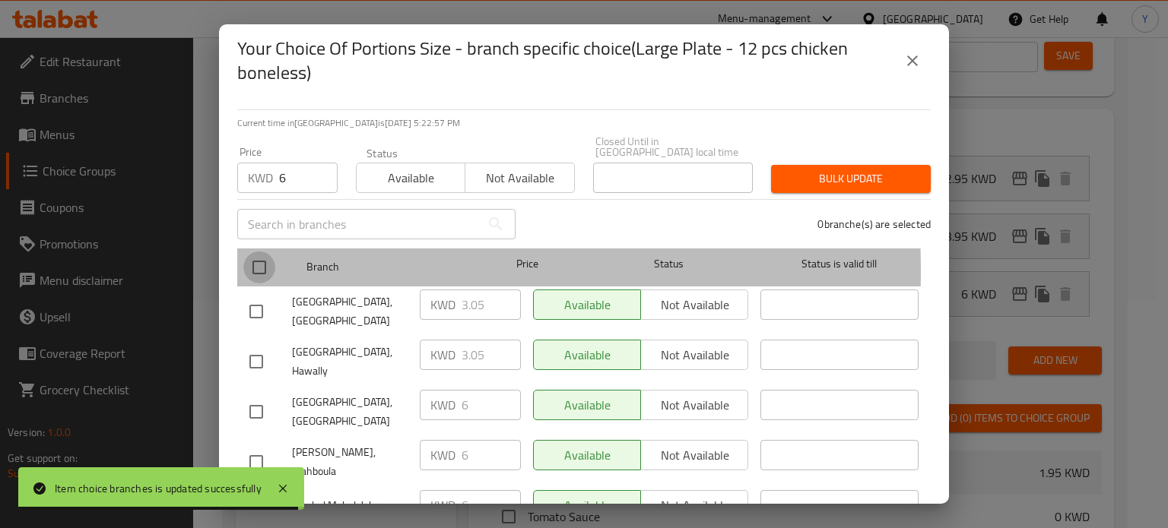
click at [253, 260] on input "checkbox" at bounding box center [259, 268] width 32 height 32
checkbox input "true"
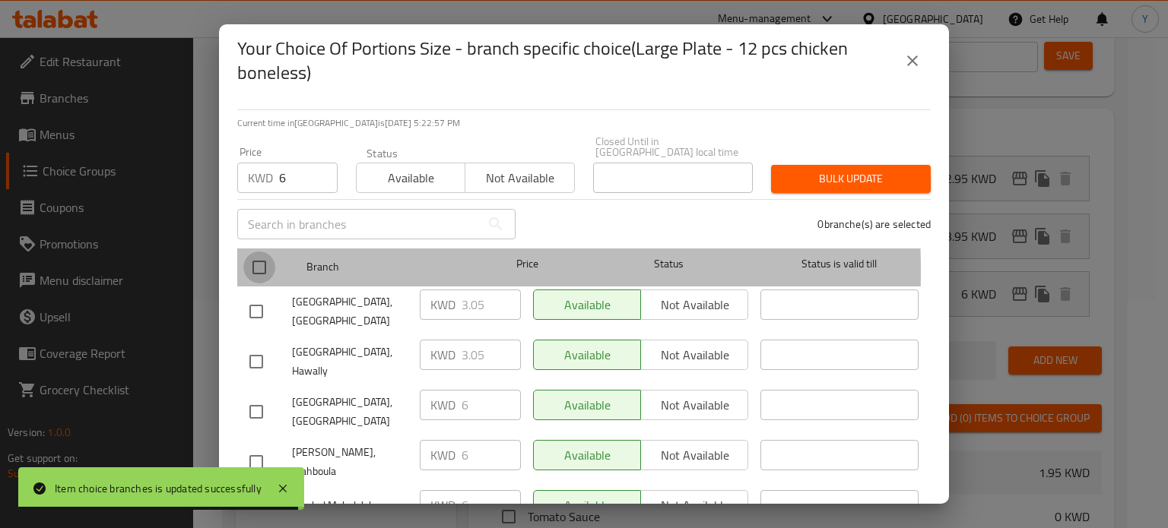
checkbox input "true"
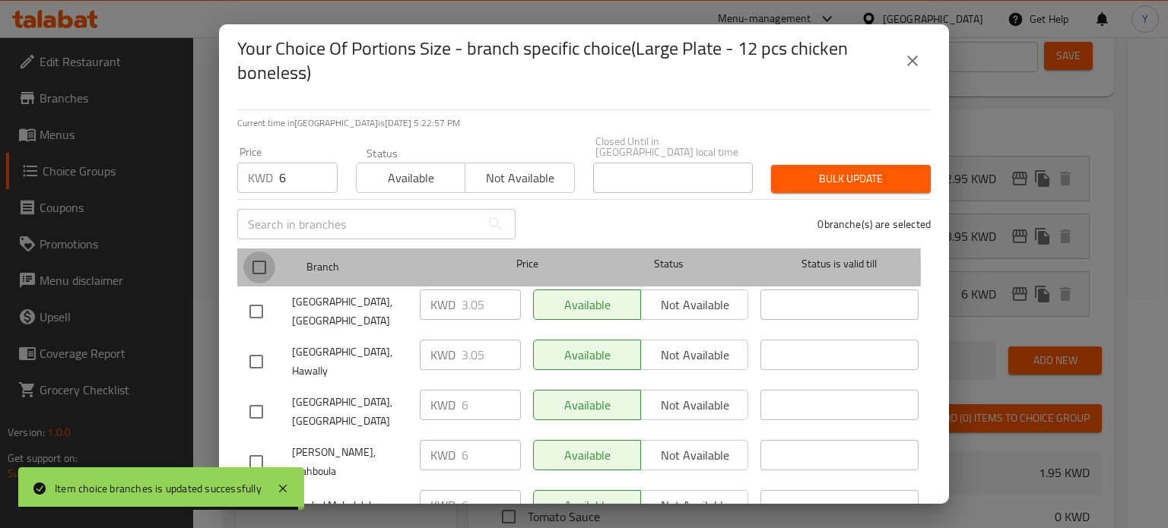
checkbox input "true"
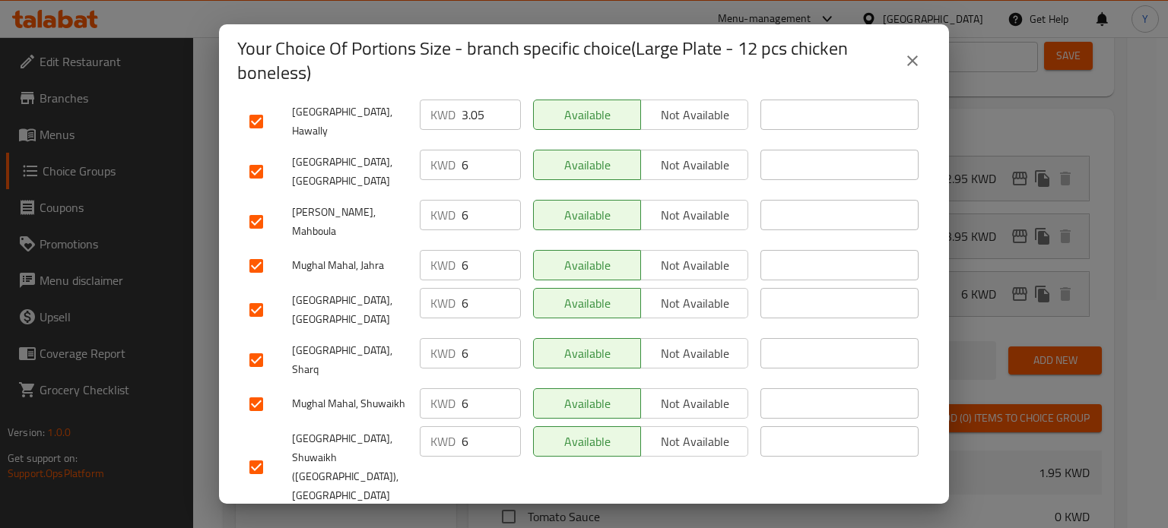
scroll to position [316, 0]
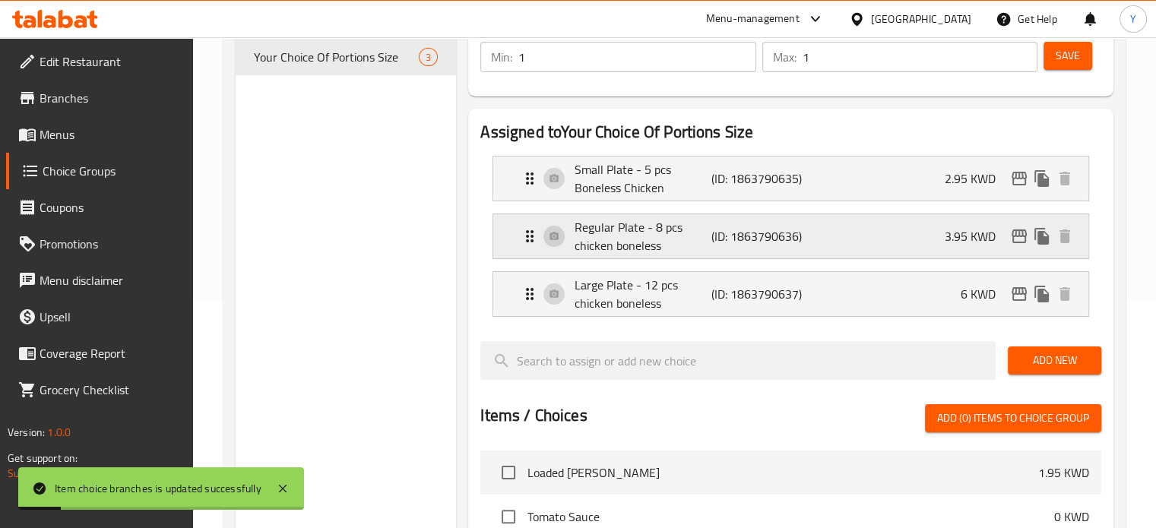
click at [1022, 248] on div "Regular Plate - 8 pcs chicken boneless (ID: 1863790636) 3.95 KWD" at bounding box center [796, 236] width 550 height 44
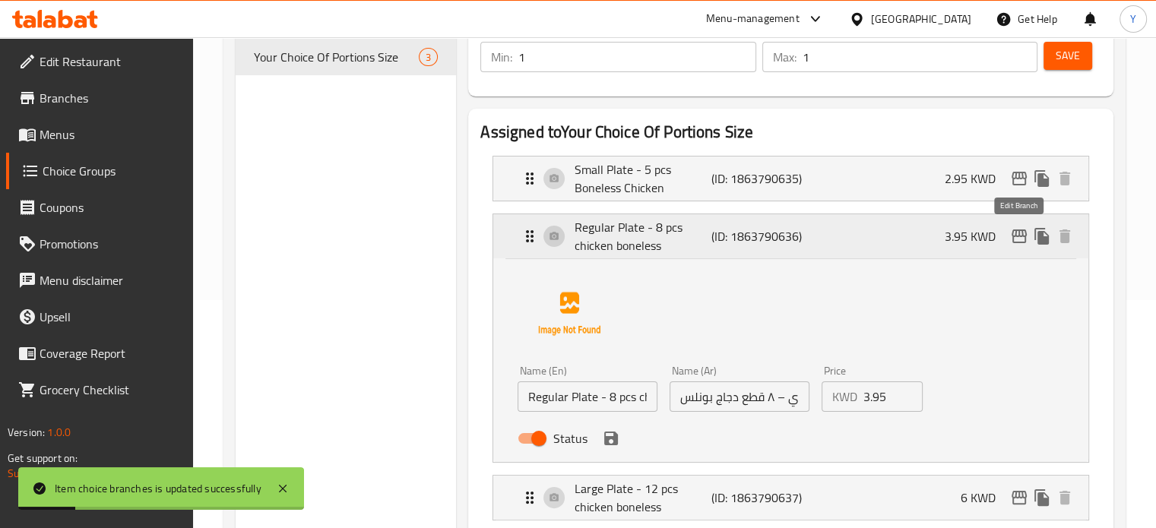
click at [1019, 242] on icon "edit" at bounding box center [1019, 237] width 15 height 14
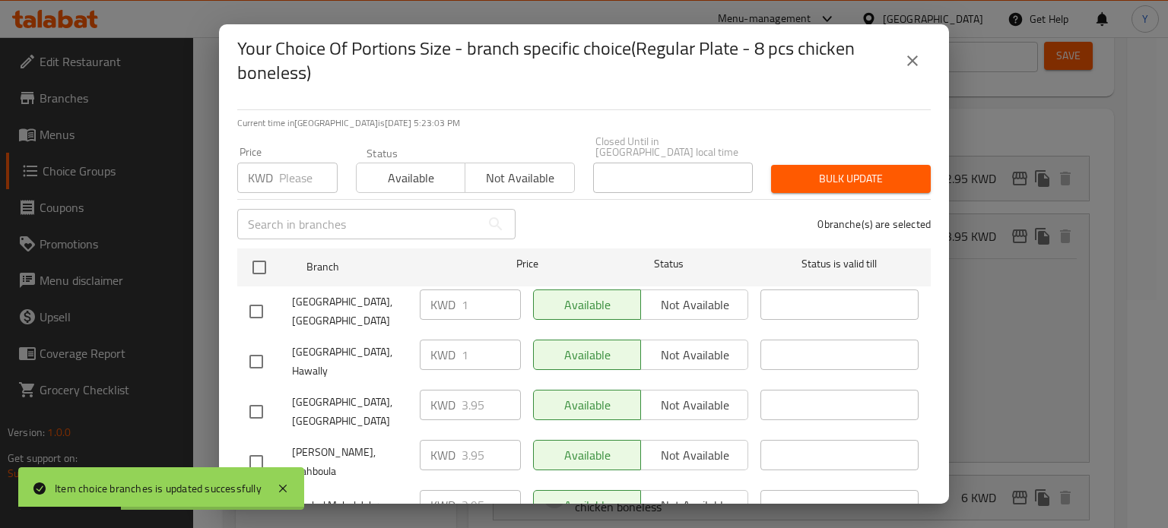
click at [263, 346] on input "checkbox" at bounding box center [256, 362] width 32 height 32
checkbox input "true"
click at [261, 303] on input "checkbox" at bounding box center [256, 312] width 32 height 32
checkbox input "true"
drag, startPoint x: 476, startPoint y: 301, endPoint x: 440, endPoint y: 300, distance: 35.7
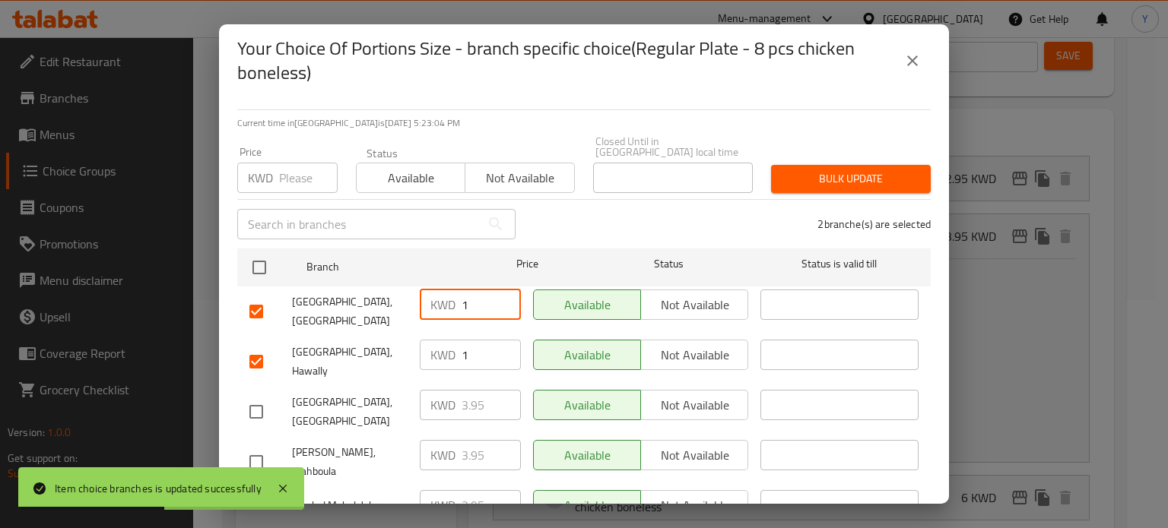
click at [442, 300] on div "KWD 1 ​" at bounding box center [470, 305] width 101 height 30
type input "3.95"
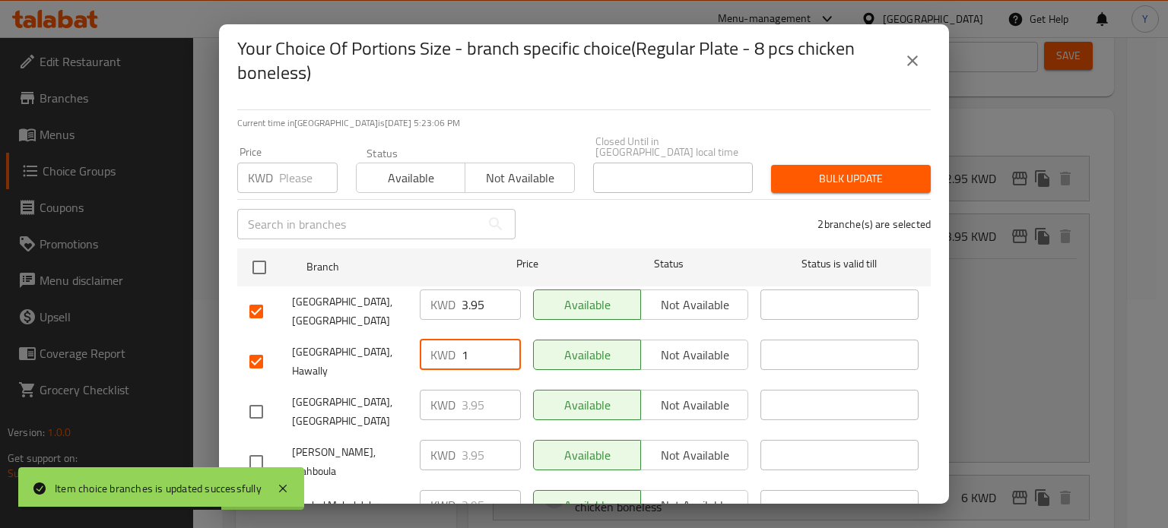
drag, startPoint x: 439, startPoint y: 347, endPoint x: 353, endPoint y: 343, distance: 86.0
click at [358, 344] on div "Mughal Mahal, Hawally KWD 1 ​ Available Not available ​" at bounding box center [583, 362] width 681 height 56
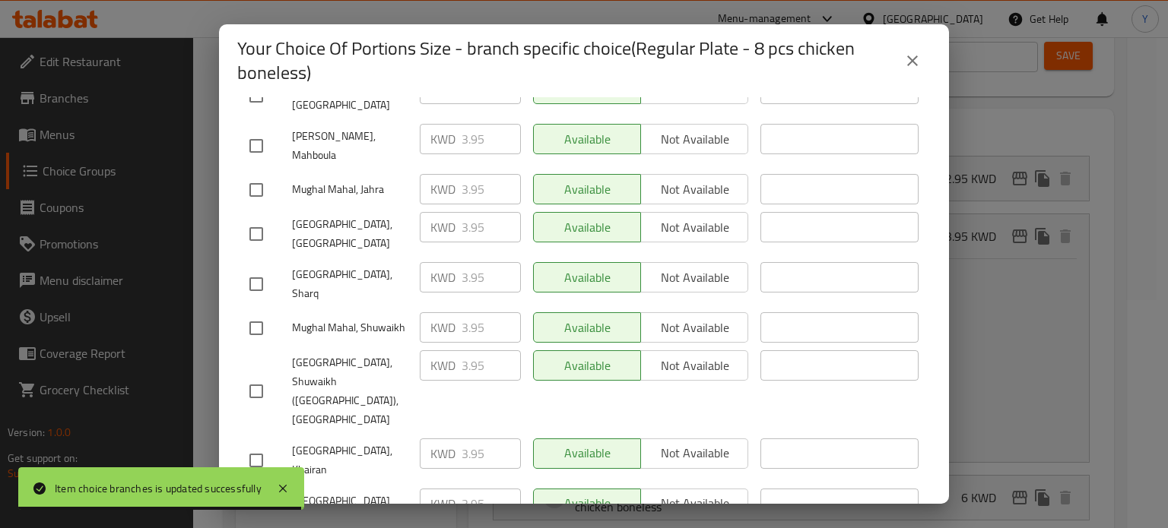
type input "3.95"
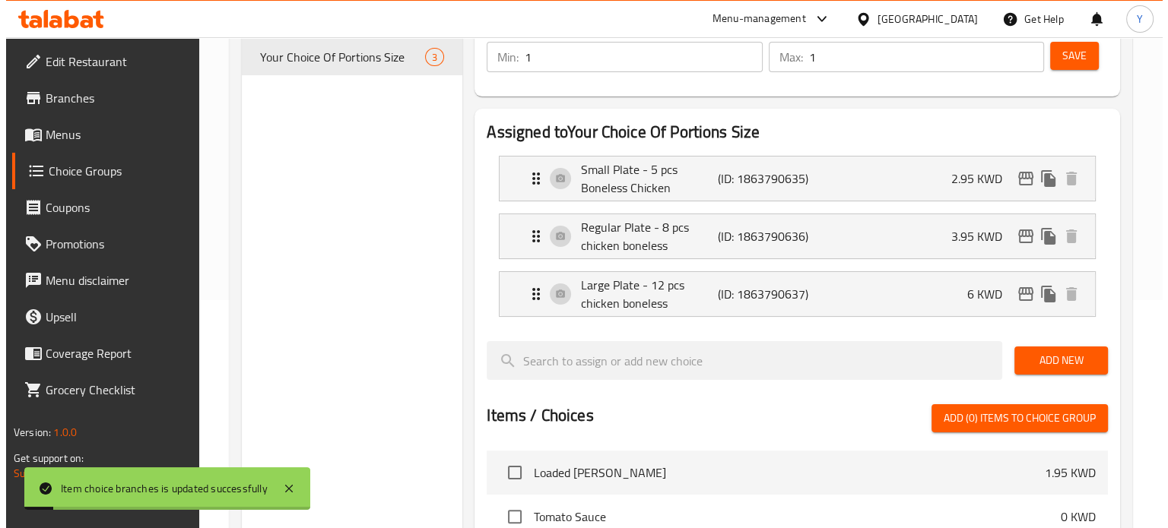
scroll to position [152, 0]
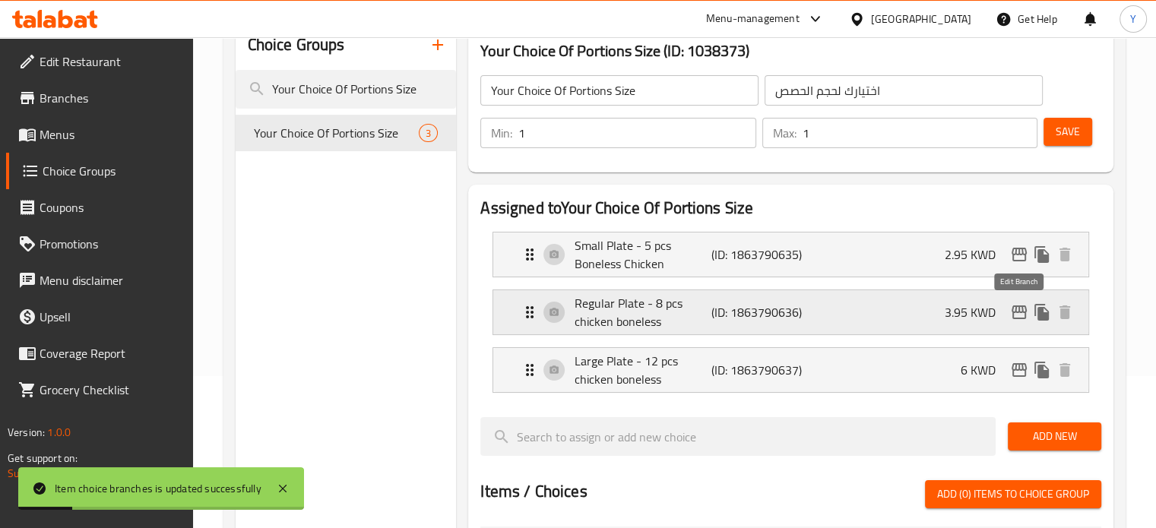
click at [1022, 321] on icon "edit" at bounding box center [1019, 312] width 18 height 18
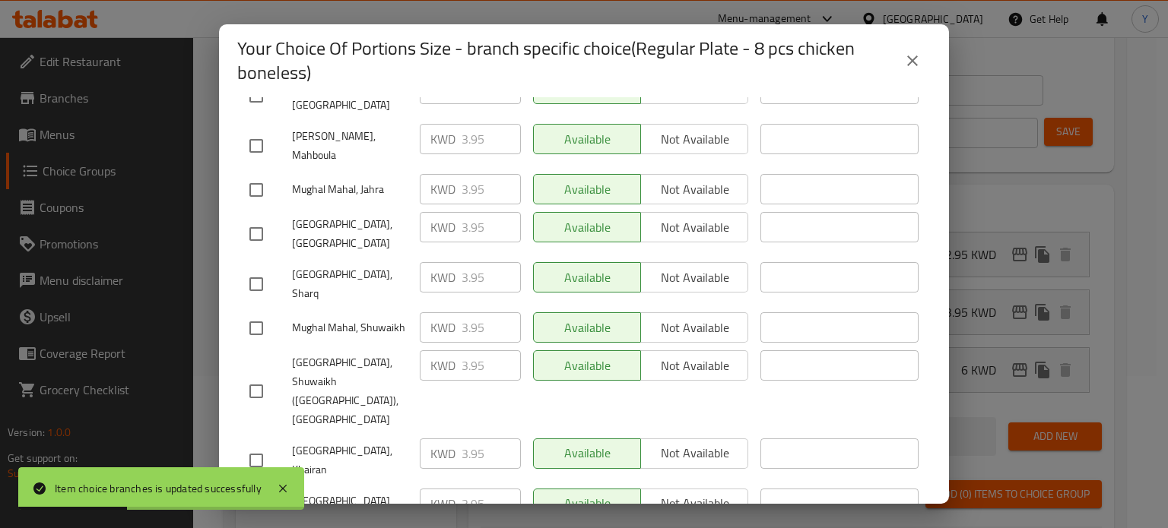
scroll to position [0, 0]
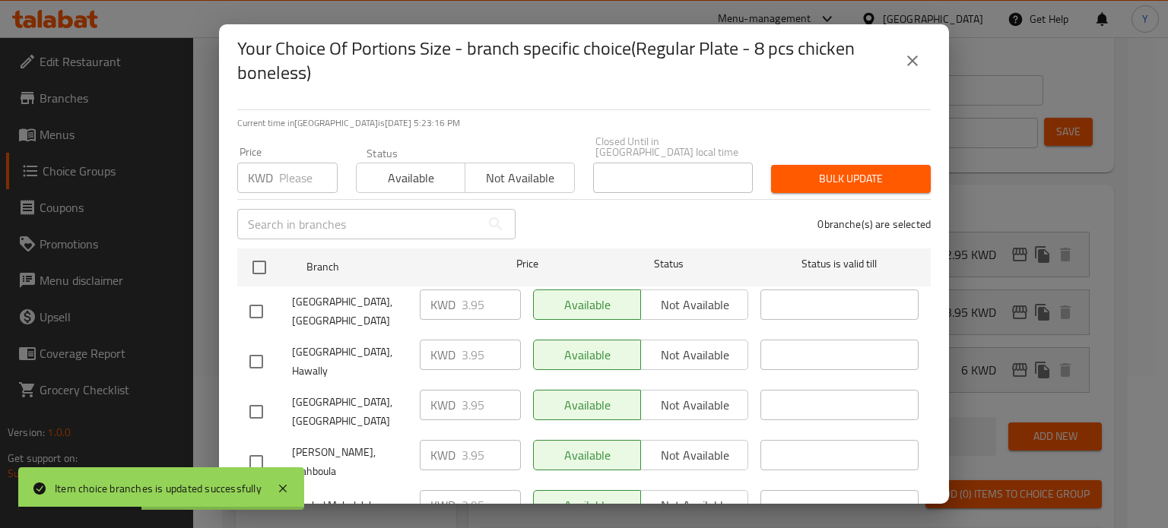
click at [899, 57] on button "close" at bounding box center [912, 61] width 36 height 36
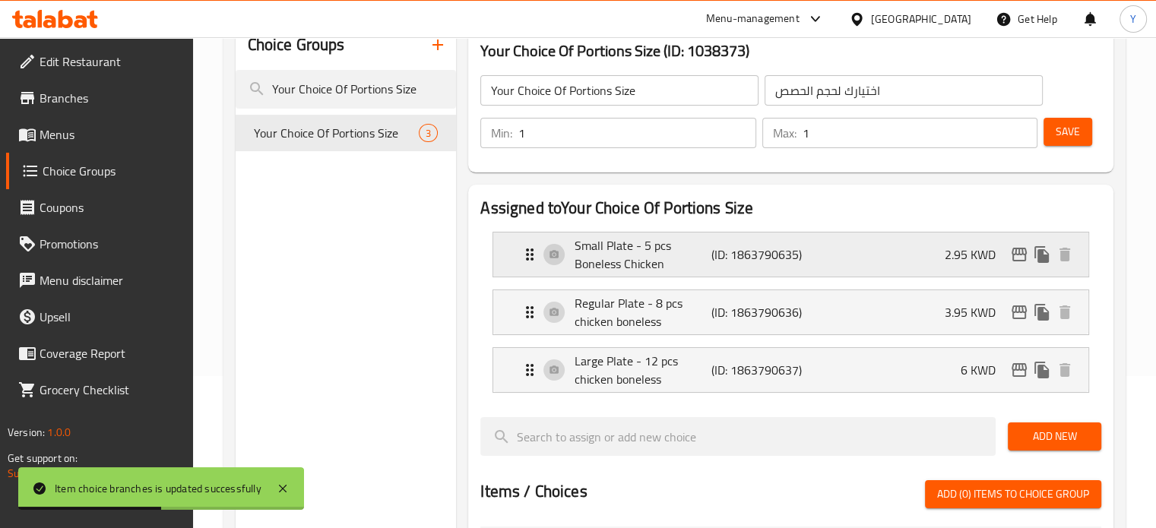
click at [1019, 268] on div "Small Plate - 5 pcs Boneless Chicken (ID: 1863790635) 2.95 KWD" at bounding box center [796, 255] width 550 height 44
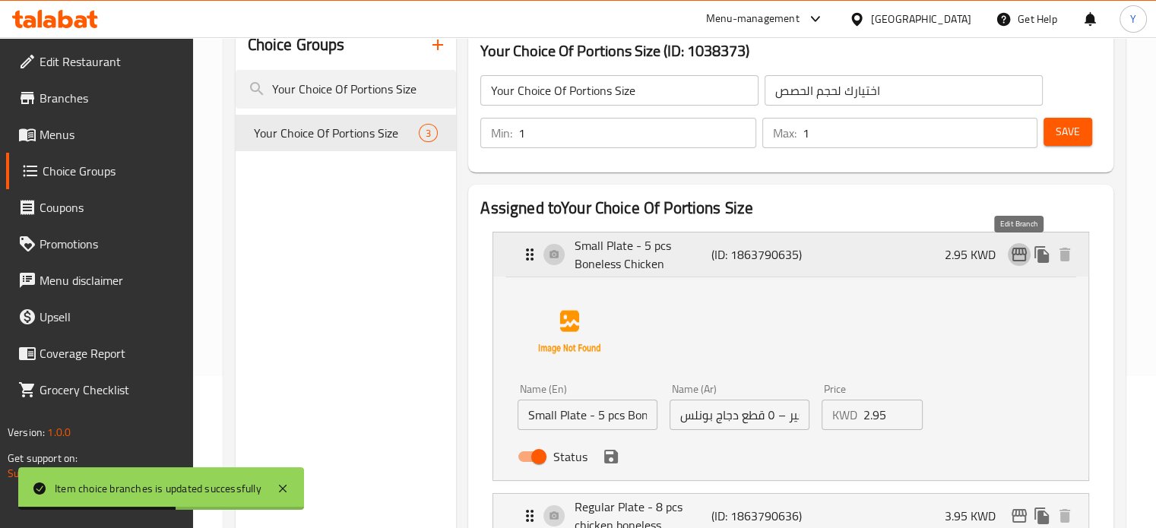
click at [1019, 255] on icon "edit" at bounding box center [1019, 255] width 15 height 14
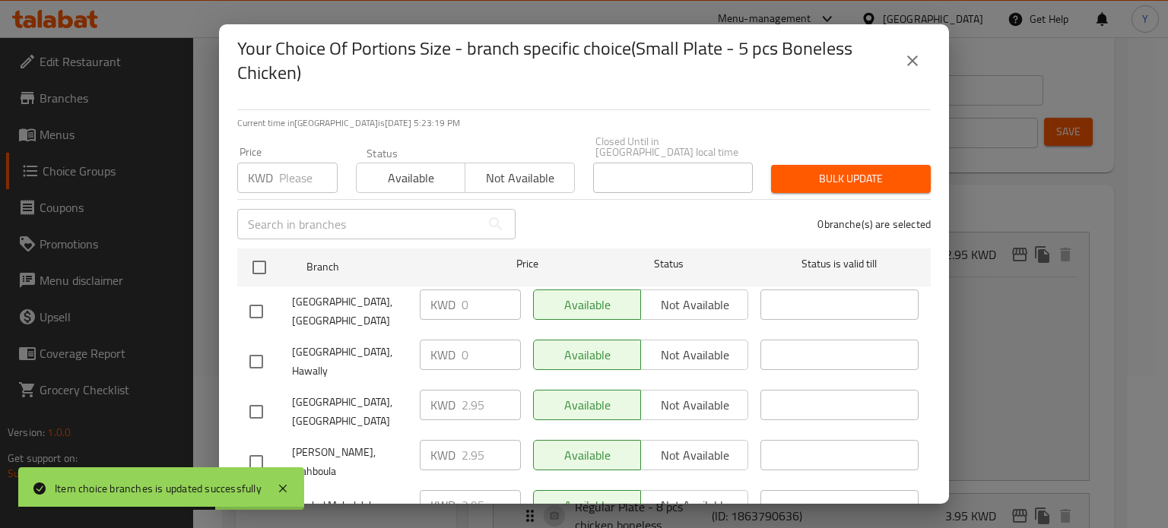
click at [252, 296] on input "checkbox" at bounding box center [256, 312] width 32 height 32
checkbox input "true"
click at [265, 346] on input "checkbox" at bounding box center [256, 362] width 32 height 32
checkbox input "true"
drag, startPoint x: 467, startPoint y: 292, endPoint x: 401, endPoint y: 294, distance: 66.2
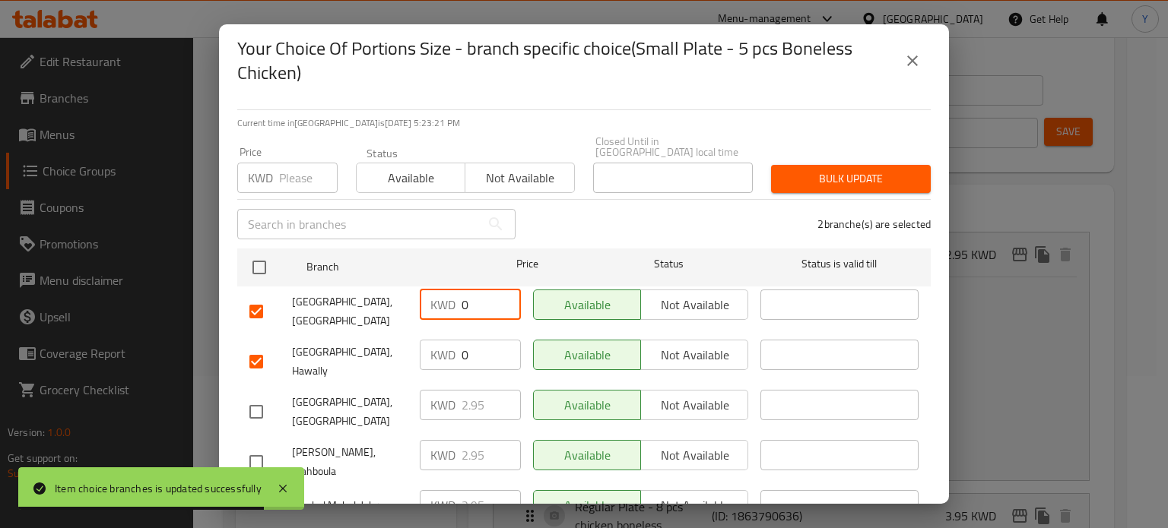
click at [401, 294] on div "Mughal Mahal, Farwaniya KWD 0 ​ Available Not available ​" at bounding box center [583, 312] width 681 height 56
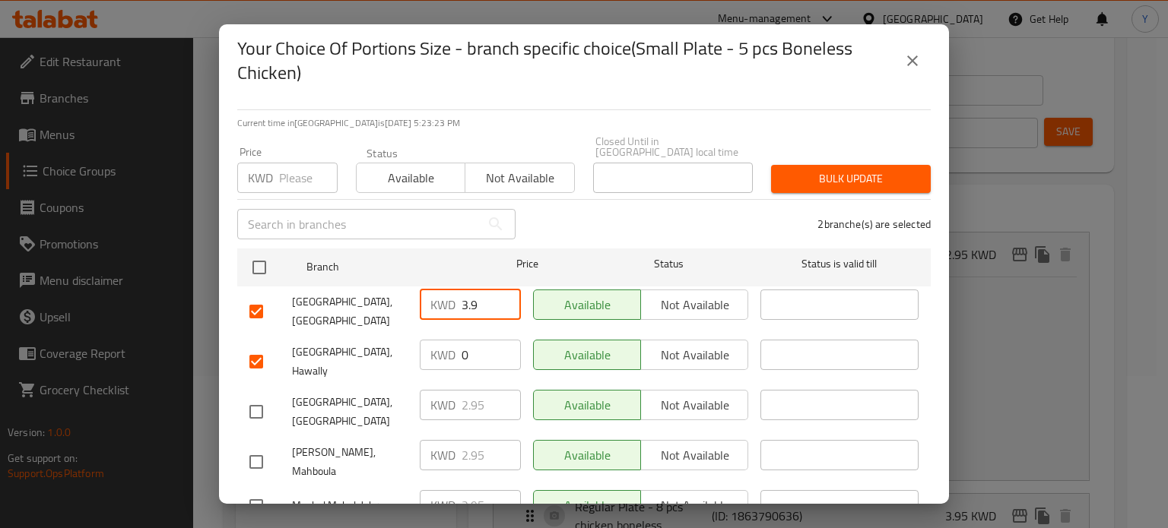
drag, startPoint x: 463, startPoint y: 297, endPoint x: 453, endPoint y: 297, distance: 9.9
click at [453, 297] on div "KWD 3.9 ​" at bounding box center [470, 305] width 101 height 30
click at [483, 293] on input "2.9" at bounding box center [490, 305] width 59 height 30
drag, startPoint x: 486, startPoint y: 295, endPoint x: 384, endPoint y: 296, distance: 102.6
click at [384, 296] on div "Mughal Mahal, Farwaniya KWD 2.95 ​ Available Not available ​" at bounding box center [583, 312] width 681 height 56
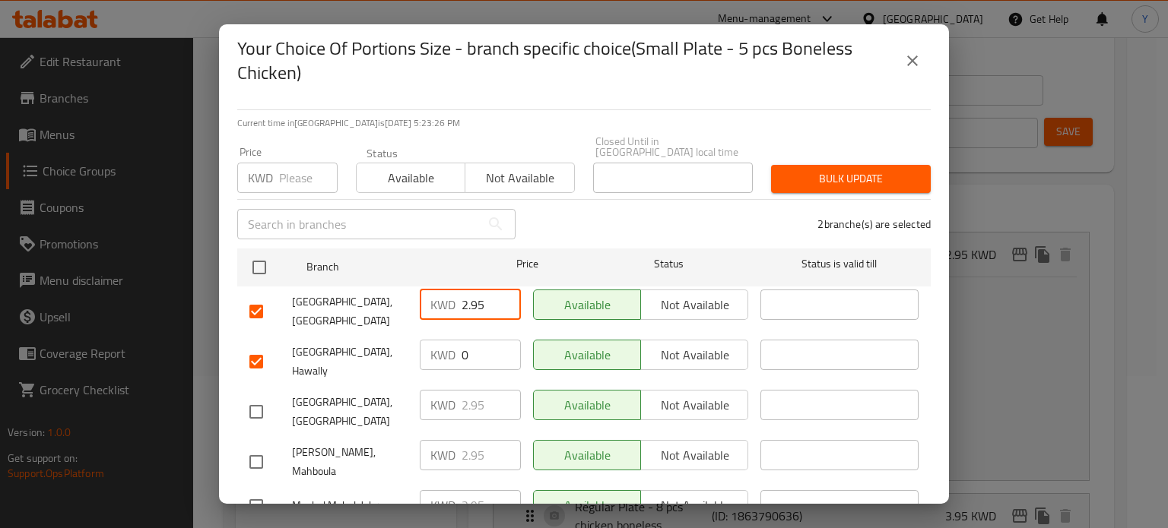
type input "2.95"
drag, startPoint x: 463, startPoint y: 349, endPoint x: 420, endPoint y: 349, distance: 43.3
click at [421, 349] on div "KWD 0 ​" at bounding box center [470, 355] width 101 height 30
paste input "2.95"
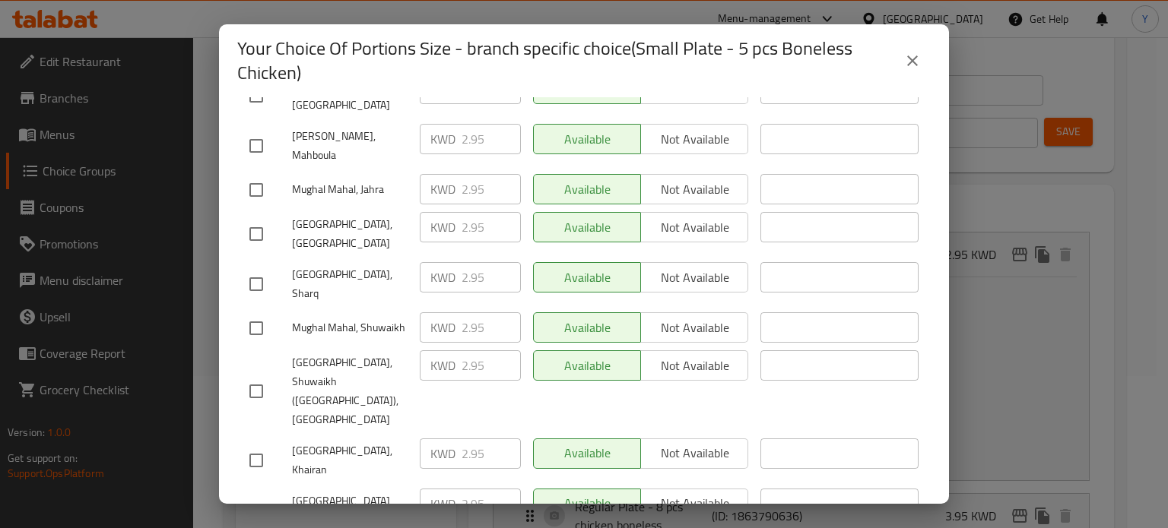
type input "2.95"
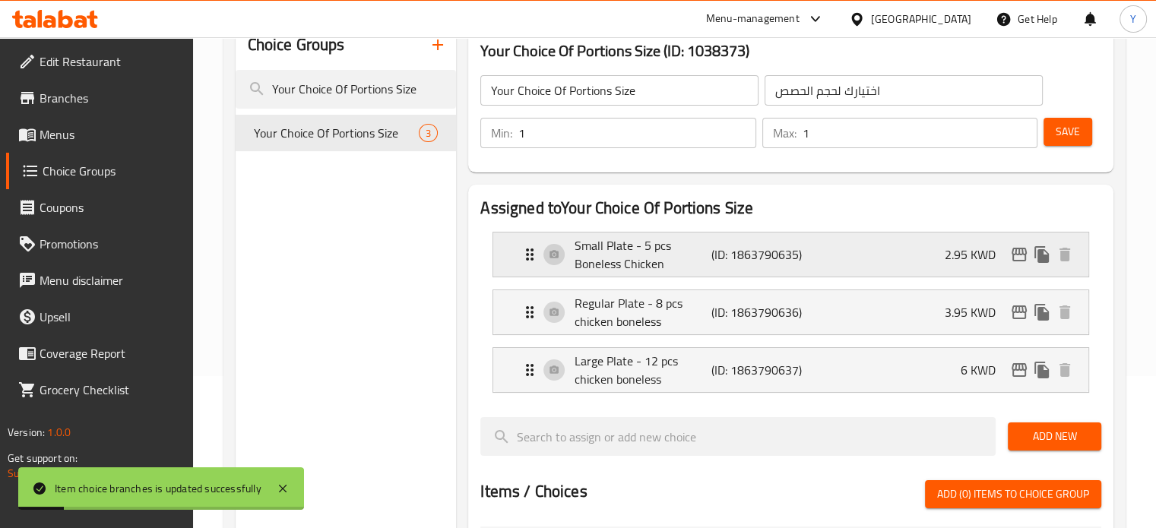
click at [971, 258] on p "2.95 KWD" at bounding box center [976, 255] width 63 height 18
click at [1025, 254] on icon "edit" at bounding box center [1019, 255] width 15 height 14
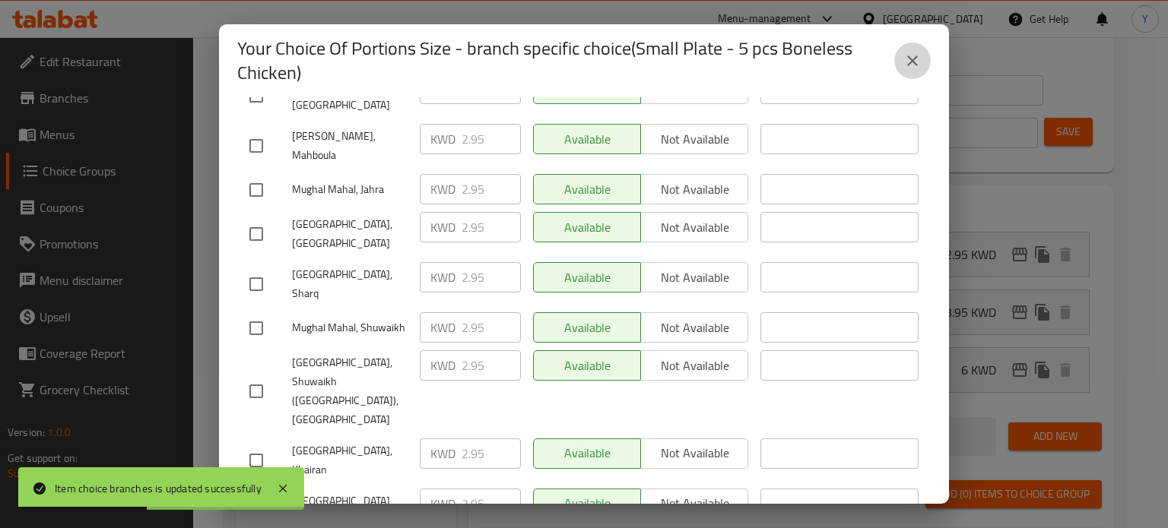
click at [913, 62] on icon "close" at bounding box center [912, 60] width 11 height 11
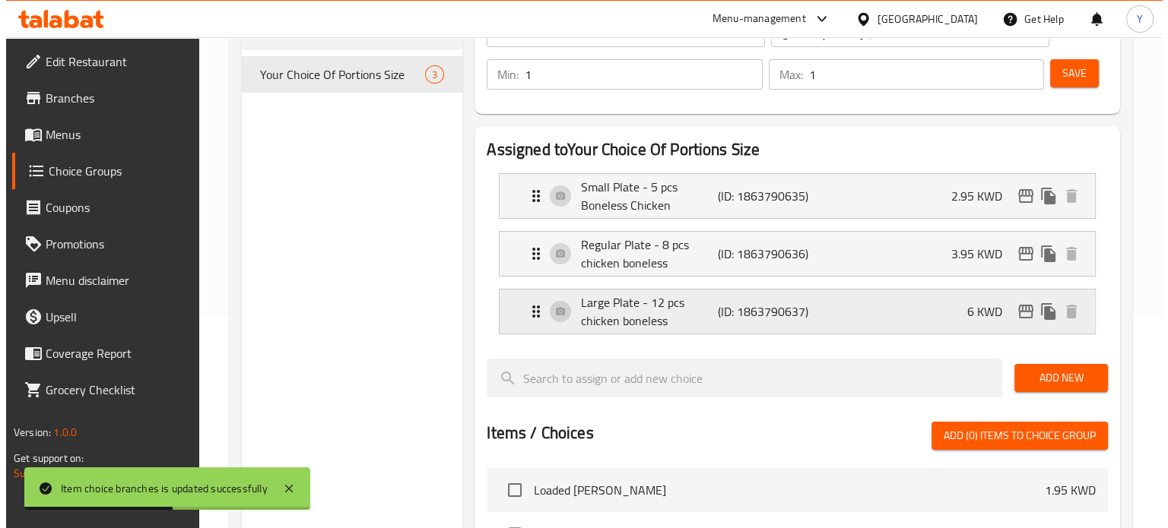
scroll to position [228, 0]
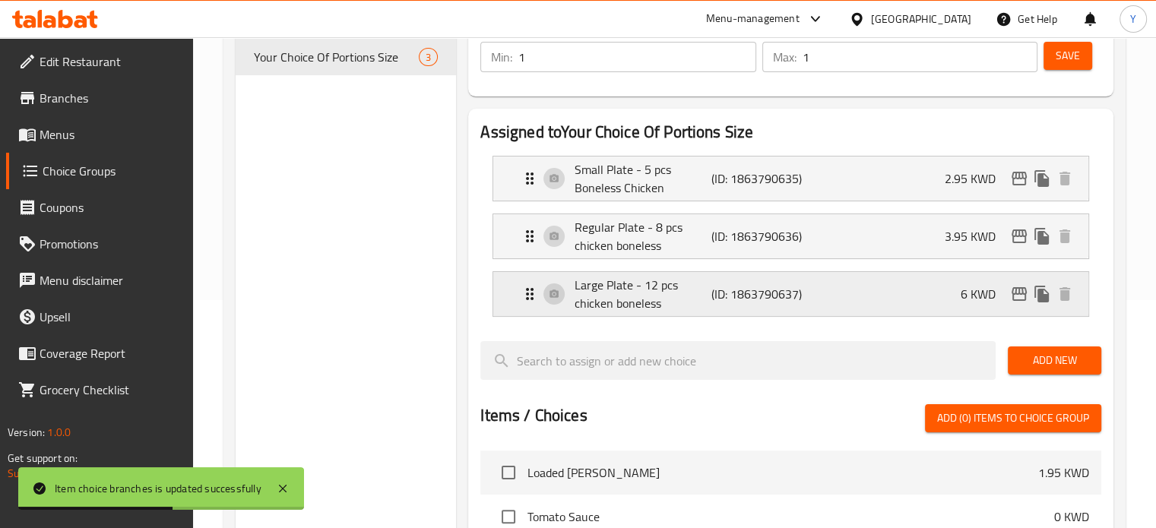
click at [1016, 297] on icon "edit" at bounding box center [1019, 294] width 18 height 18
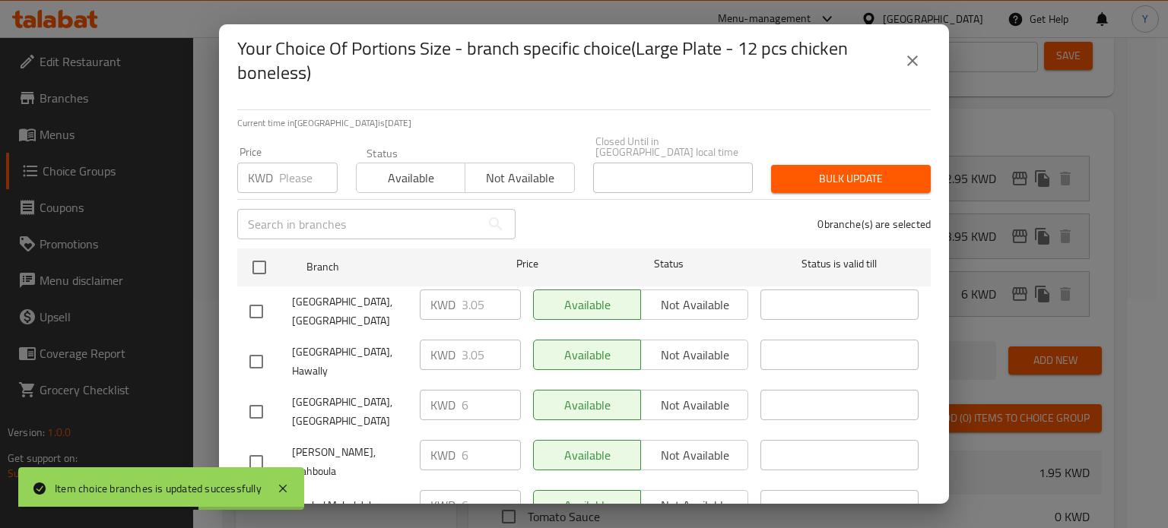
drag, startPoint x: 244, startPoint y: 297, endPoint x: 298, endPoint y: 301, distance: 54.1
click at [246, 297] on input "checkbox" at bounding box center [256, 312] width 32 height 32
checkbox input "true"
drag, startPoint x: 488, startPoint y: 292, endPoint x: 366, endPoint y: 298, distance: 121.8
click at [366, 298] on div "Mughal Mahal, Farwaniya KWD 3.05 ​ Available Not available ​" at bounding box center [583, 312] width 681 height 56
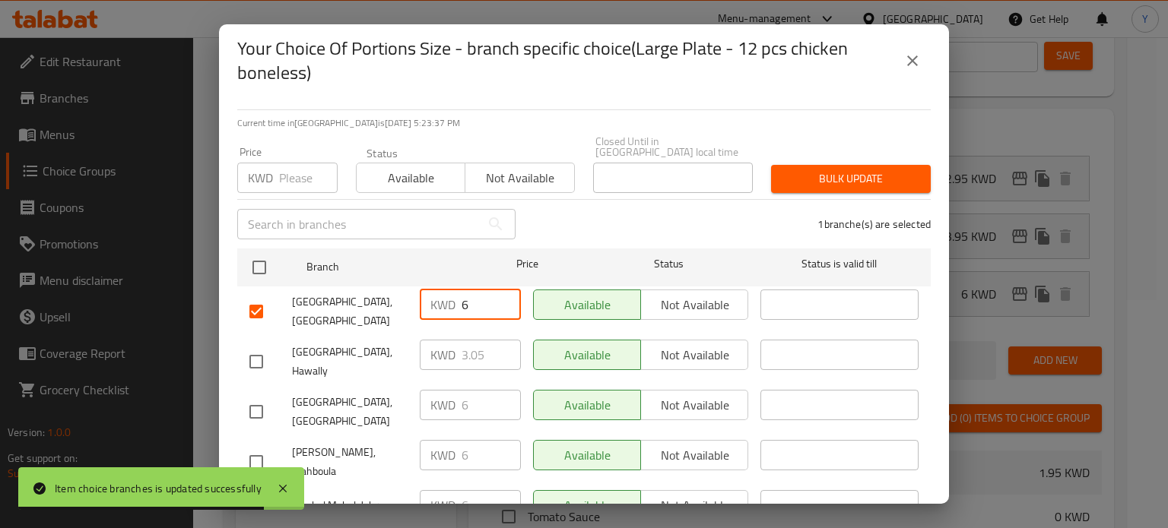
type input "6"
click at [256, 349] on input "checkbox" at bounding box center [256, 362] width 32 height 32
checkbox input "true"
drag, startPoint x: 480, startPoint y: 343, endPoint x: 404, endPoint y: 344, distance: 76.0
click at [404, 343] on div "Mughal Mahal, Hawally KWD 3.05 ​ Available Not available ​" at bounding box center [583, 362] width 681 height 56
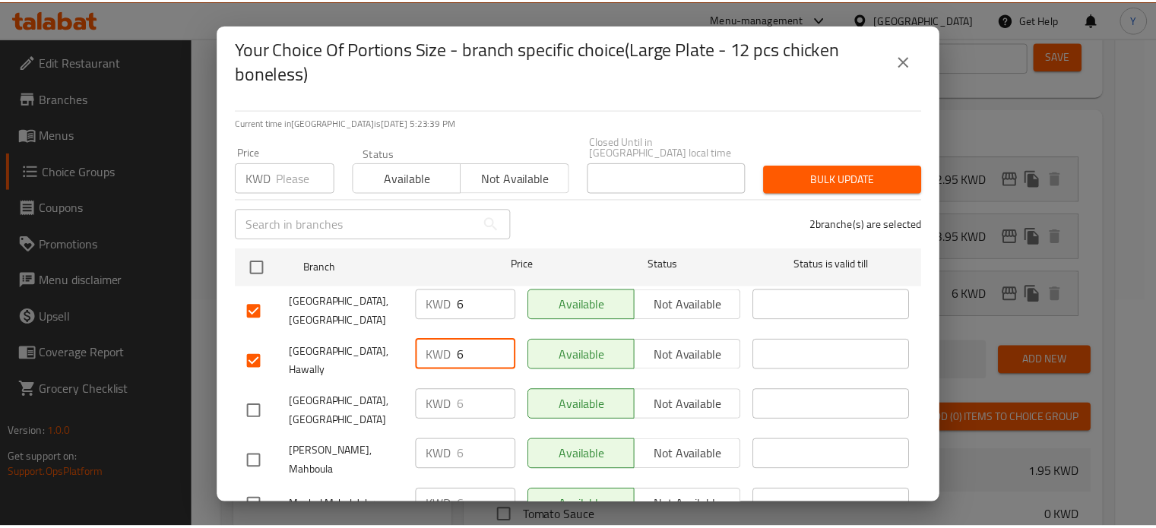
scroll to position [316, 0]
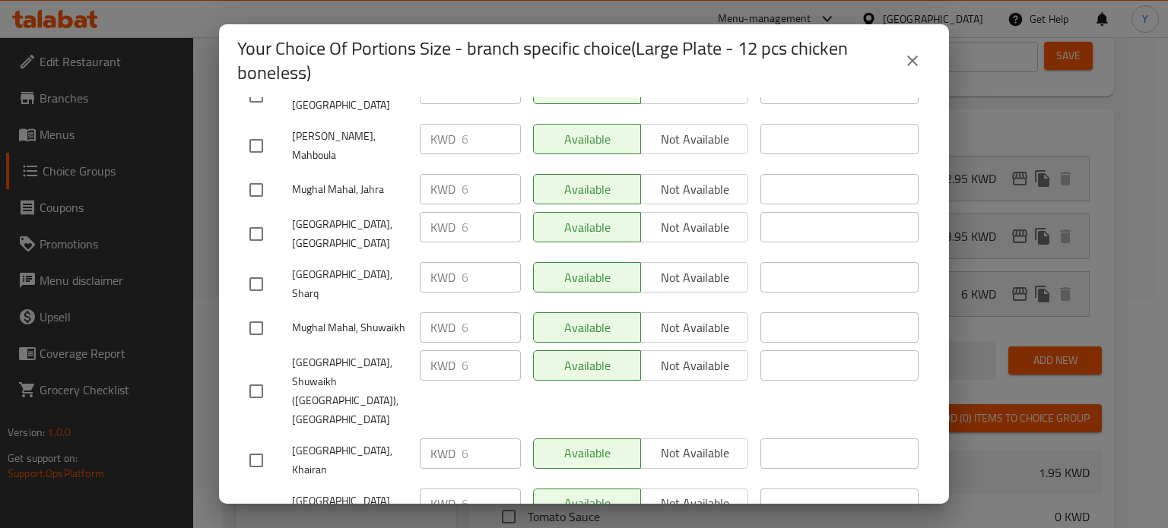
type input "6"
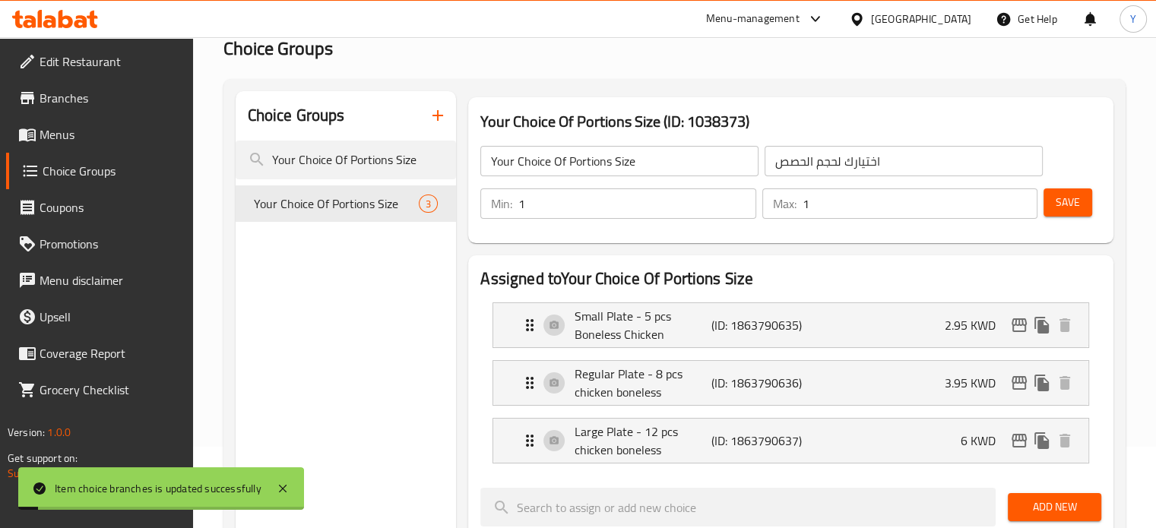
scroll to position [0, 0]
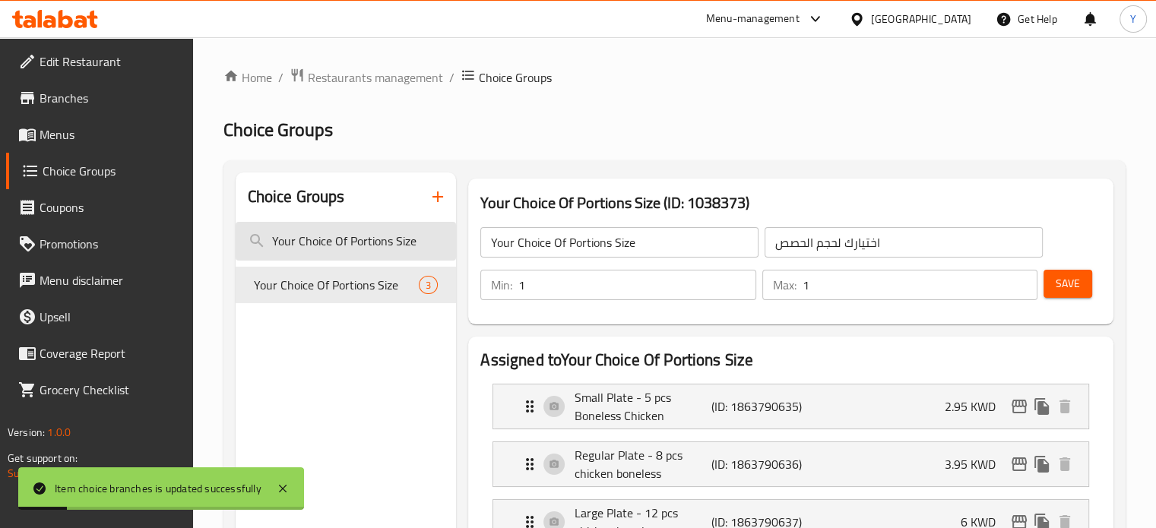
click at [394, 249] on input "Your Choice Of Portions Size" at bounding box center [346, 241] width 221 height 39
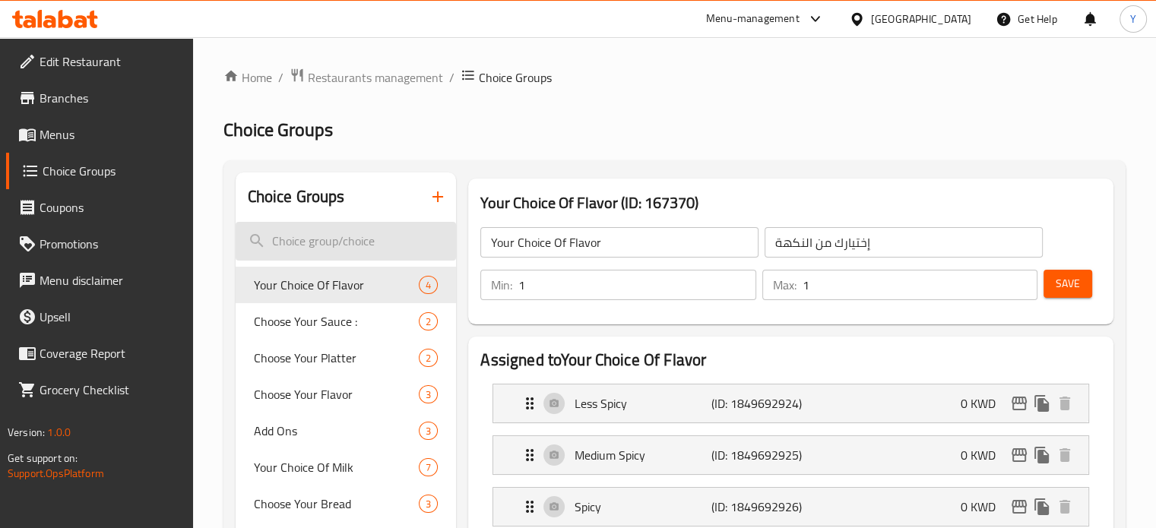
click at [399, 246] on input "search" at bounding box center [346, 241] width 221 height 39
paste input "Your Choice Of Portions Size"
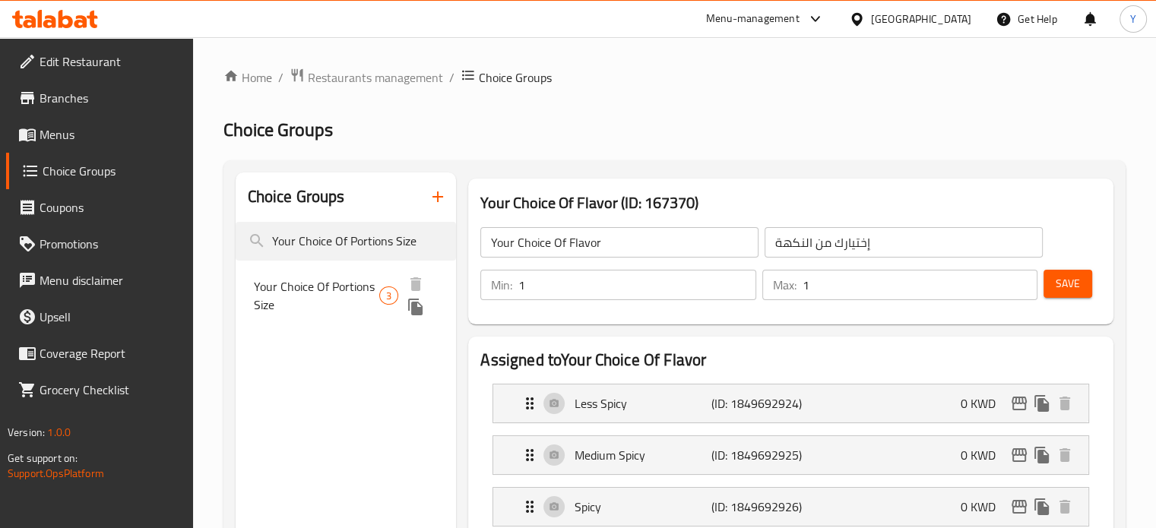
type input "Your Choice Of Portions Size"
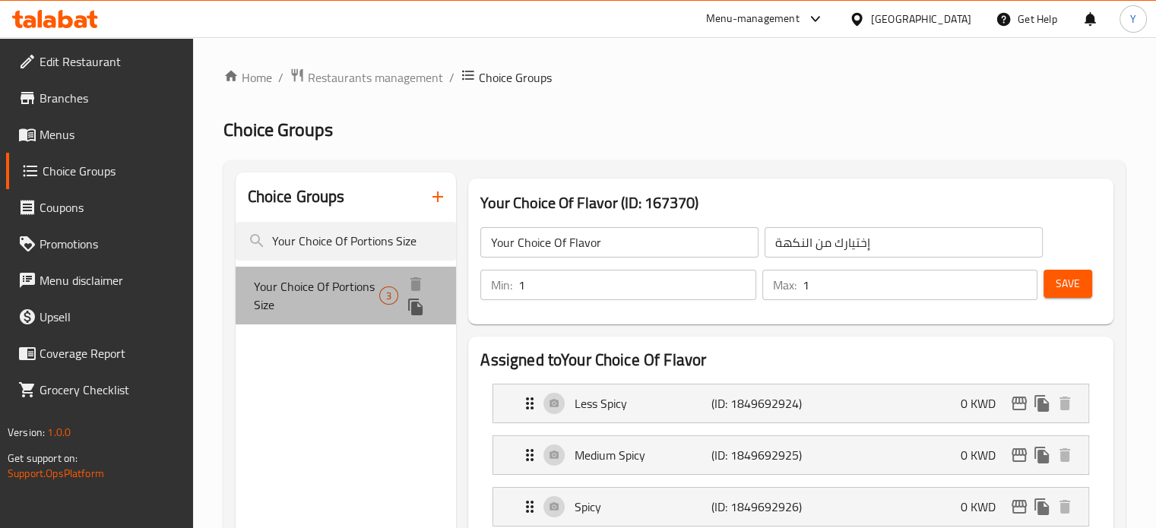
click at [379, 287] on div "Your Choice Of Portions Size 3" at bounding box center [346, 296] width 221 height 58
type input "Your Choice Of Portions Size"
type input "اختيارك لحجم الحصص"
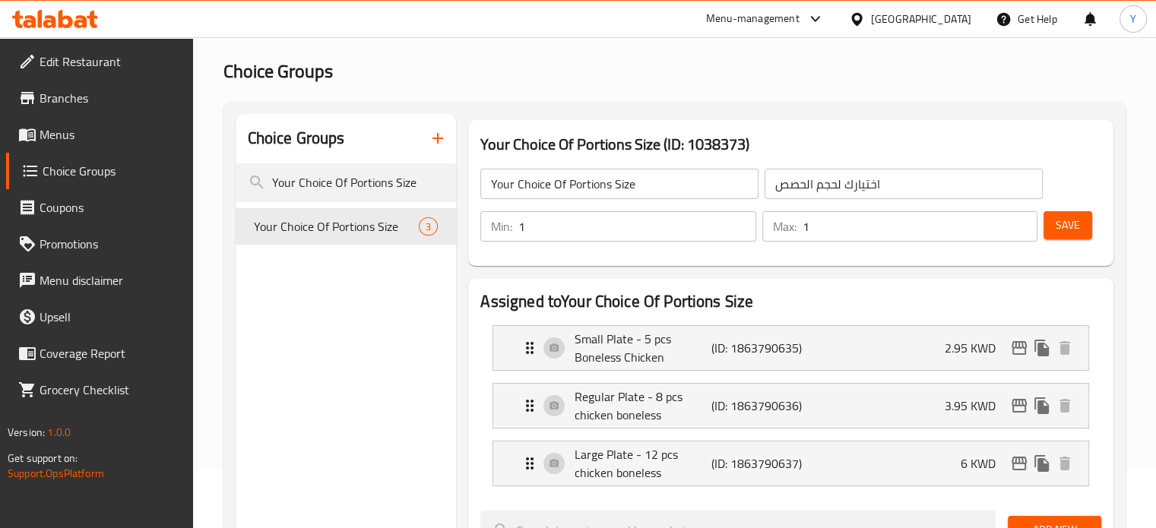
scroll to position [152, 0]
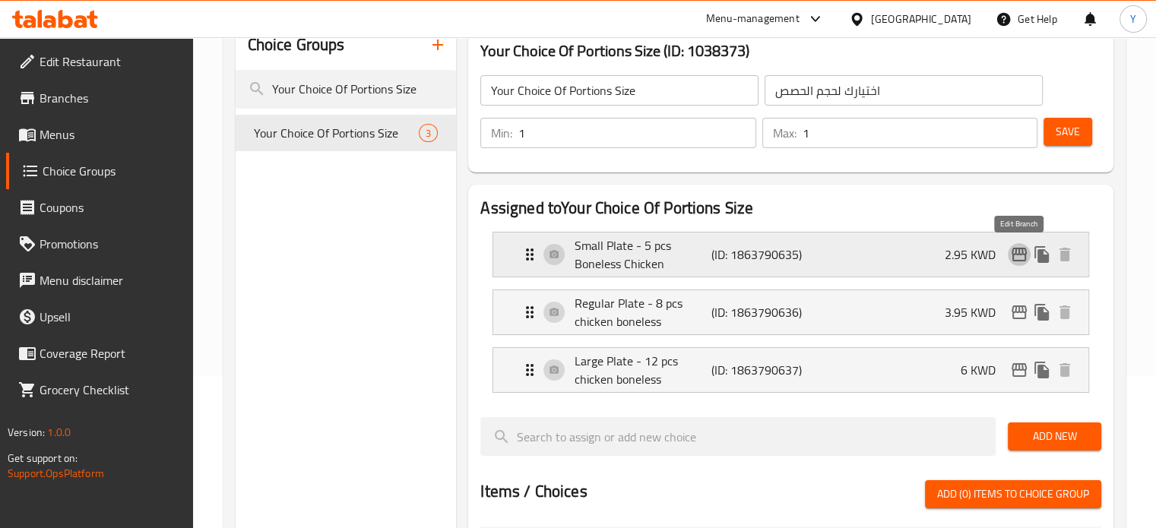
click at [1020, 255] on icon "edit" at bounding box center [1019, 255] width 15 height 14
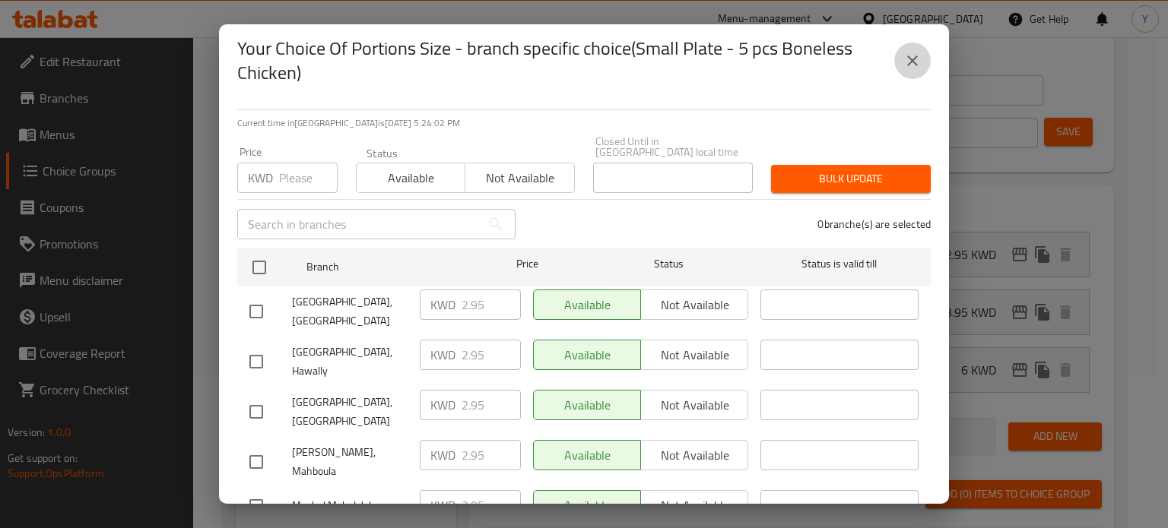
click at [911, 73] on button "close" at bounding box center [912, 61] width 36 height 36
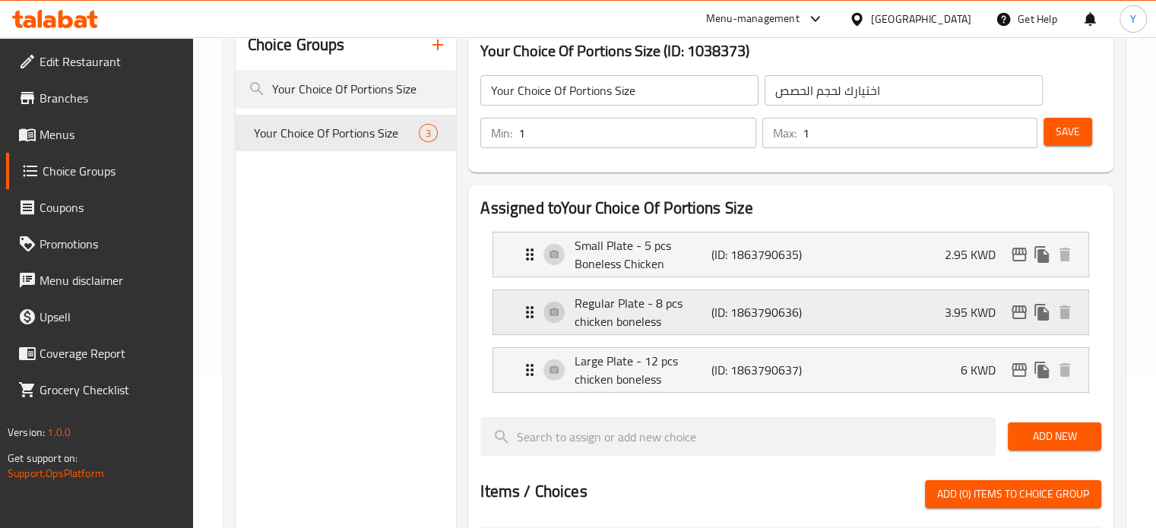
click at [1020, 311] on icon "edit" at bounding box center [1019, 312] width 18 height 18
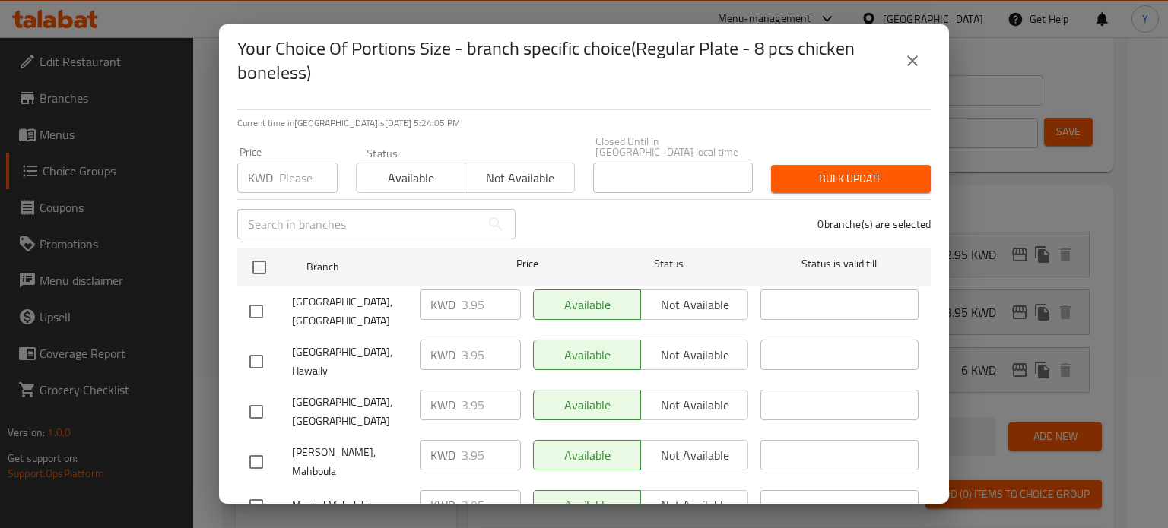
click at [915, 61] on icon "close" at bounding box center [912, 61] width 18 height 18
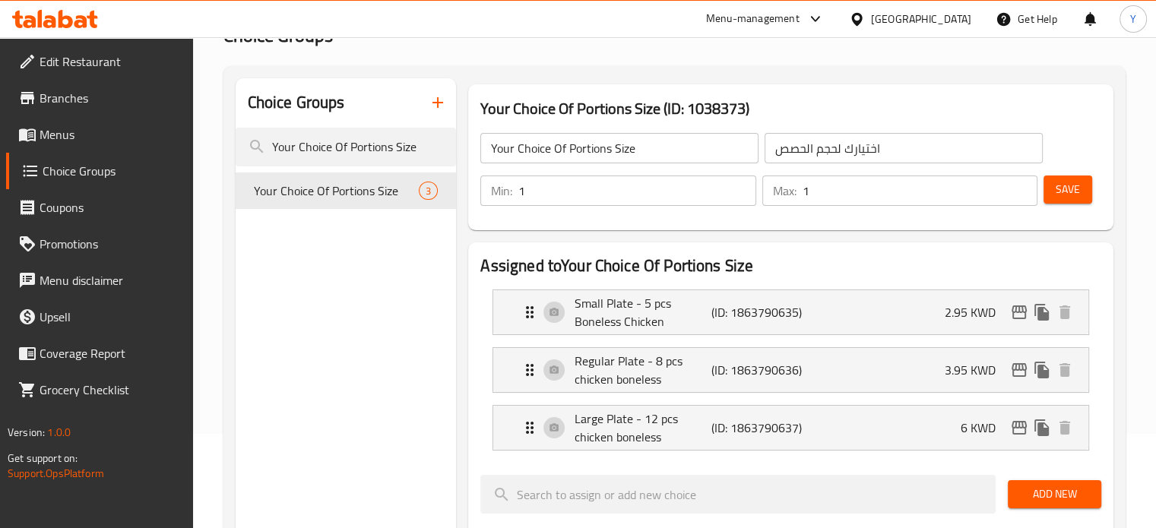
scroll to position [0, 0]
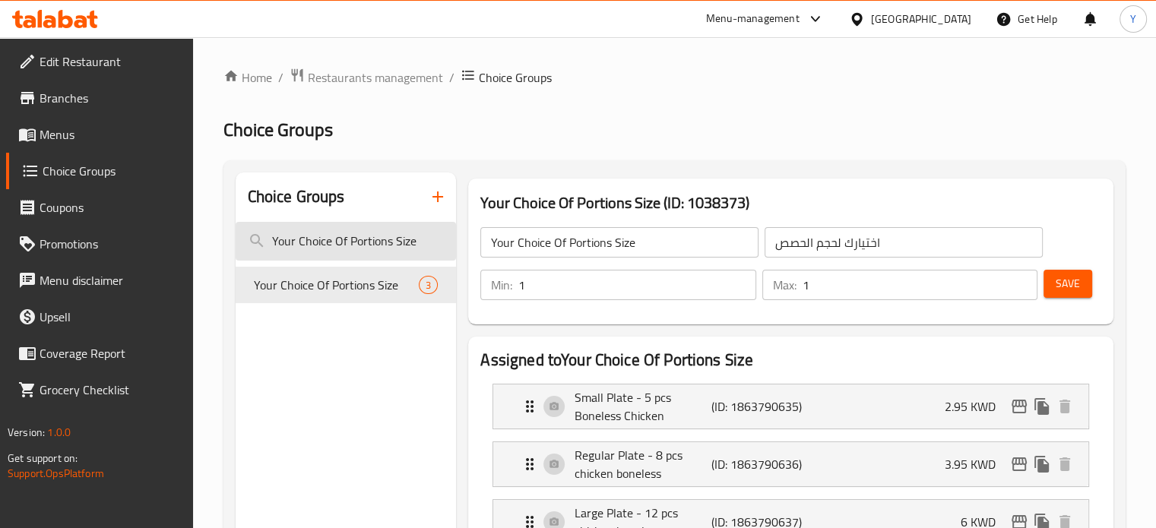
click at [390, 253] on input "Your Choice Of Portions Size" at bounding box center [346, 241] width 221 height 39
paste input "Choose Your Plate for [PERSON_NAME]"
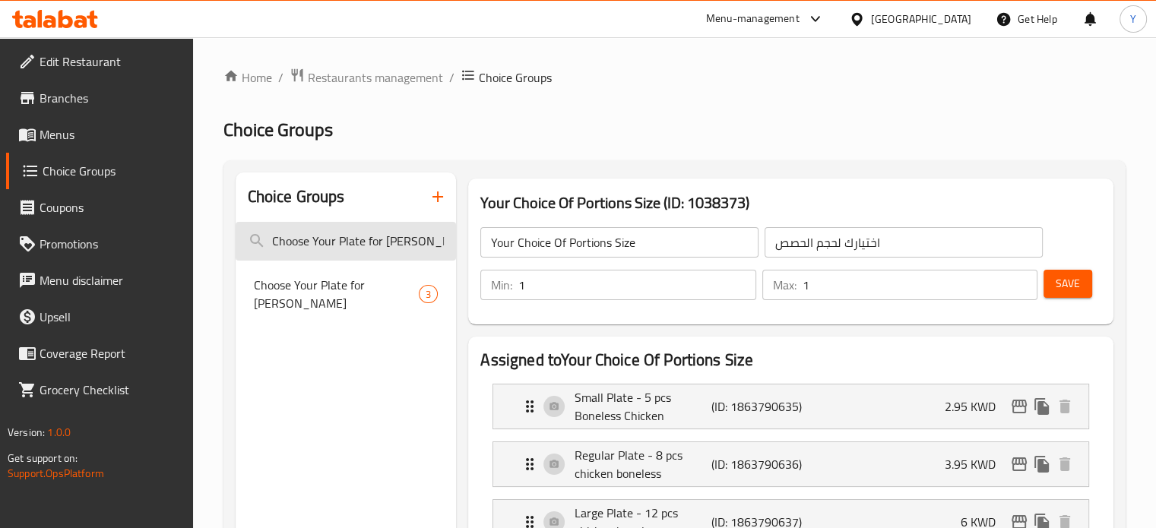
scroll to position [0, 11]
type input "Choose Your Plate for [PERSON_NAME]"
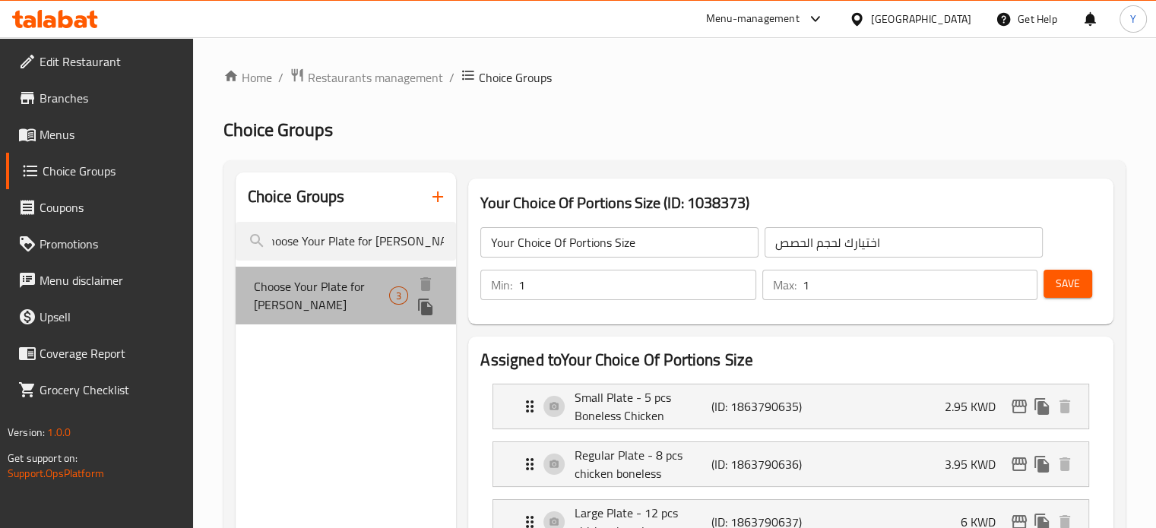
scroll to position [0, 0]
click at [322, 284] on span "Choose Your Plate for [PERSON_NAME]" at bounding box center [321, 295] width 135 height 36
type input "Choose Your Plate for [PERSON_NAME]"
type input "اختر طبقك لبيـرياني الروبيان"
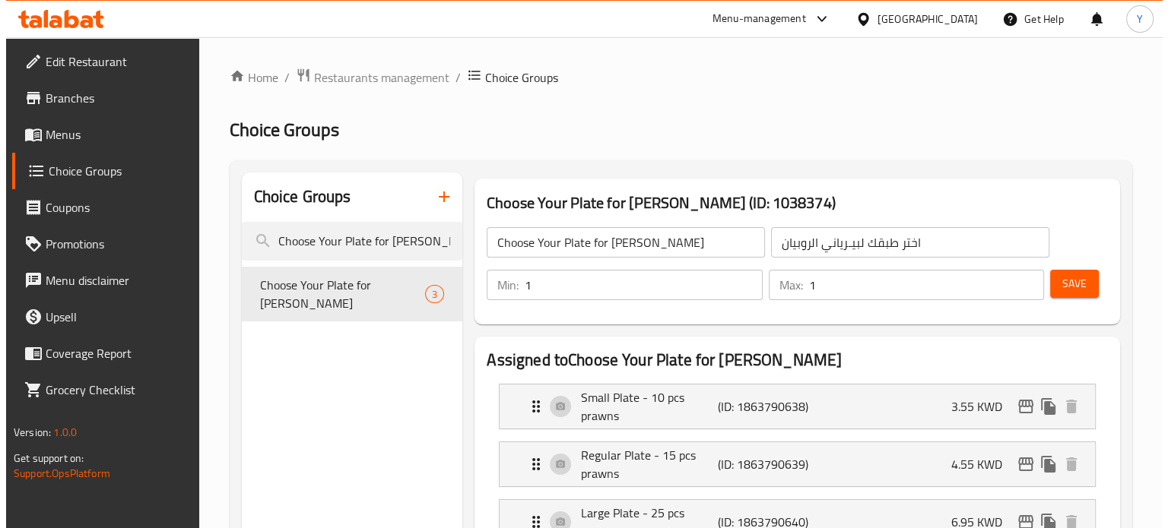
scroll to position [76, 0]
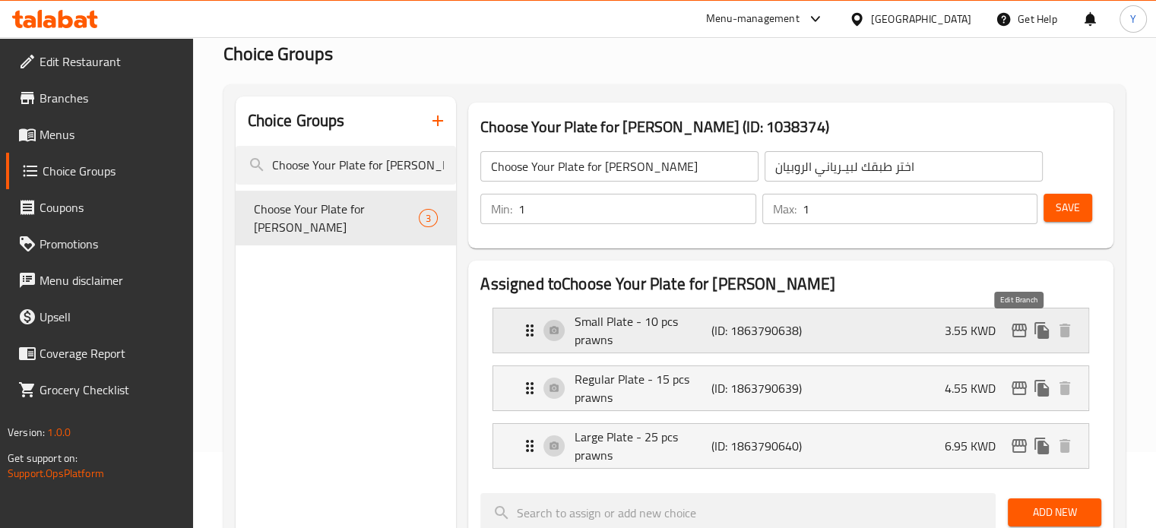
click at [1022, 330] on icon "edit" at bounding box center [1019, 331] width 15 height 14
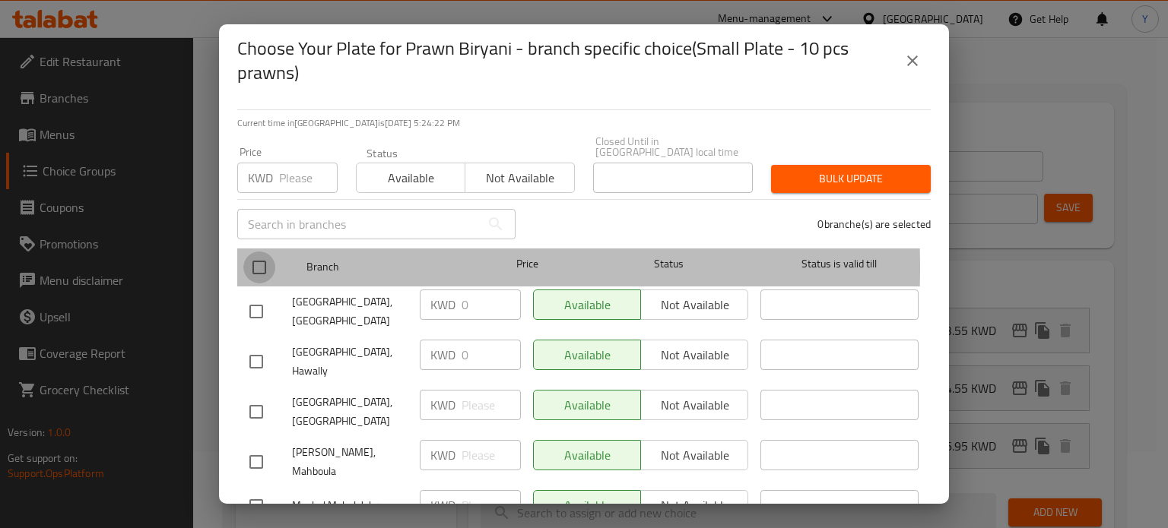
drag, startPoint x: 246, startPoint y: 258, endPoint x: 274, endPoint y: 216, distance: 50.0
click at [246, 258] on input "checkbox" at bounding box center [259, 268] width 32 height 32
checkbox input "true"
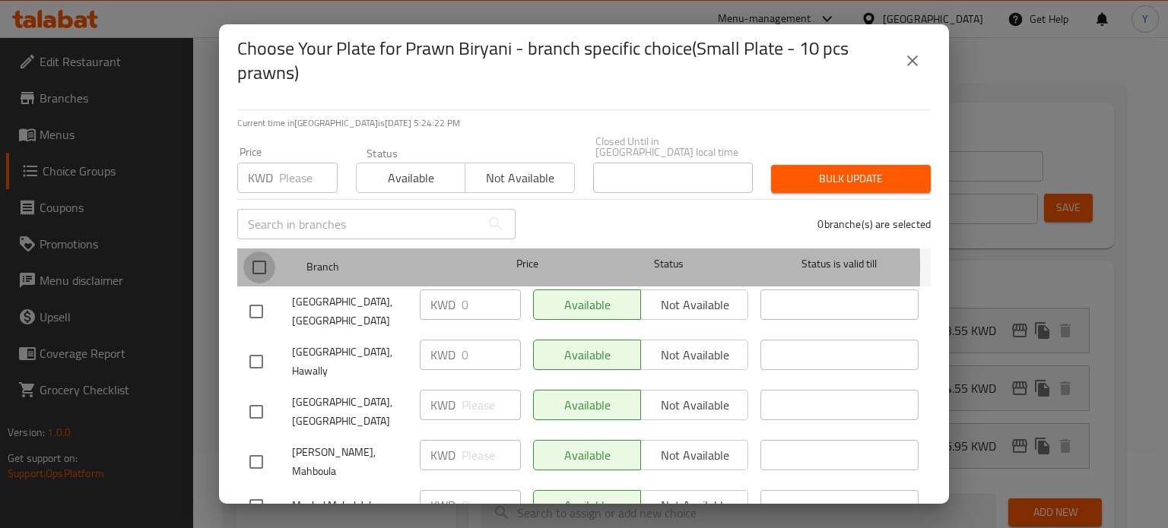
checkbox input "true"
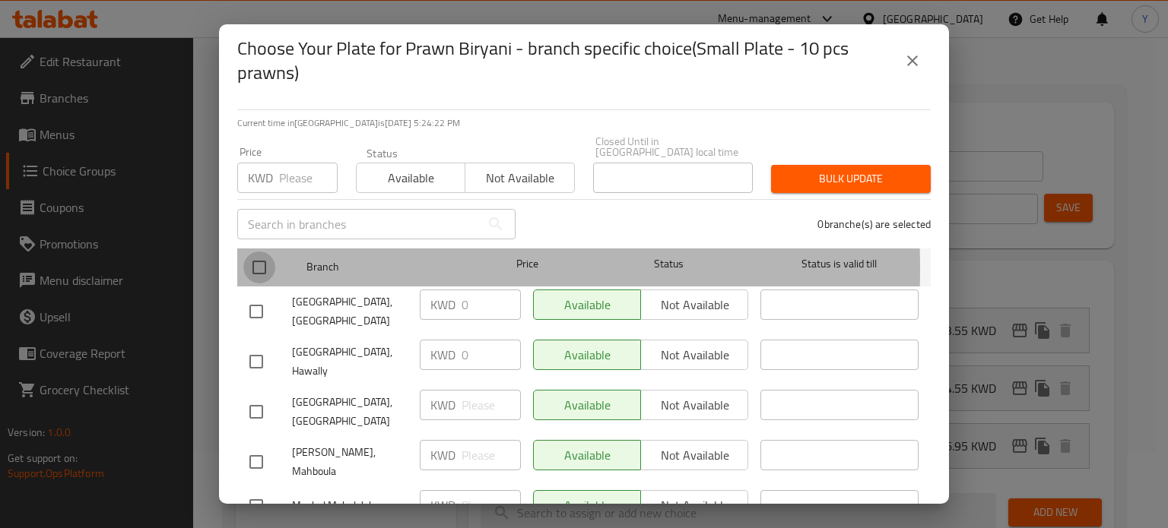
checkbox input "true"
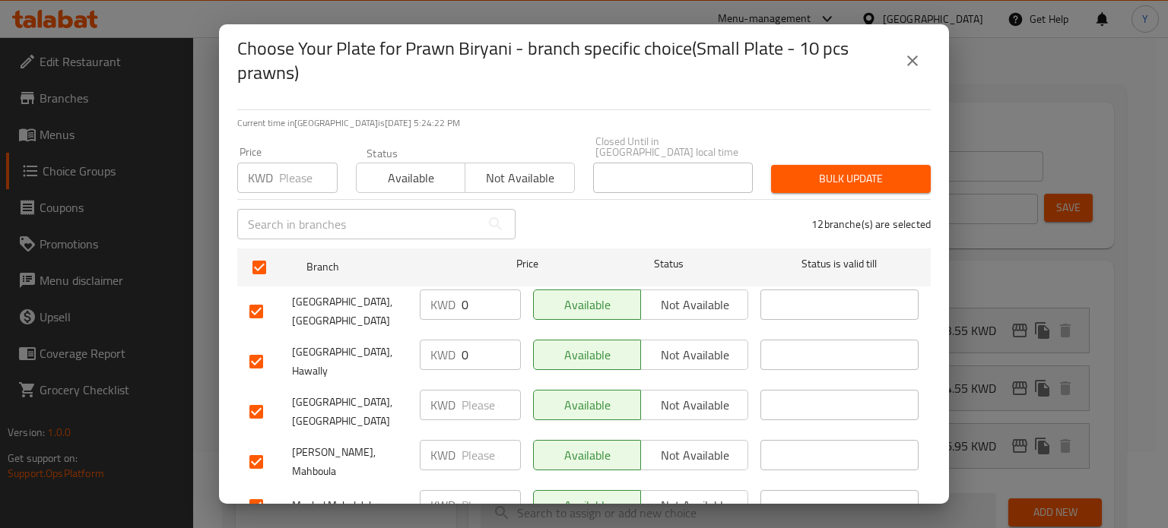
click at [289, 176] on input "number" at bounding box center [308, 178] width 59 height 30
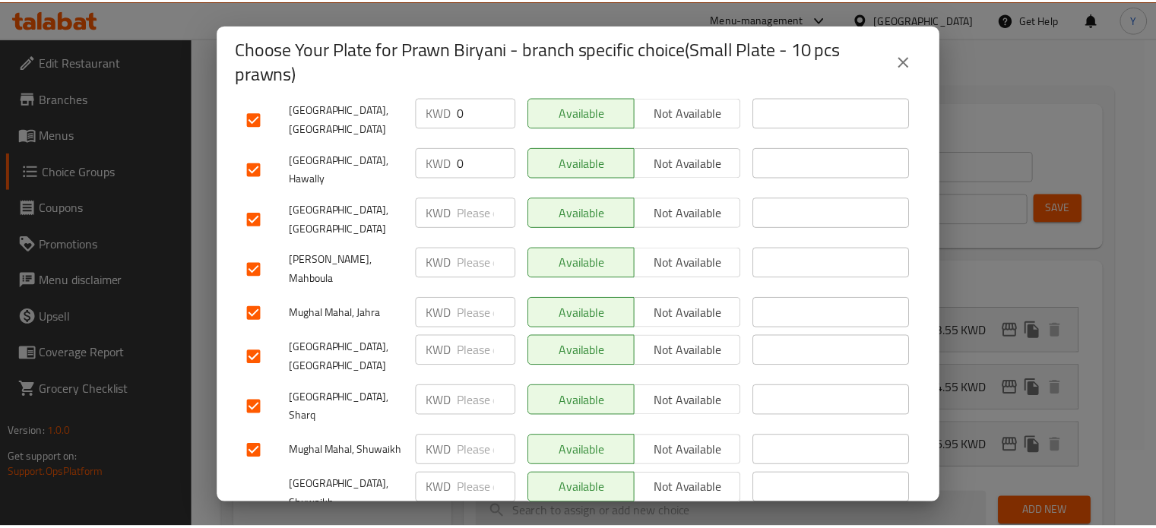
scroll to position [316, 0]
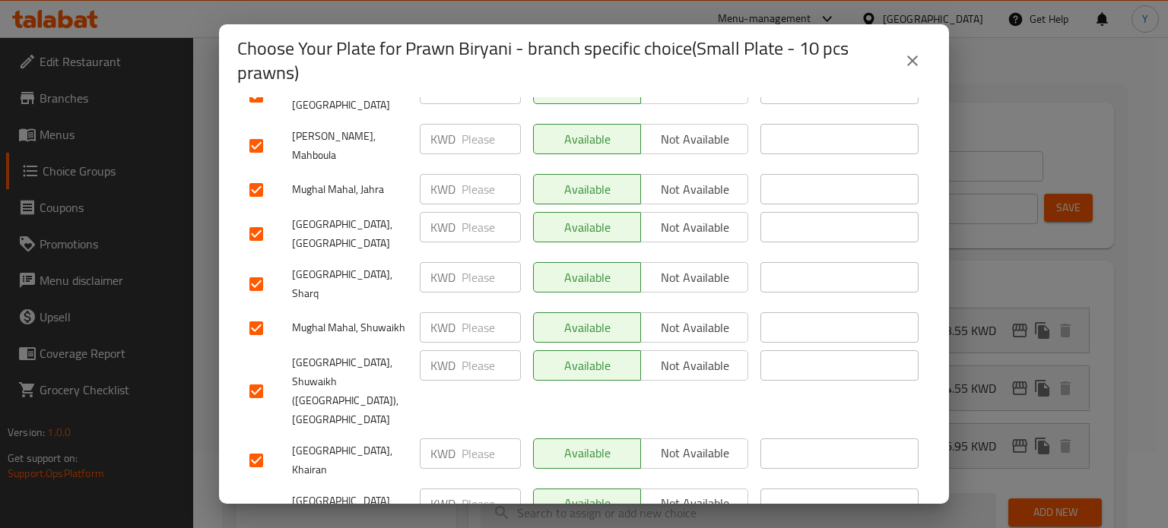
type input "3.55"
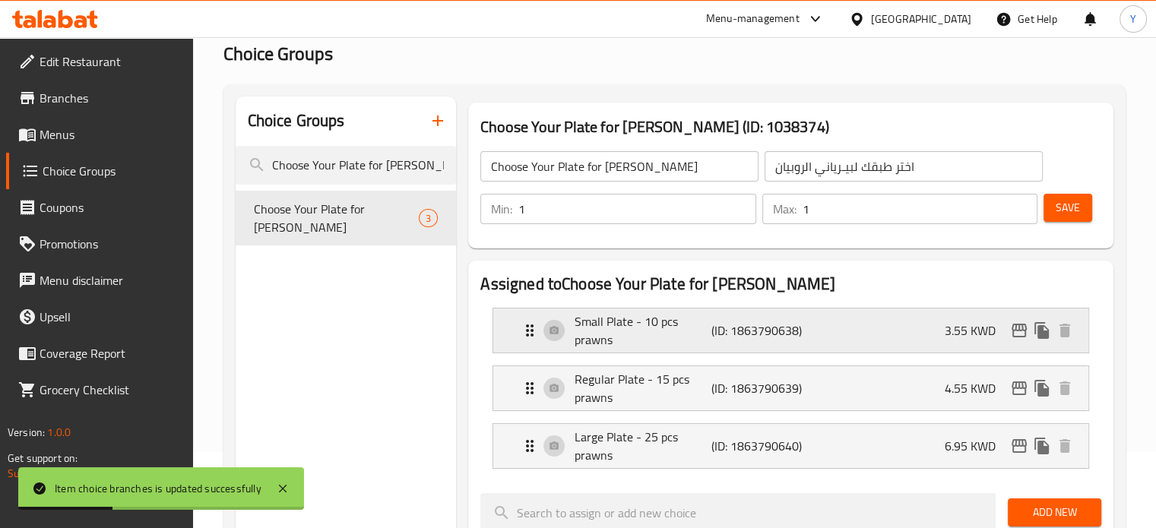
click at [902, 321] on div "Small Plate - 10 pcs prawns (ID: 1863790638) 3.55 KWD" at bounding box center [796, 331] width 550 height 44
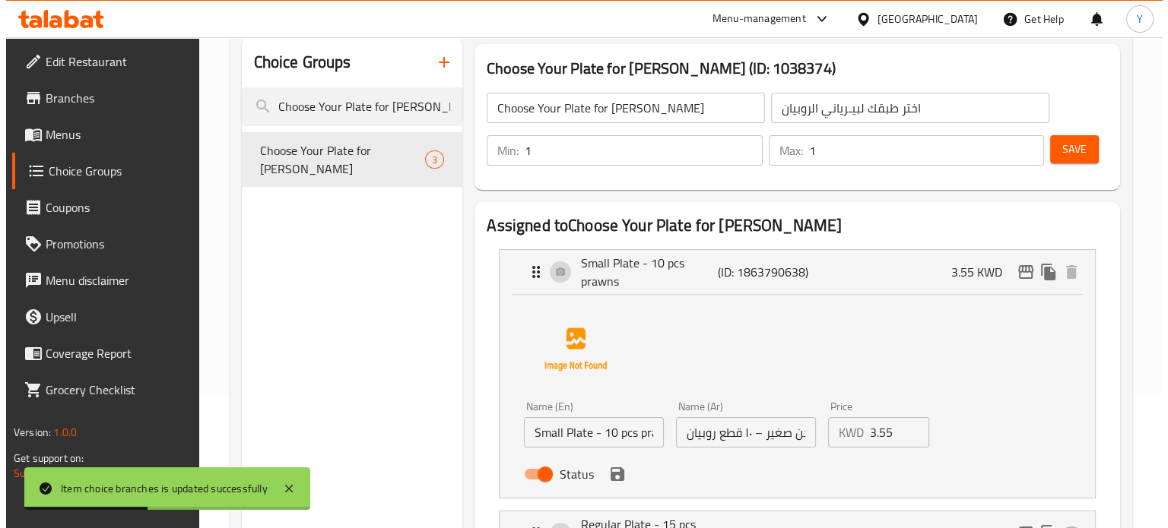
scroll to position [152, 0]
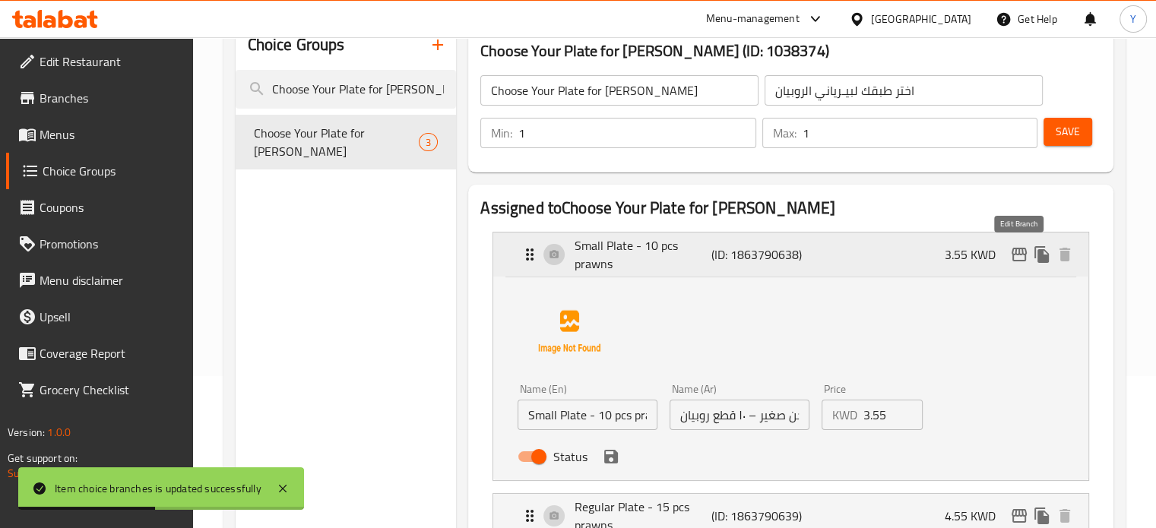
click at [1019, 256] on icon "edit" at bounding box center [1019, 255] width 18 height 18
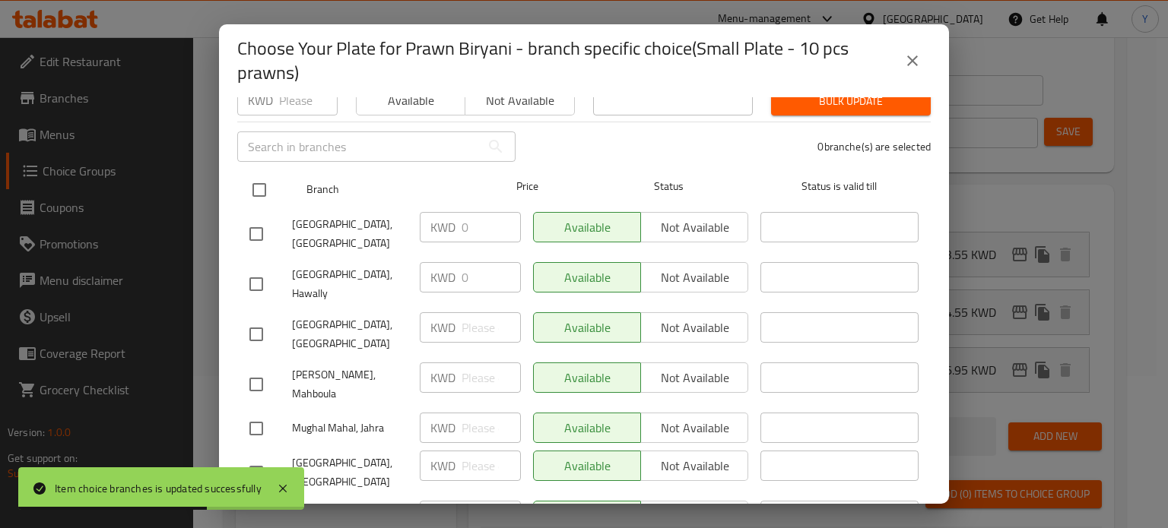
scroll to position [0, 0]
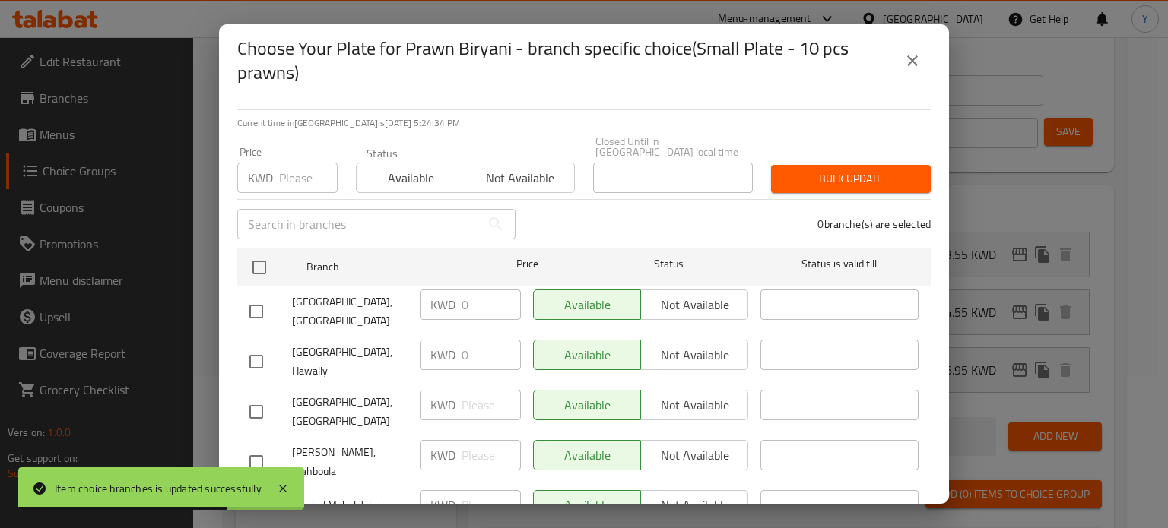
click at [293, 173] on input "number" at bounding box center [308, 178] width 59 height 30
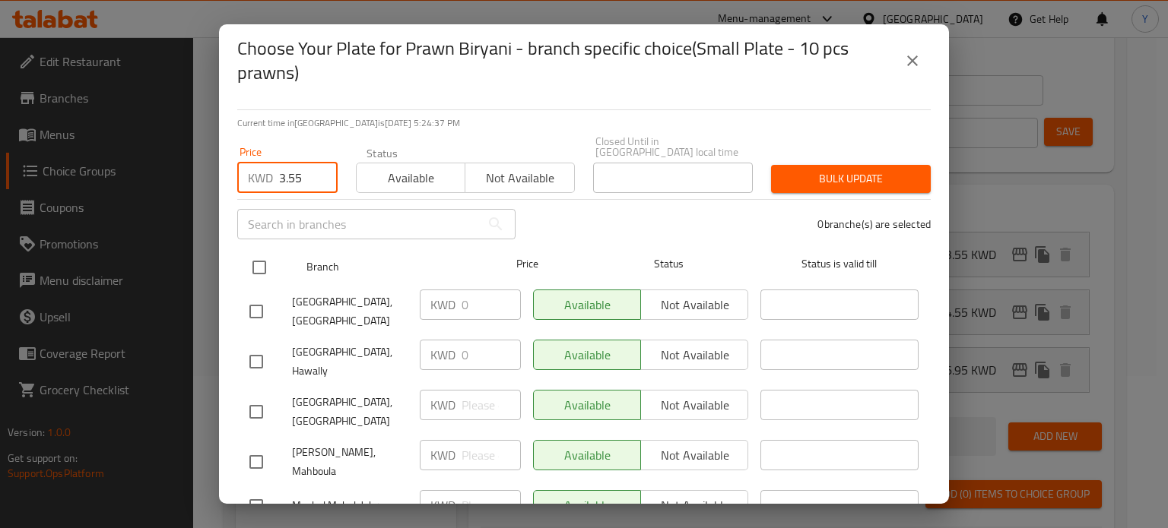
type input "3.55"
click at [252, 252] on input "checkbox" at bounding box center [259, 268] width 32 height 32
checkbox input "true"
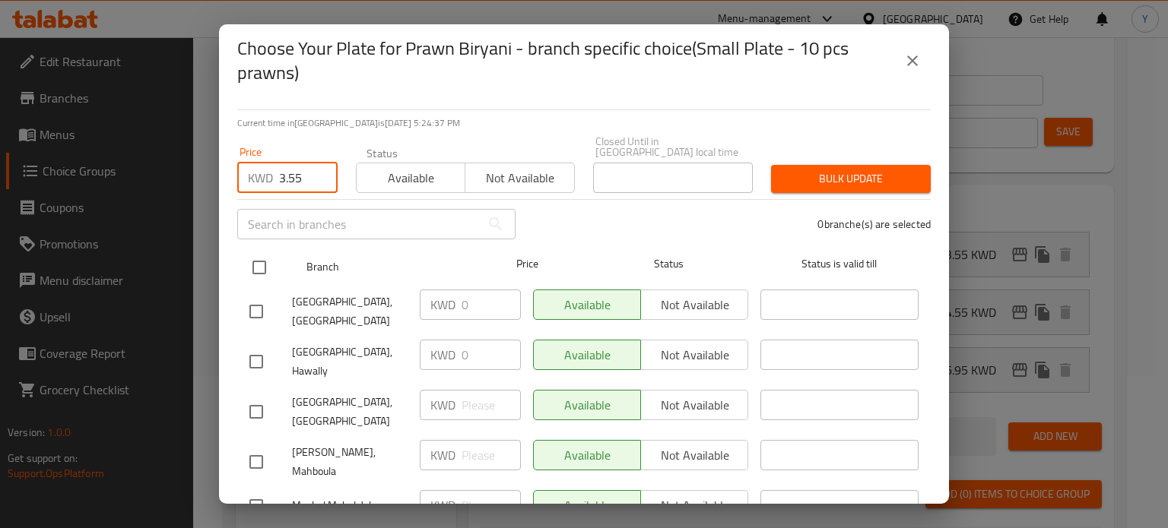
checkbox input "true"
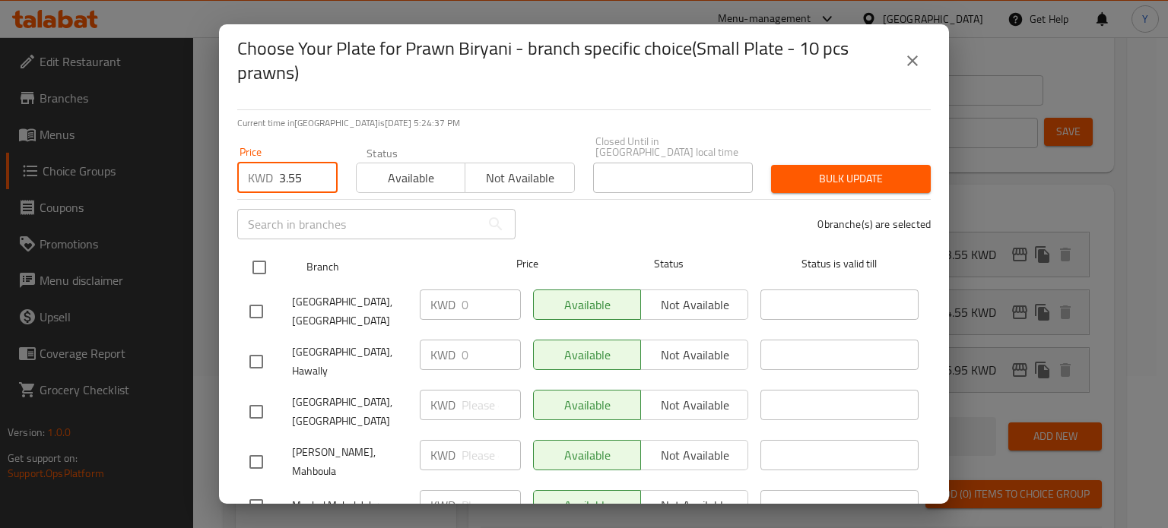
checkbox input "true"
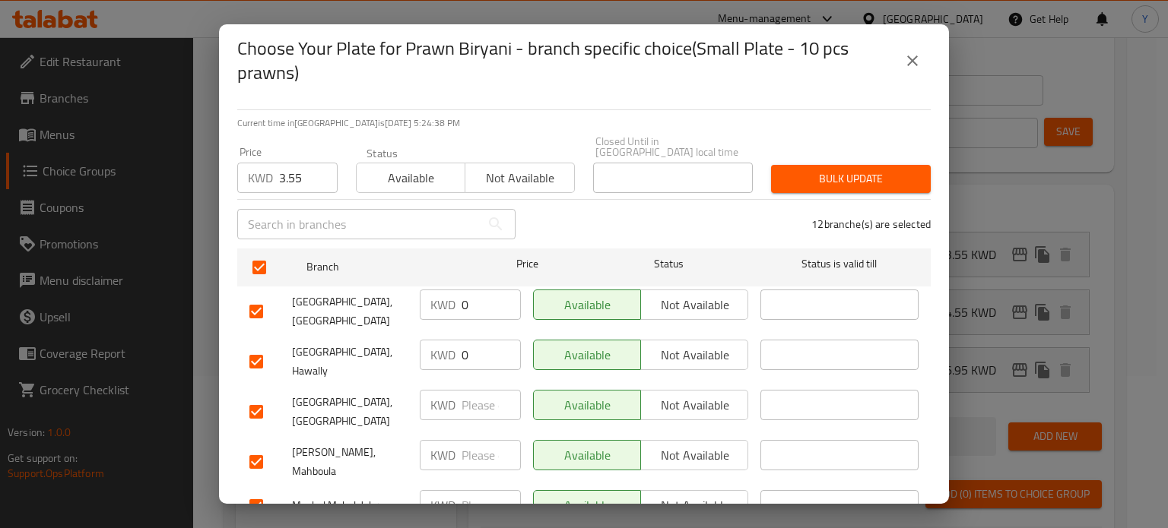
click at [857, 170] on span "Bulk update" at bounding box center [850, 179] width 135 height 19
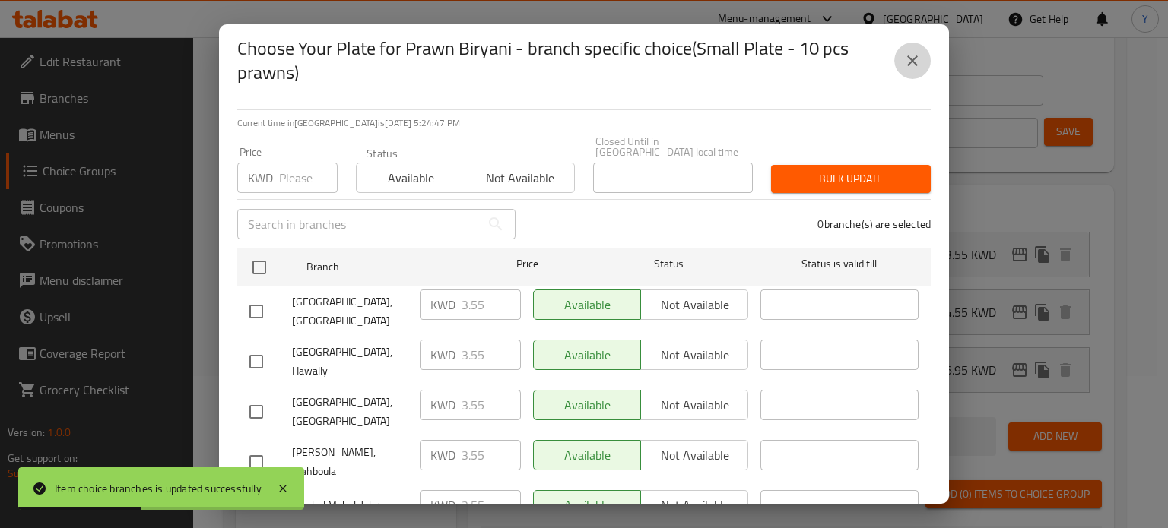
click at [910, 63] on icon "close" at bounding box center [912, 60] width 11 height 11
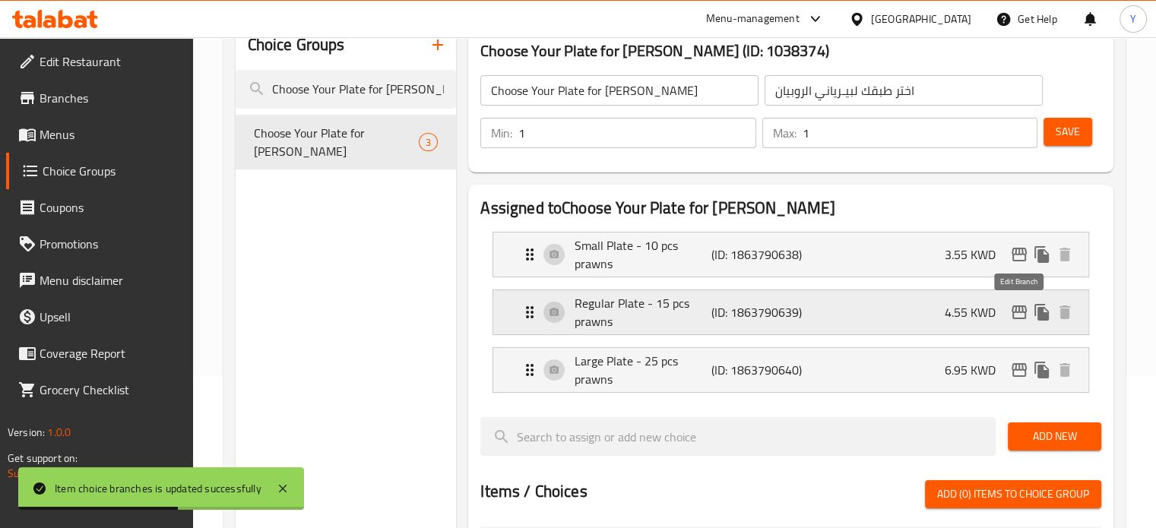
click at [1015, 307] on icon "edit" at bounding box center [1019, 312] width 18 height 18
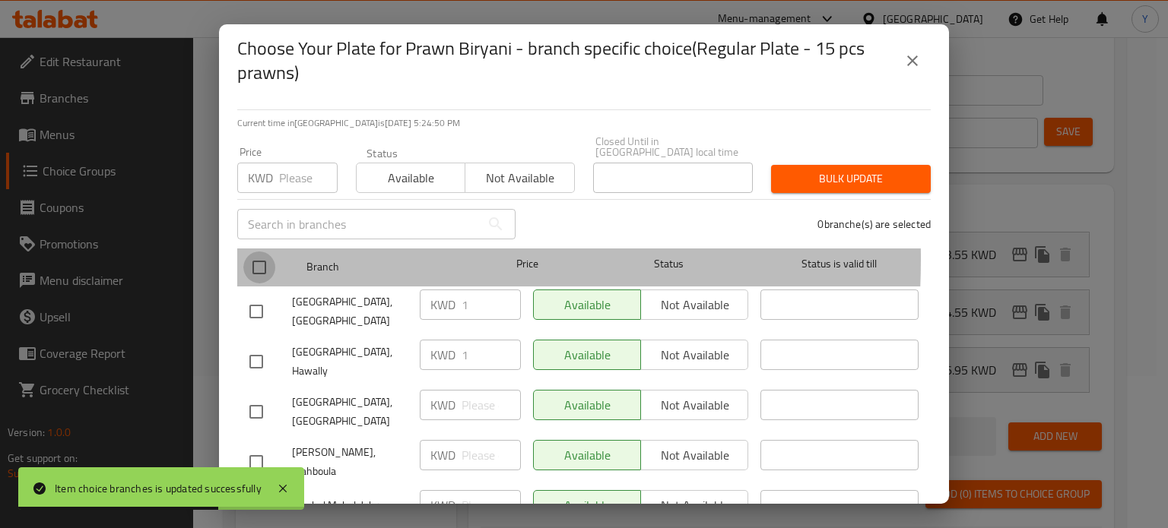
click at [257, 252] on input "checkbox" at bounding box center [259, 268] width 32 height 32
checkbox input "true"
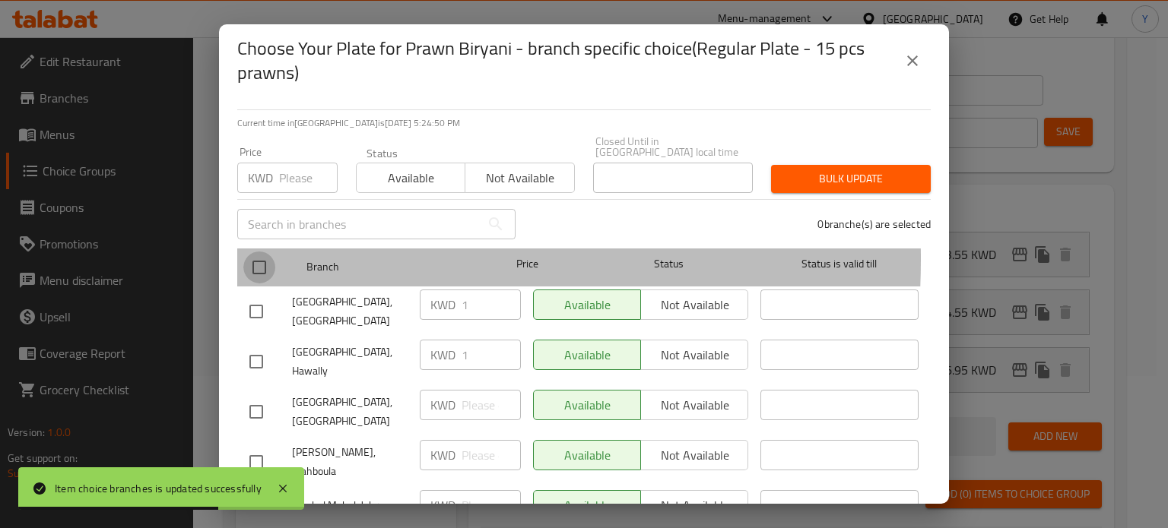
checkbox input "true"
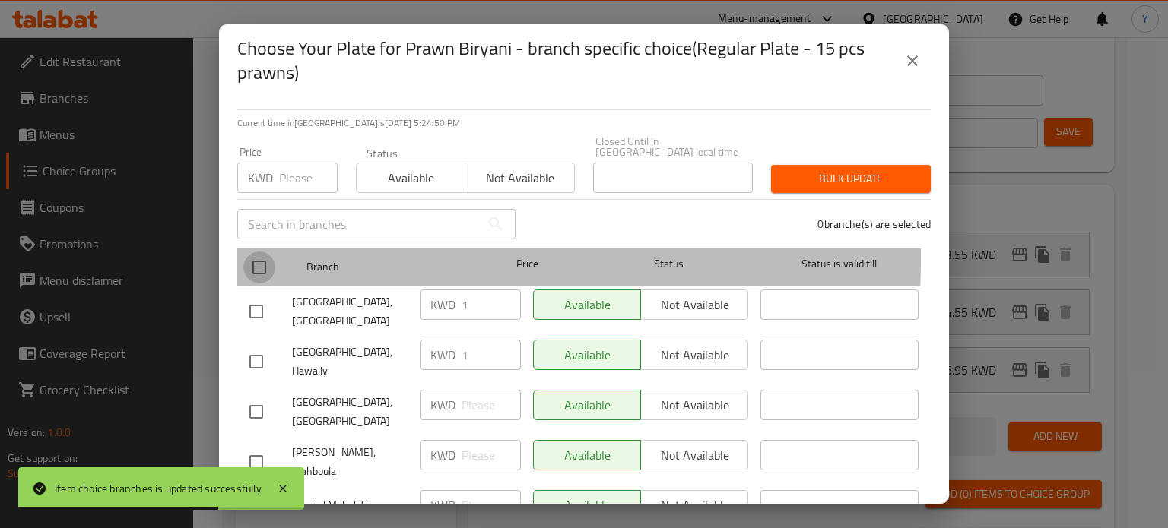
checkbox input "true"
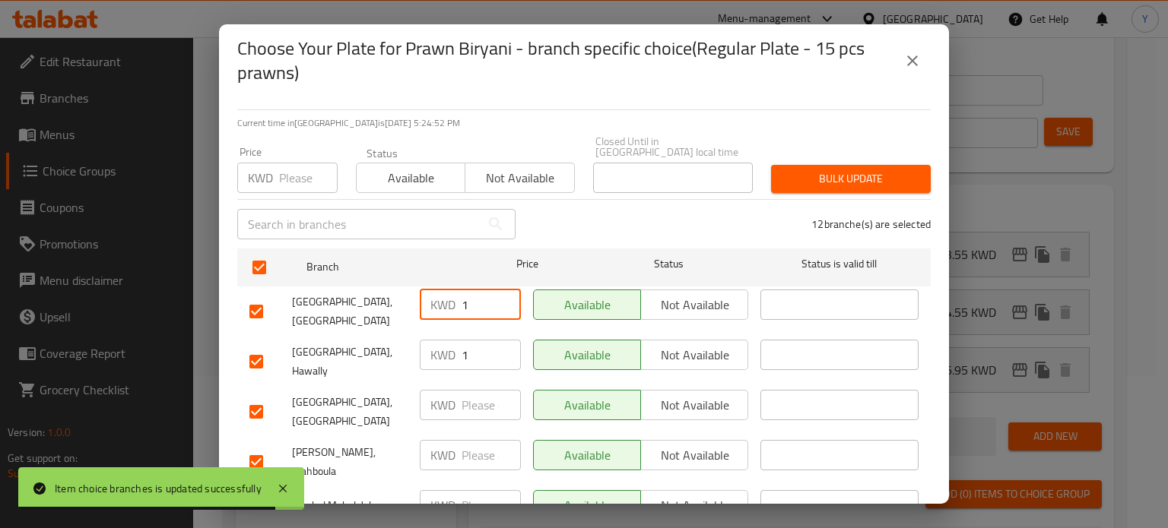
drag, startPoint x: 465, startPoint y: 290, endPoint x: 414, endPoint y: 290, distance: 51.7
click at [414, 290] on div "KWD 1 ​" at bounding box center [470, 312] width 113 height 56
click at [316, 173] on input "-1" at bounding box center [308, 178] width 59 height 30
click at [295, 170] on input "-1" at bounding box center [308, 178] width 59 height 30
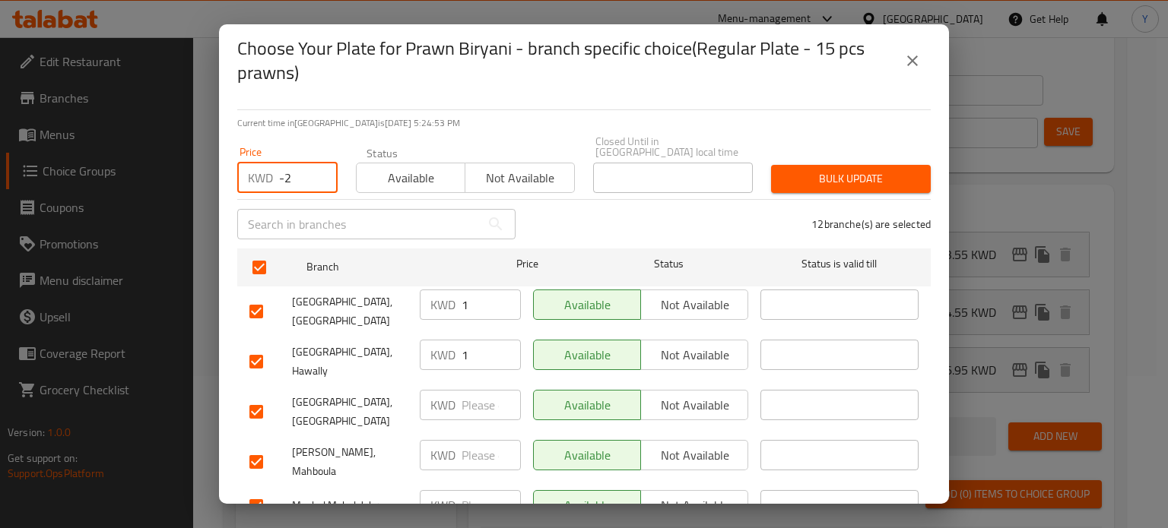
click at [315, 174] on input "-2" at bounding box center [308, 178] width 59 height 30
drag, startPoint x: 304, startPoint y: 170, endPoint x: 252, endPoint y: 170, distance: 51.7
click at [252, 170] on div "KWD -2 Price" at bounding box center [287, 178] width 100 height 30
type input "4.55"
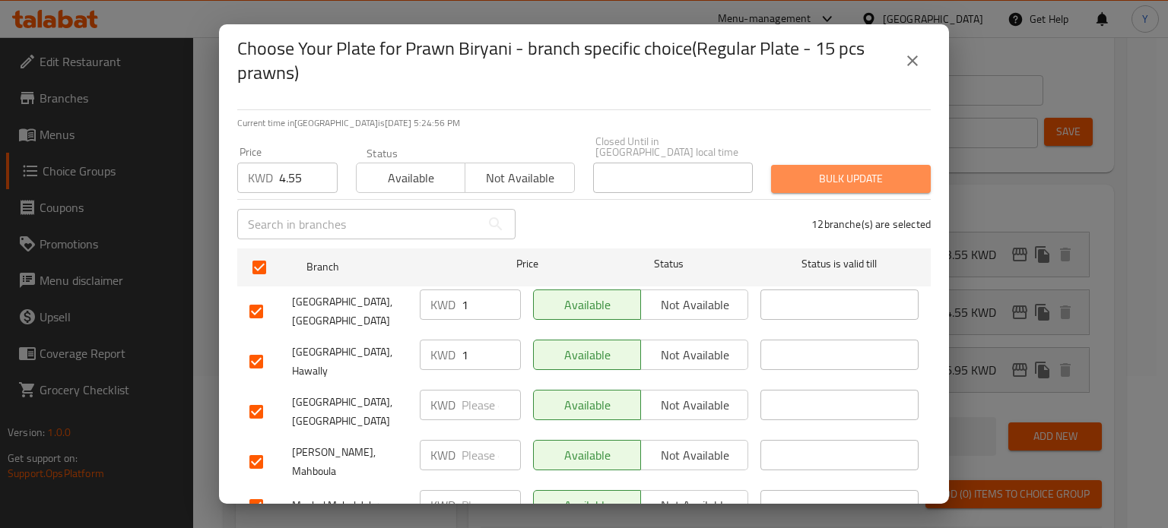
click at [845, 170] on span "Bulk update" at bounding box center [850, 179] width 135 height 19
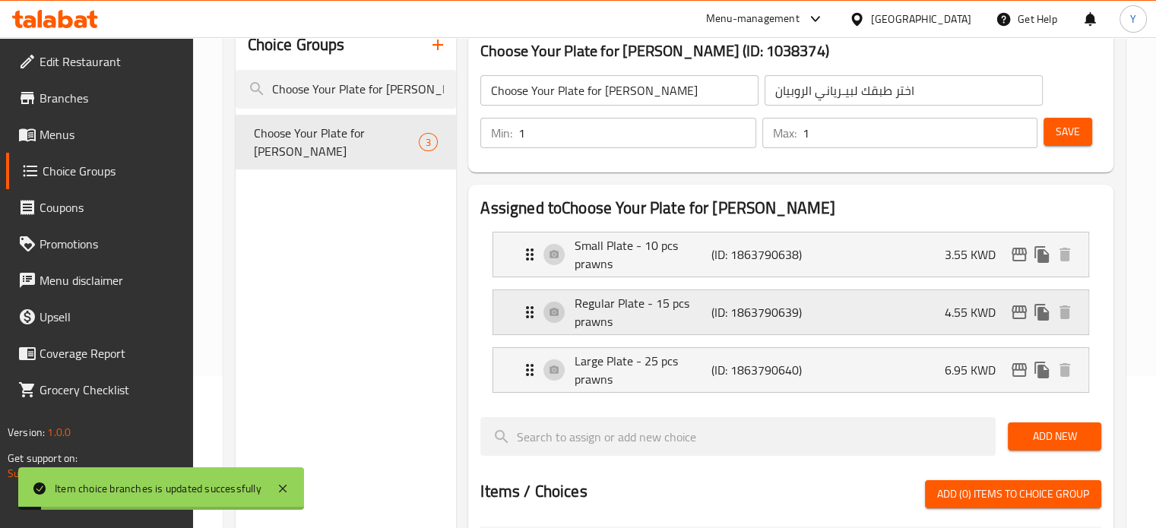
click at [1015, 310] on icon "edit" at bounding box center [1019, 312] width 18 height 18
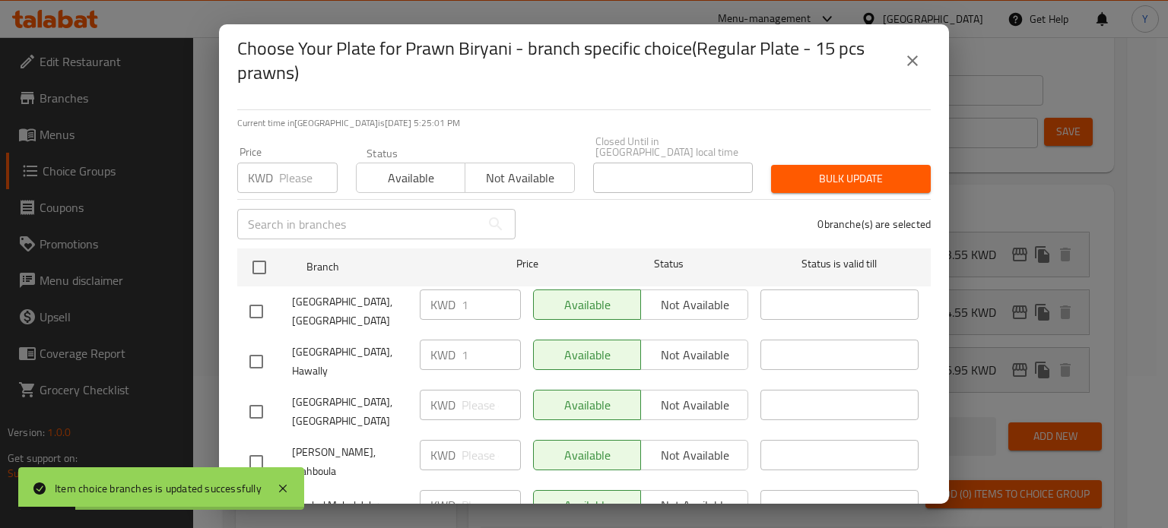
click at [307, 163] on input "number" at bounding box center [308, 178] width 59 height 30
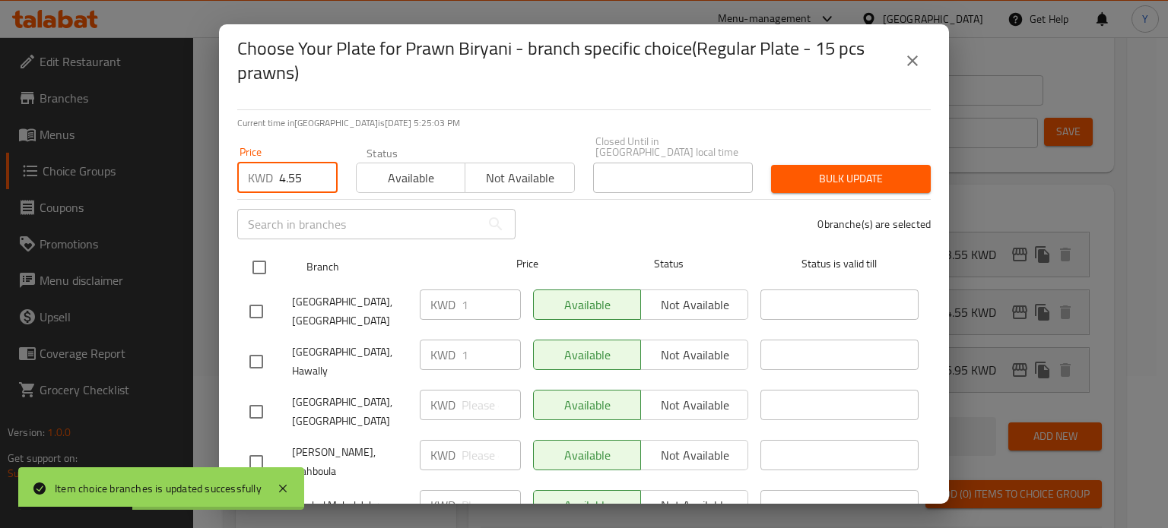
type input "4.55"
click at [255, 261] on input "checkbox" at bounding box center [259, 268] width 32 height 32
checkbox input "true"
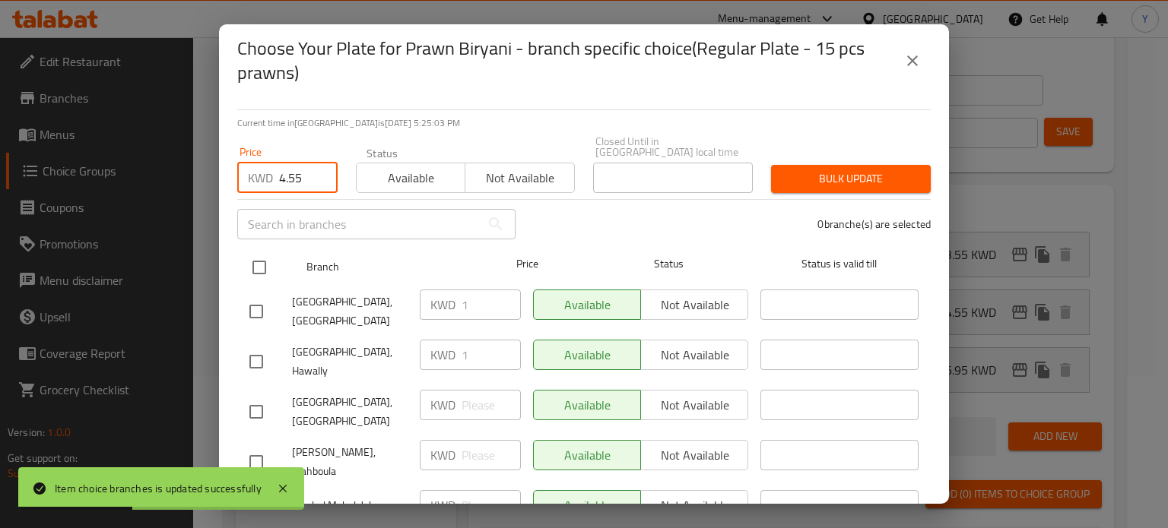
checkbox input "true"
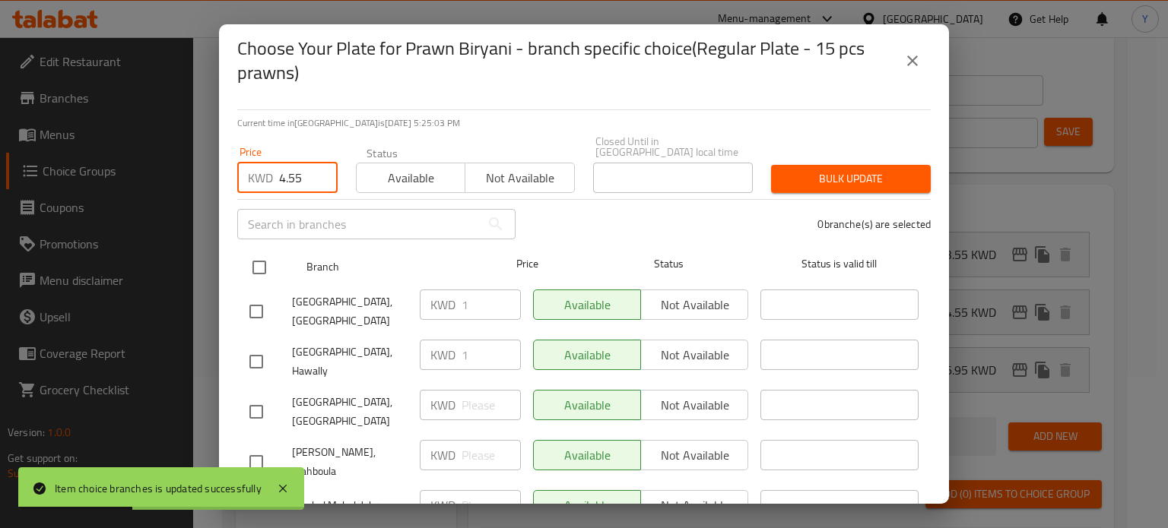
checkbox input "true"
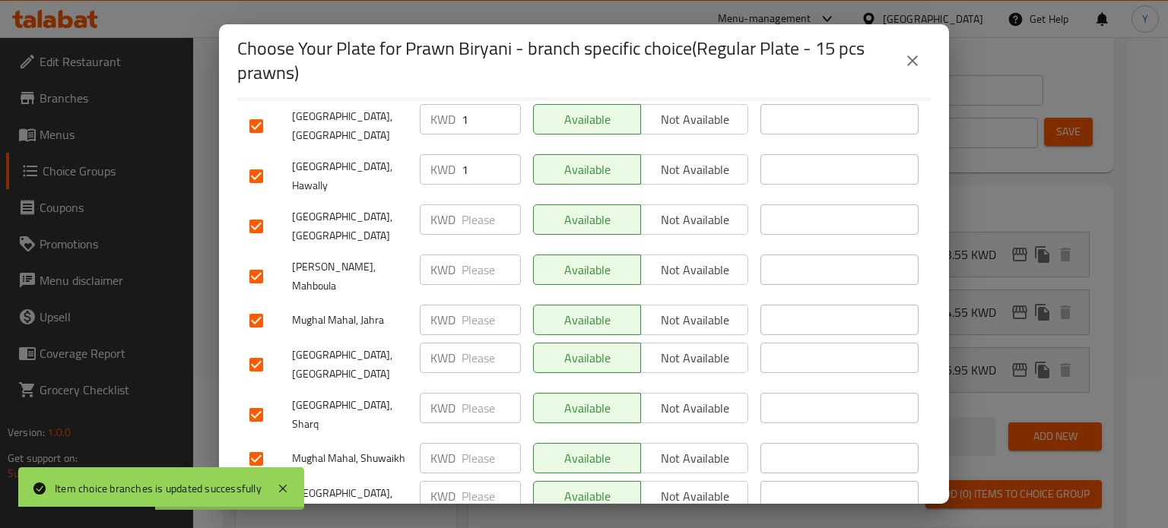
scroll to position [316, 0]
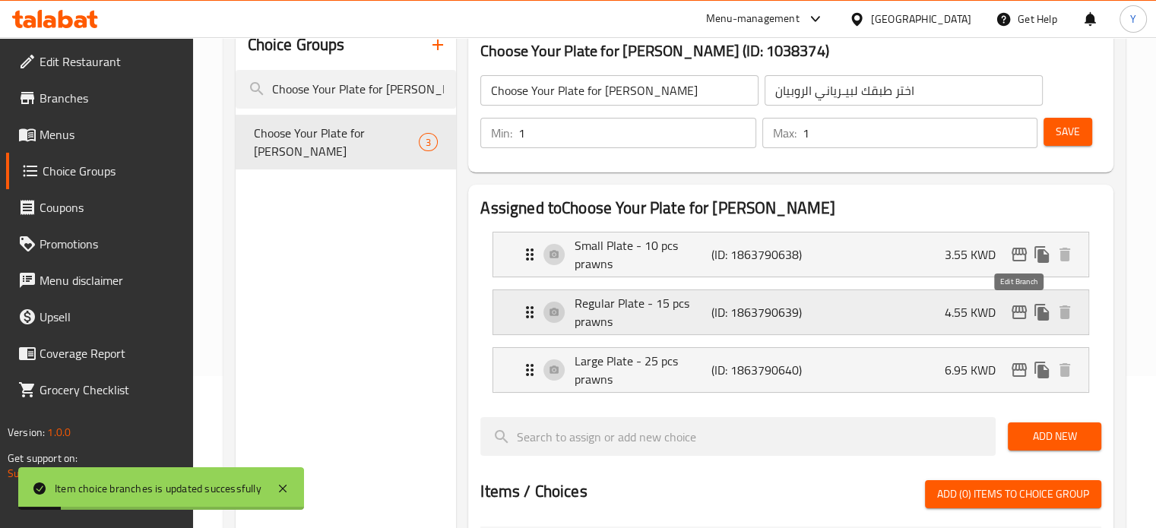
click at [1019, 312] on icon "edit" at bounding box center [1019, 313] width 15 height 14
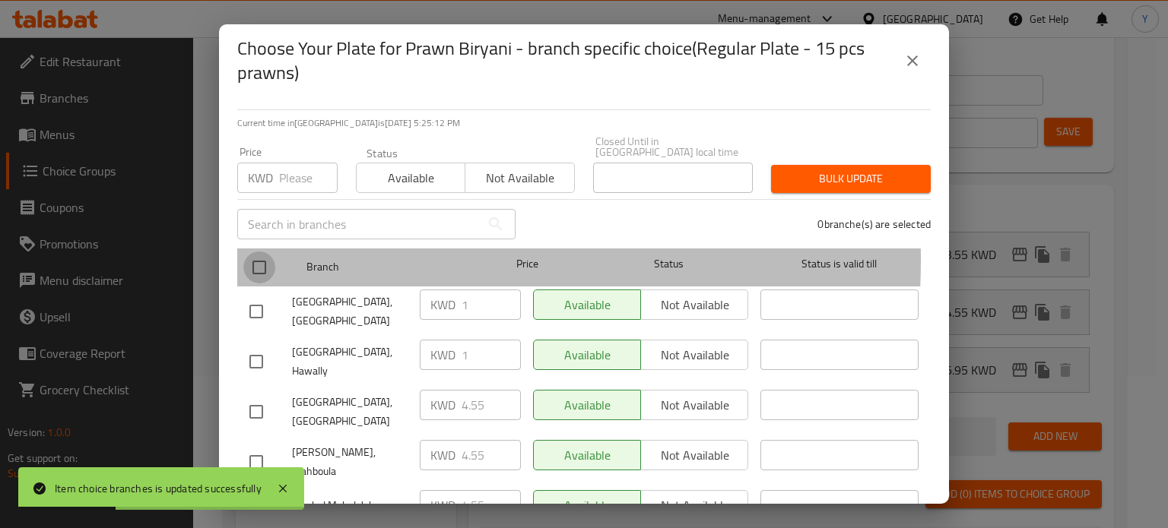
click at [252, 252] on input "checkbox" at bounding box center [259, 268] width 32 height 32
checkbox input "true"
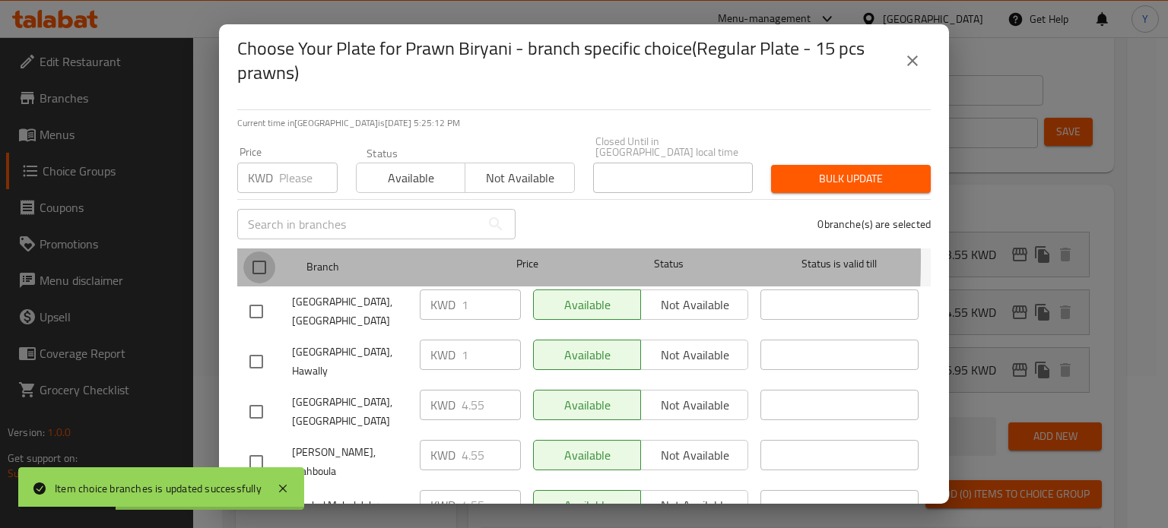
checkbox input "true"
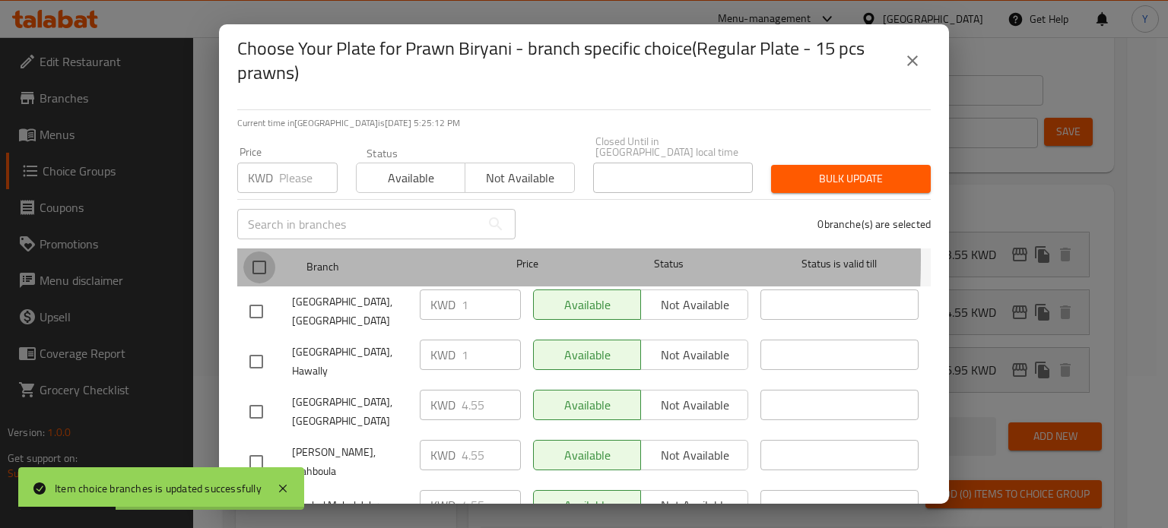
checkbox input "true"
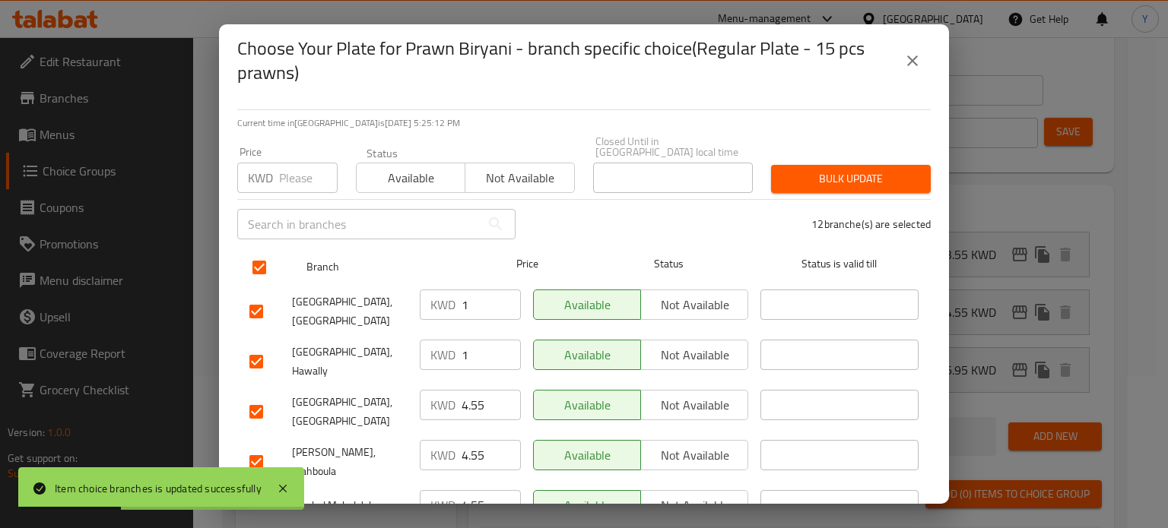
click at [258, 254] on input "checkbox" at bounding box center [259, 268] width 32 height 32
checkbox input "false"
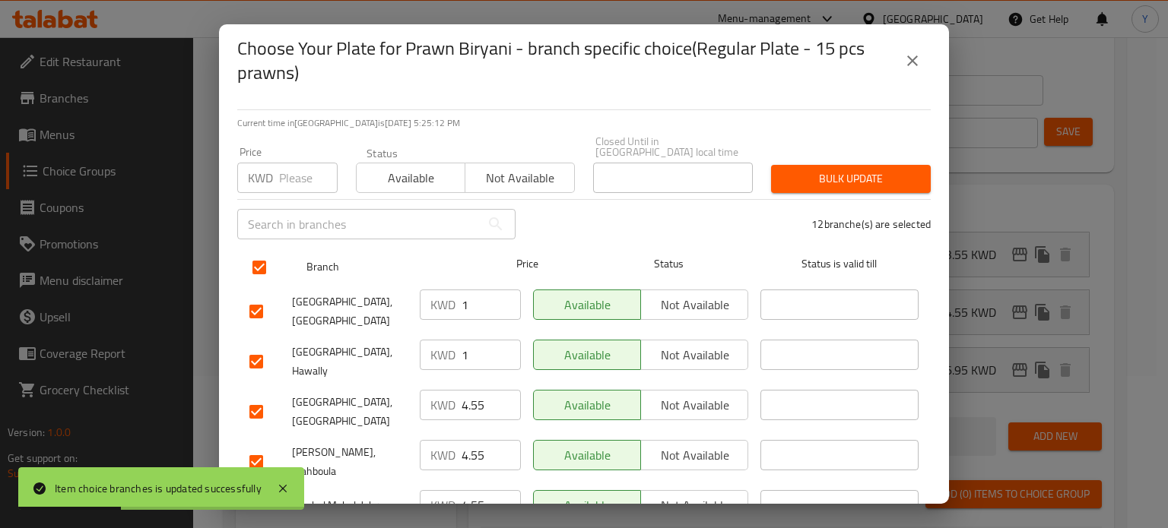
checkbox input "false"
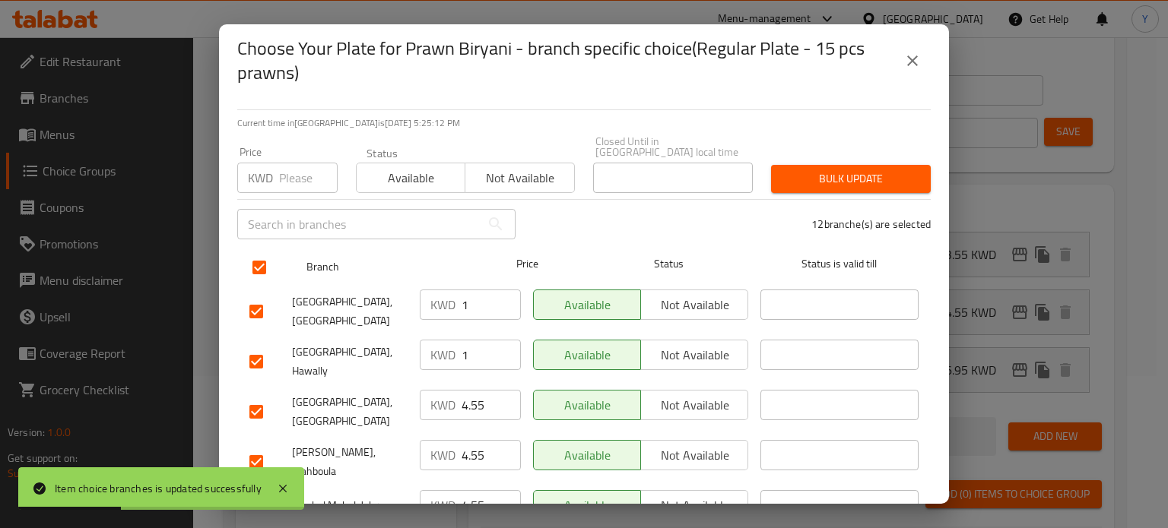
checkbox input "false"
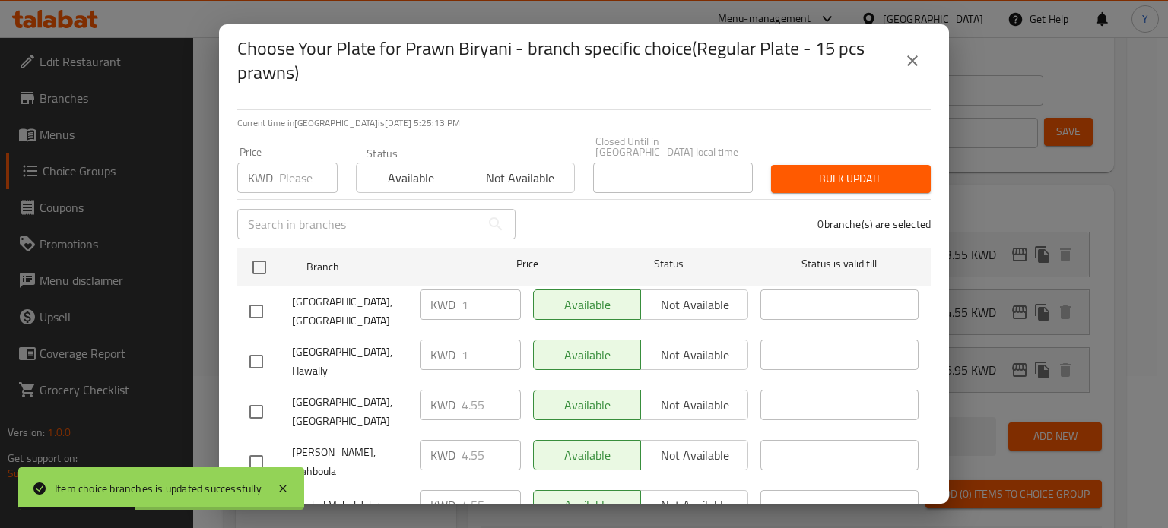
click at [257, 296] on input "checkbox" at bounding box center [256, 312] width 32 height 32
checkbox input "true"
click at [261, 346] on input "checkbox" at bounding box center [256, 362] width 32 height 32
checkbox input "true"
drag, startPoint x: 476, startPoint y: 301, endPoint x: 436, endPoint y: 300, distance: 40.3
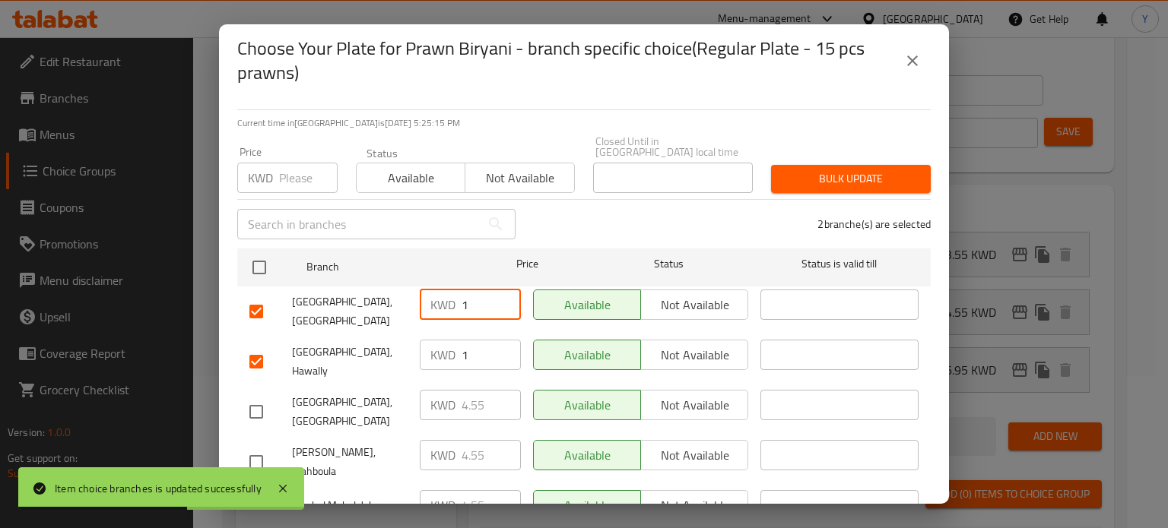
click at [436, 300] on div "KWD 1 ​" at bounding box center [470, 305] width 101 height 30
type input "4.55"
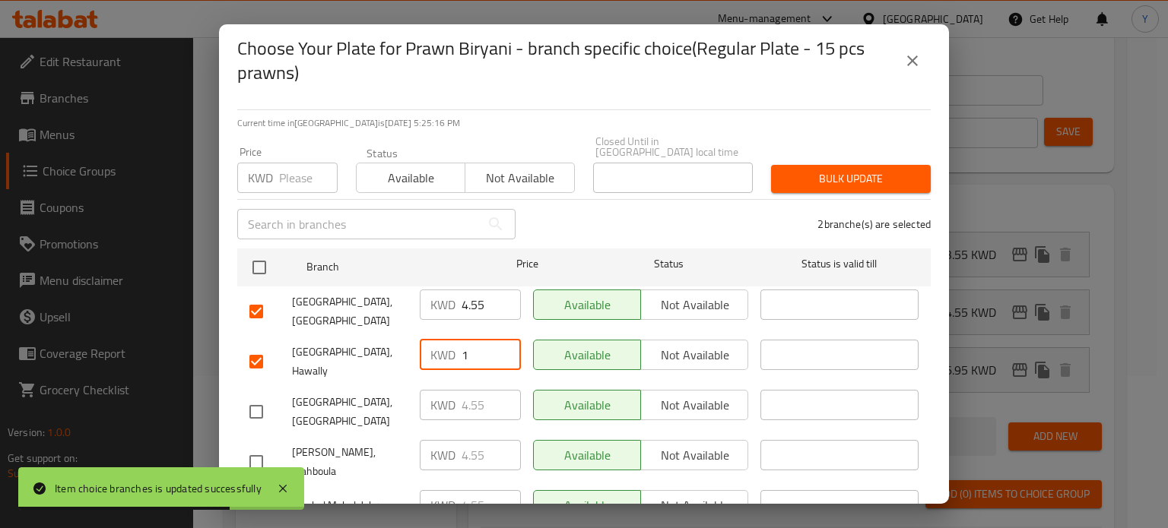
drag, startPoint x: 483, startPoint y: 341, endPoint x: 423, endPoint y: 340, distance: 60.1
click at [423, 340] on div "KWD 1 ​" at bounding box center [470, 355] width 101 height 30
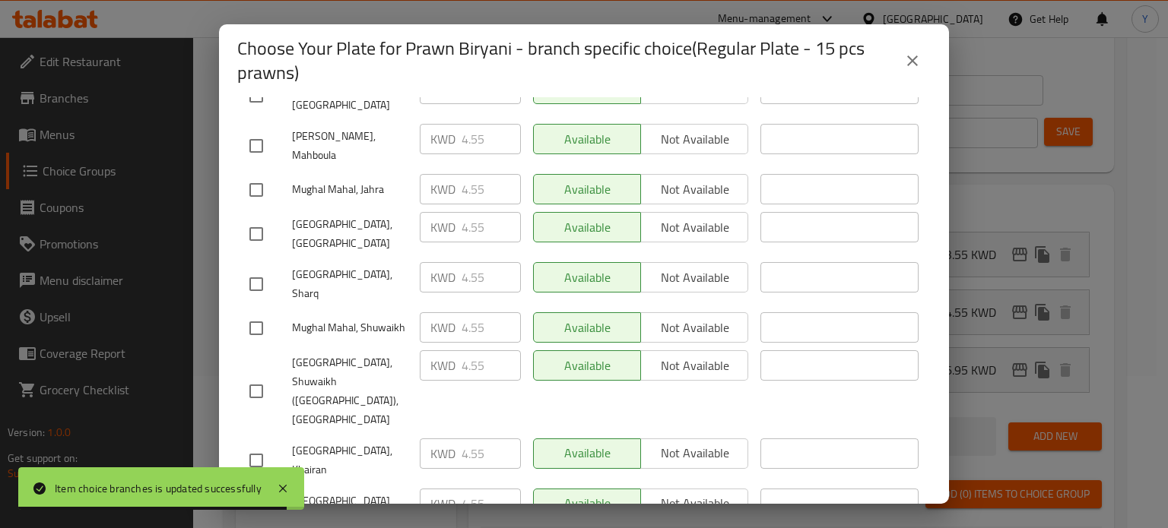
type input "4.55"
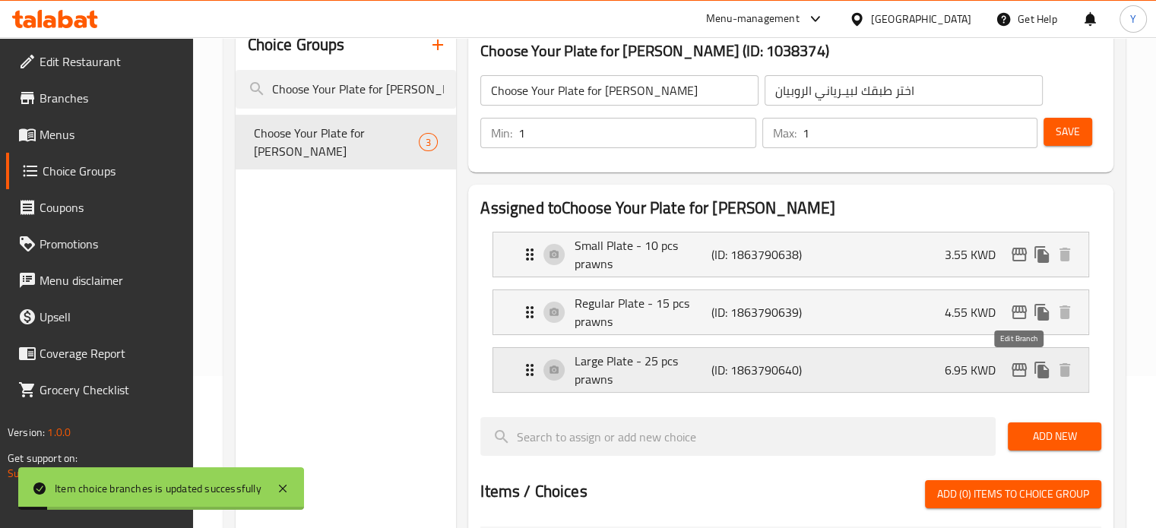
click at [1019, 377] on icon "edit" at bounding box center [1019, 370] width 18 height 18
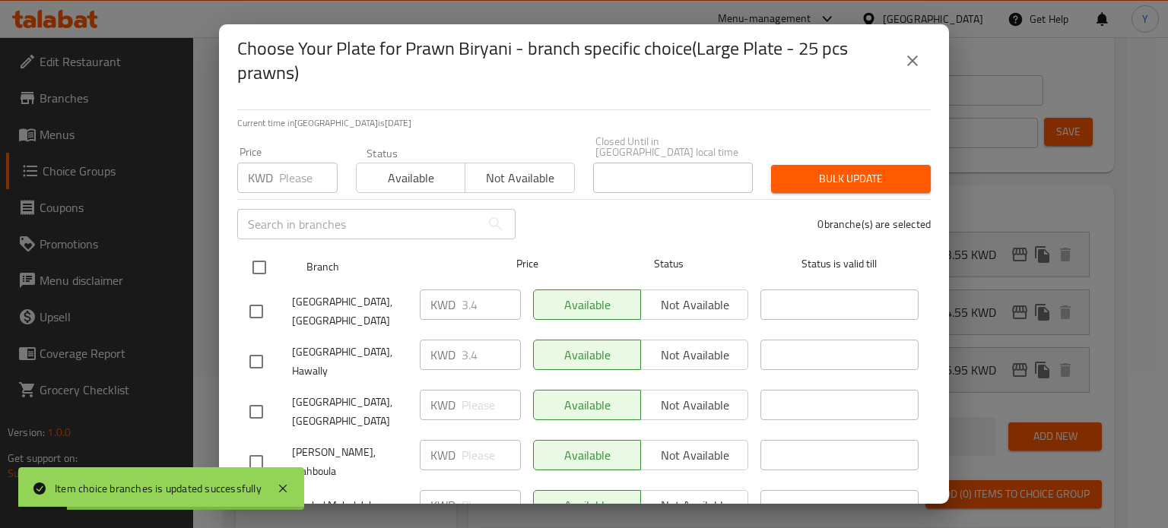
drag, startPoint x: 255, startPoint y: 263, endPoint x: 274, endPoint y: 207, distance: 59.6
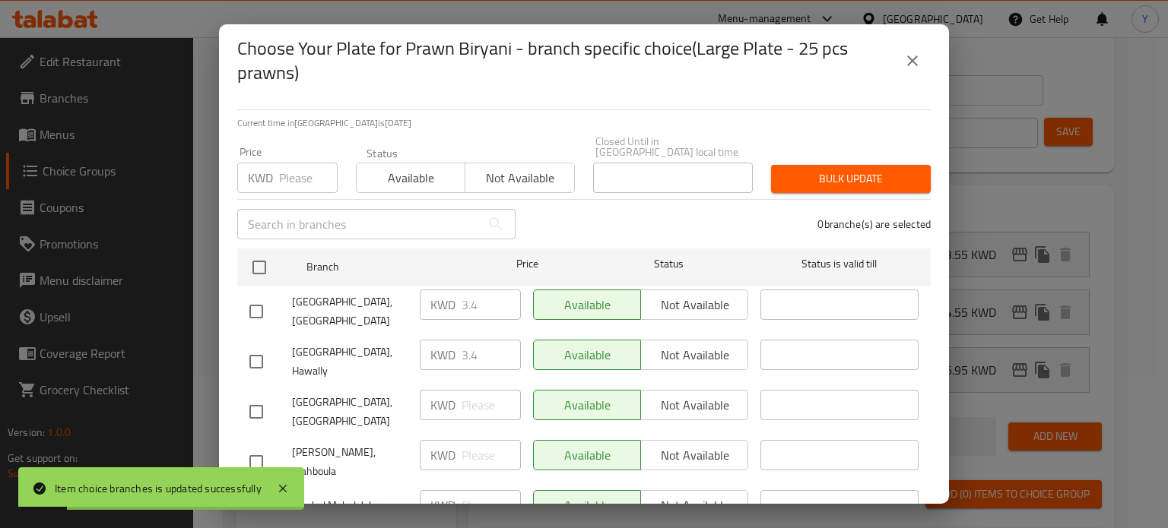
click at [255, 263] on input "checkbox" at bounding box center [259, 268] width 32 height 32
checkbox input "true"
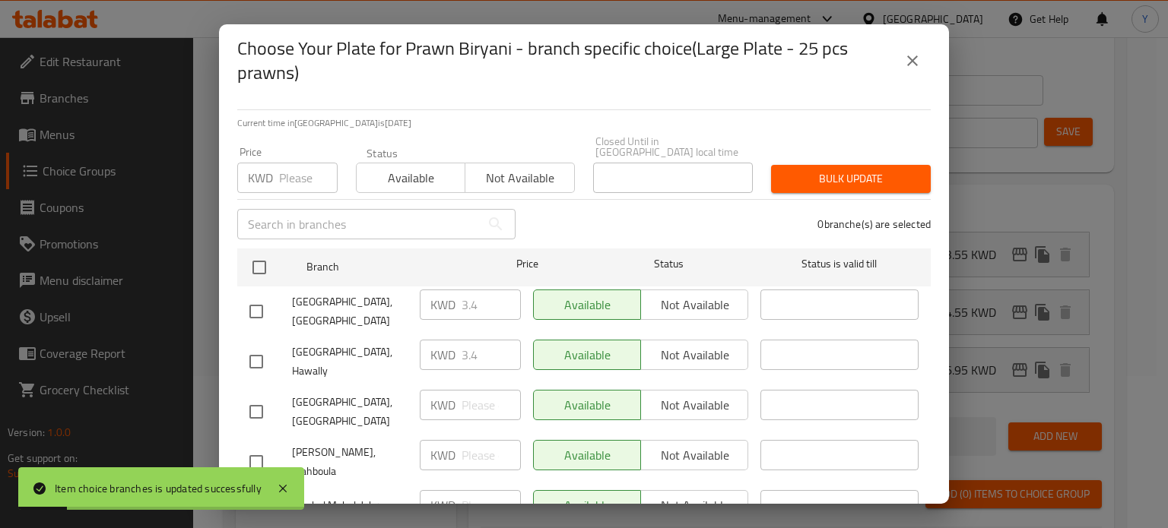
checkbox input "true"
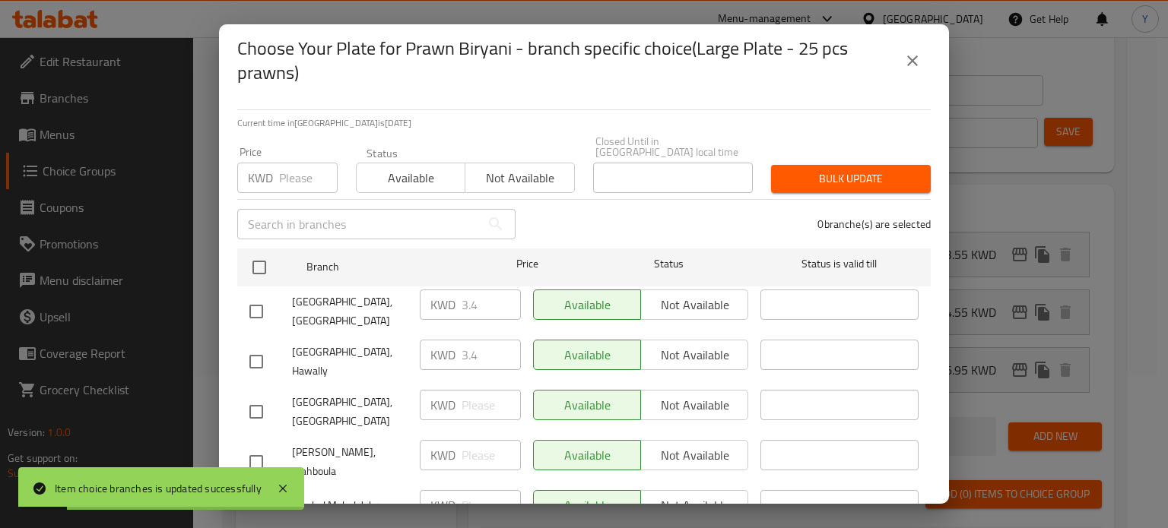
checkbox input "true"
click at [281, 163] on input "number" at bounding box center [308, 178] width 59 height 30
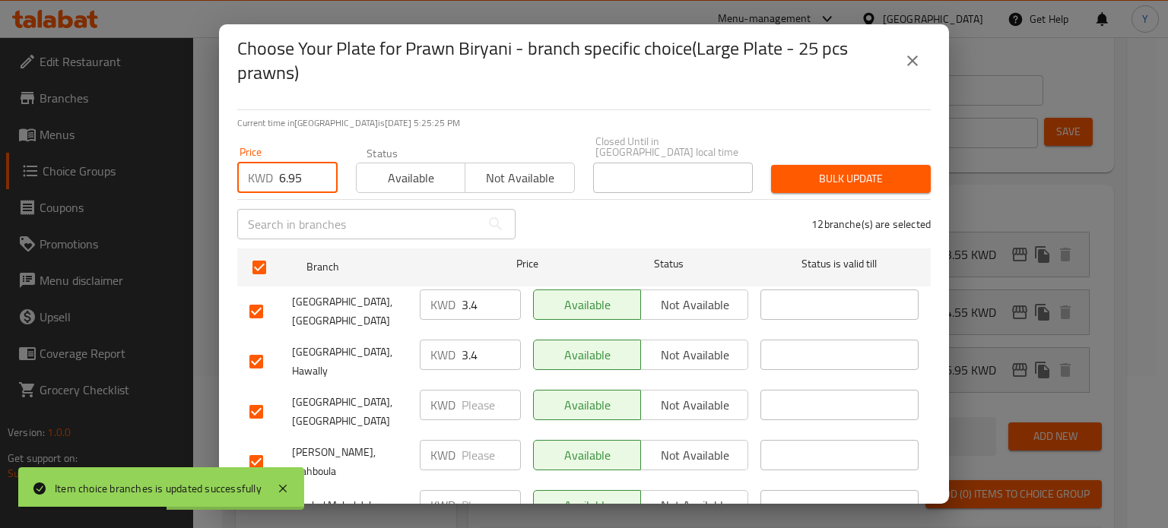
type input "6.95"
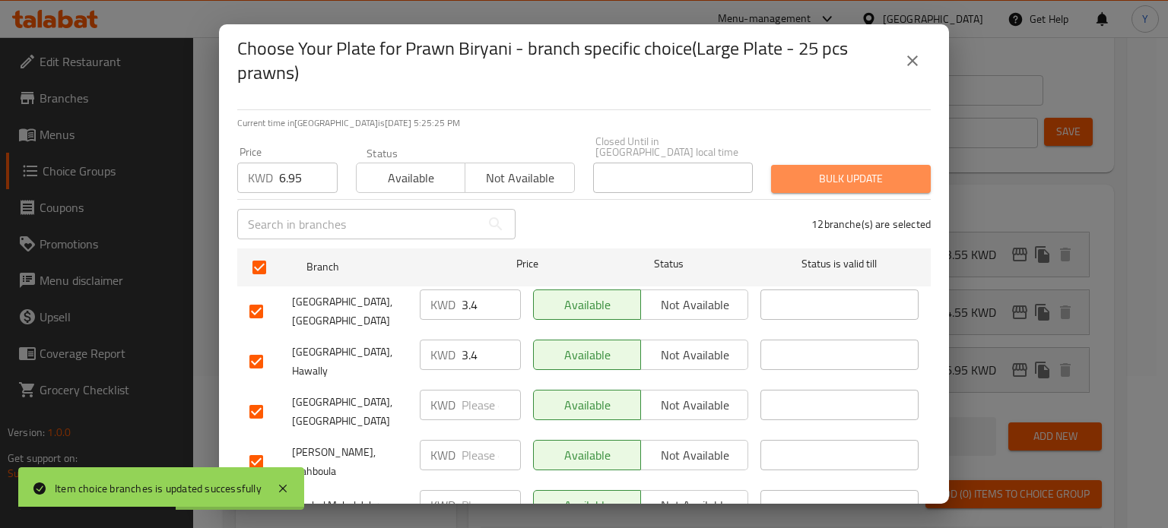
click at [841, 172] on span "Bulk update" at bounding box center [850, 179] width 135 height 19
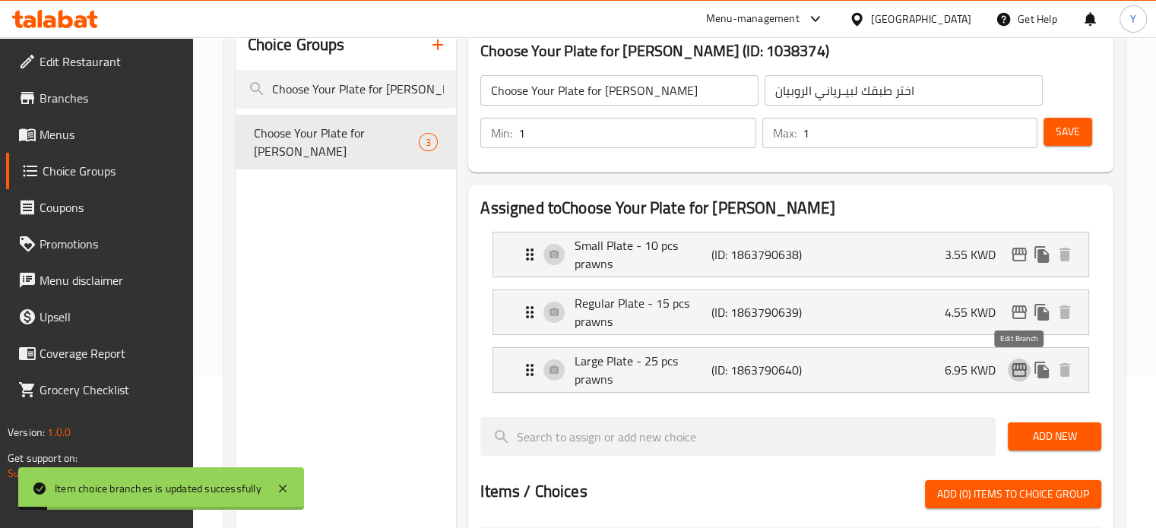
click at [1021, 374] on icon "edit" at bounding box center [1019, 370] width 18 height 18
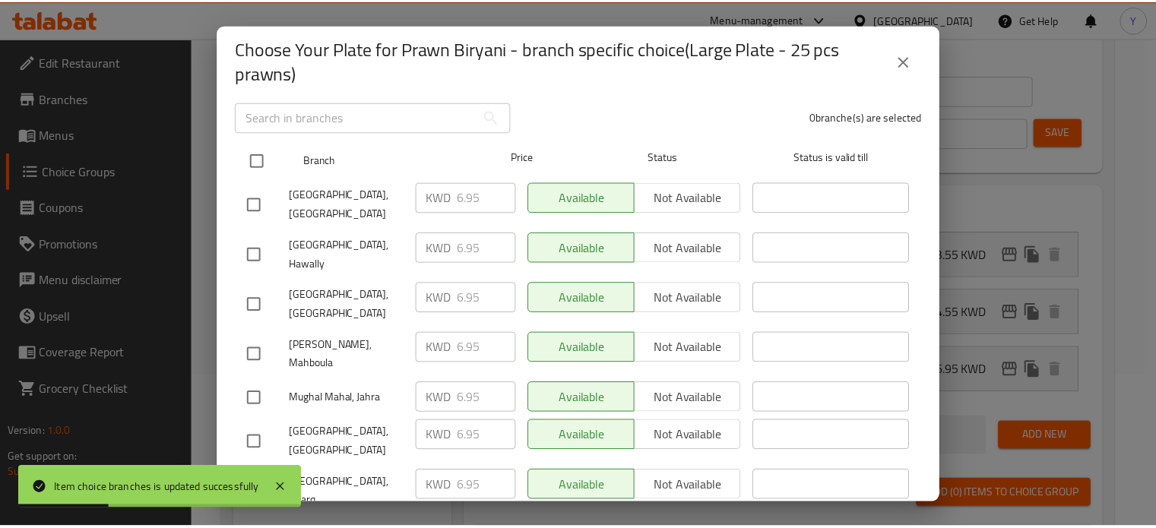
scroll to position [0, 0]
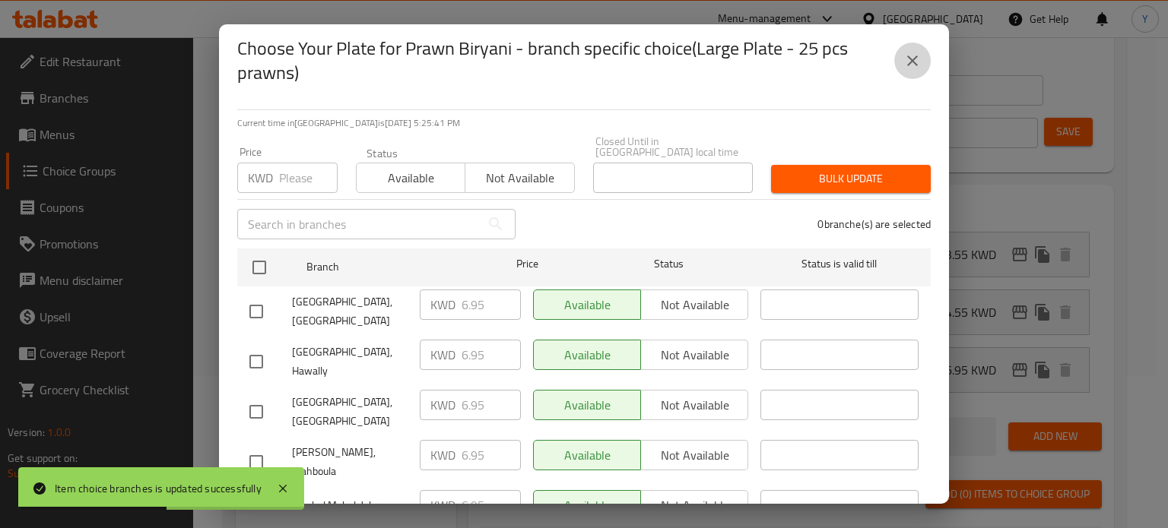
click at [914, 59] on icon "close" at bounding box center [912, 60] width 11 height 11
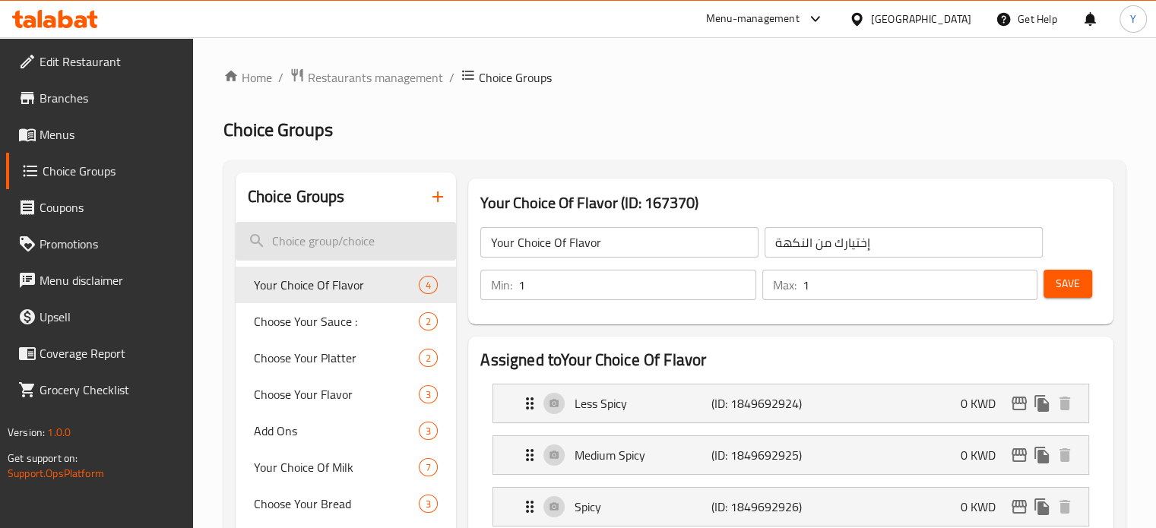
click at [324, 232] on input "search" at bounding box center [346, 241] width 221 height 39
paste input "Choose Your Plate for [PERSON_NAME]"
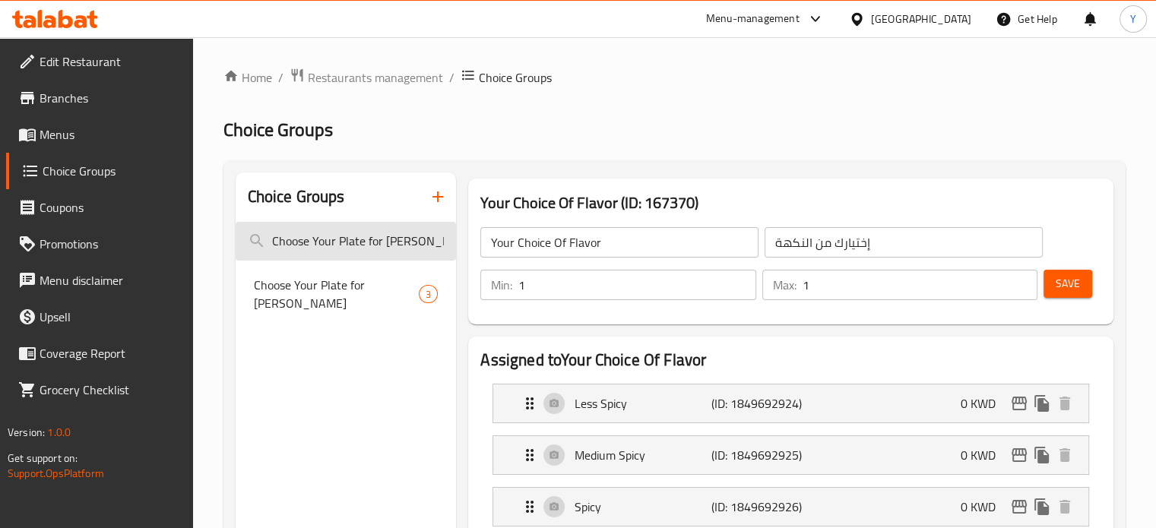
scroll to position [0, 11]
type input "Choose Your Plate for [PERSON_NAME]"
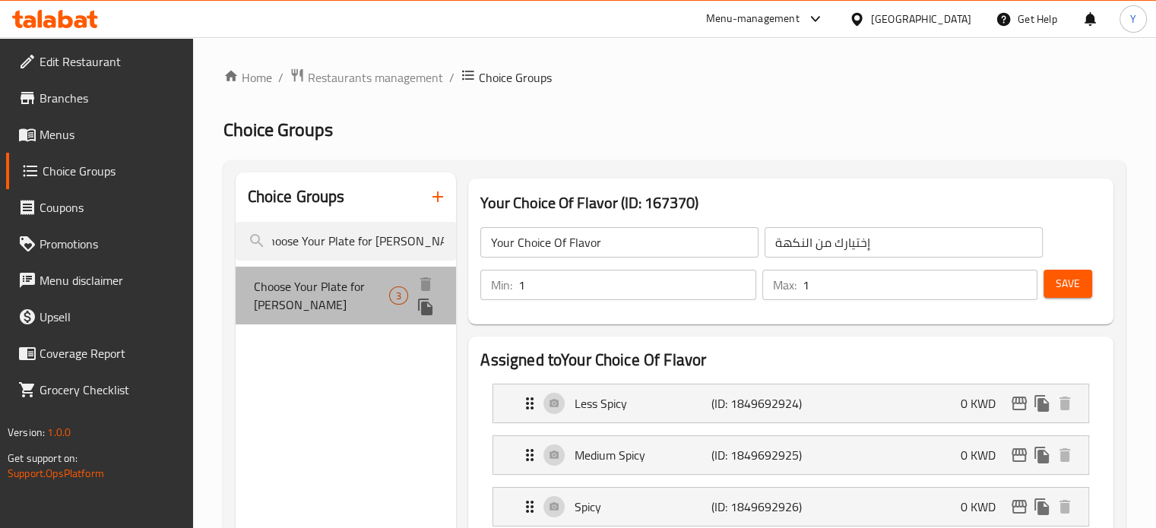
click at [338, 300] on span "Choose Your Plate for [PERSON_NAME]" at bounding box center [321, 295] width 135 height 36
type input "Choose Your Plate for [PERSON_NAME]"
type input "اختر طبقك لبيـرياني الروبيان"
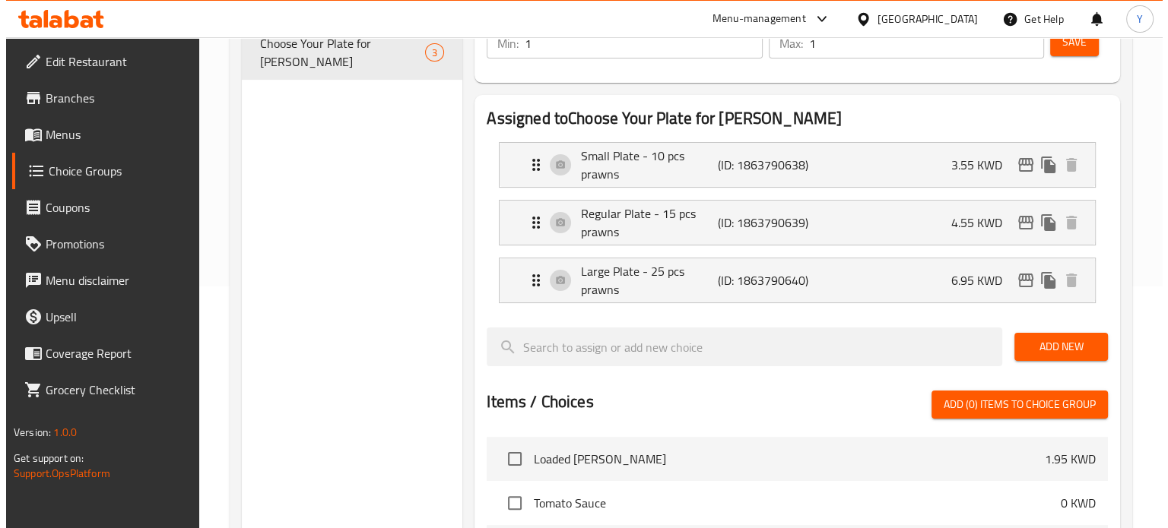
scroll to position [304, 0]
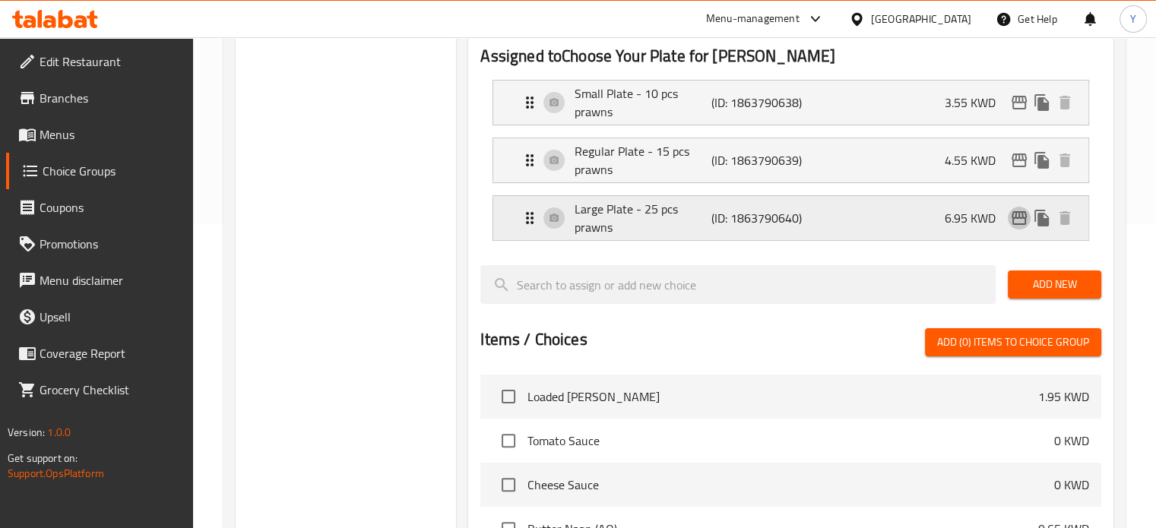
click at [1018, 212] on icon "edit" at bounding box center [1019, 218] width 18 height 18
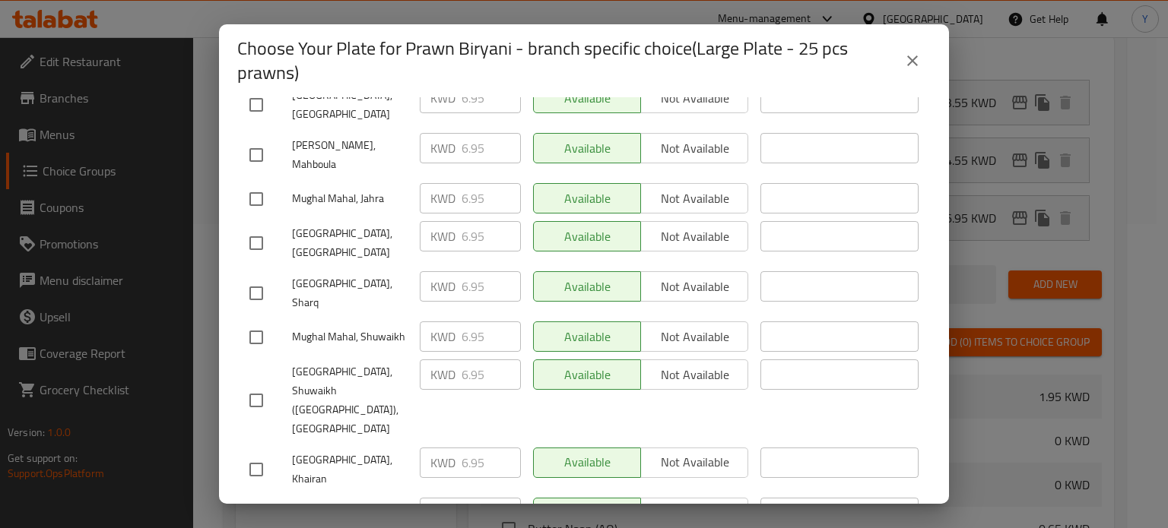
scroll to position [316, 0]
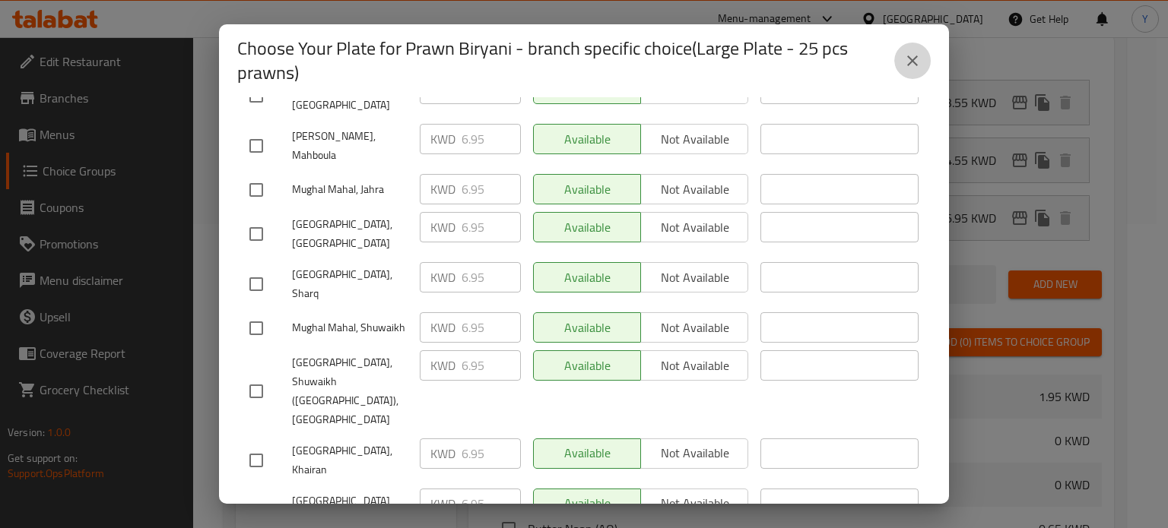
click at [915, 67] on icon "close" at bounding box center [912, 61] width 18 height 18
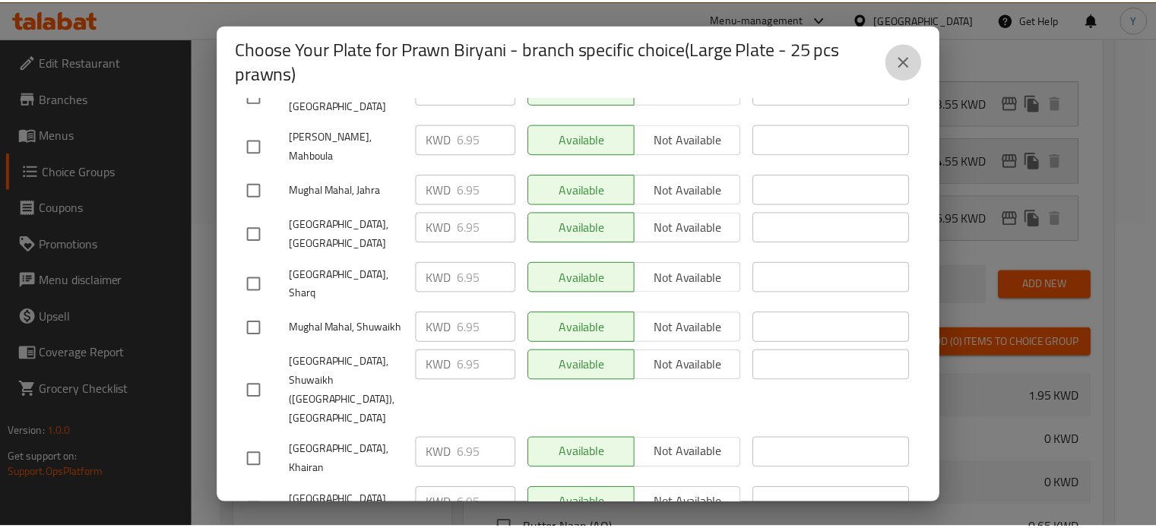
scroll to position [267, 0]
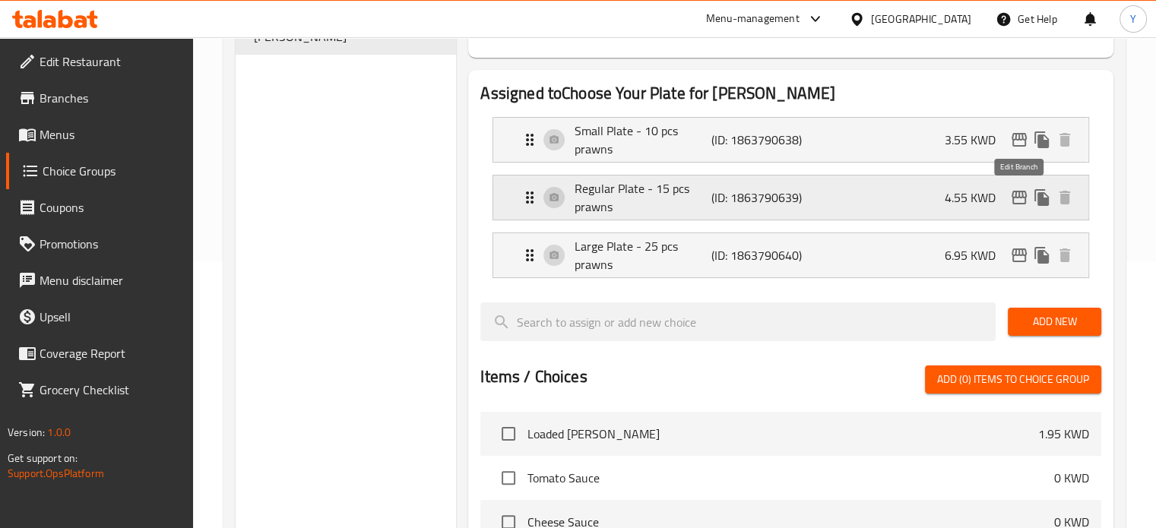
click at [1019, 192] on icon "edit" at bounding box center [1019, 198] width 15 height 14
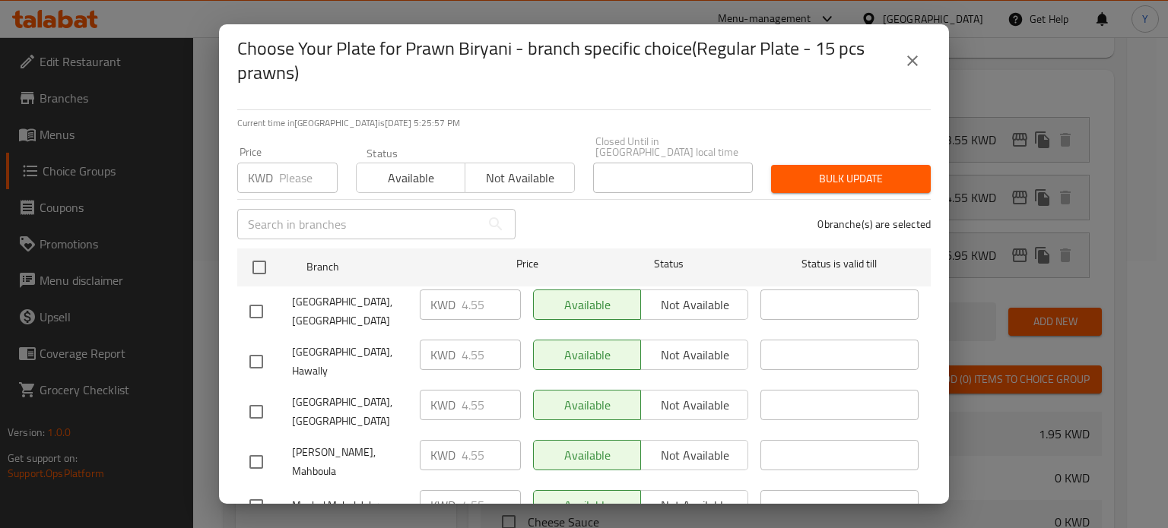
click at [915, 53] on icon "close" at bounding box center [912, 61] width 18 height 18
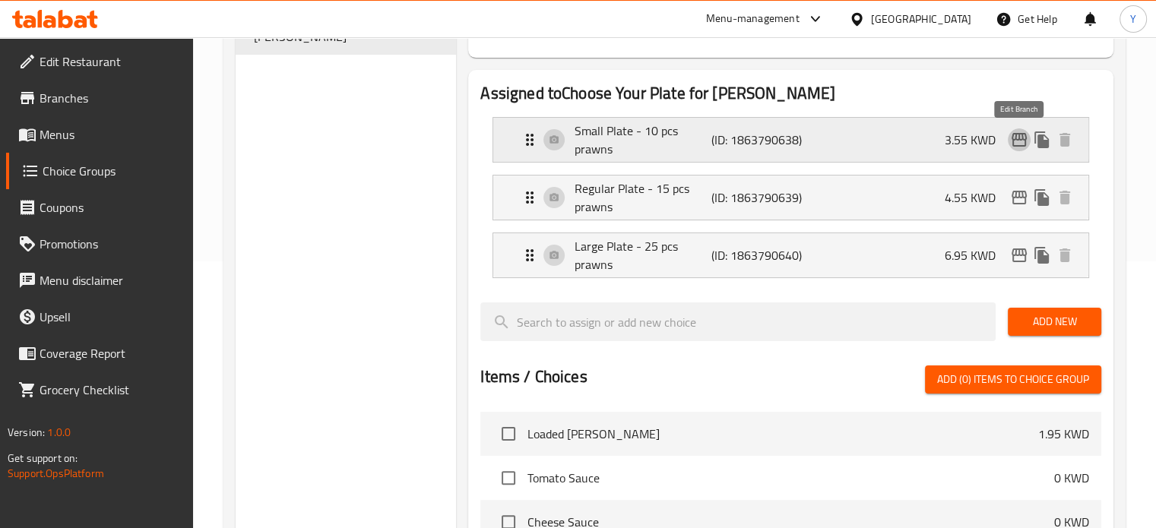
click at [1012, 143] on icon "edit" at bounding box center [1019, 140] width 15 height 14
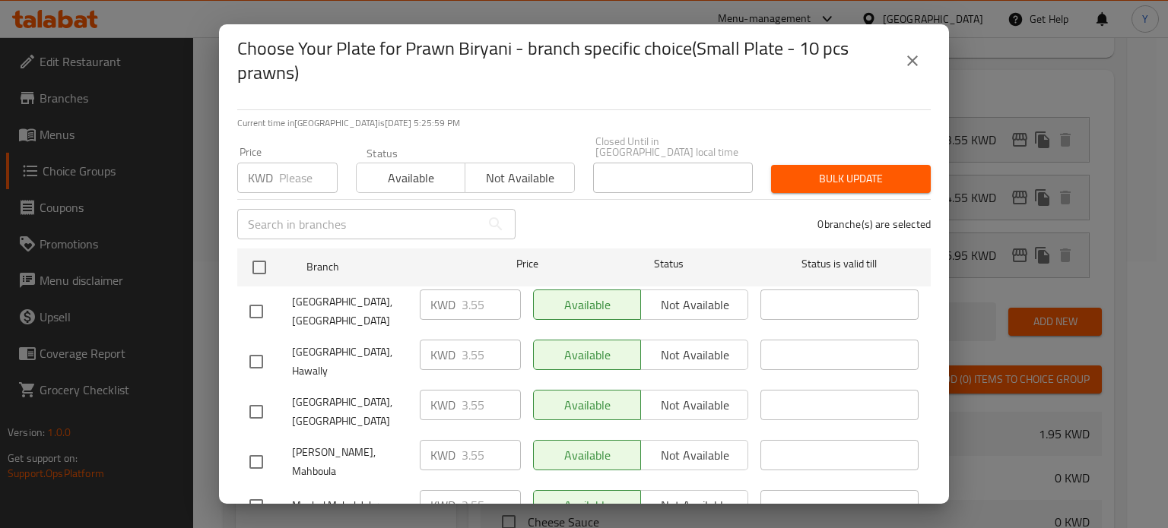
drag, startPoint x: 917, startPoint y: 53, endPoint x: 288, endPoint y: 124, distance: 633.3
click at [916, 54] on icon "close" at bounding box center [912, 61] width 18 height 18
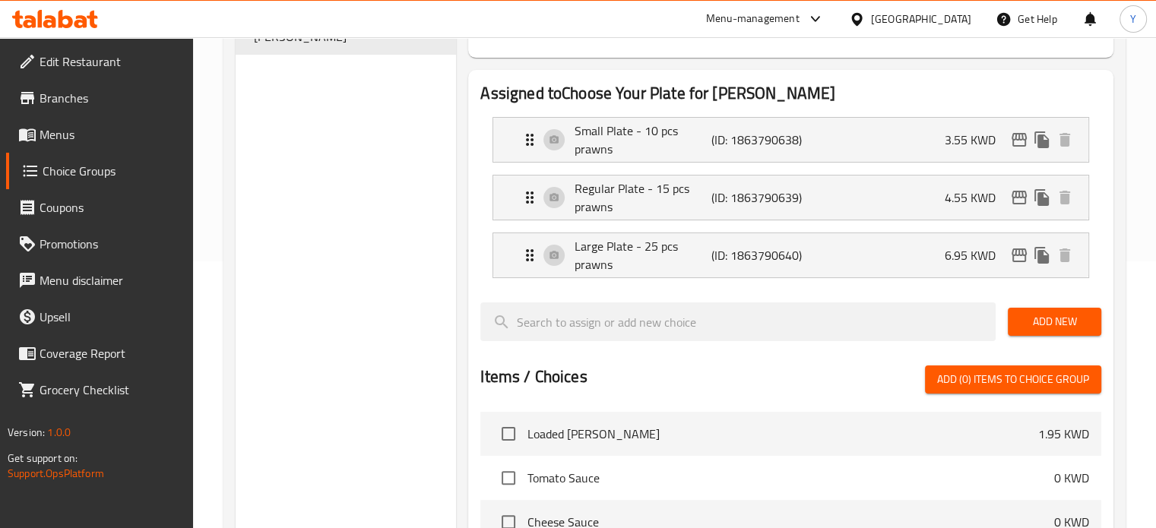
drag, startPoint x: 47, startPoint y: 127, endPoint x: 97, endPoint y: 133, distance: 49.8
click at [47, 127] on span "Menus" at bounding box center [110, 134] width 141 height 18
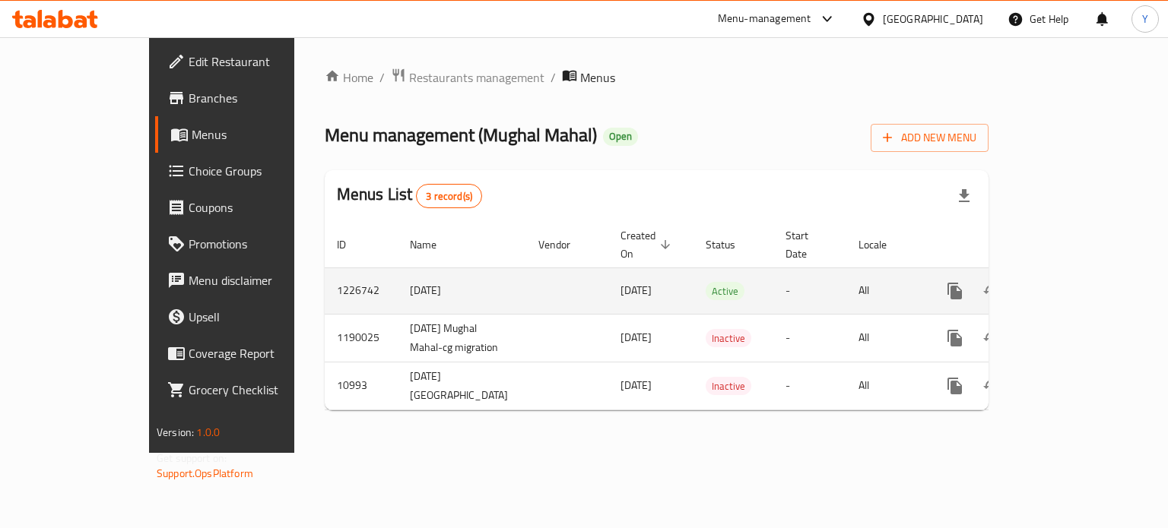
click at [1073, 282] on icon "enhanced table" at bounding box center [1064, 291] width 18 height 18
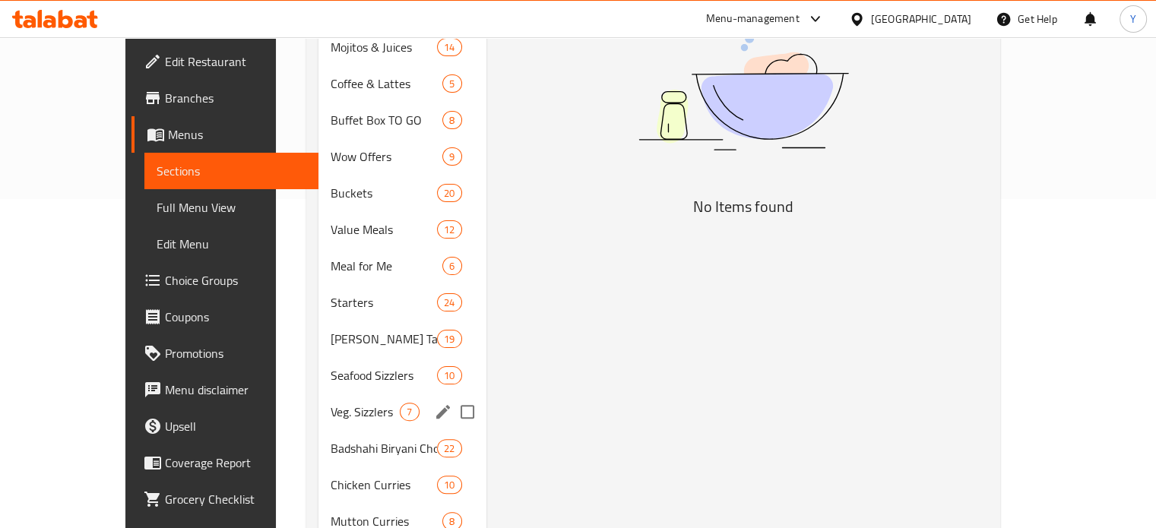
scroll to position [380, 0]
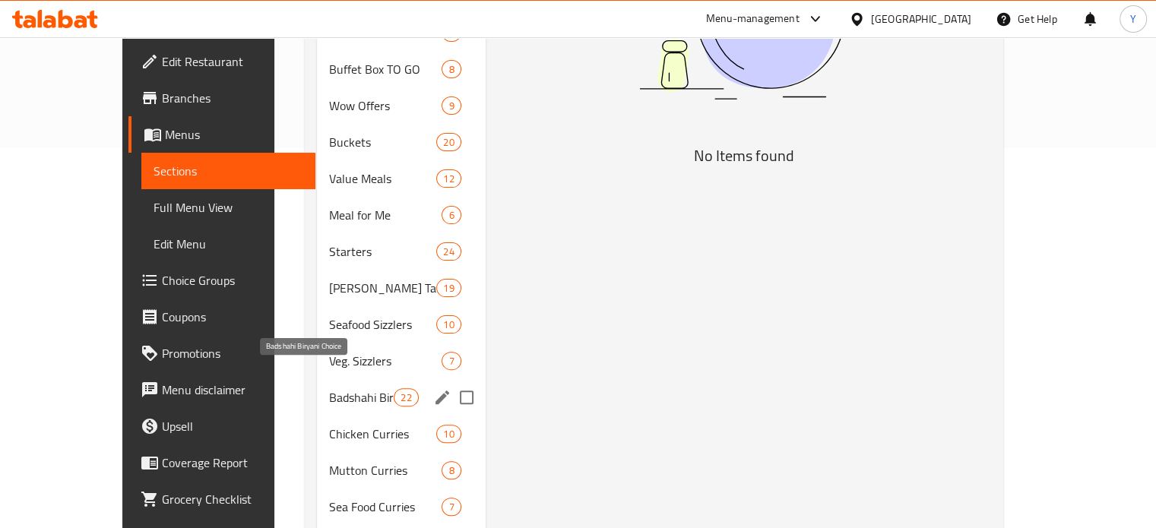
click at [329, 388] on span "Badshahi Biryani Choice" at bounding box center [361, 397] width 65 height 18
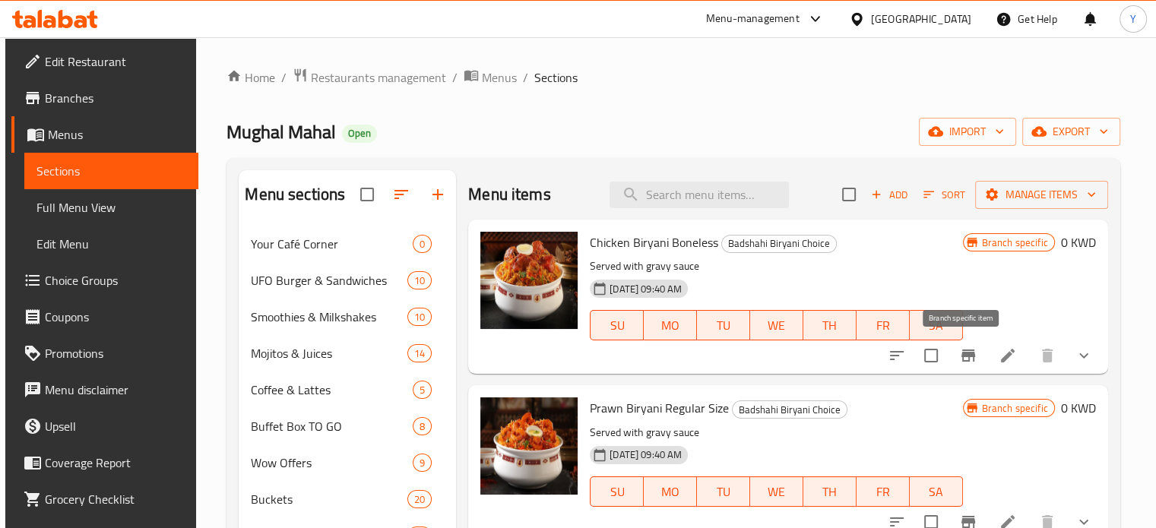
click at [961, 363] on icon "Branch-specific-item" at bounding box center [968, 356] width 18 height 18
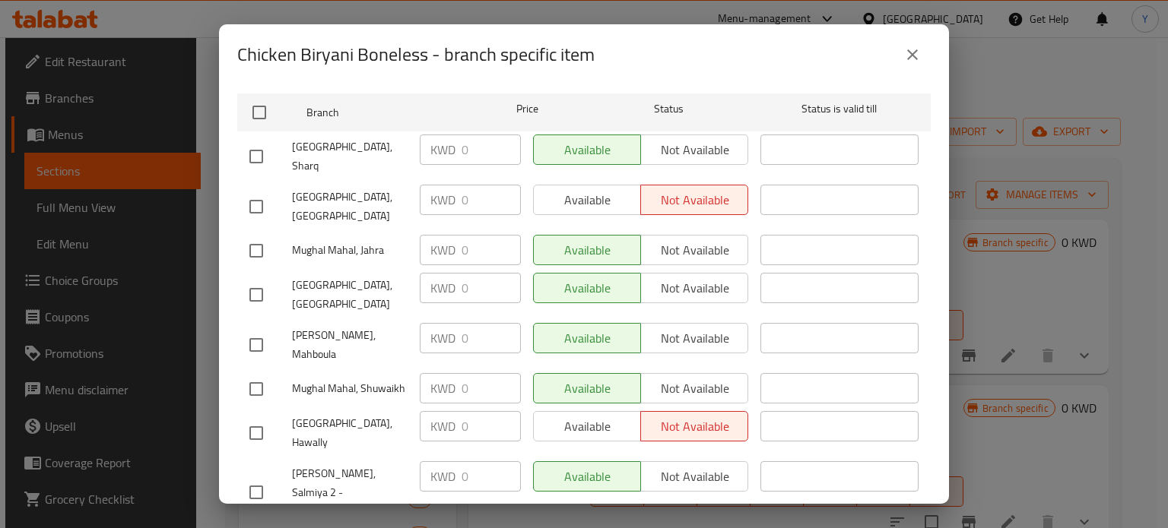
scroll to position [152, 0]
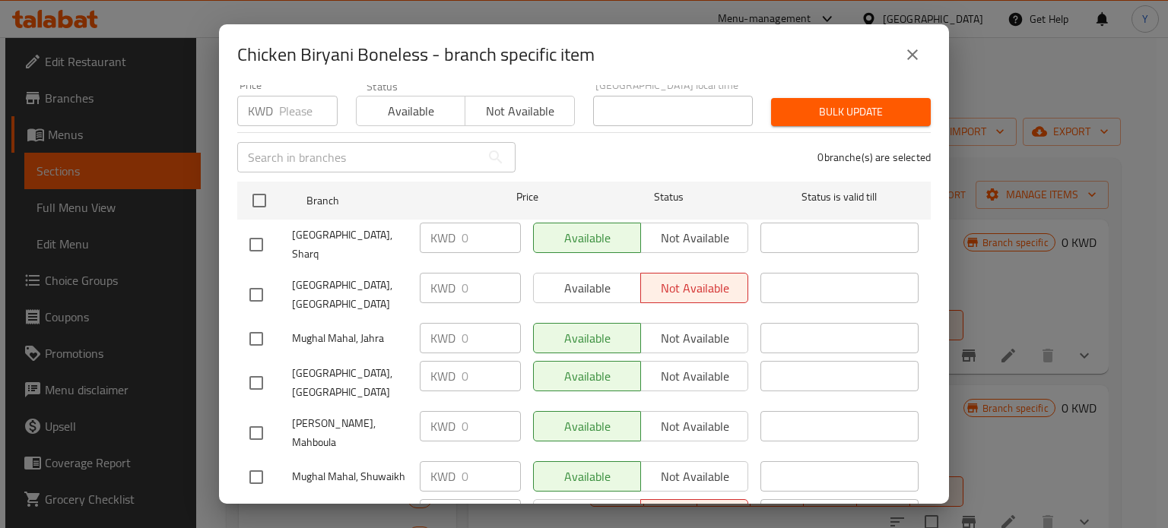
drag, startPoint x: 258, startPoint y: 265, endPoint x: 429, endPoint y: 266, distance: 171.8
click at [258, 279] on input "checkbox" at bounding box center [256, 295] width 32 height 32
checkbox input "true"
click at [585, 277] on span "Available" at bounding box center [587, 288] width 95 height 22
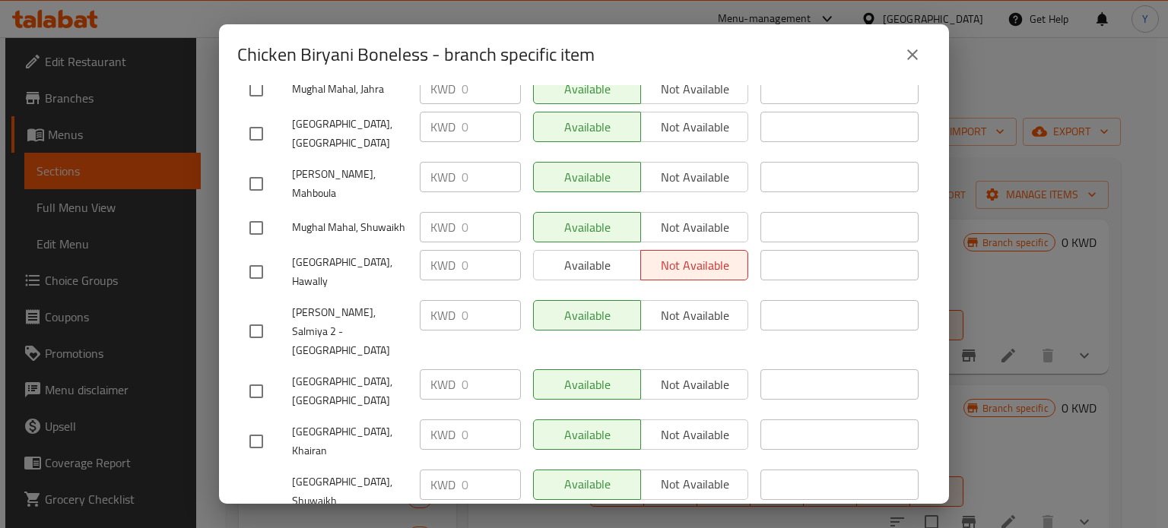
click at [267, 256] on input "checkbox" at bounding box center [256, 272] width 32 height 32
checkbox input "true"
click at [580, 255] on span "Available" at bounding box center [587, 266] width 95 height 22
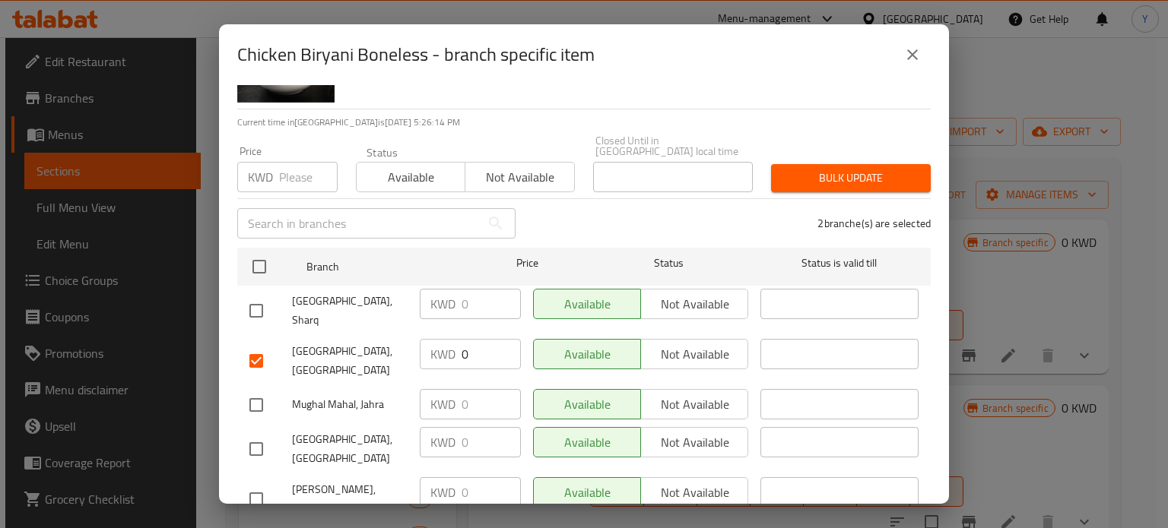
scroll to position [0, 0]
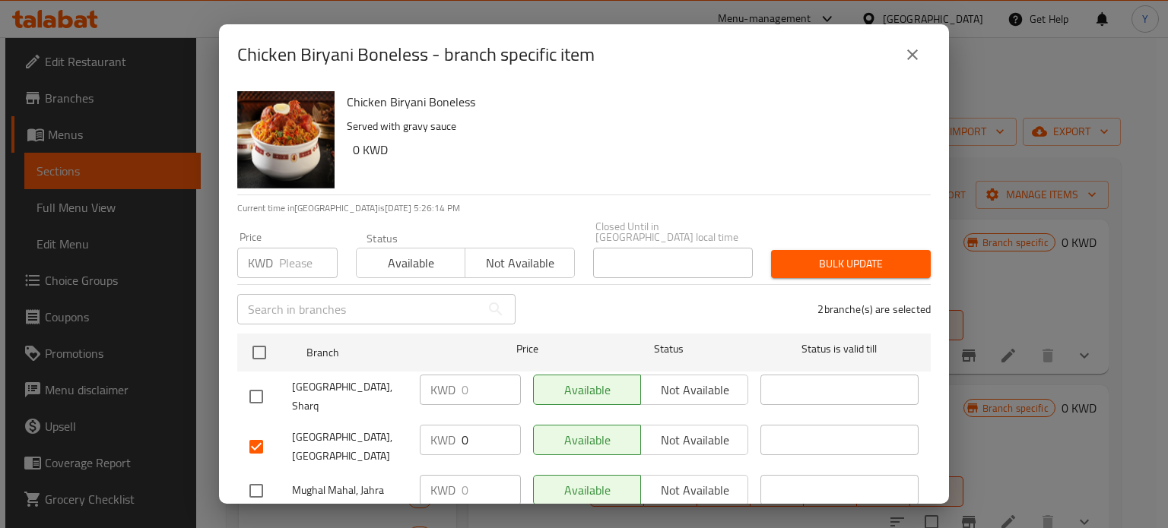
click at [844, 241] on div "Bulk update" at bounding box center [851, 264] width 178 height 46
click at [829, 266] on button "Bulk update" at bounding box center [851, 264] width 160 height 28
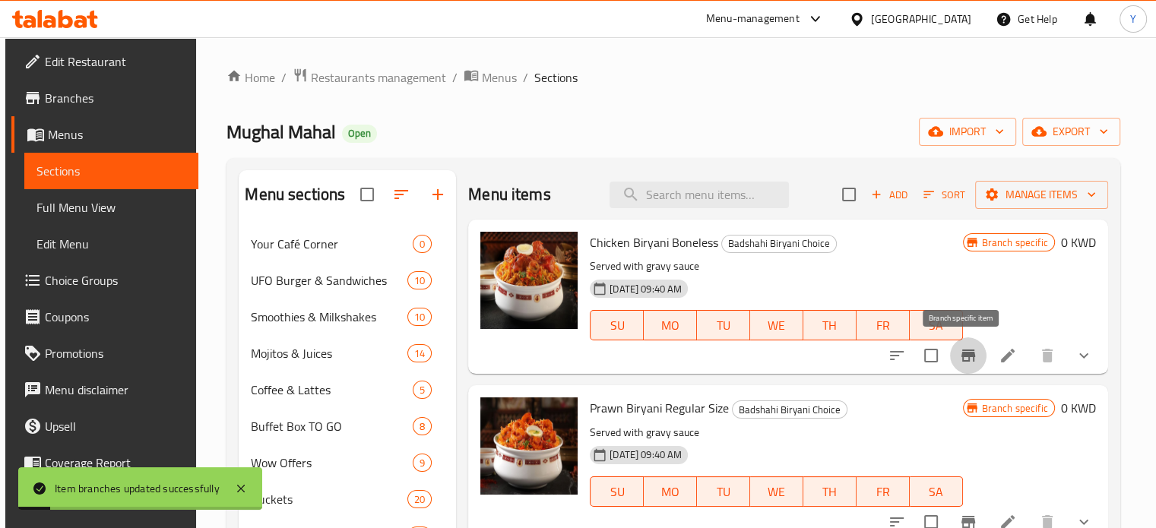
click at [963, 356] on icon "Branch-specific-item" at bounding box center [969, 356] width 14 height 12
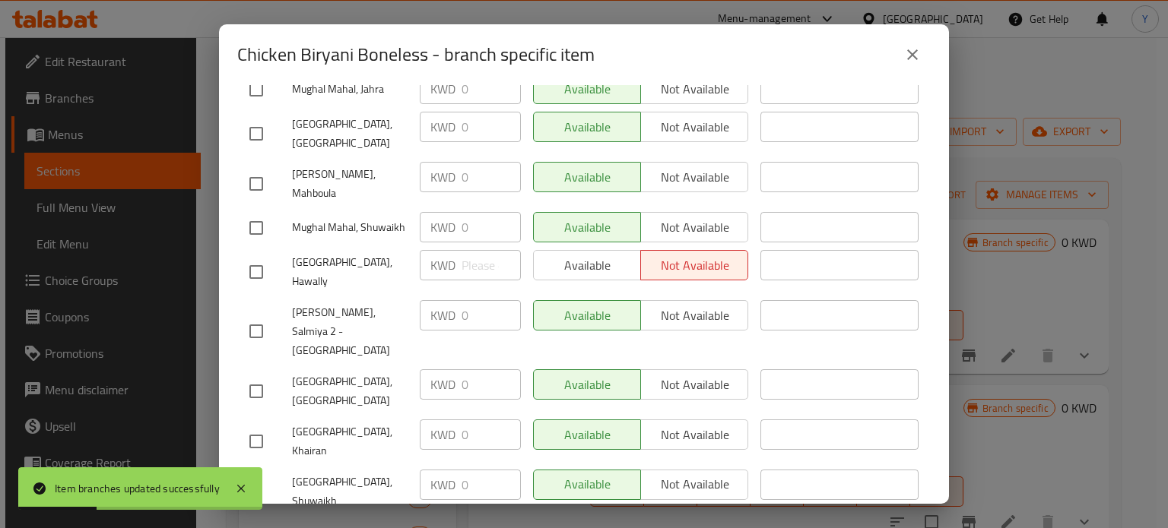
scroll to position [21, 0]
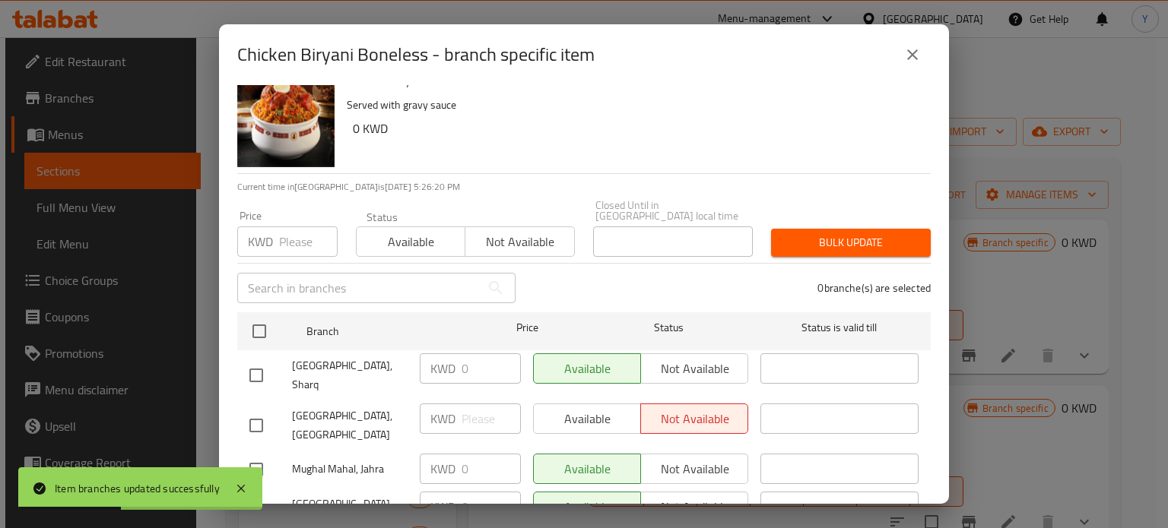
click at [251, 410] on input "checkbox" at bounding box center [256, 426] width 32 height 32
checkbox input "true"
click at [463, 404] on input "number" at bounding box center [490, 419] width 59 height 30
click at [578, 408] on span "Available" at bounding box center [587, 419] width 95 height 22
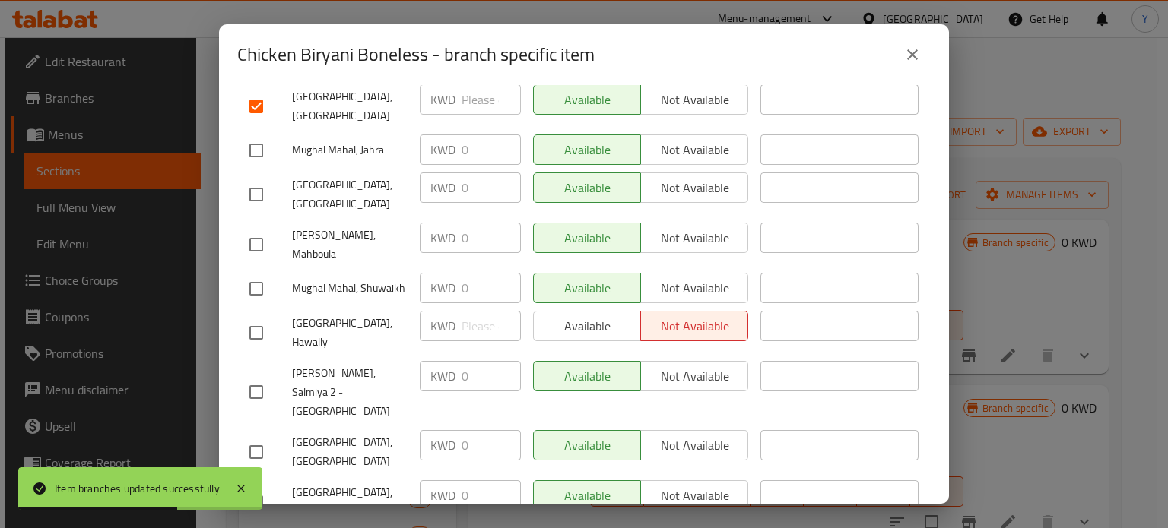
scroll to position [401, 0]
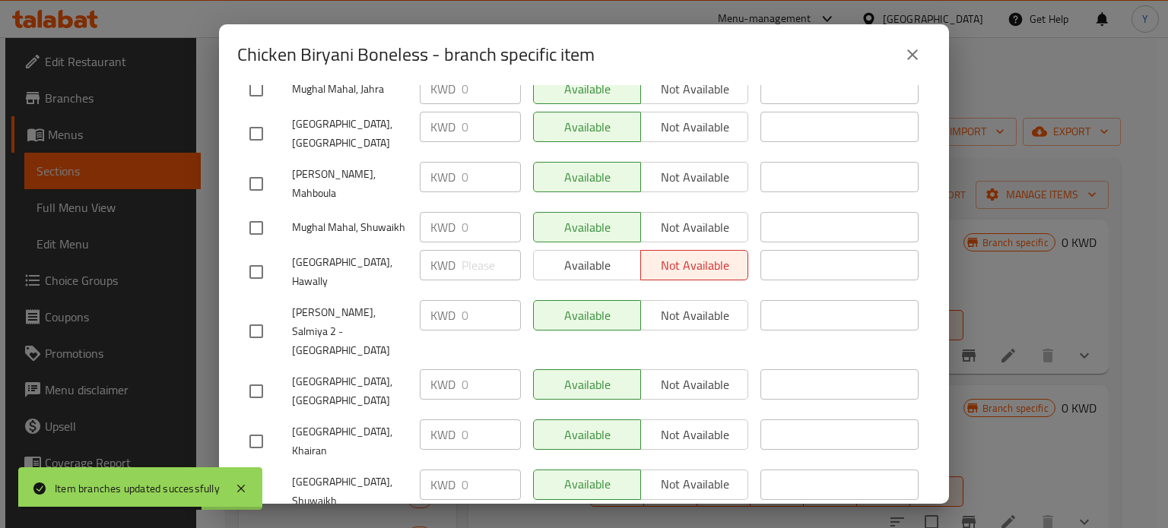
drag, startPoint x: 260, startPoint y: 230, endPoint x: 313, endPoint y: 230, distance: 53.2
click at [261, 256] on input "checkbox" at bounding box center [256, 272] width 32 height 32
checkbox input "true"
click at [569, 255] on span "Available" at bounding box center [587, 266] width 95 height 22
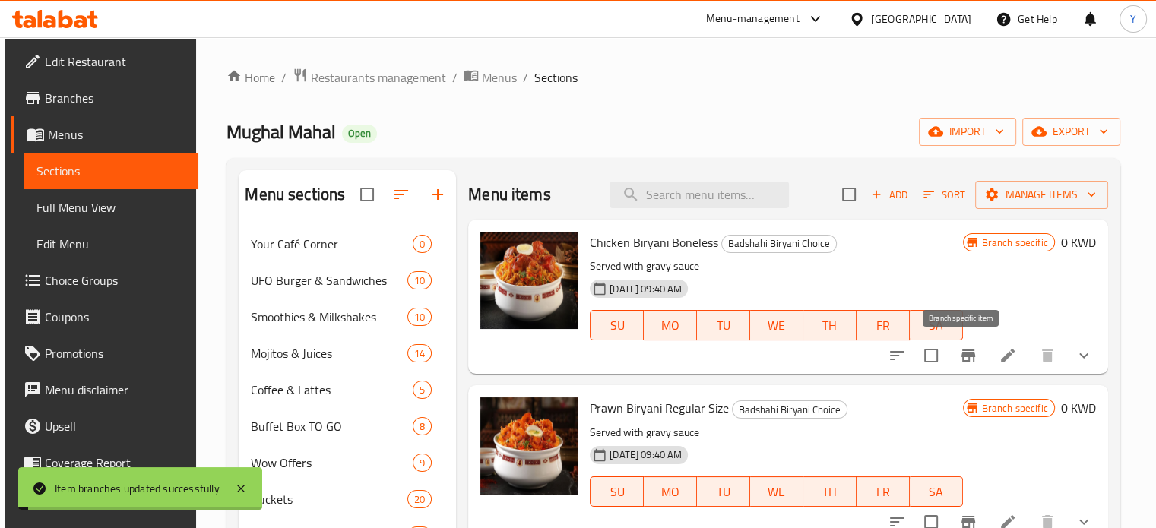
click at [965, 361] on icon "Branch-specific-item" at bounding box center [968, 356] width 18 height 18
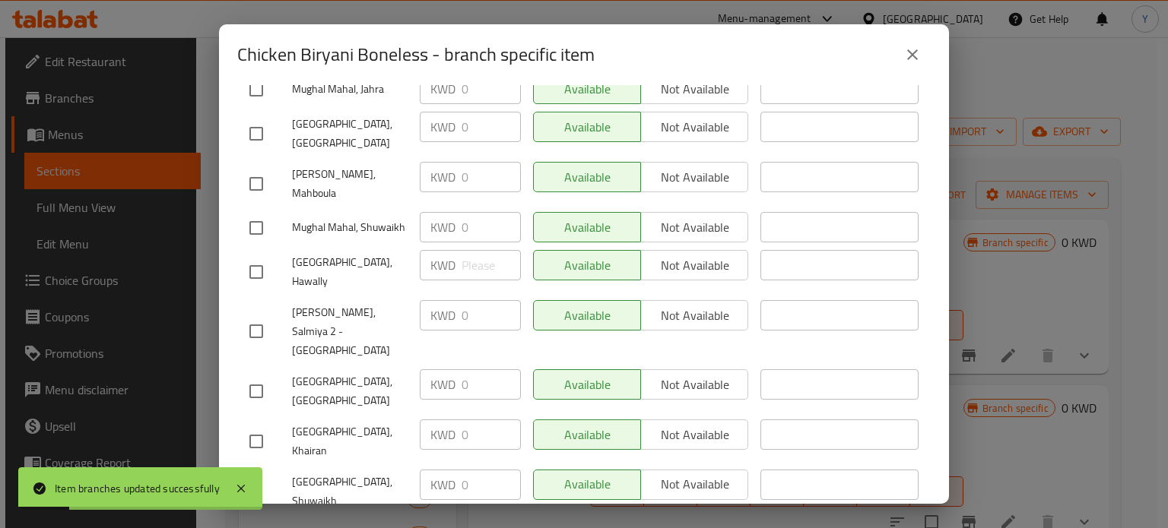
click at [915, 57] on icon "close" at bounding box center [912, 55] width 18 height 18
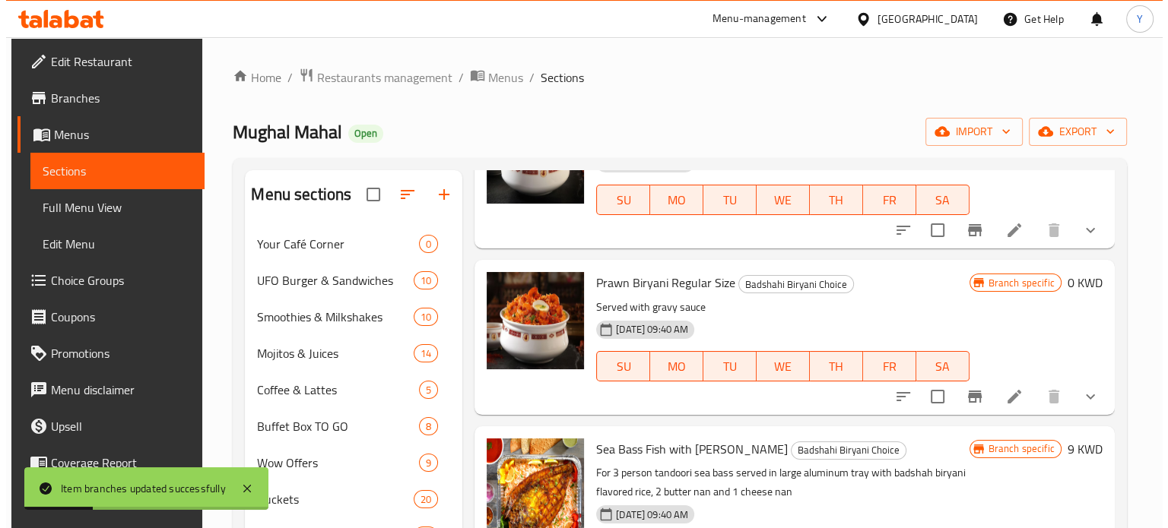
scroll to position [152, 0]
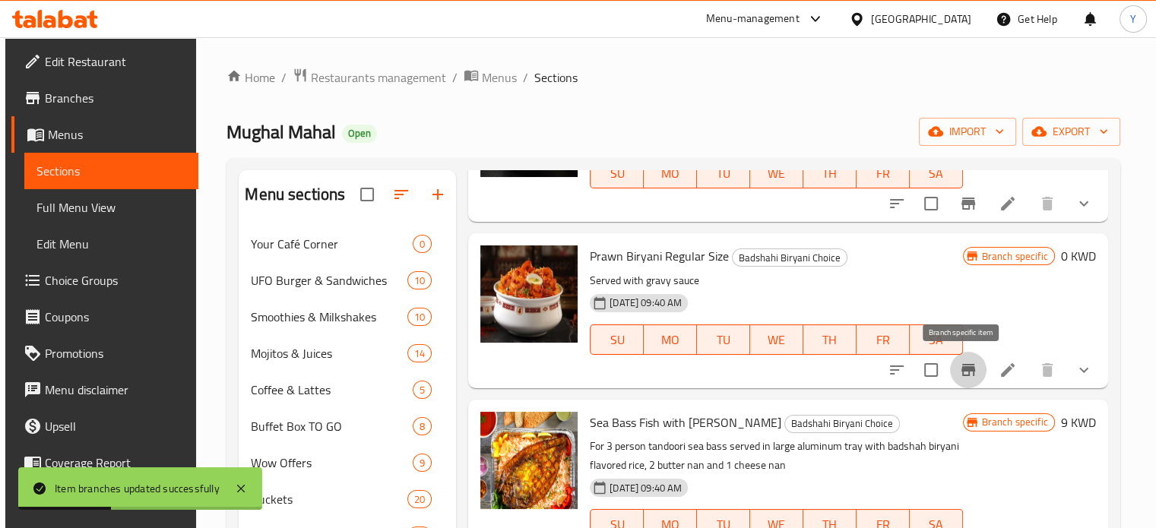
click at [962, 375] on icon "Branch-specific-item" at bounding box center [969, 370] width 14 height 12
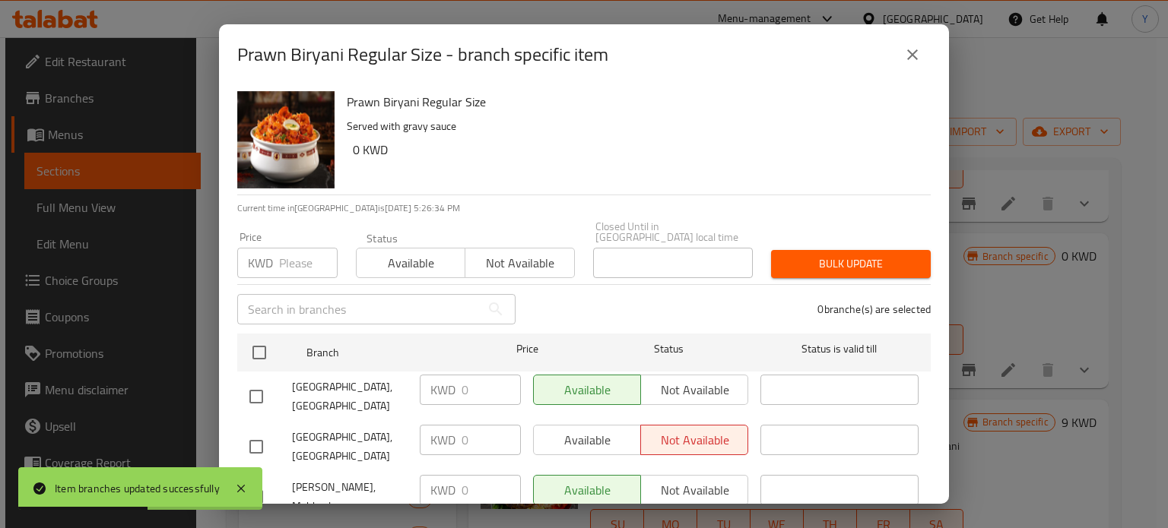
click at [261, 431] on input "checkbox" at bounding box center [256, 447] width 32 height 32
checkbox input "true"
click at [640, 425] on button "Not available" at bounding box center [694, 440] width 108 height 30
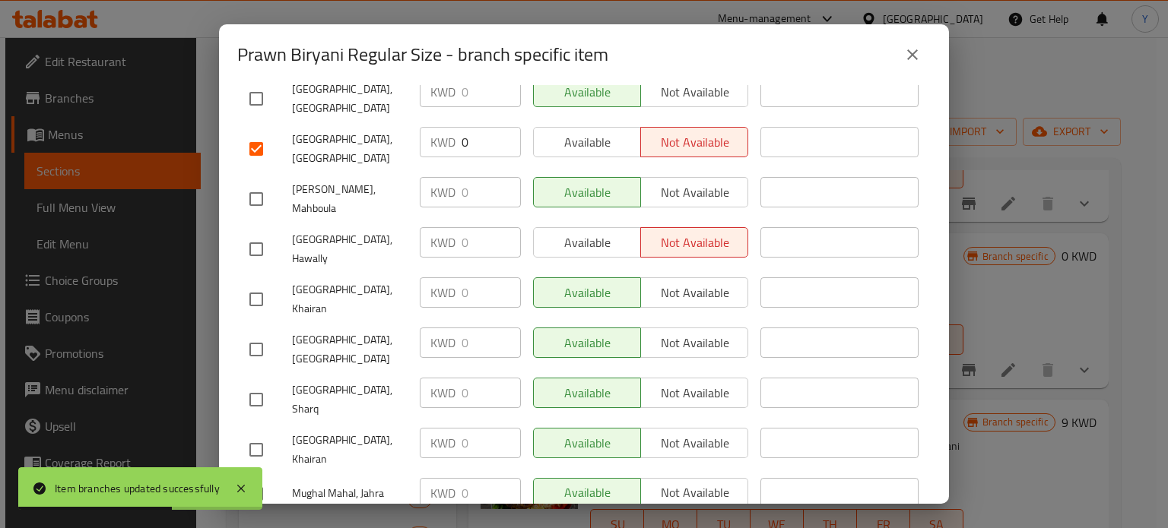
scroll to position [304, 0]
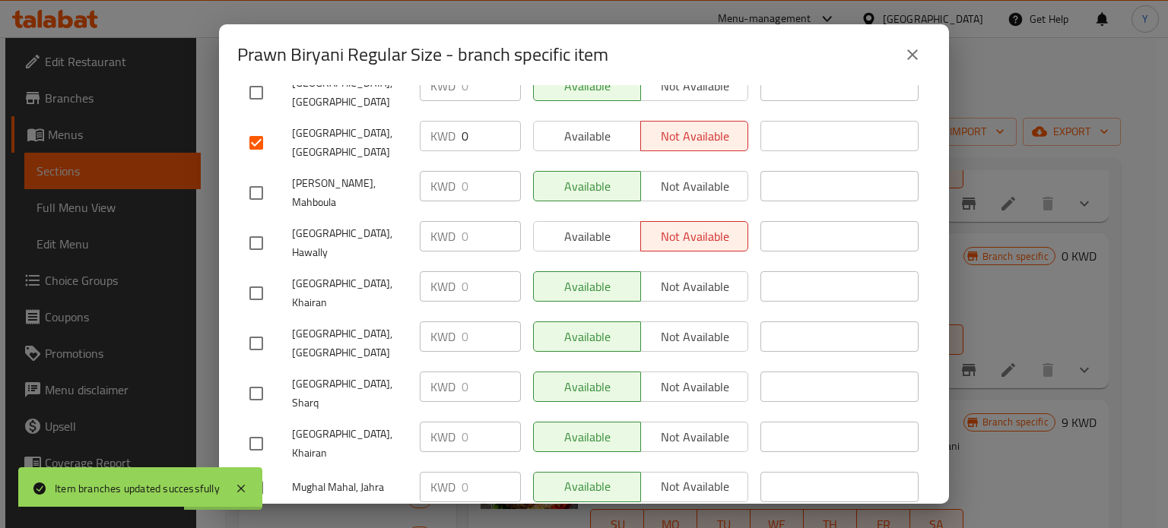
click at [603, 125] on span "Available" at bounding box center [587, 136] width 95 height 22
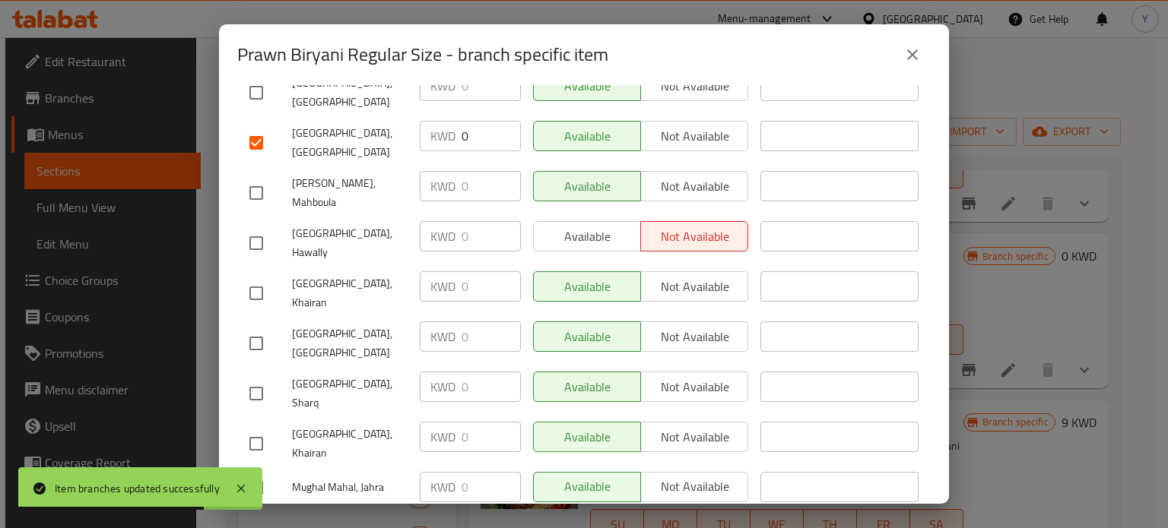
click at [255, 227] on input "checkbox" at bounding box center [256, 243] width 32 height 32
checkbox input "true"
click at [607, 226] on span "Available" at bounding box center [587, 237] width 95 height 22
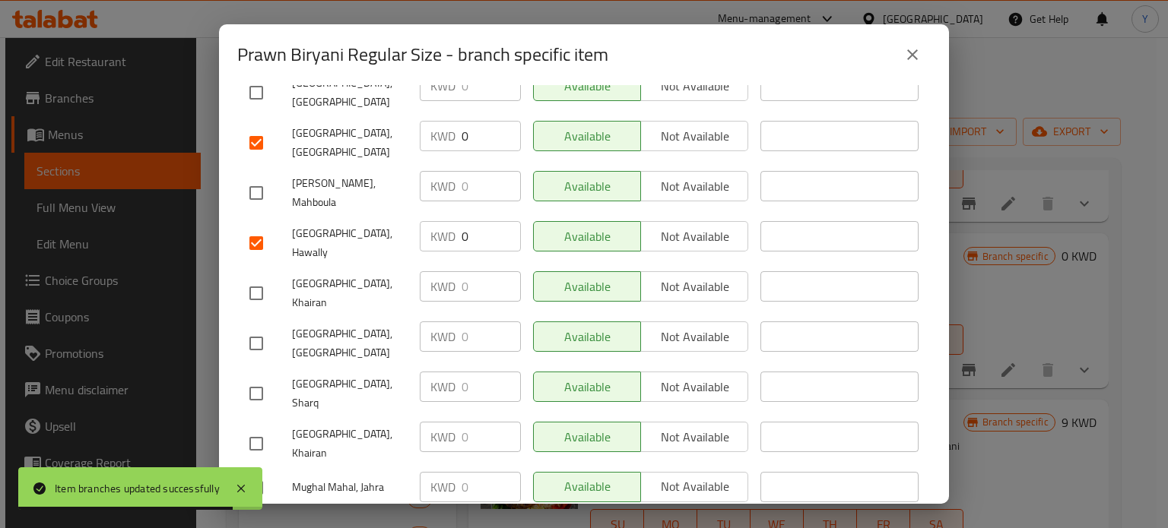
scroll to position [401, 0]
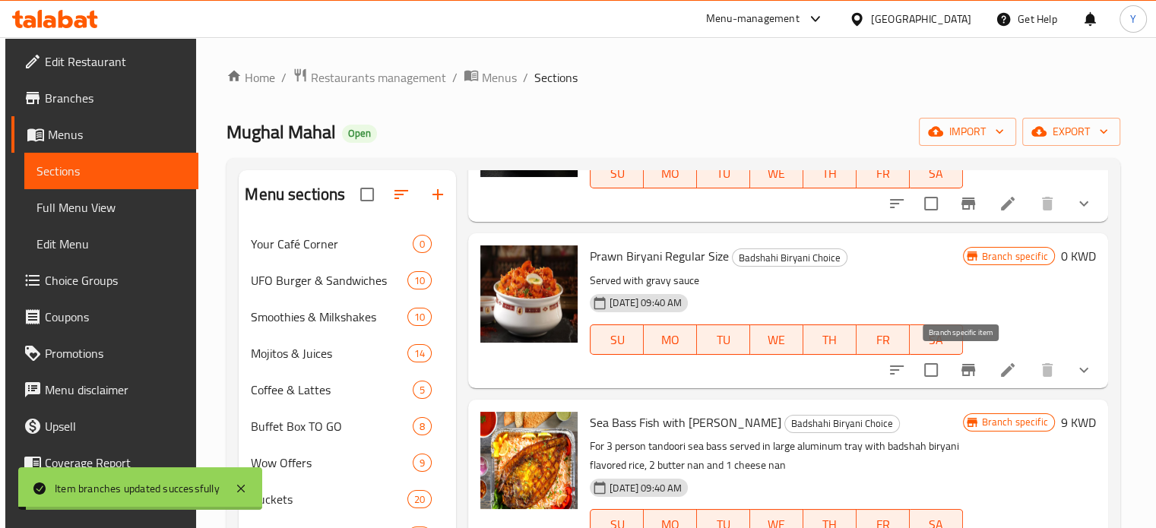
click at [965, 373] on icon "Branch-specific-item" at bounding box center [968, 370] width 18 height 18
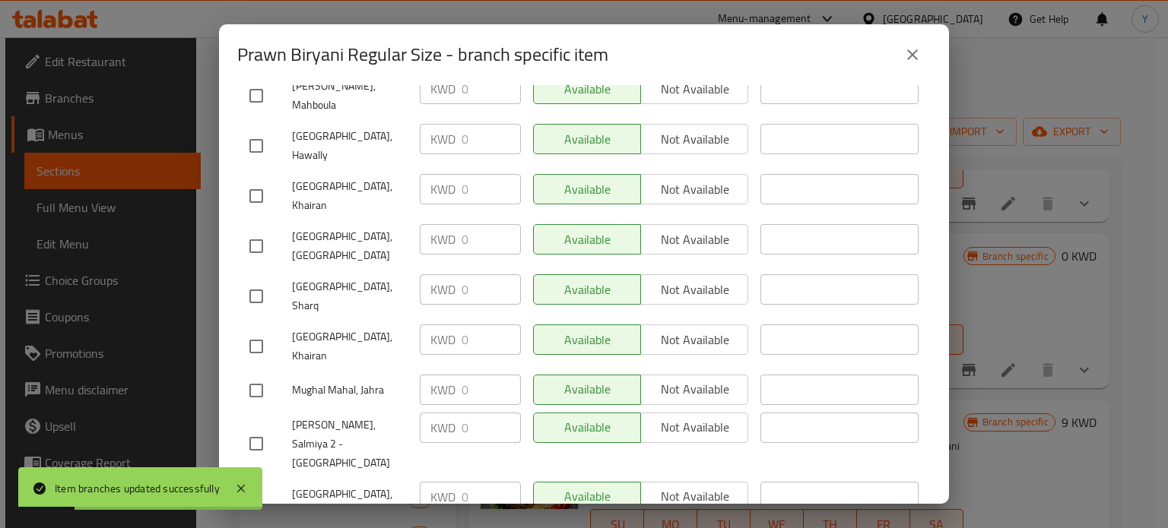
click at [914, 46] on icon "close" at bounding box center [912, 55] width 18 height 18
